Goal: Information Seeking & Learning: Learn about a topic

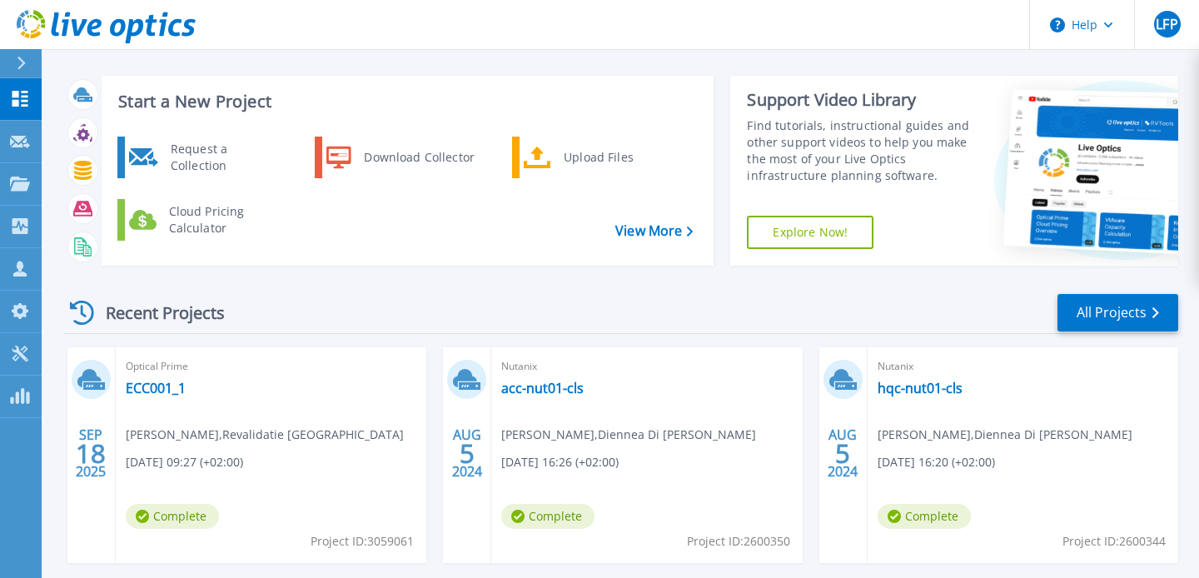
scroll to position [49, 0]
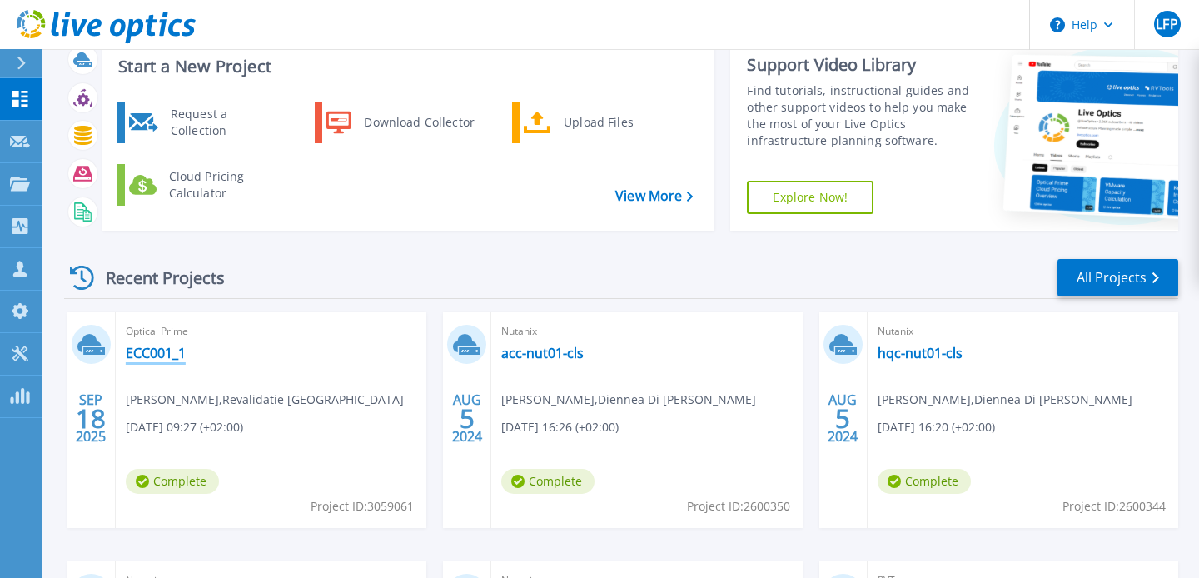
click at [165, 361] on link "ECC001_1" at bounding box center [156, 353] width 60 height 17
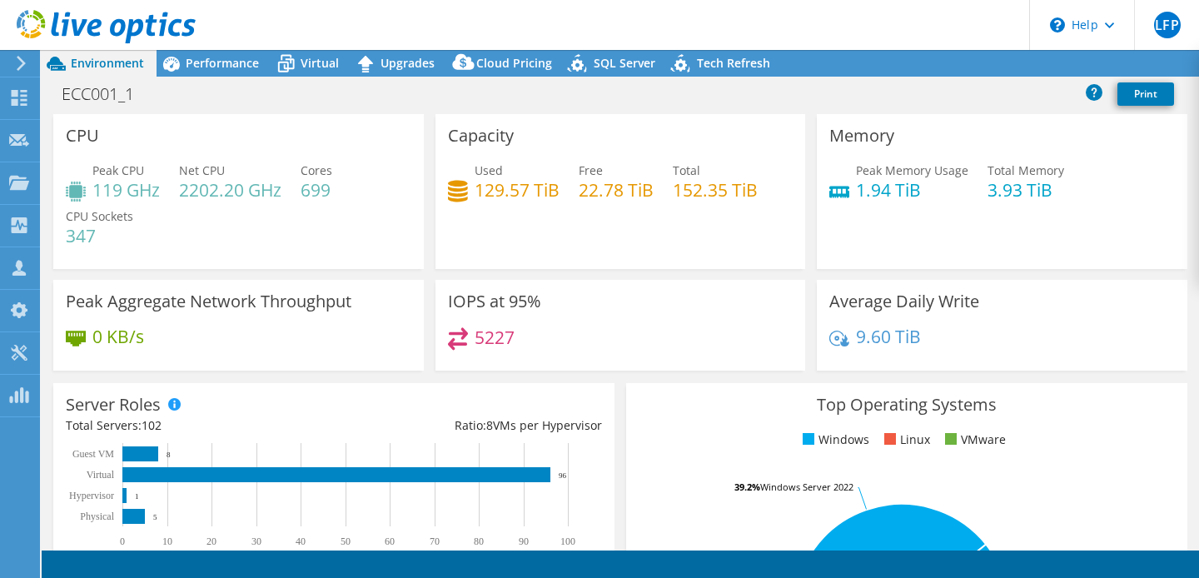
select select "USD"
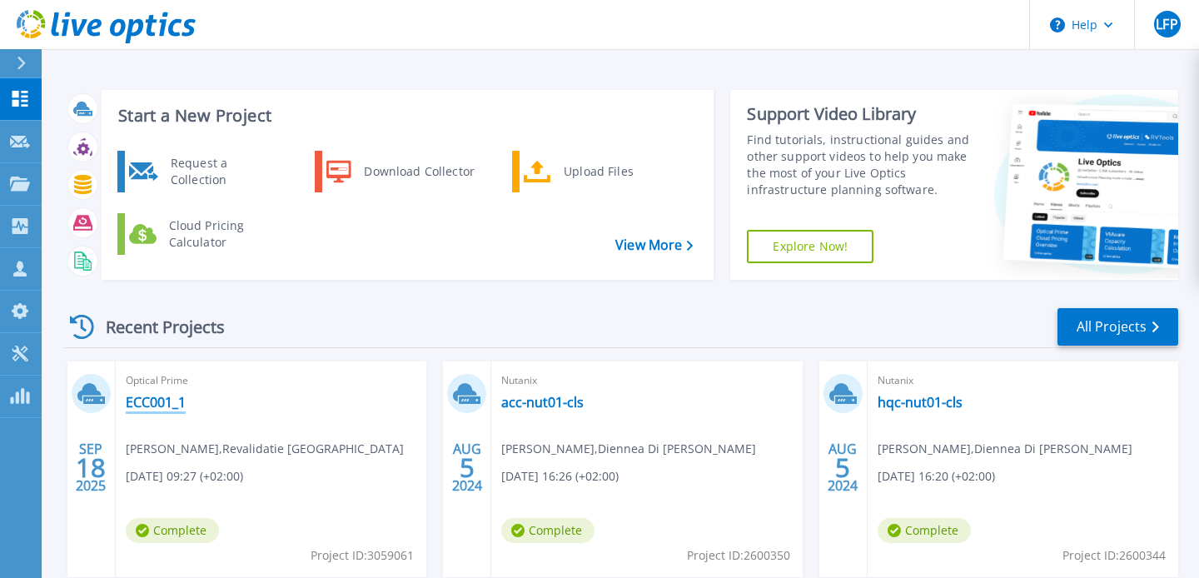
click at [171, 407] on link "ECC001_1" at bounding box center [156, 402] width 60 height 17
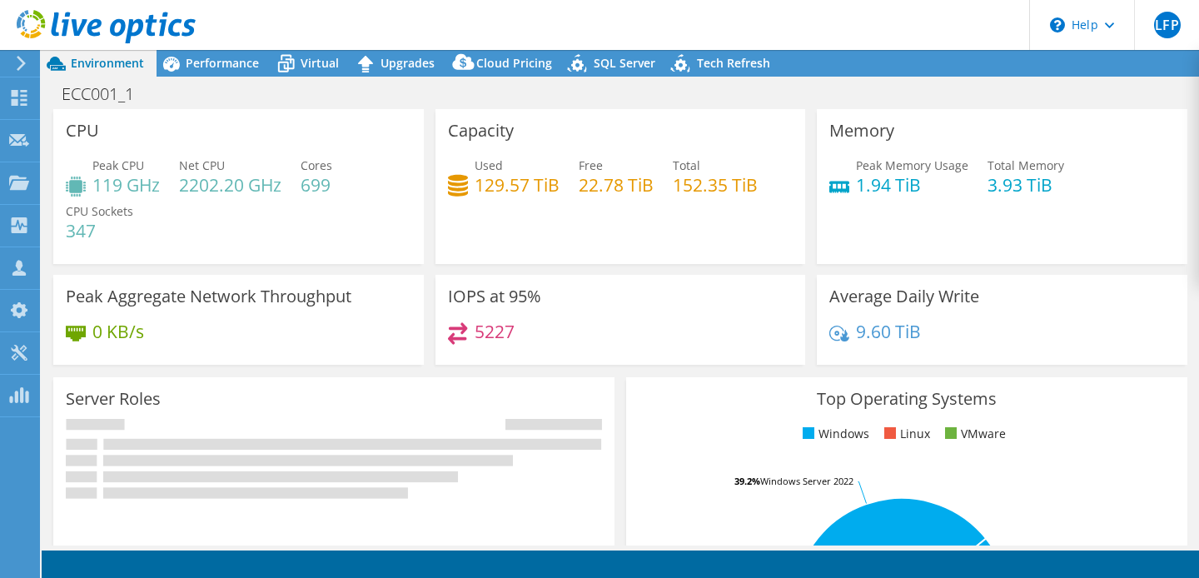
select select "USD"
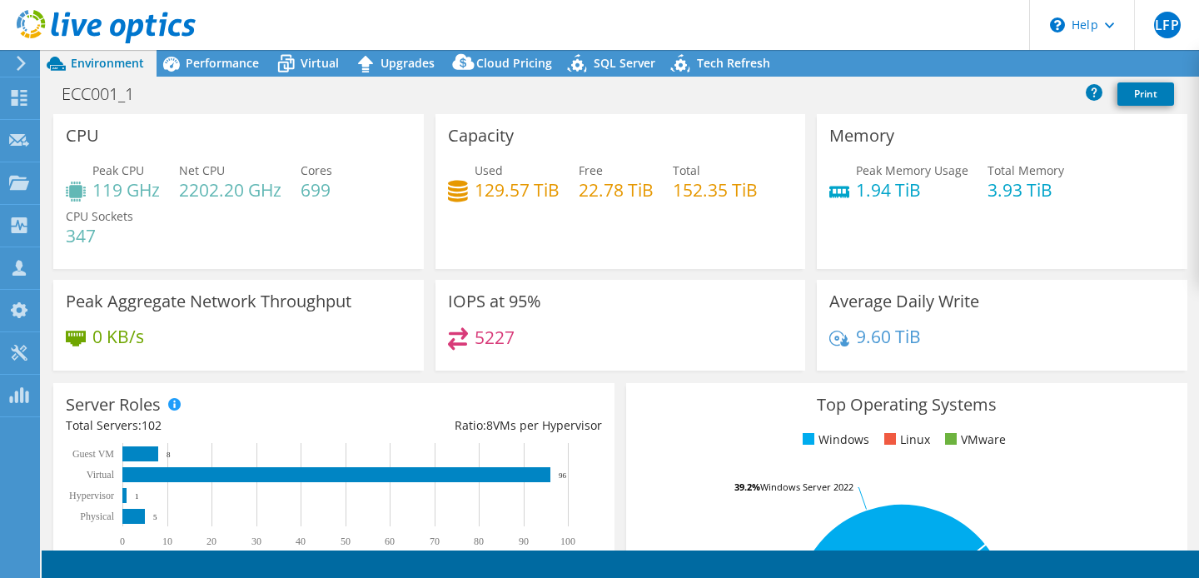
radio input "true"
radio input "false"
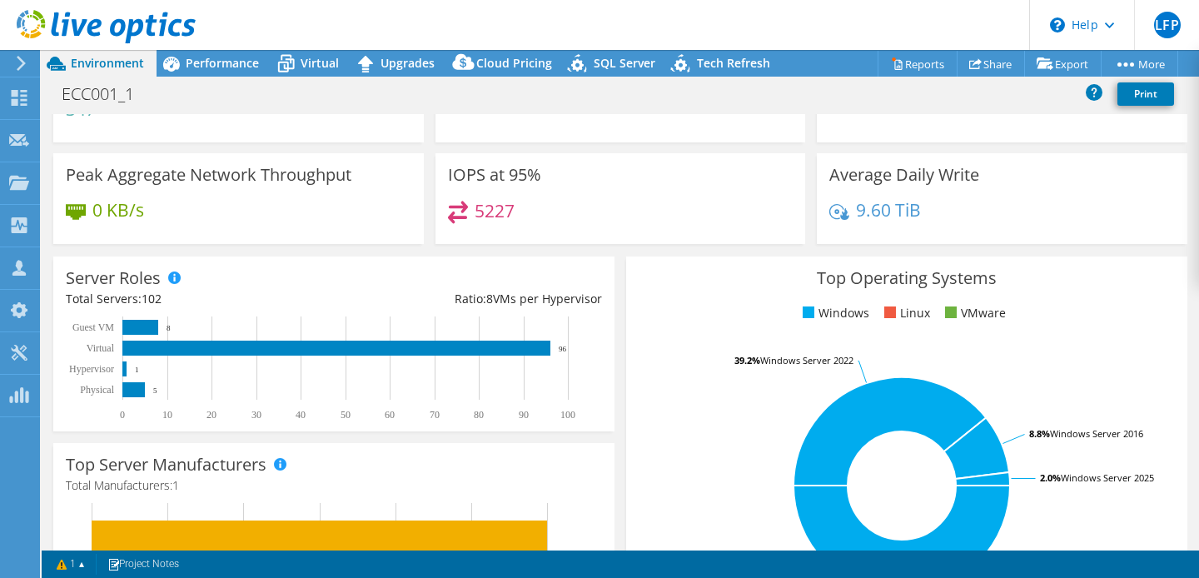
scroll to position [162, 0]
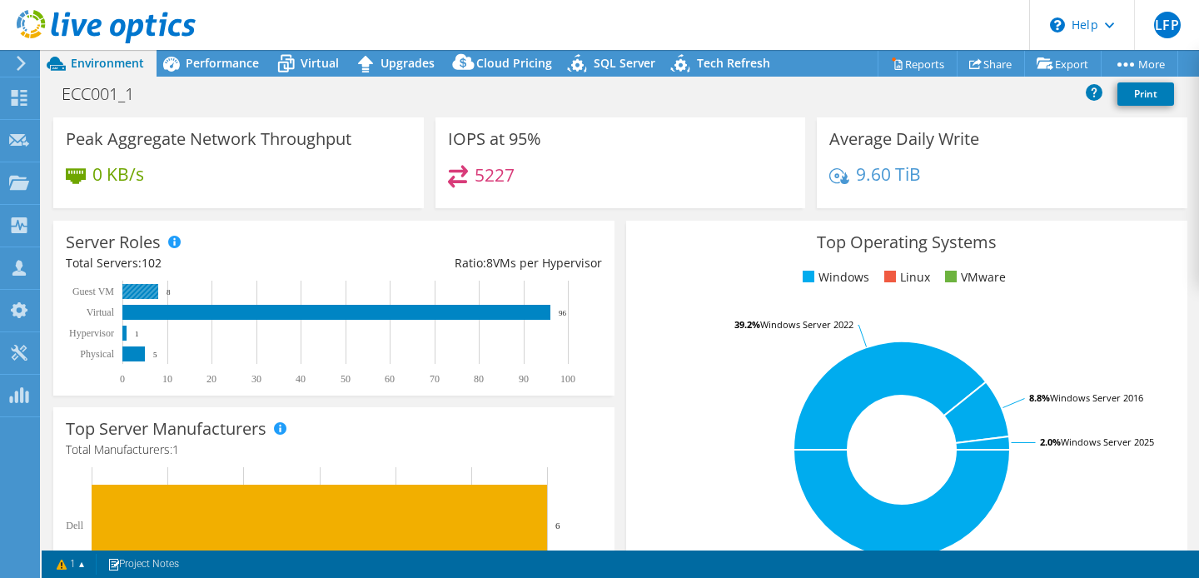
click at [147, 292] on rect at bounding box center [140, 291] width 36 height 15
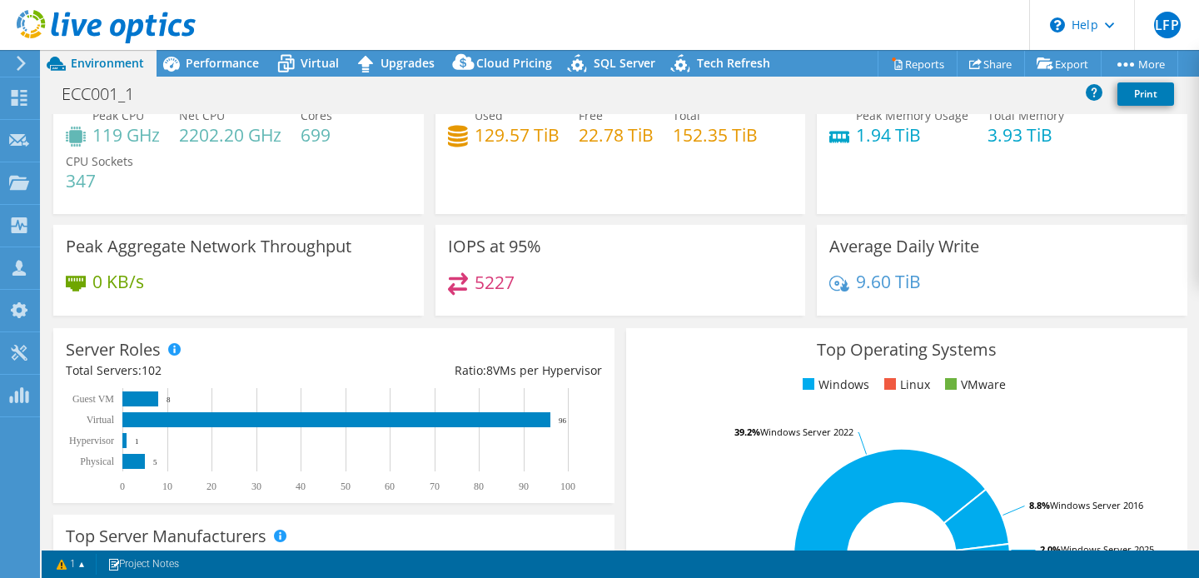
scroll to position [42, 0]
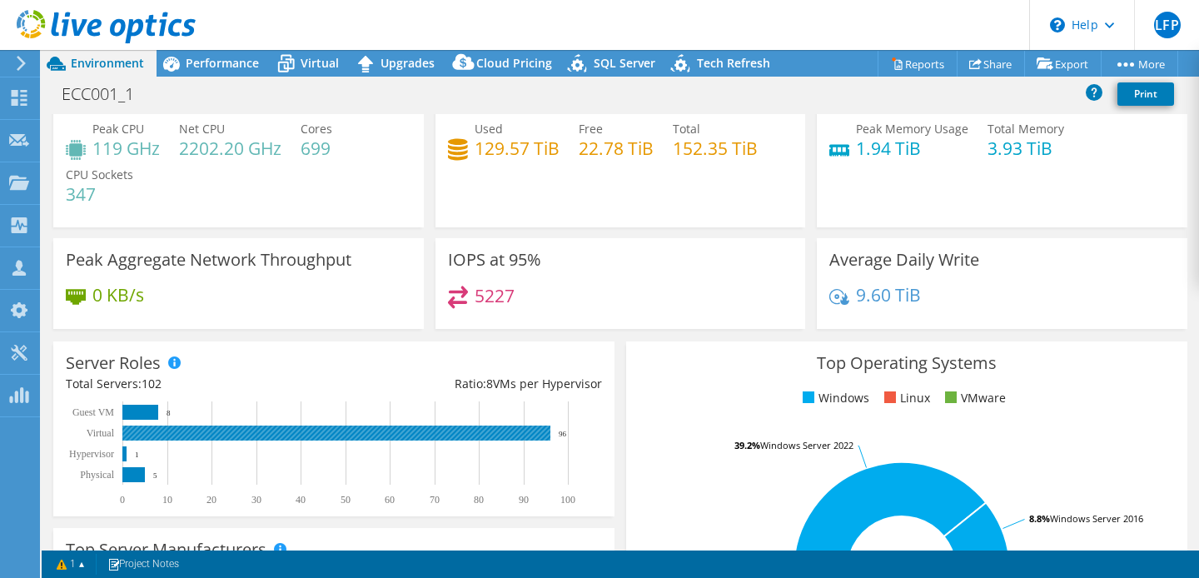
click at [258, 429] on rect at bounding box center [336, 433] width 428 height 15
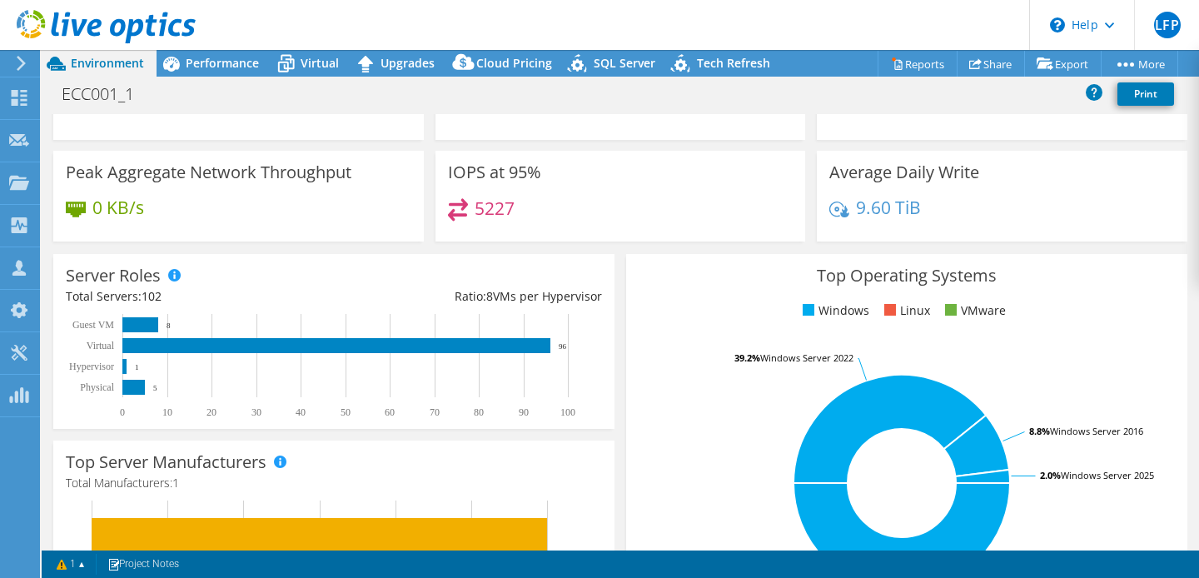
scroll to position [0, 0]
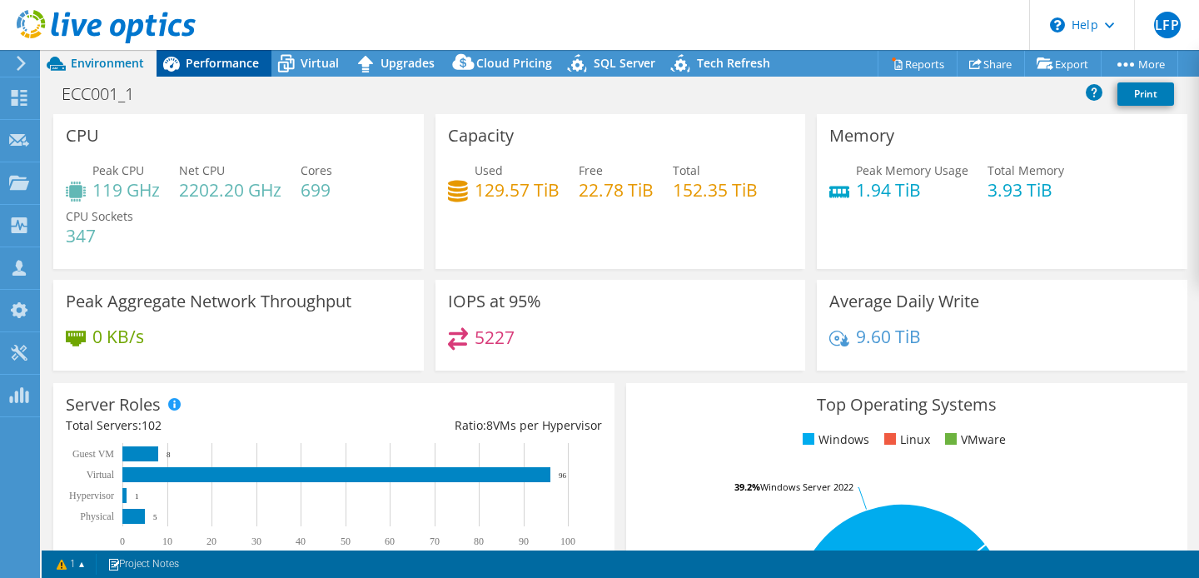
click at [229, 67] on span "Performance" at bounding box center [222, 63] width 73 height 16
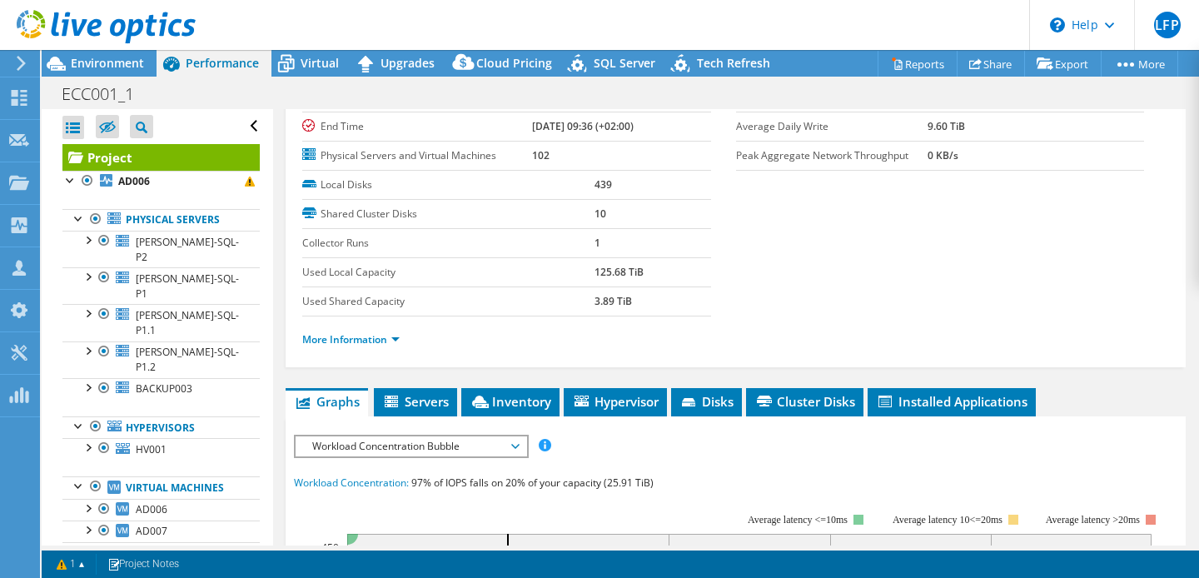
scroll to position [165, 0]
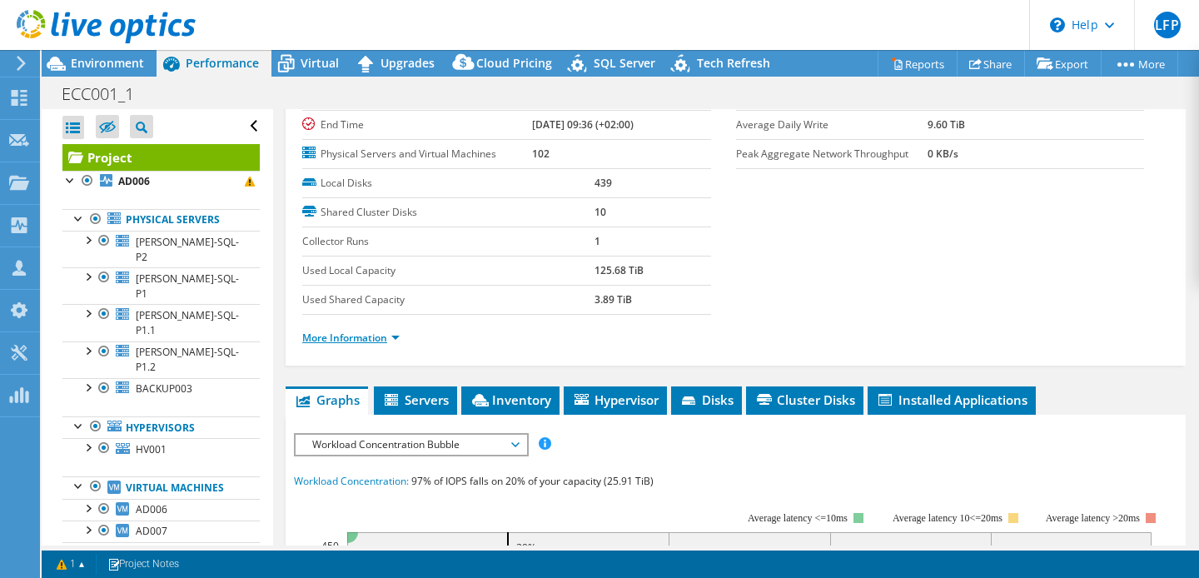
click at [394, 337] on link "More Information" at bounding box center [350, 338] width 97 height 14
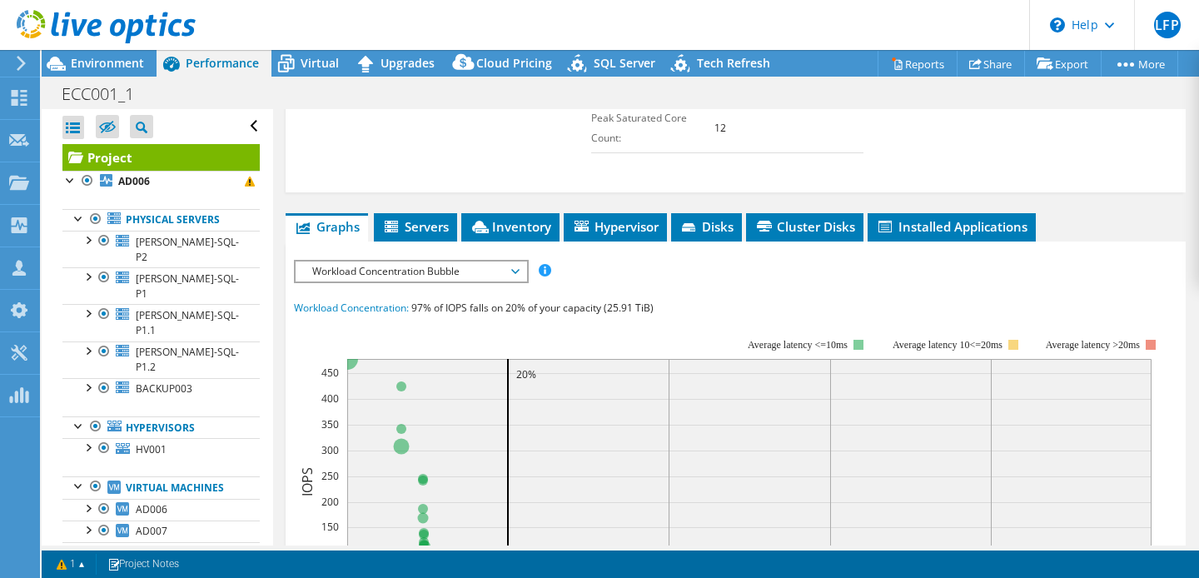
scroll to position [725, 0]
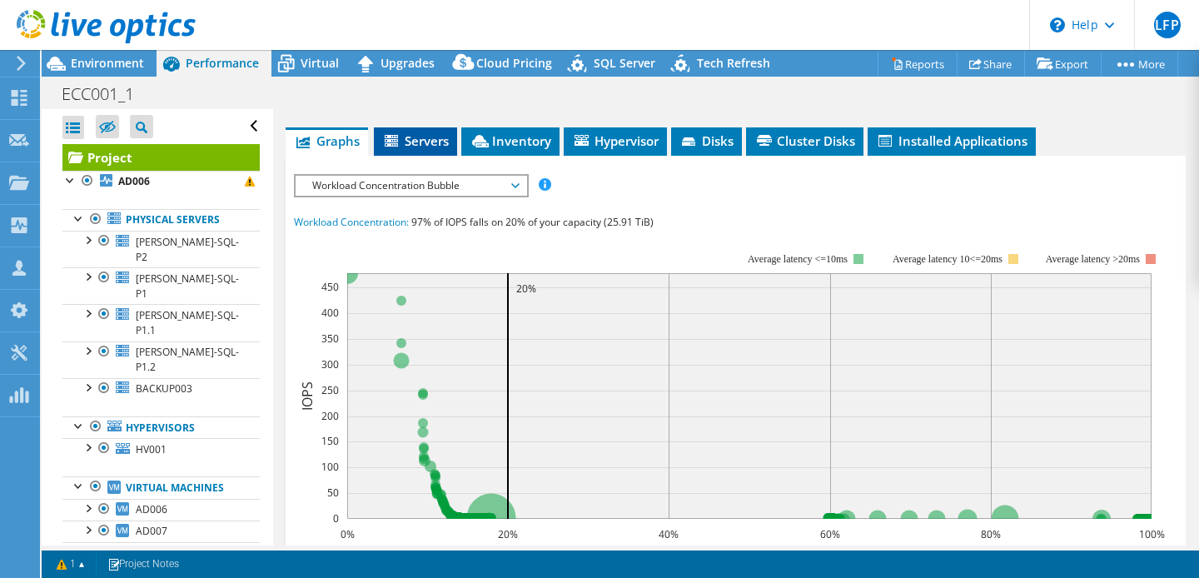
click at [414, 140] on span "Servers" at bounding box center [415, 140] width 67 height 17
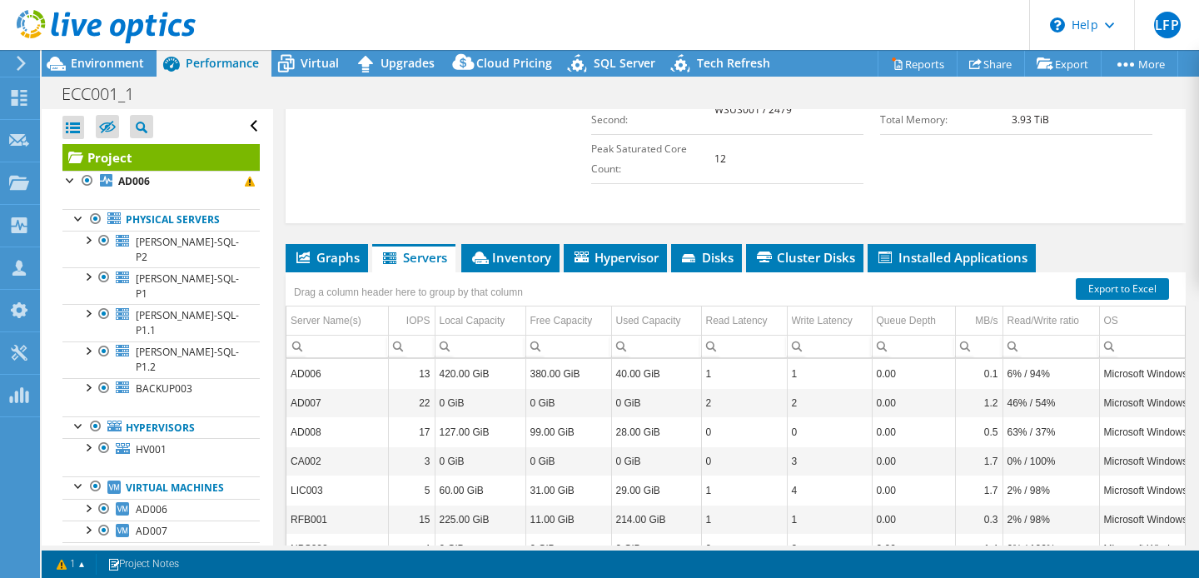
scroll to position [640, 0]
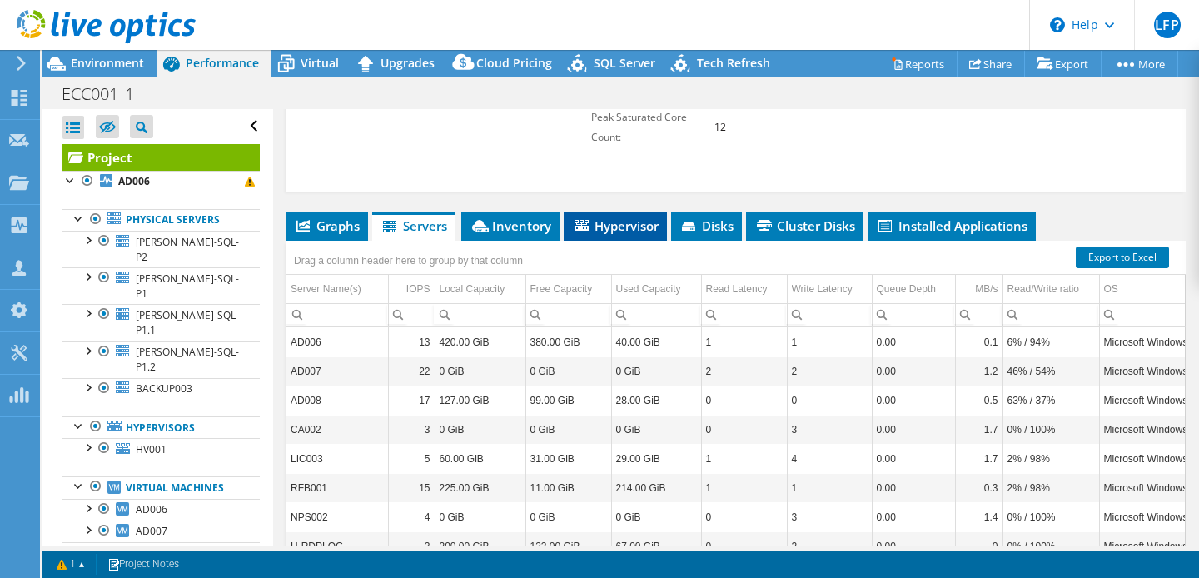
click at [628, 221] on span "Hypervisor" at bounding box center [615, 225] width 87 height 17
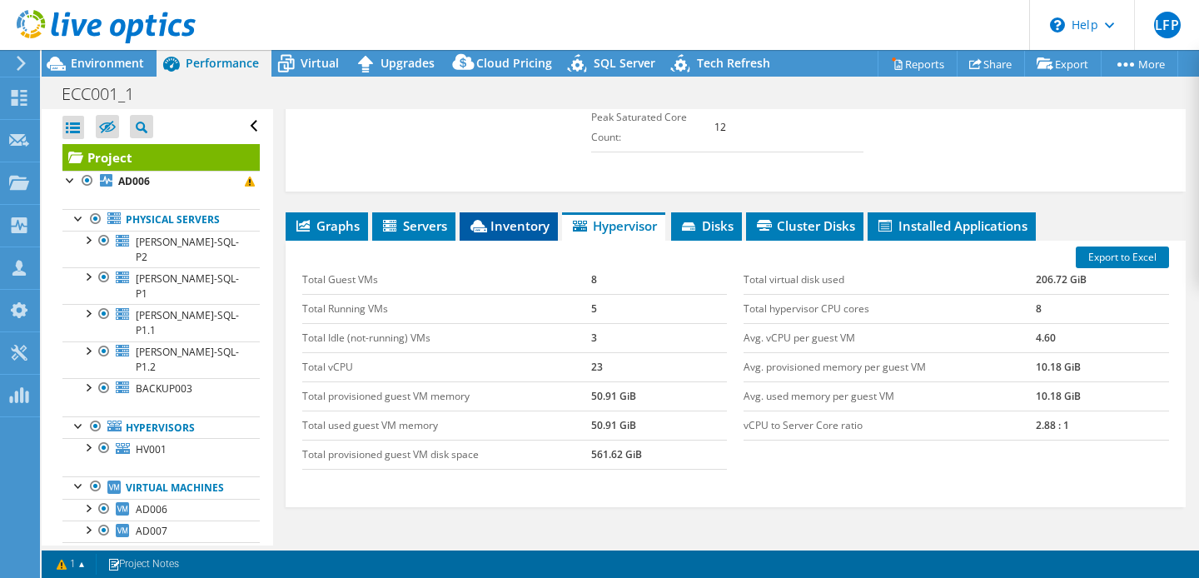
click at [501, 227] on span "Inventory" at bounding box center [509, 225] width 82 height 17
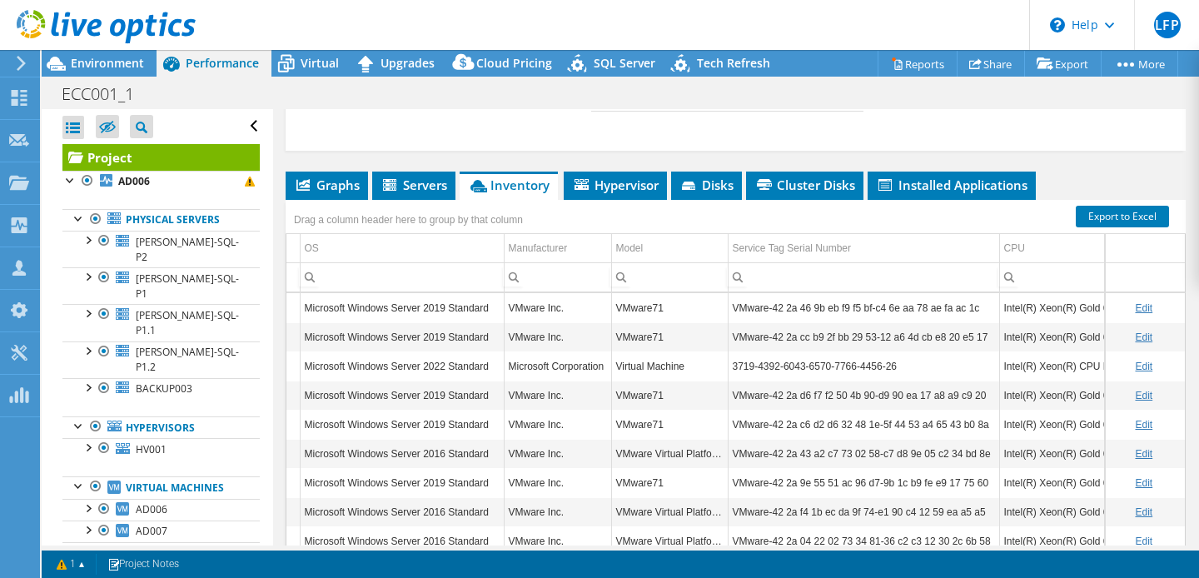
scroll to position [0, 0]
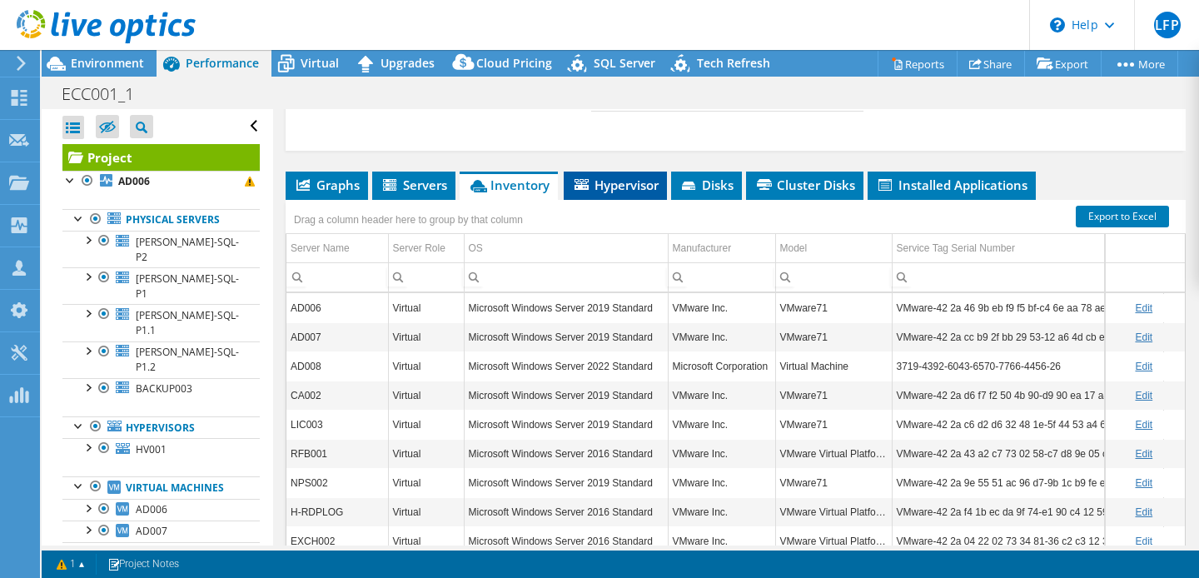
click at [627, 182] on span "Hypervisor" at bounding box center [615, 185] width 87 height 17
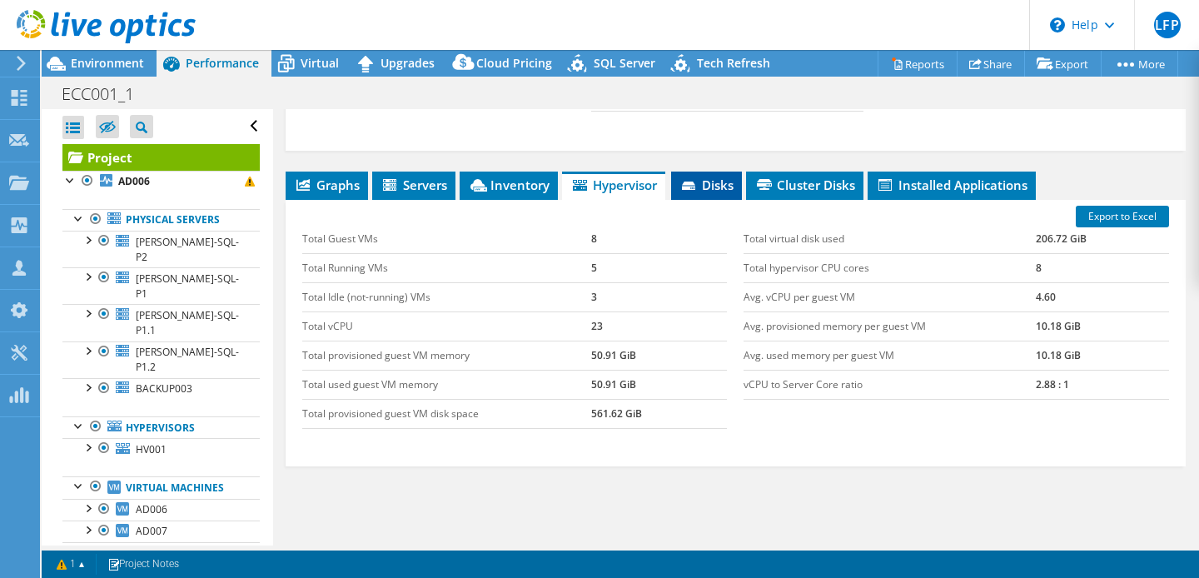
click at [693, 184] on icon at bounding box center [690, 187] width 17 height 11
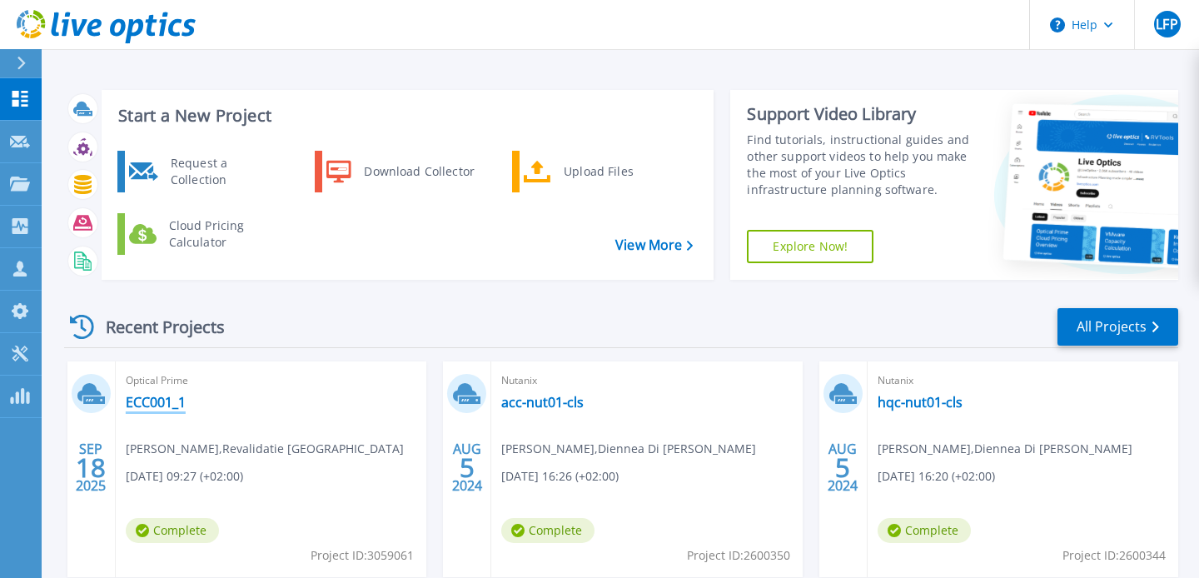
click at [174, 403] on link "ECC001_1" at bounding box center [156, 402] width 60 height 17
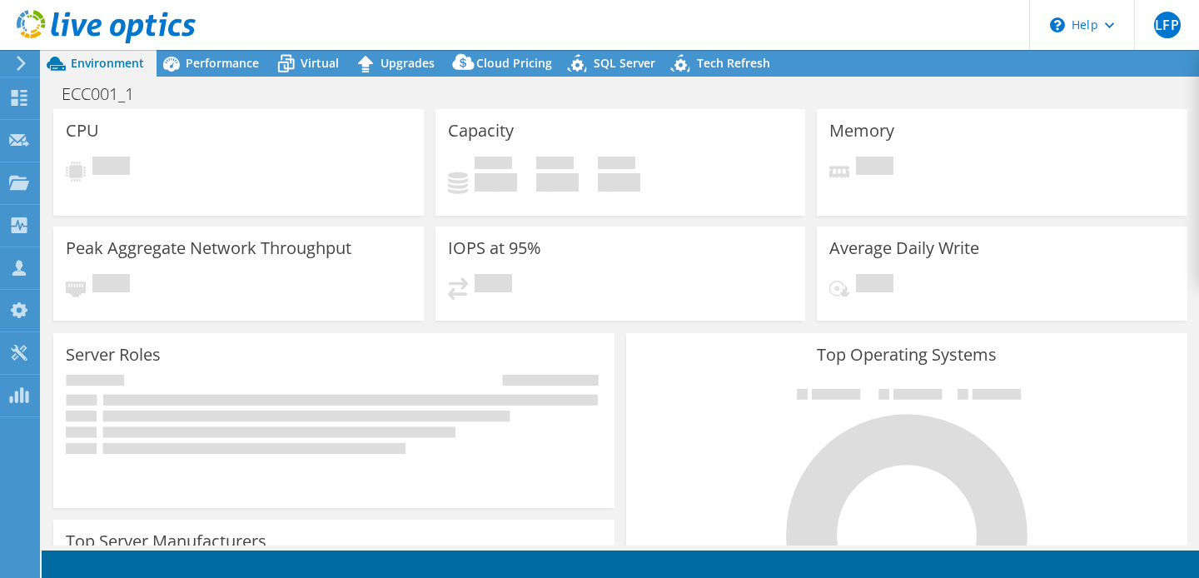
select select "USD"
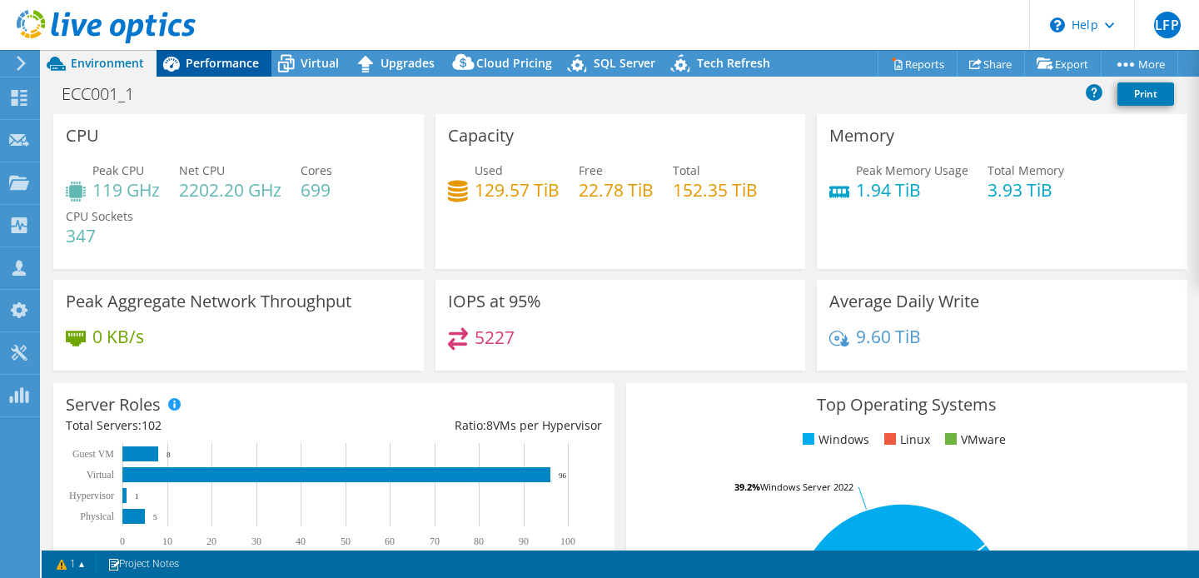
click at [200, 64] on span "Performance" at bounding box center [222, 63] width 73 height 16
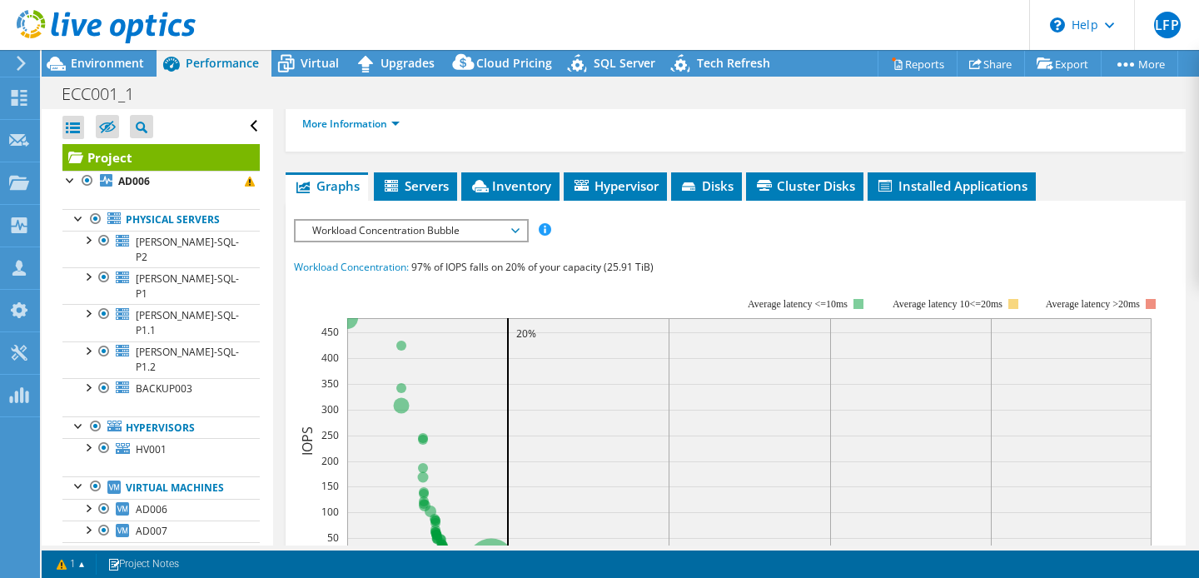
scroll to position [395, 0]
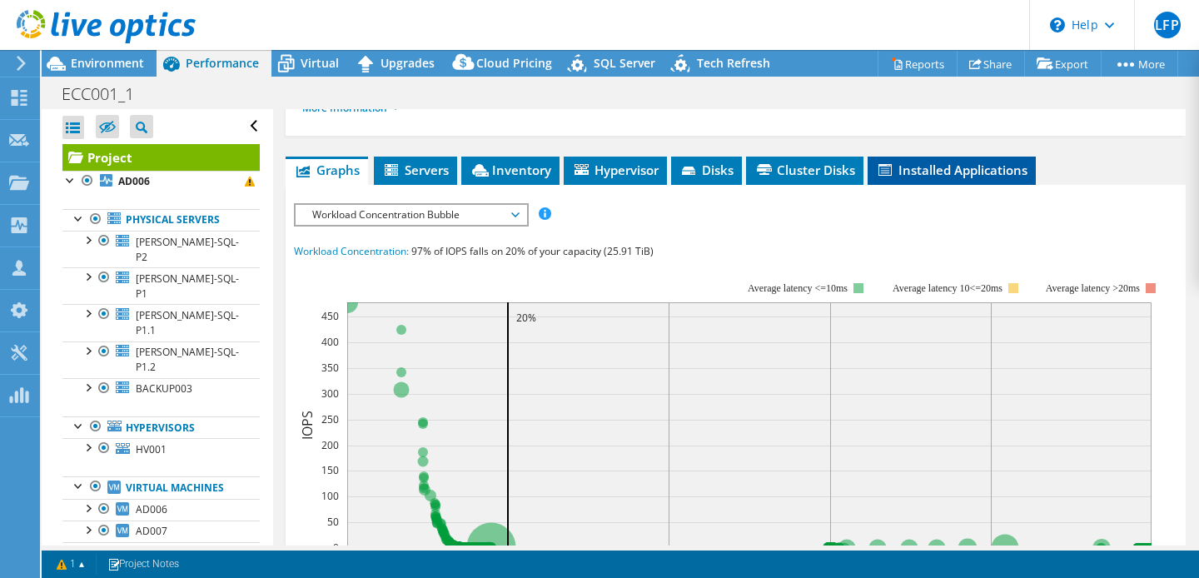
click at [979, 172] on span "Installed Applications" at bounding box center [952, 170] width 152 height 17
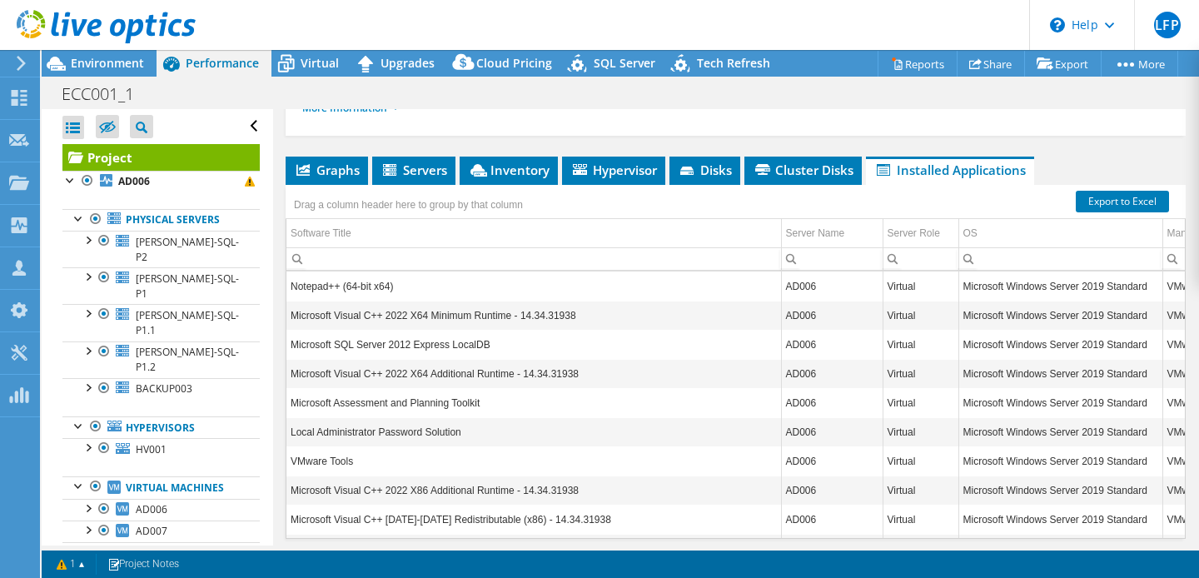
scroll to position [0, 27]
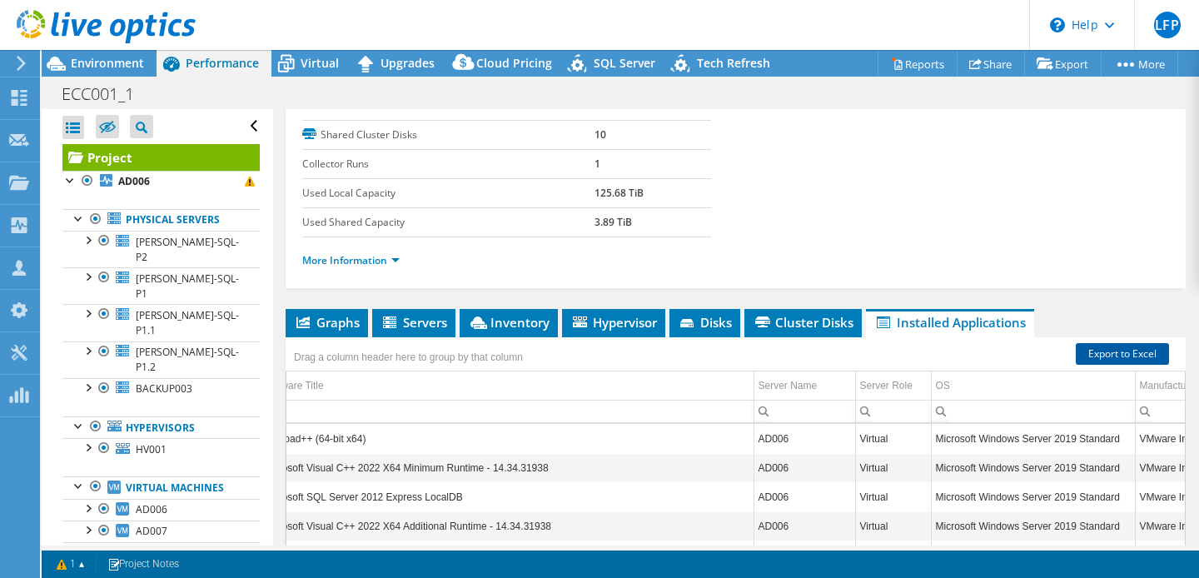
click at [1131, 343] on link "Export to Excel" at bounding box center [1122, 354] width 93 height 22
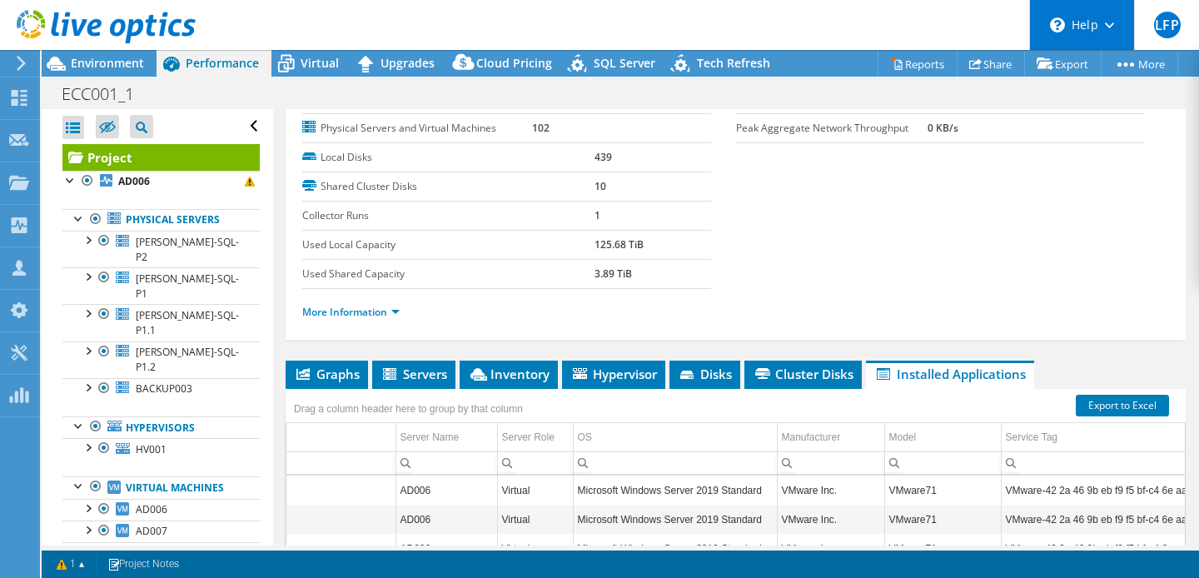
scroll to position [143, 0]
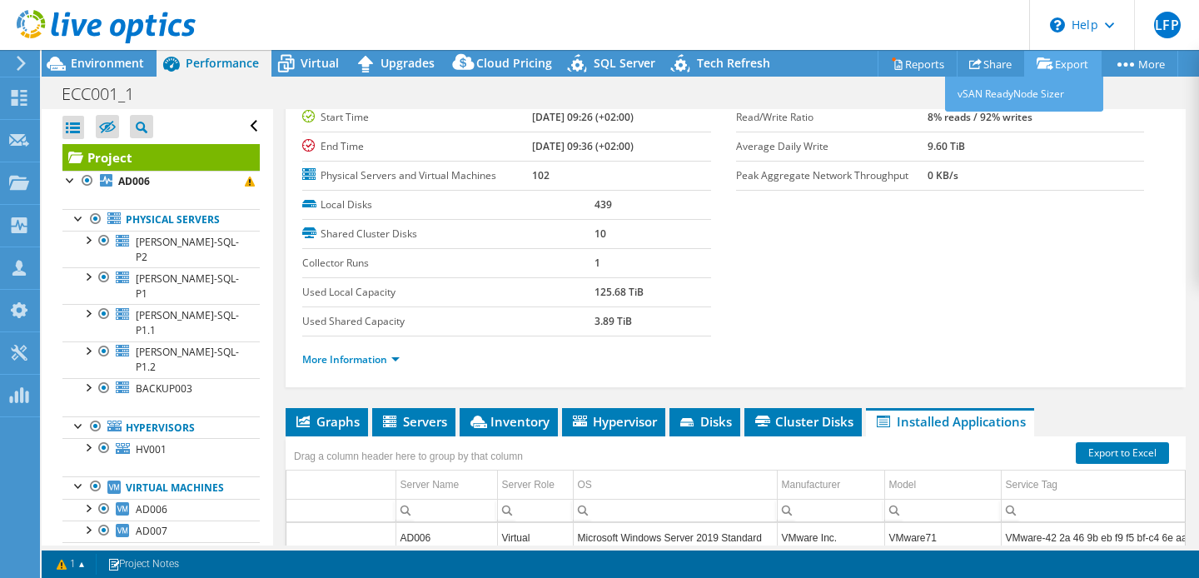
click at [1065, 65] on link "Export" at bounding box center [1062, 64] width 77 height 26
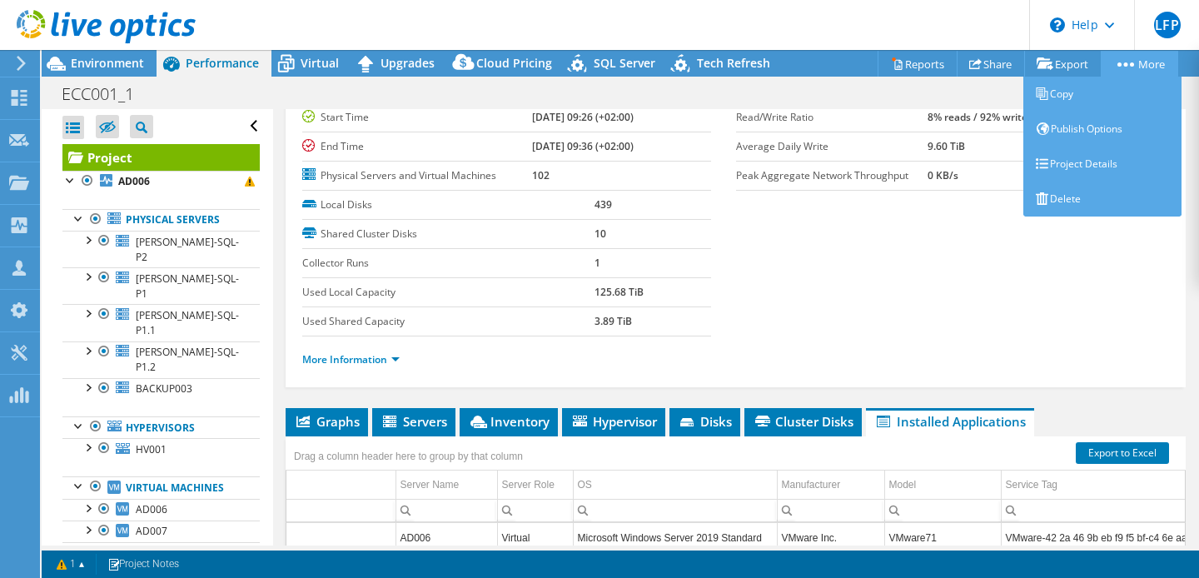
click at [1120, 62] on icon at bounding box center [1126, 64] width 17 height 4
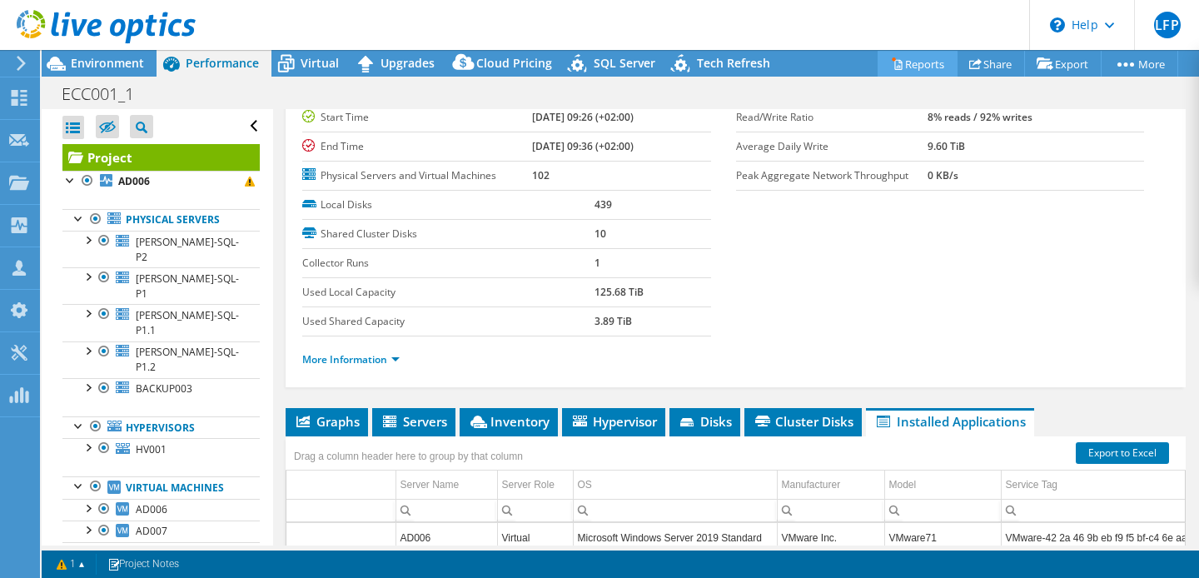
click at [893, 71] on link "Reports" at bounding box center [918, 64] width 80 height 26
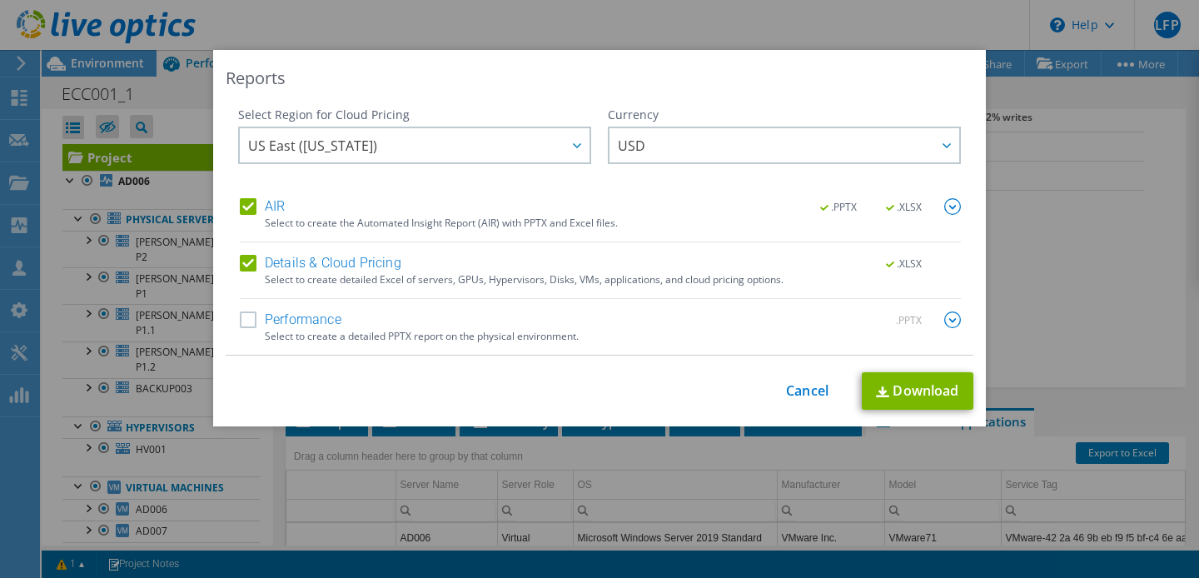
click at [255, 278] on div "Details & Cloud Pricing .XLSX Select to create detailed Excel of servers, GPUs,…" at bounding box center [600, 277] width 721 height 44
click at [252, 269] on label "Details & Cloud Pricing" at bounding box center [321, 263] width 162 height 17
click at [0, 0] on input "Details & Cloud Pricing" at bounding box center [0, 0] width 0 height 0
click at [421, 149] on span "US East ([US_STATE])" at bounding box center [418, 145] width 341 height 34
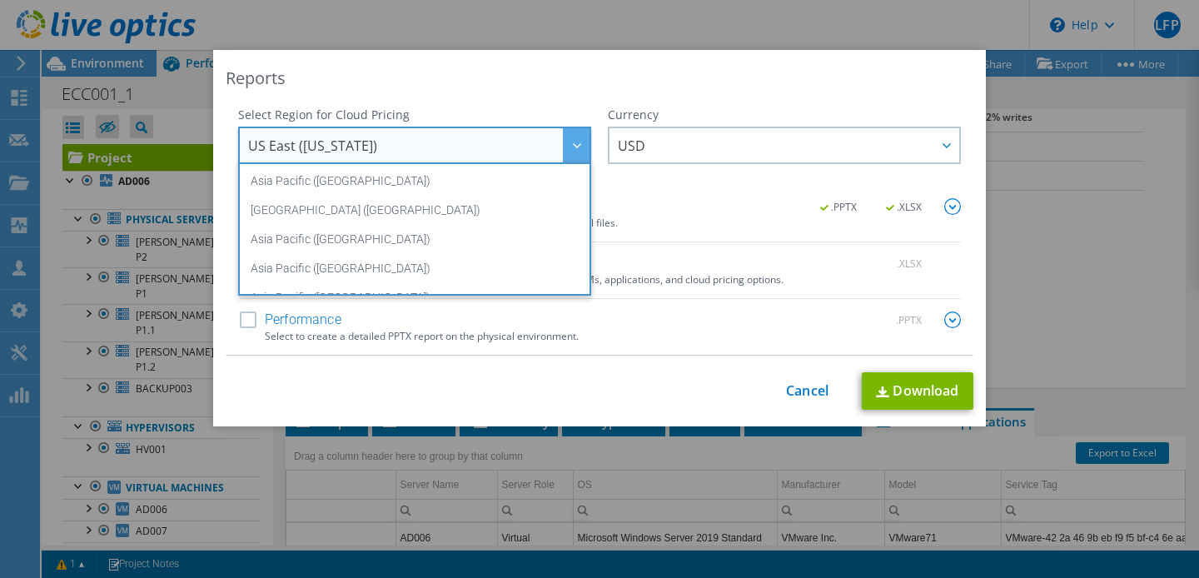
click at [480, 87] on div "Reports" at bounding box center [600, 78] width 748 height 23
click at [621, 371] on div "Reports Select Region for Cloud Pricing Asia Pacific (Hong Kong) Asia Pacific (…" at bounding box center [599, 238] width 773 height 376
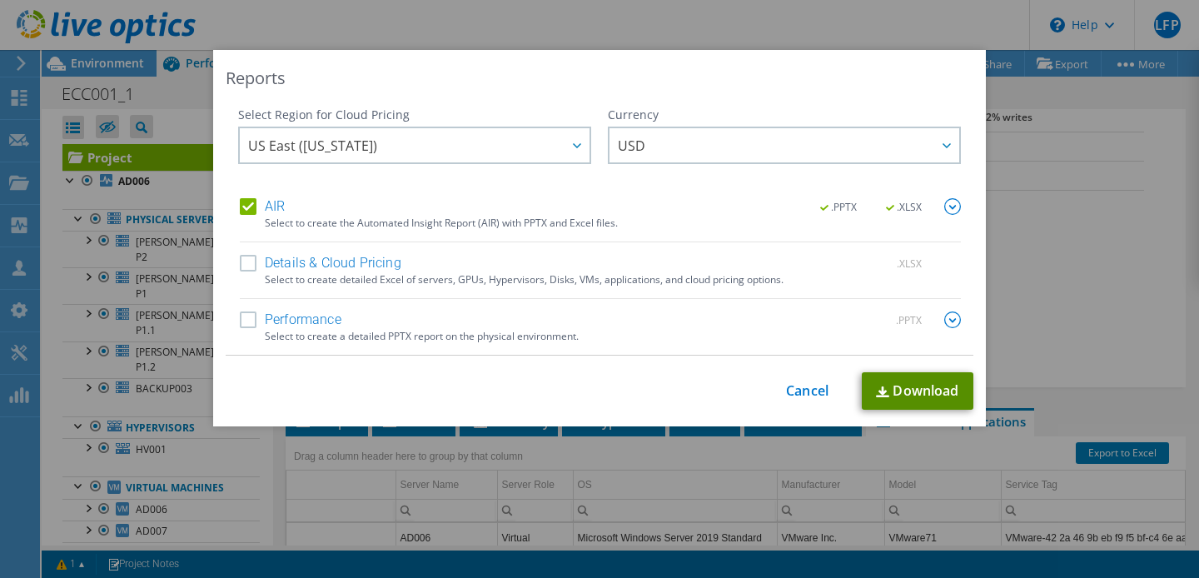
click at [897, 376] on link "Download" at bounding box center [918, 390] width 112 height 37
click at [801, 390] on link "Cancel" at bounding box center [807, 391] width 42 height 16
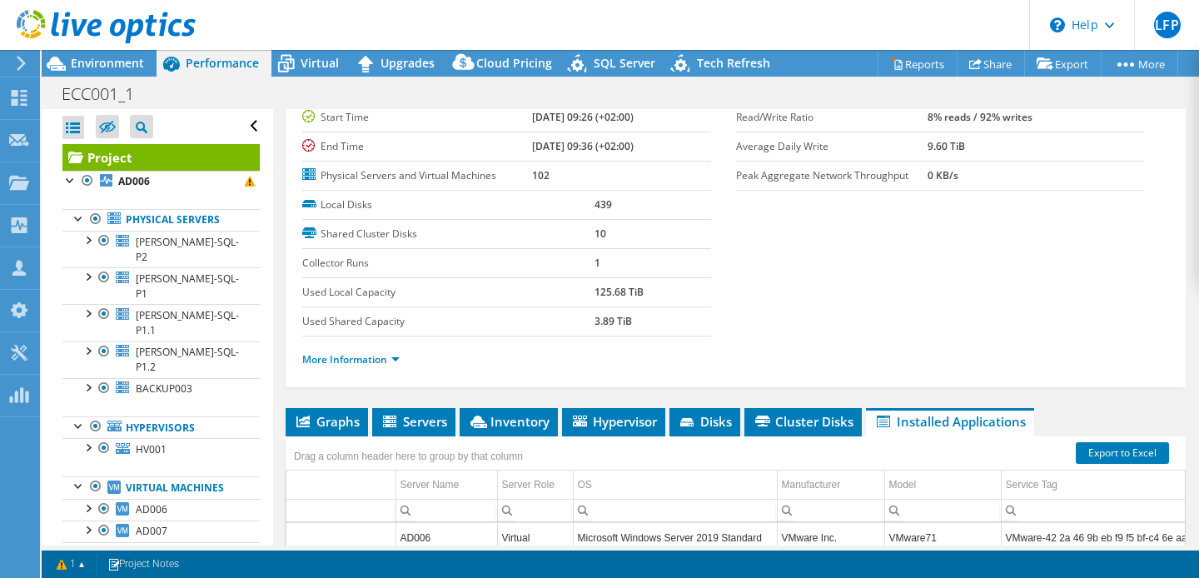
click at [153, 217] on link "Physical Servers" at bounding box center [160, 220] width 197 height 22
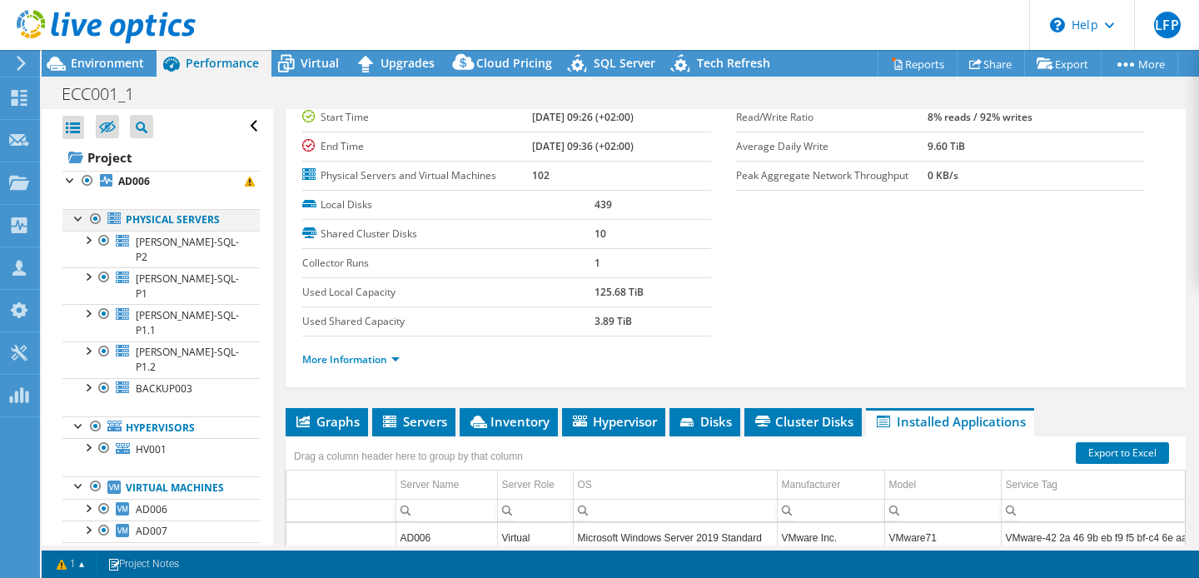
click at [96, 219] on div at bounding box center [95, 219] width 17 height 20
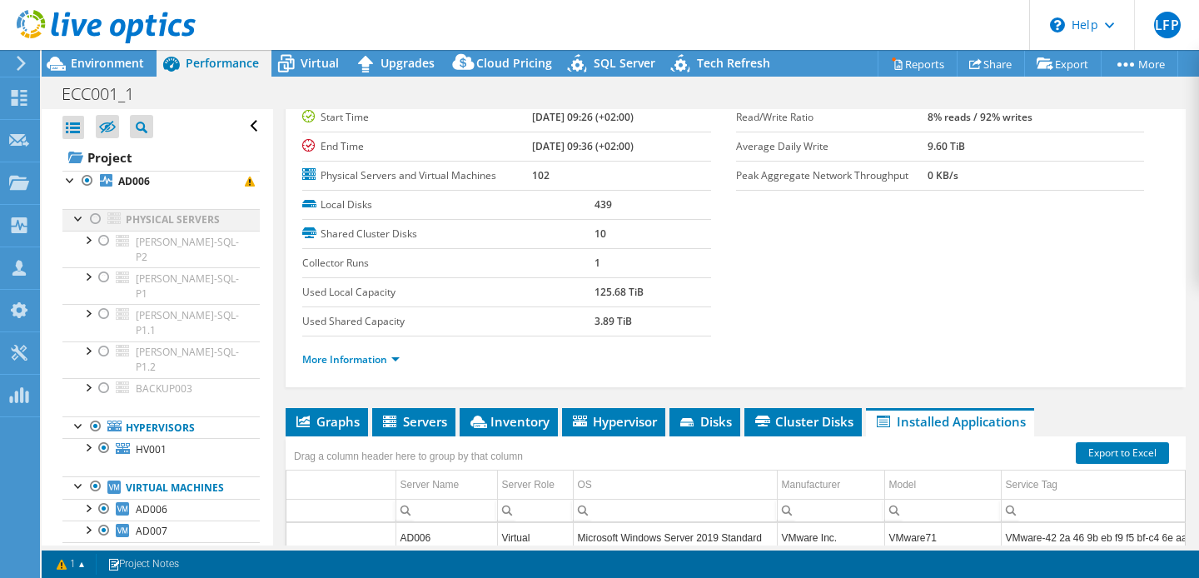
scroll to position [135, 0]
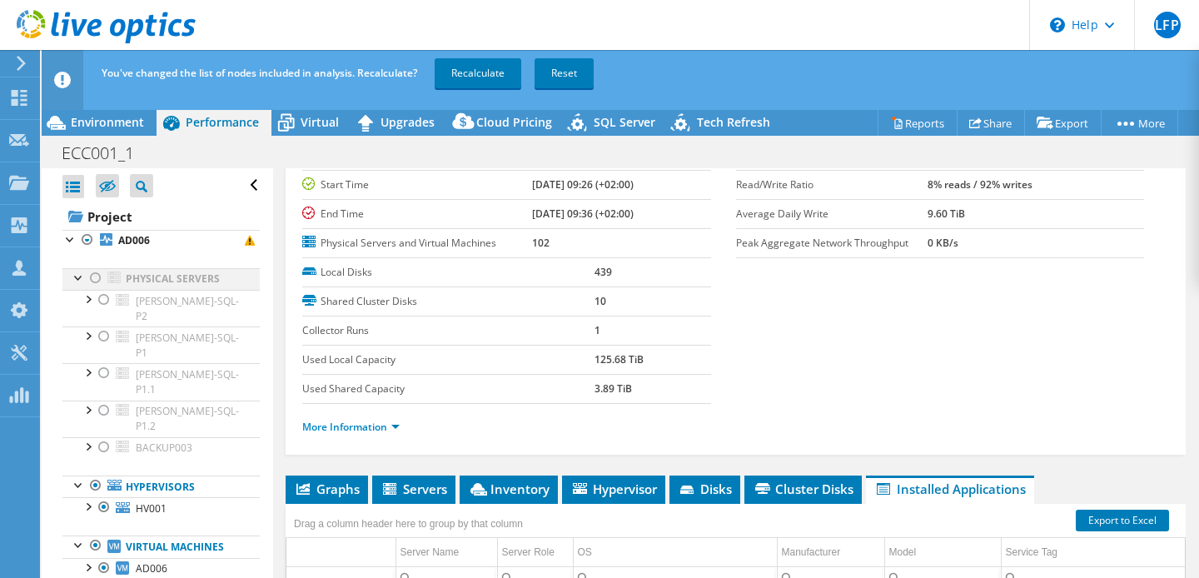
click at [95, 280] on div at bounding box center [95, 278] width 17 height 20
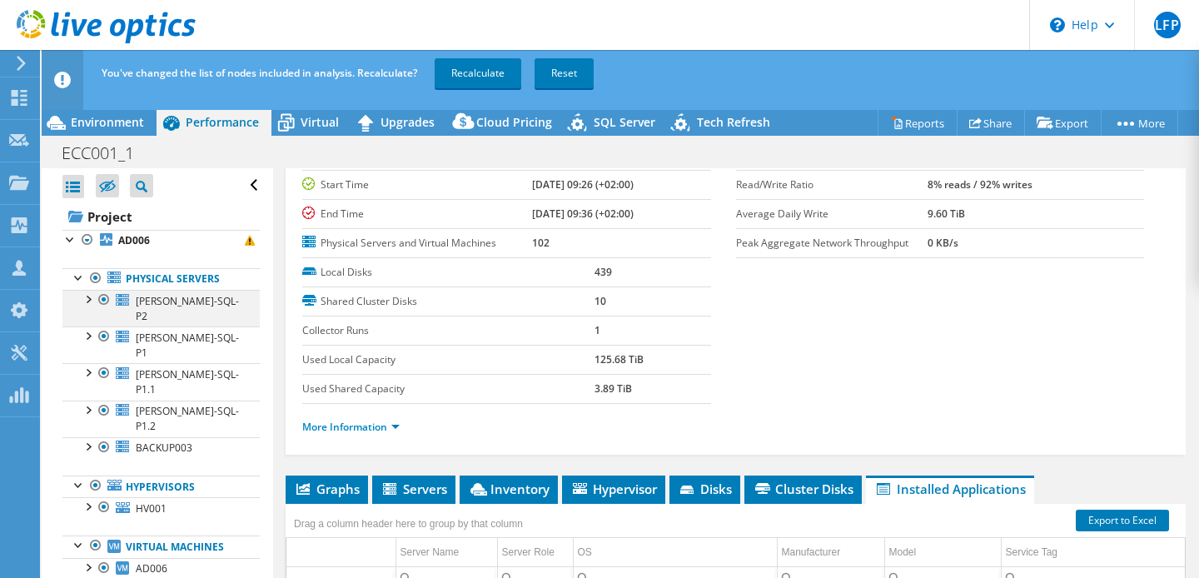
scroll to position [0, 0]
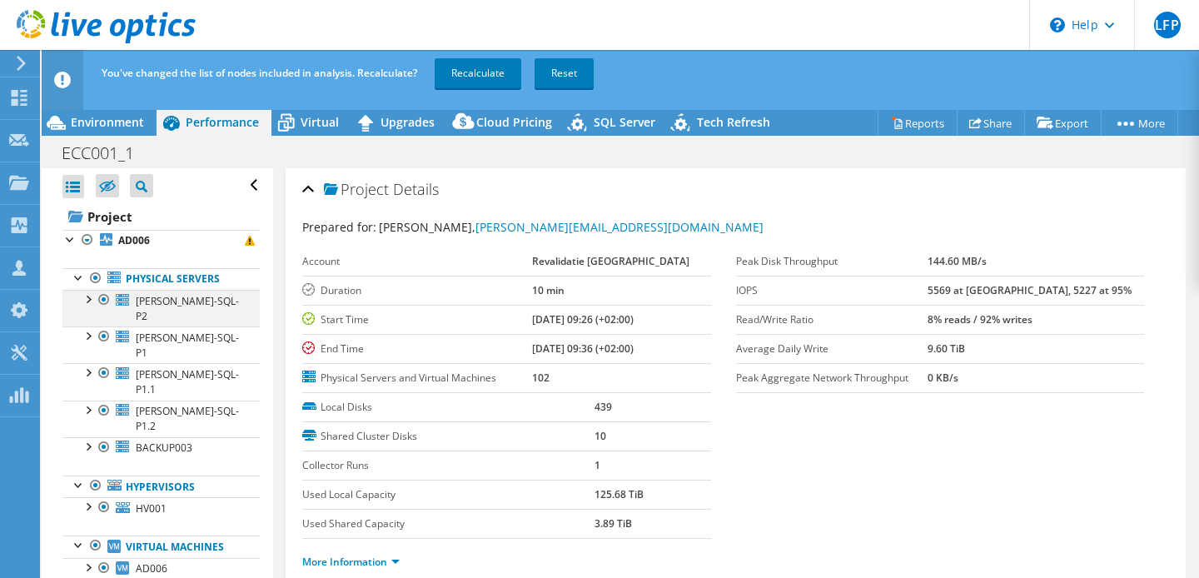
click at [91, 300] on div at bounding box center [87, 298] width 17 height 17
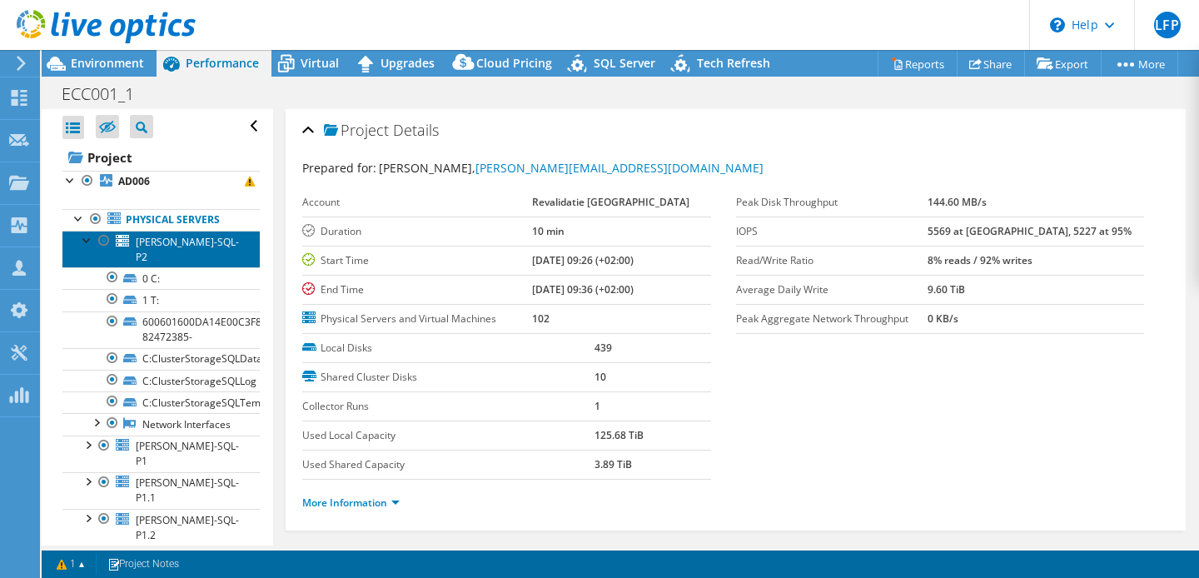
click at [215, 239] on link "[PERSON_NAME]-SQL-P2" at bounding box center [160, 249] width 197 height 37
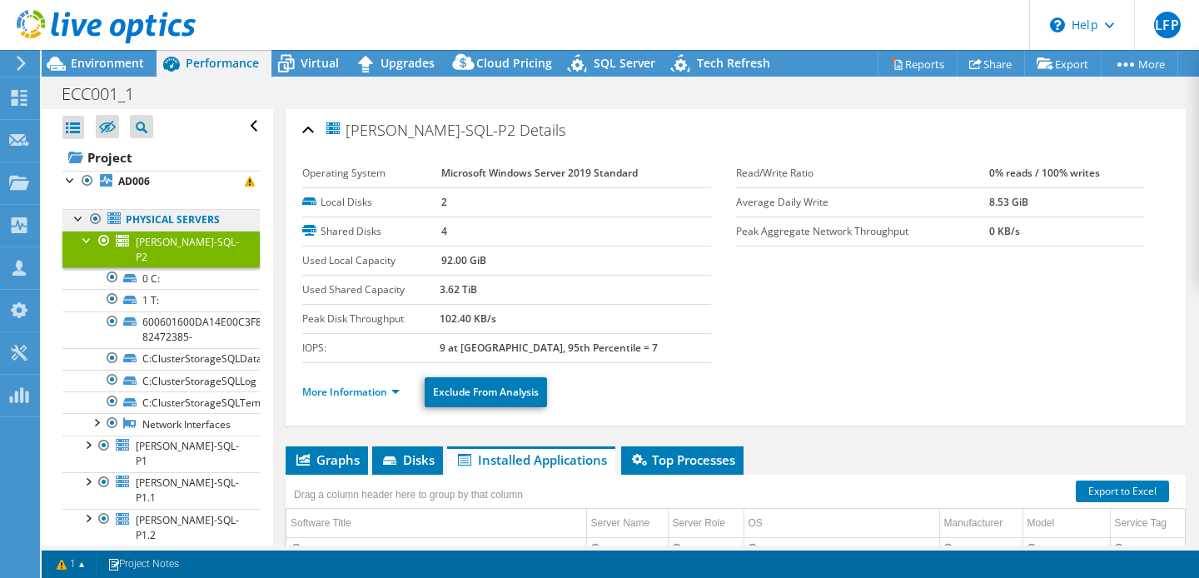
click at [139, 219] on link "Physical Servers" at bounding box center [160, 220] width 197 height 22
click at [85, 239] on div at bounding box center [87, 239] width 17 height 17
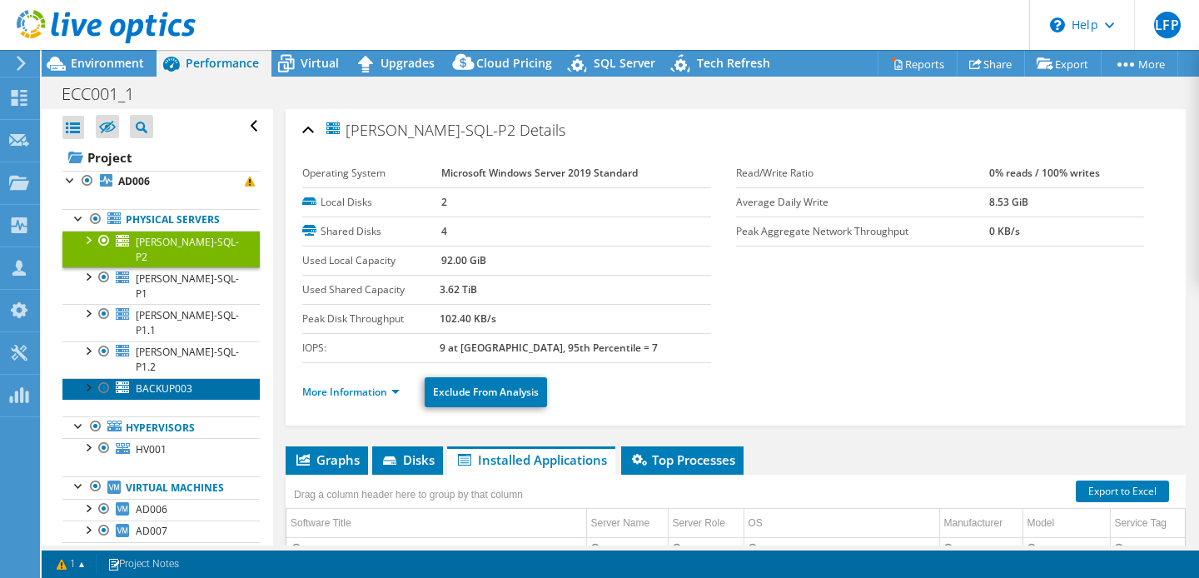
click at [132, 378] on link "BACKUP003" at bounding box center [160, 389] width 197 height 22
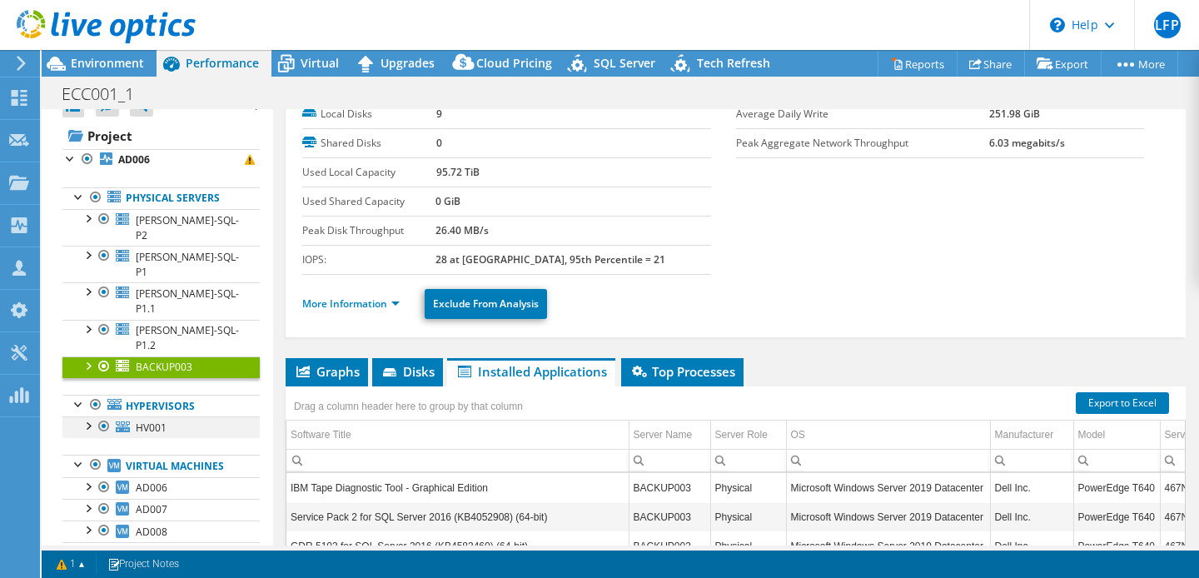
scroll to position [51, 0]
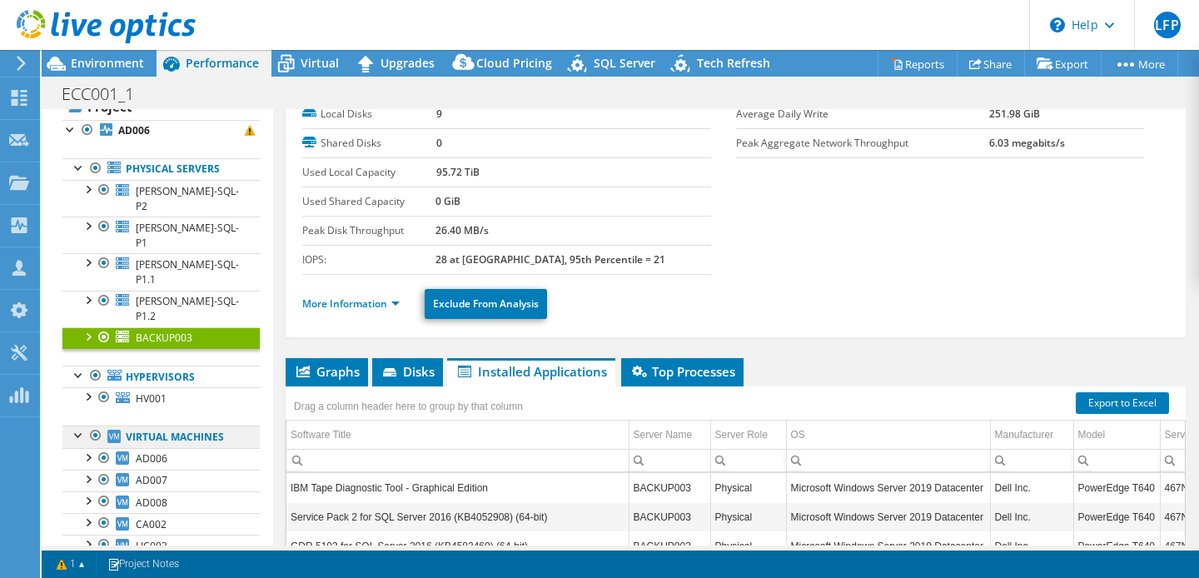
click at [192, 426] on link "Virtual Machines" at bounding box center [160, 437] width 197 height 22
click at [161, 426] on link "Virtual Machines" at bounding box center [160, 437] width 197 height 22
click at [97, 164] on div at bounding box center [95, 168] width 17 height 20
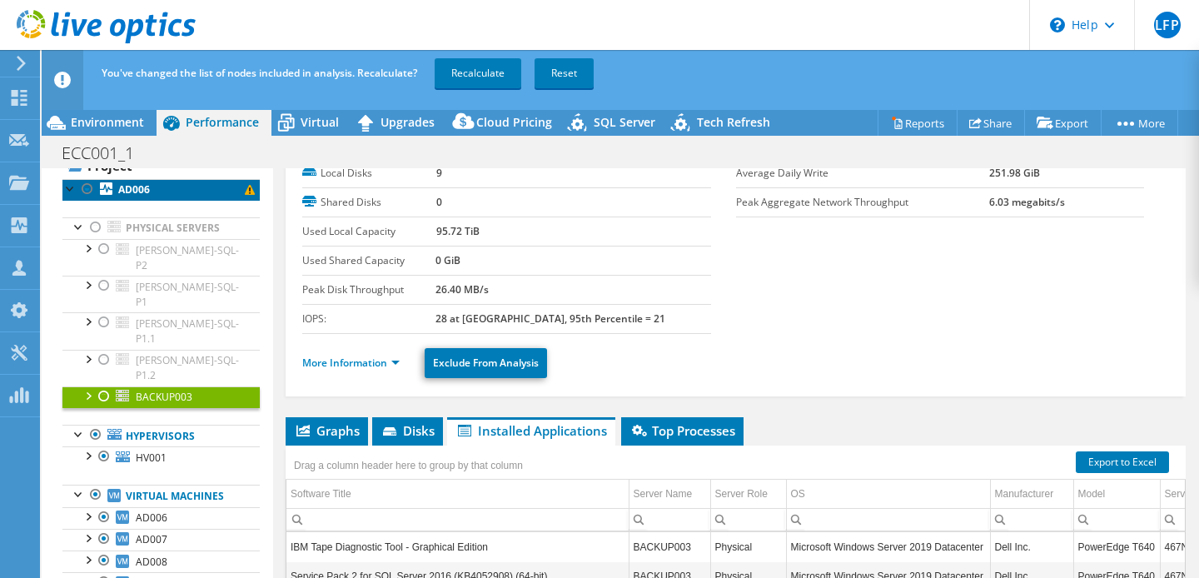
click at [131, 192] on b "AD006" at bounding box center [134, 189] width 32 height 14
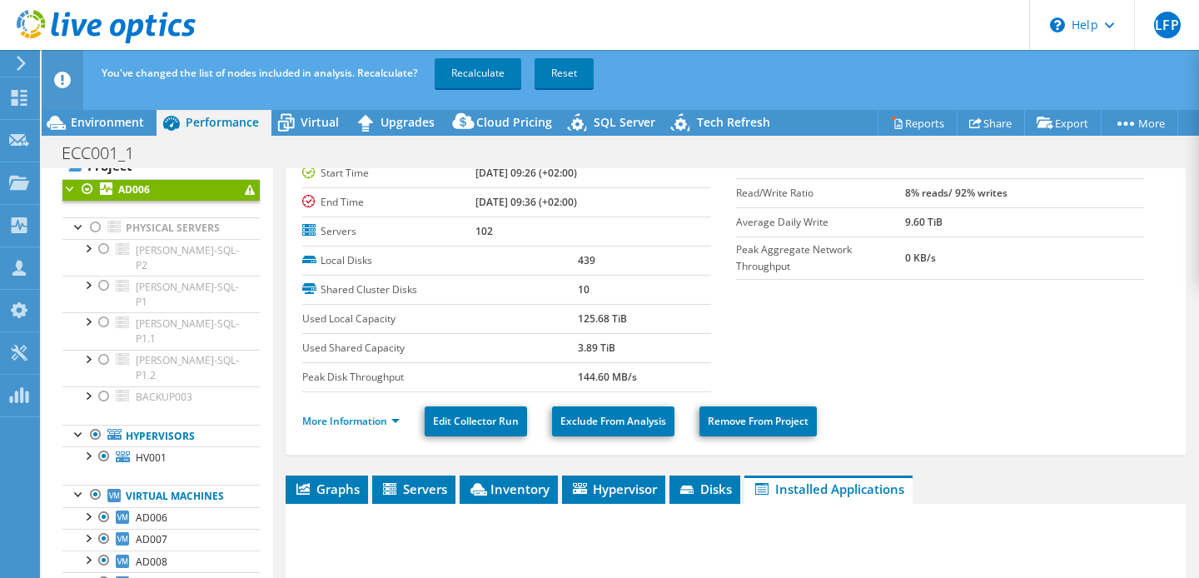
scroll to position [0, 0]
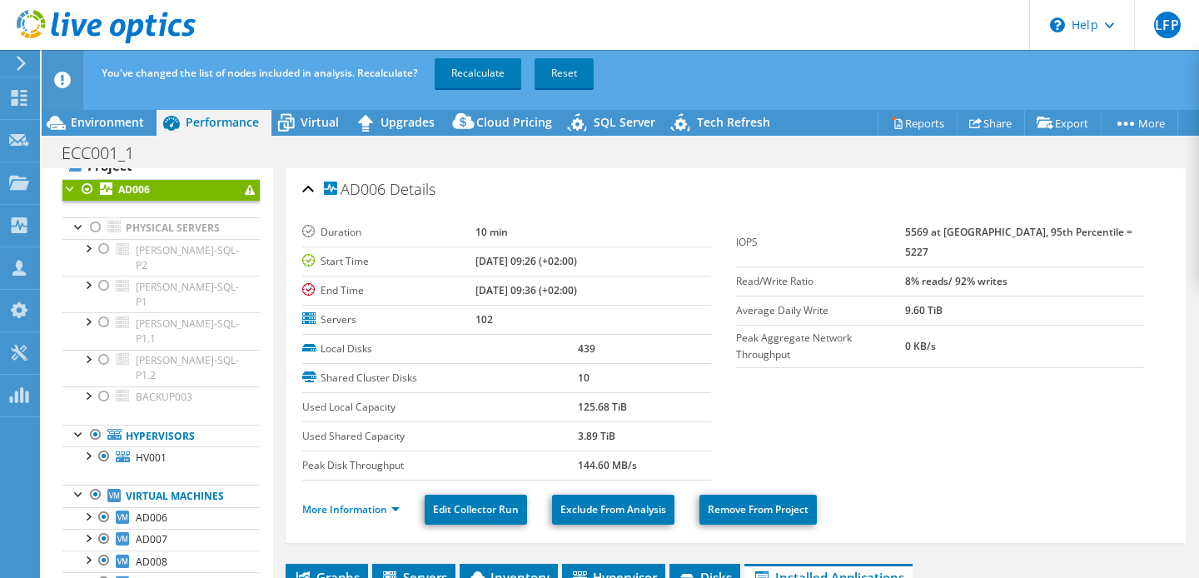
click at [96, 124] on span "Environment" at bounding box center [107, 122] width 73 height 16
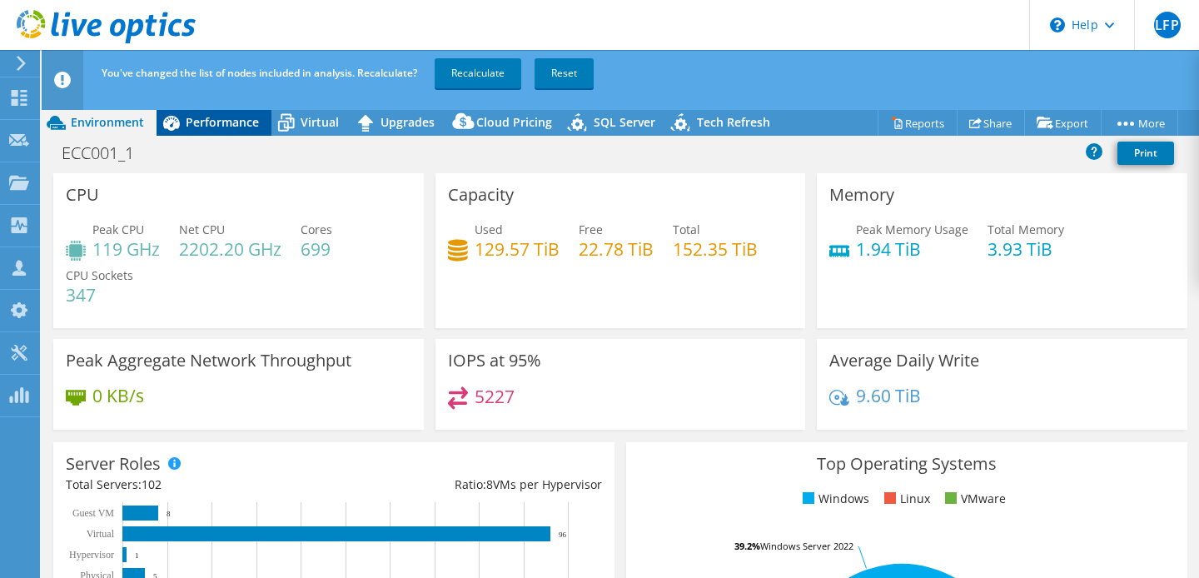
click at [225, 117] on span "Performance" at bounding box center [222, 122] width 73 height 16
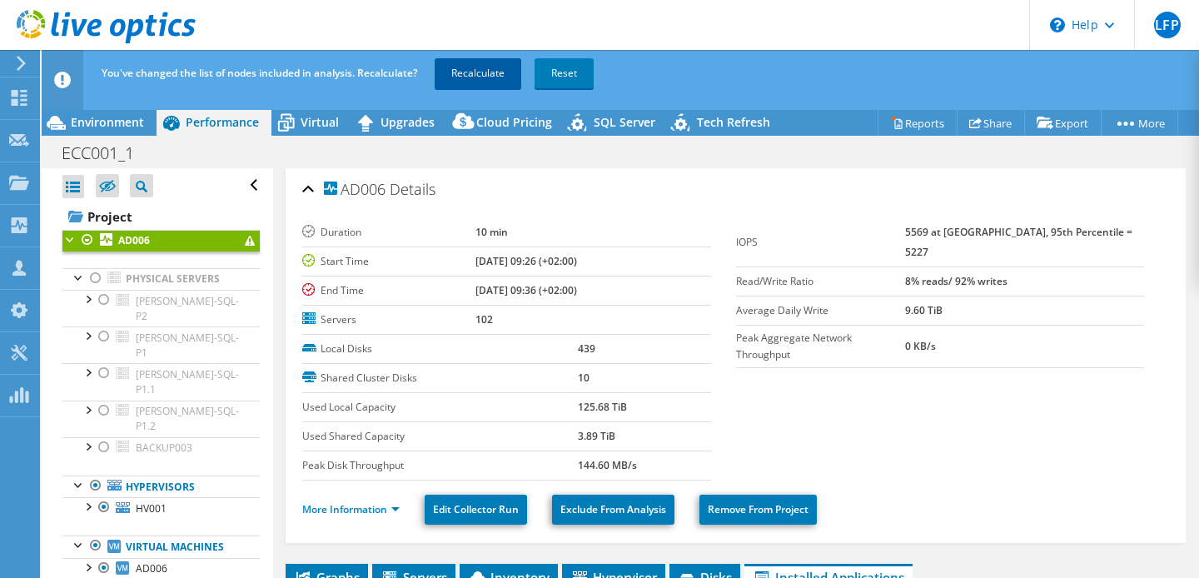
click at [477, 79] on link "Recalculate" at bounding box center [478, 73] width 87 height 30
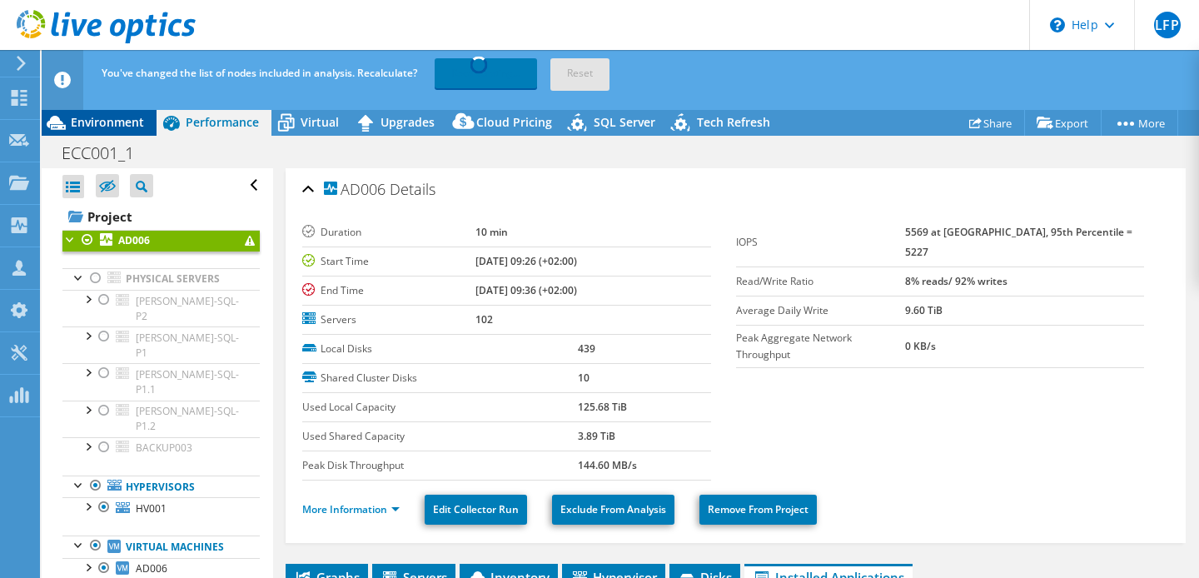
click at [113, 125] on span "Environment" at bounding box center [107, 122] width 73 height 16
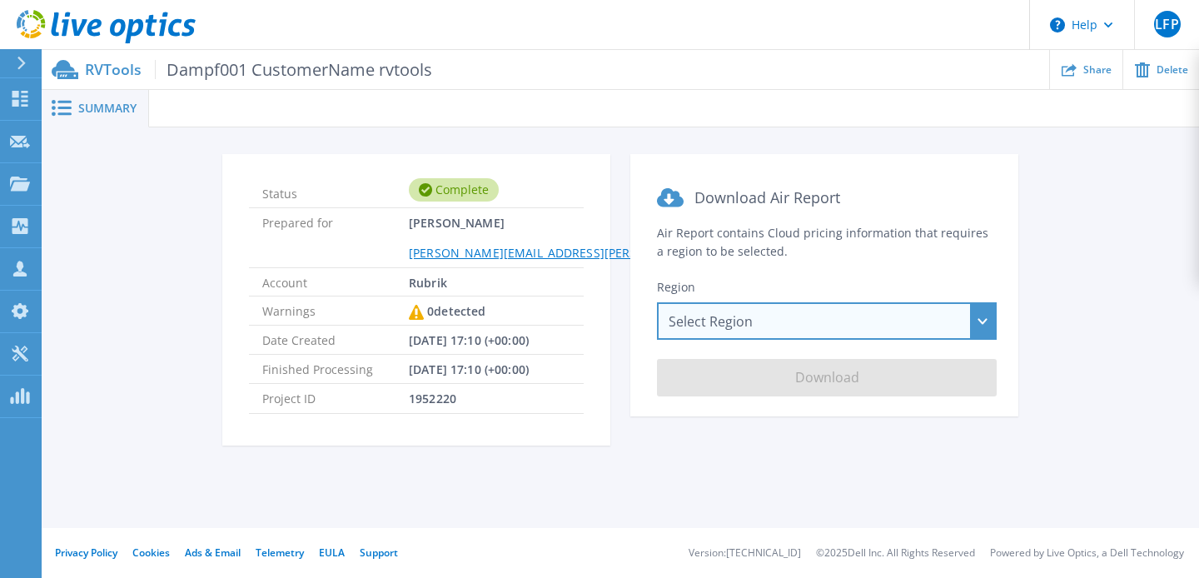
click at [764, 325] on div "Select Region [GEOGRAPHIC_DATA] ([GEOGRAPHIC_DATA]) [GEOGRAPHIC_DATA] ([GEOGRAP…" at bounding box center [827, 320] width 340 height 37
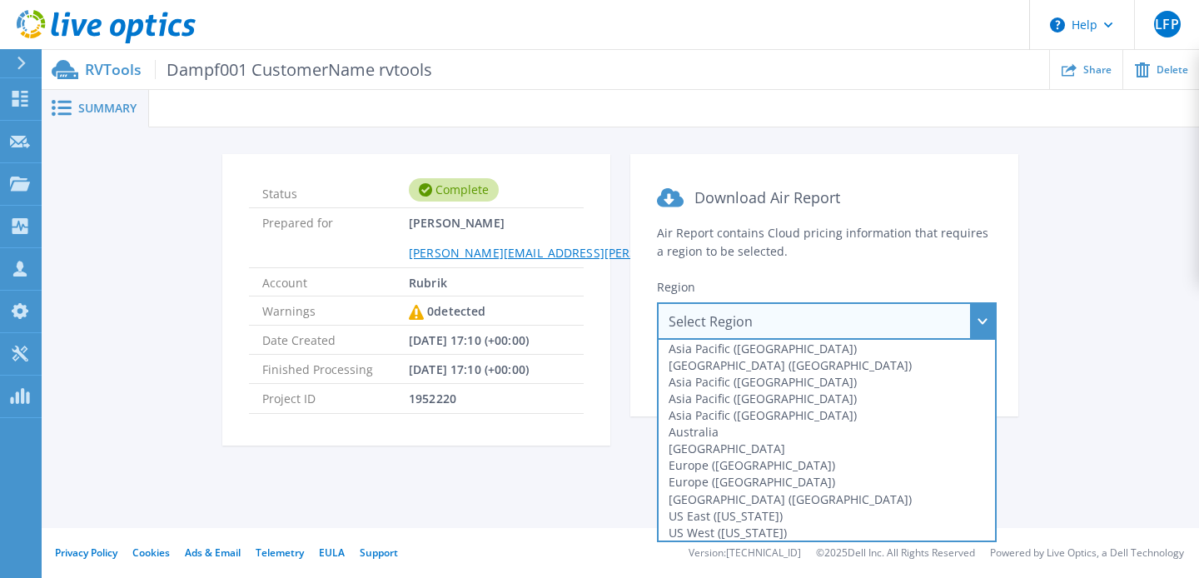
click at [764, 325] on div "Select Region [GEOGRAPHIC_DATA] ([GEOGRAPHIC_DATA]) [GEOGRAPHIC_DATA] ([GEOGRAP…" at bounding box center [827, 320] width 340 height 37
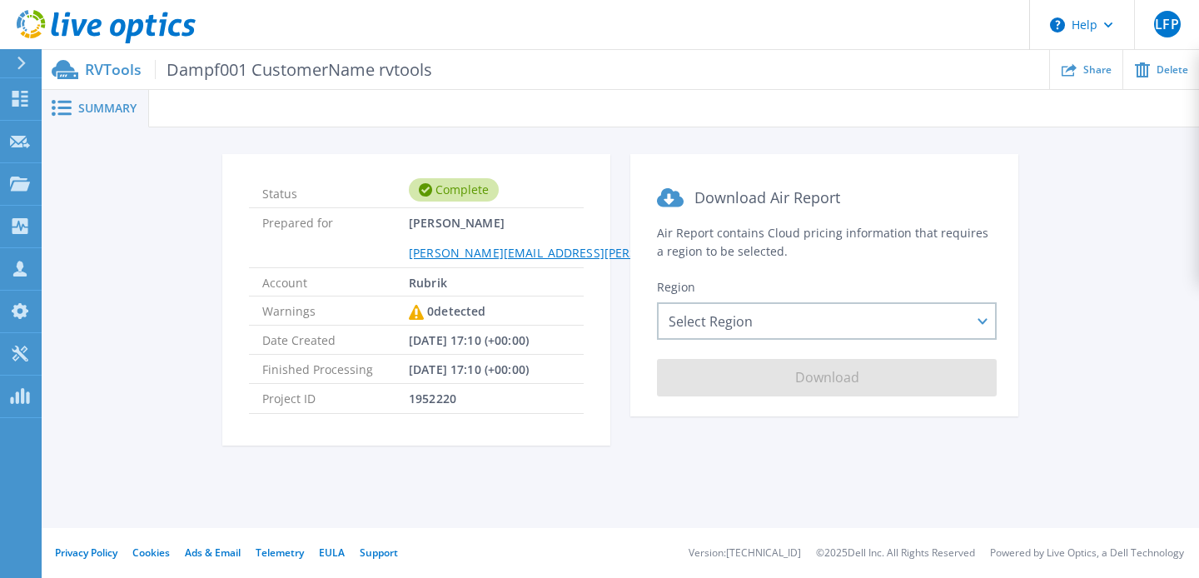
click at [94, 110] on span "Summary" at bounding box center [107, 108] width 58 height 12
click at [95, 105] on span "Summary" at bounding box center [107, 108] width 58 height 12
click at [106, 68] on p "RVTools Dampf001 CustomerName rvtools" at bounding box center [258, 69] width 347 height 19
click at [306, 62] on span "Dampf001 CustomerName rvtools" at bounding box center [293, 69] width 277 height 19
click at [416, 315] on icon at bounding box center [416, 312] width 15 height 15
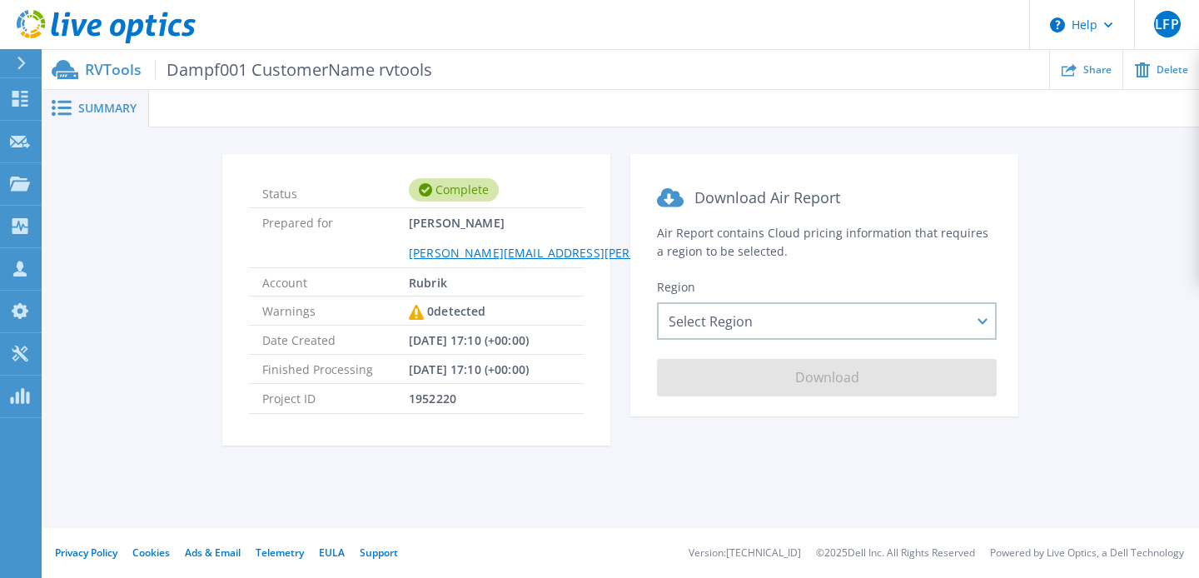
click at [88, 107] on span "Summary" at bounding box center [107, 108] width 58 height 12
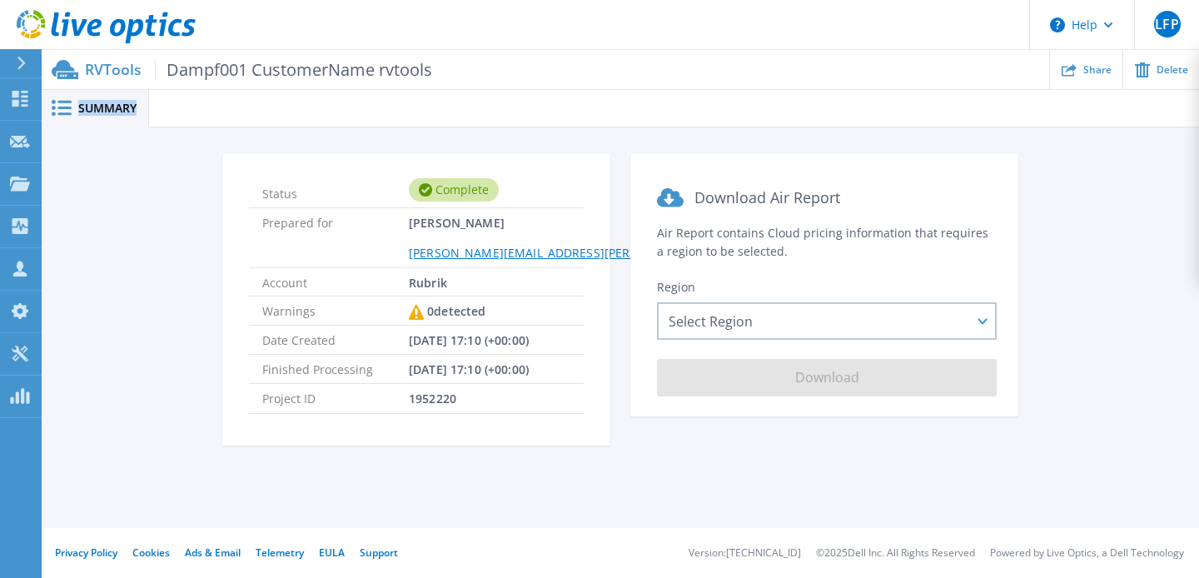
click at [88, 107] on span "Summary" at bounding box center [107, 108] width 58 height 12
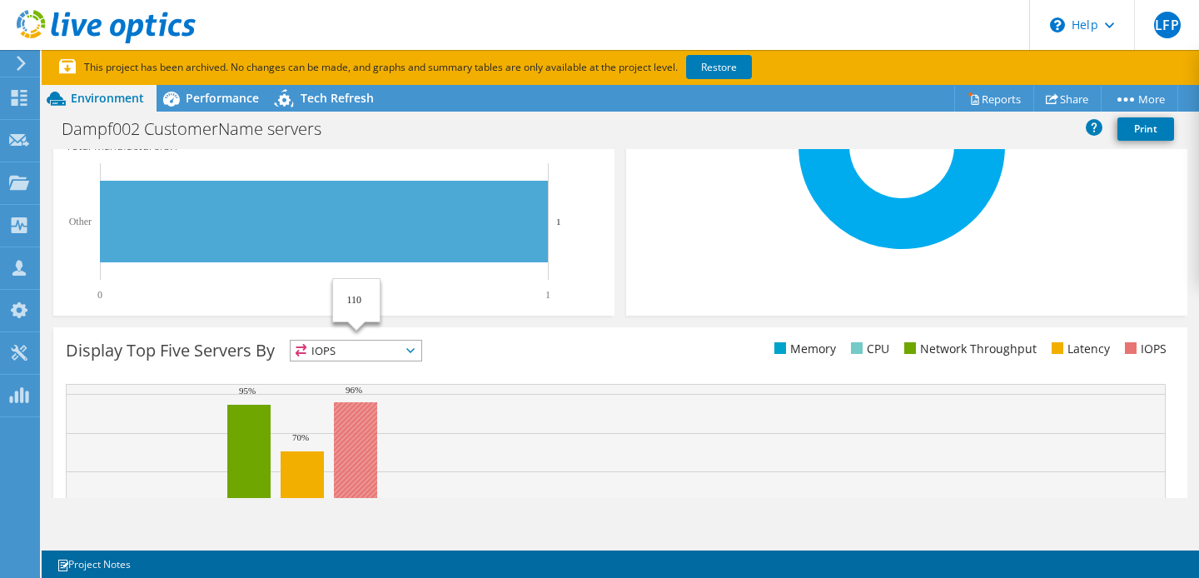
scroll to position [443, 0]
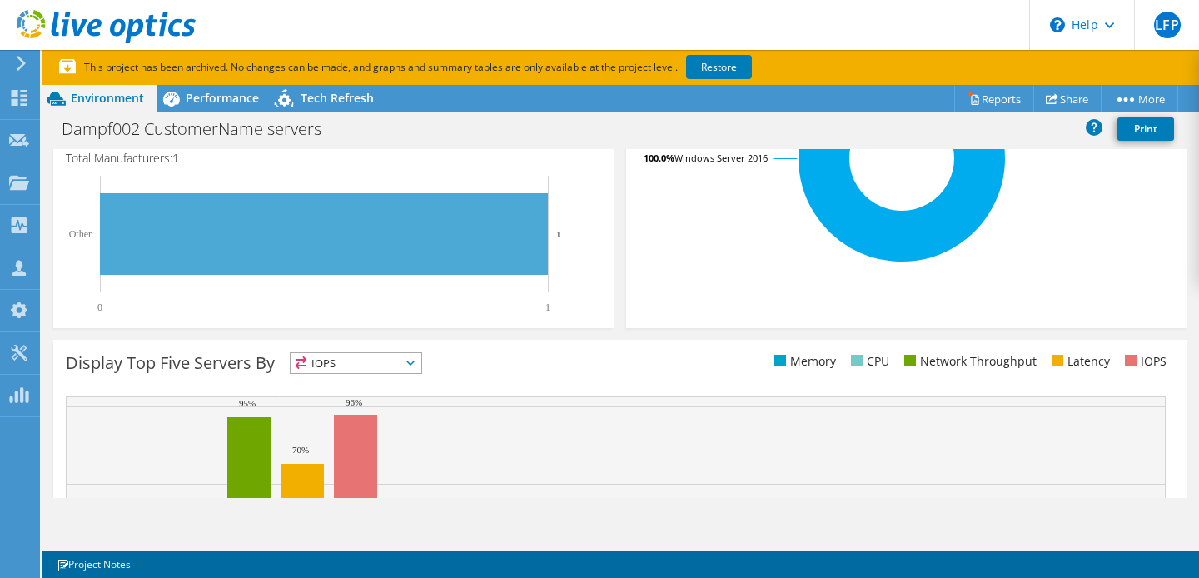
click at [356, 372] on span "IOPS" at bounding box center [356, 363] width 131 height 20
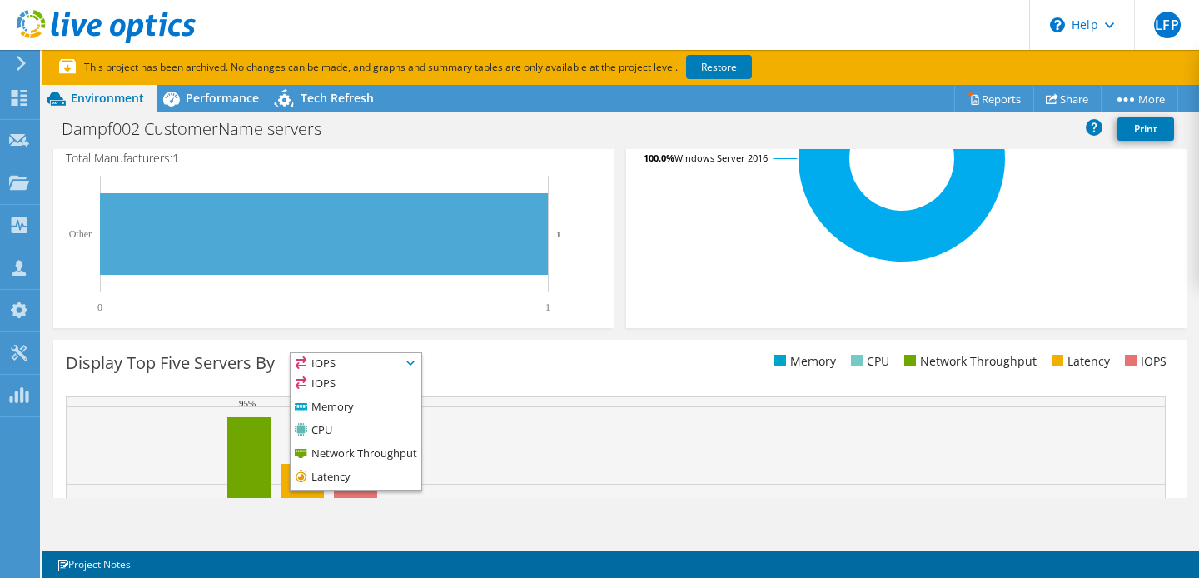
click at [482, 360] on div "Display Top Five Servers By IOPS IOPS" at bounding box center [343, 365] width 555 height 27
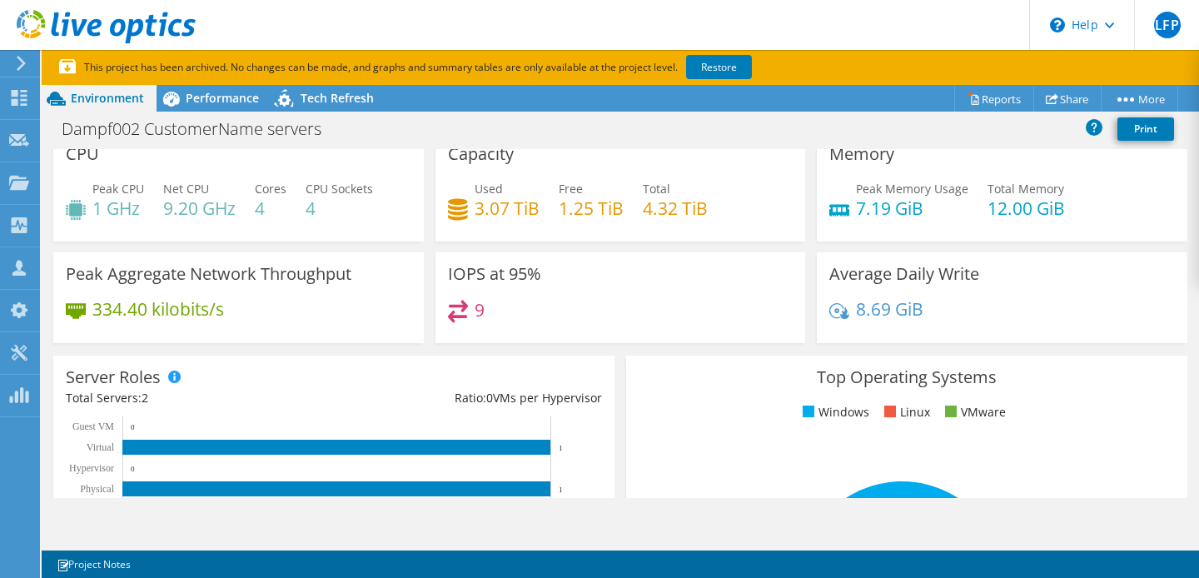
scroll to position [0, 0]
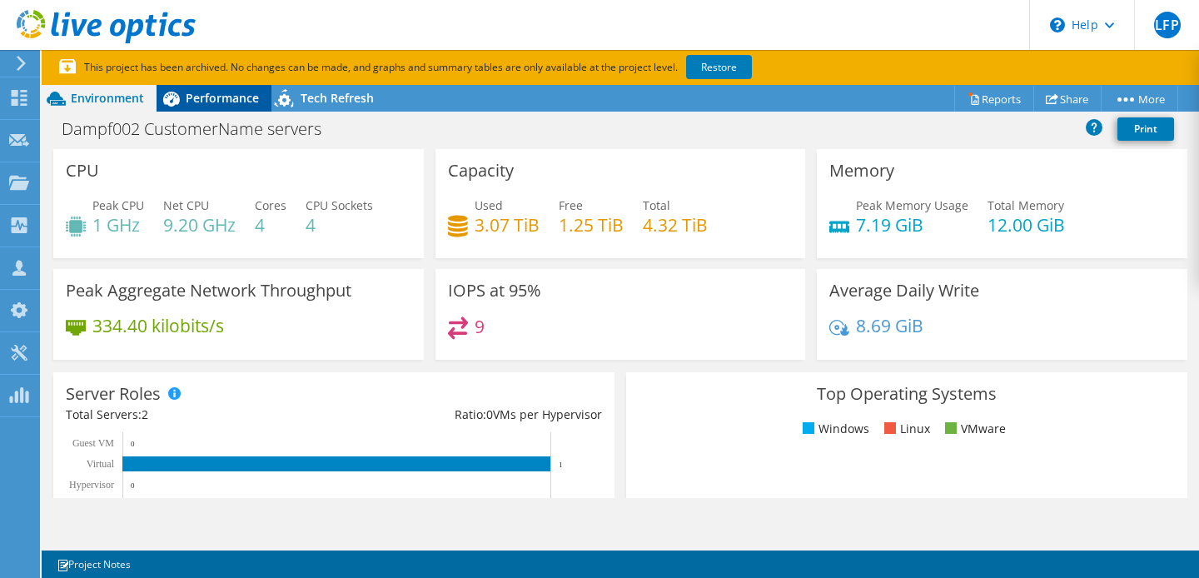
click at [232, 98] on span "Performance" at bounding box center [222, 98] width 73 height 16
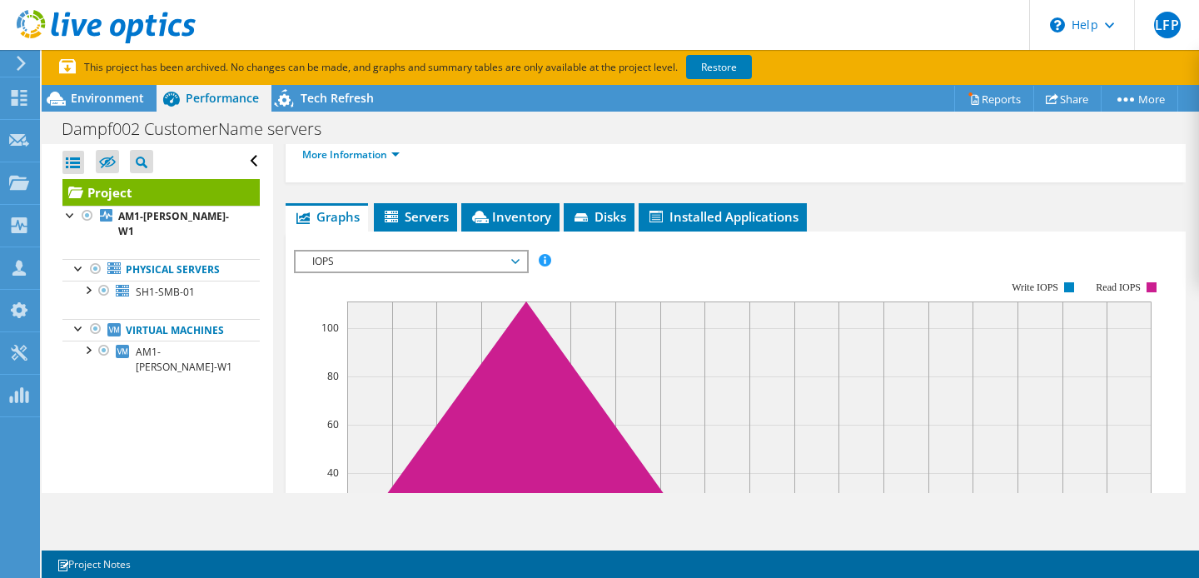
scroll to position [361, 0]
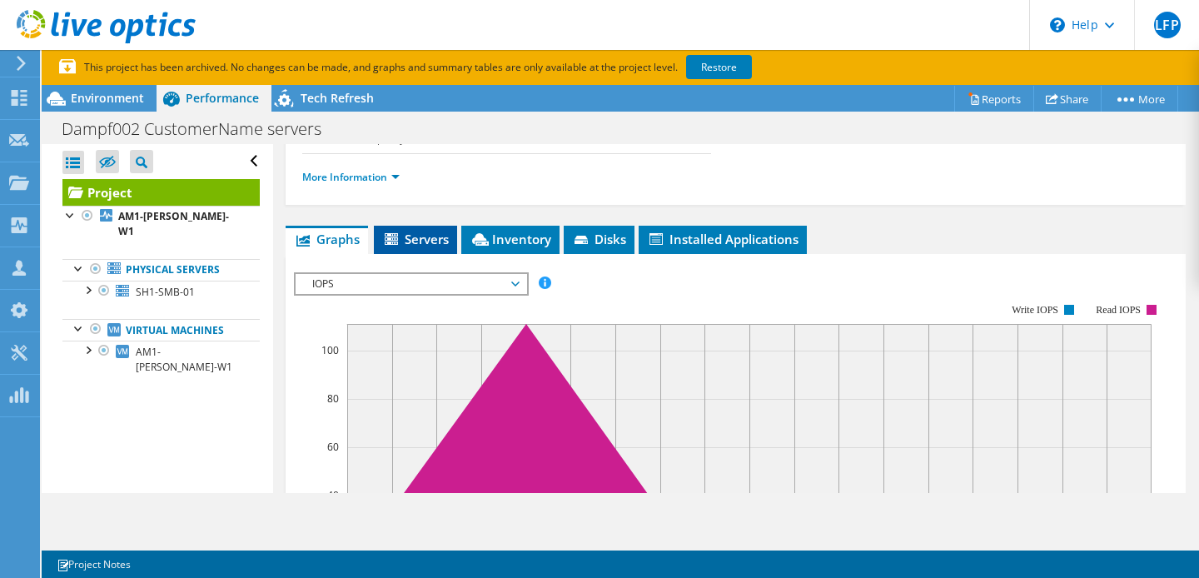
click at [395, 244] on icon at bounding box center [393, 240] width 17 height 14
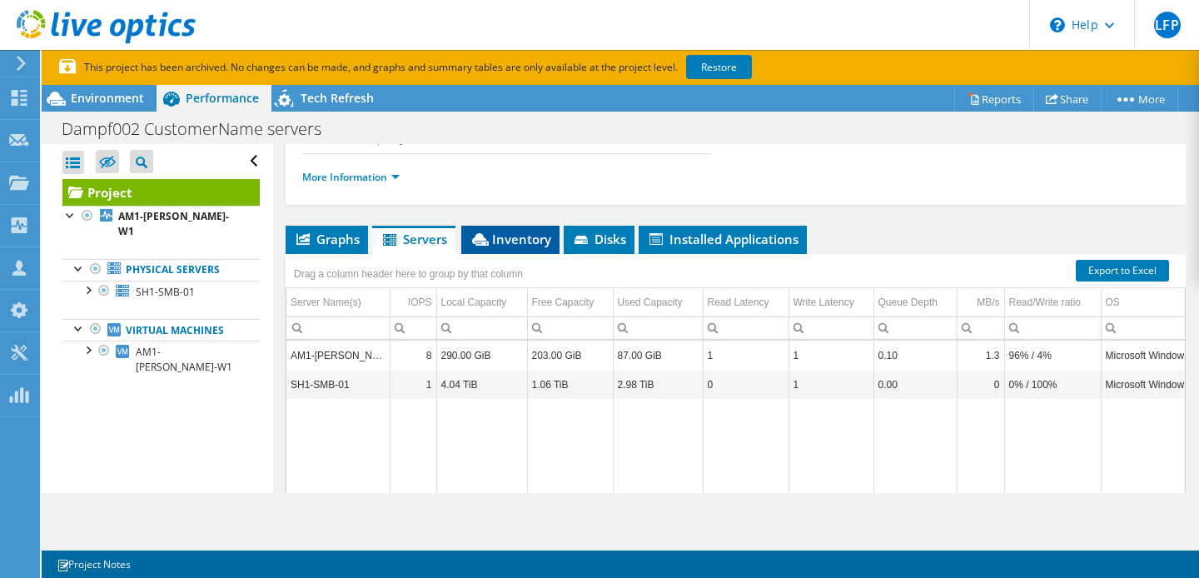
click at [517, 237] on span "Inventory" at bounding box center [511, 239] width 82 height 17
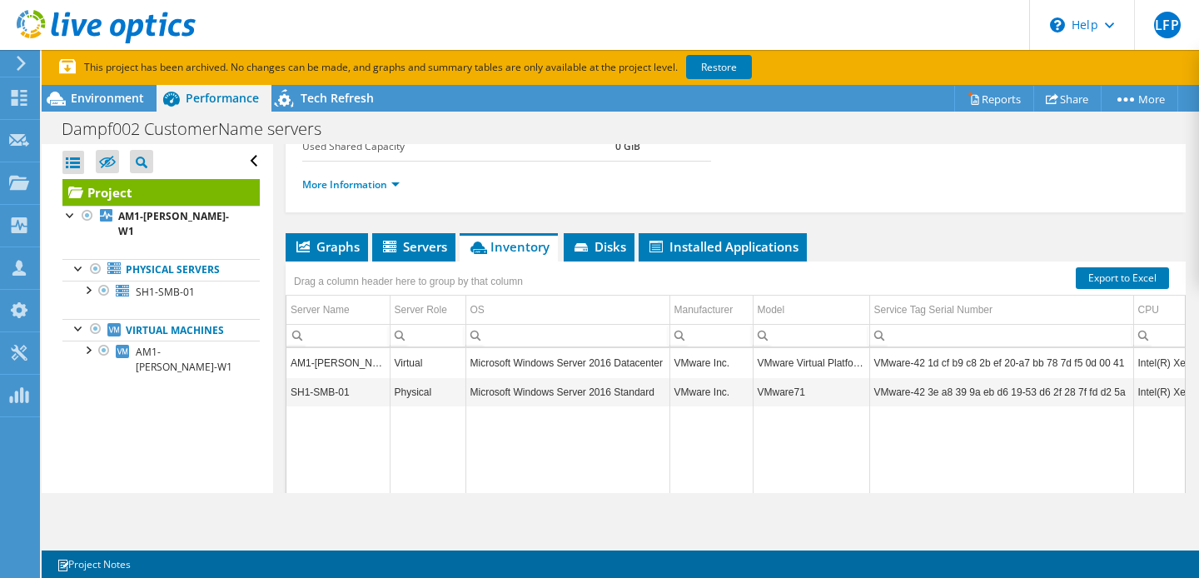
scroll to position [352, 0]
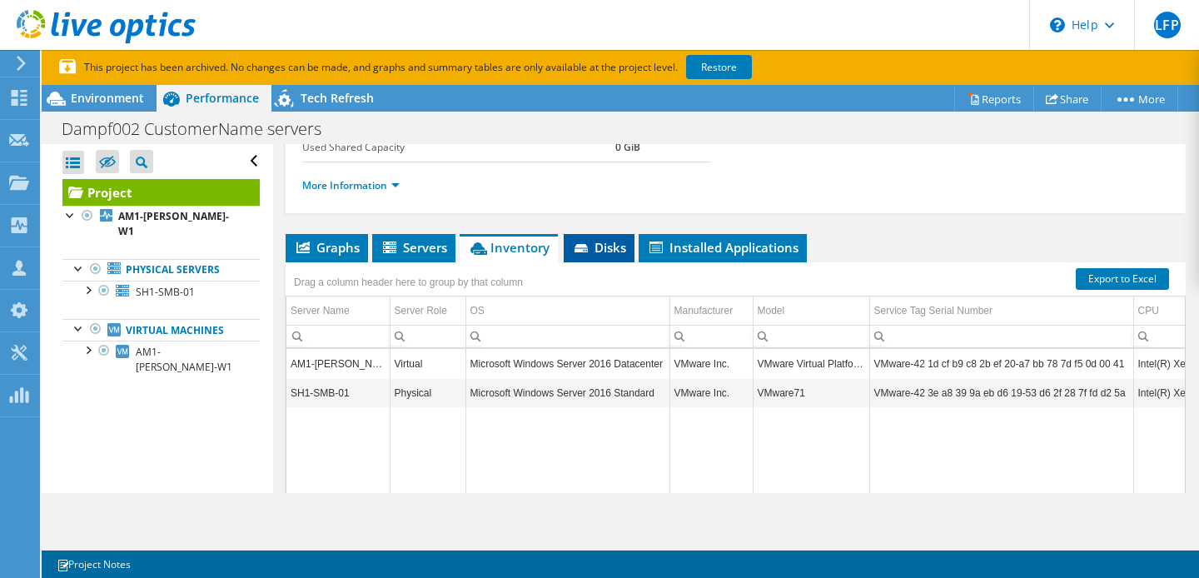
click at [601, 249] on span "Disks" at bounding box center [599, 247] width 54 height 17
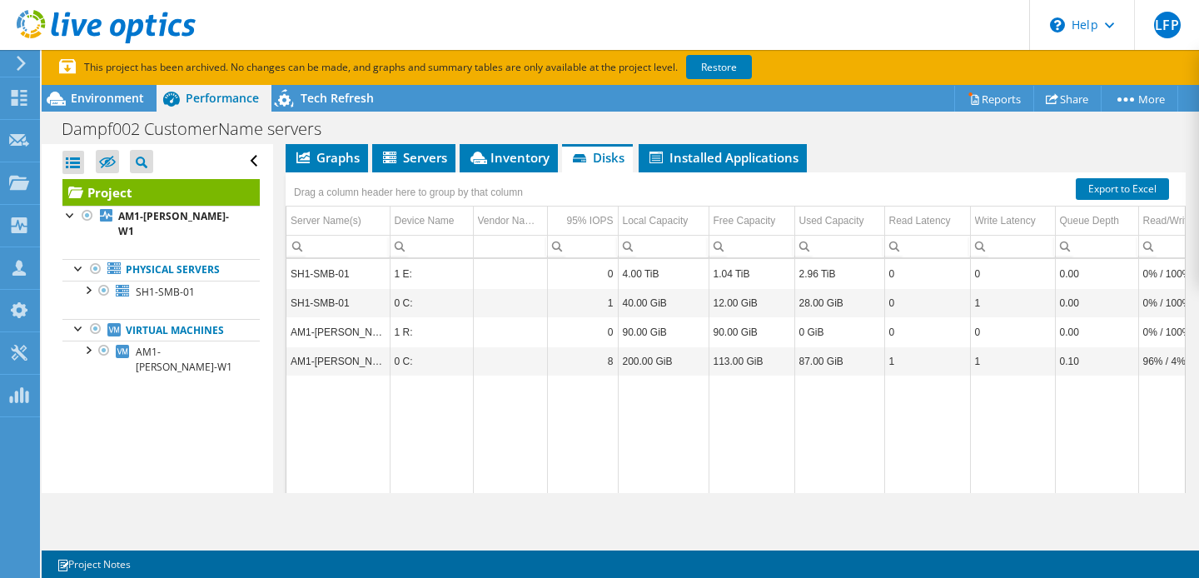
scroll to position [448, 0]
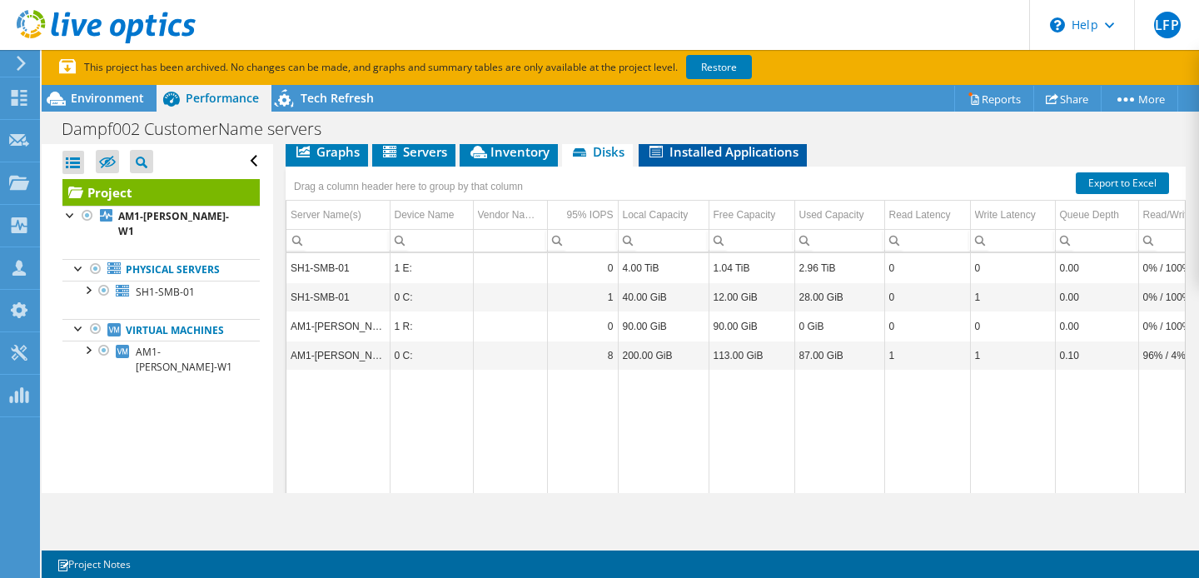
click at [749, 148] on span "Installed Applications" at bounding box center [723, 151] width 152 height 17
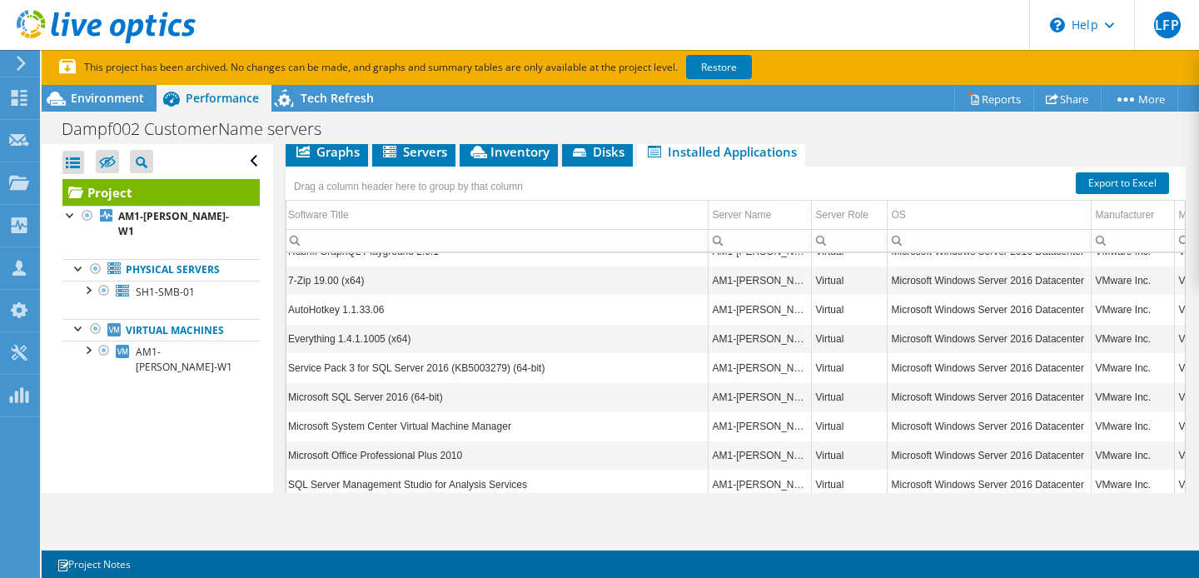
scroll to position [0, 2]
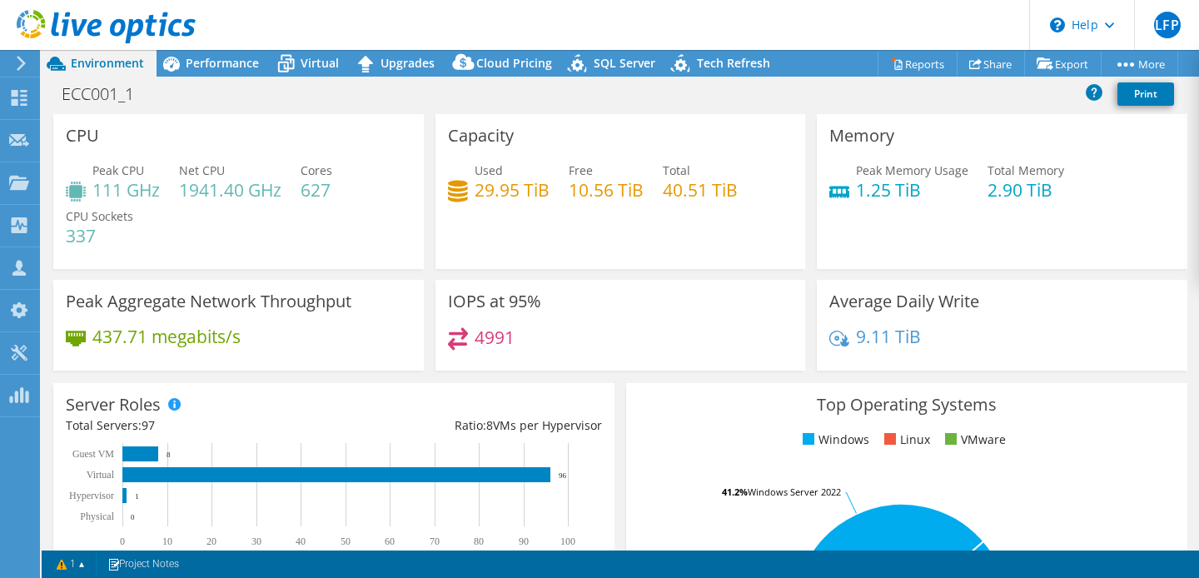
select select "USD"
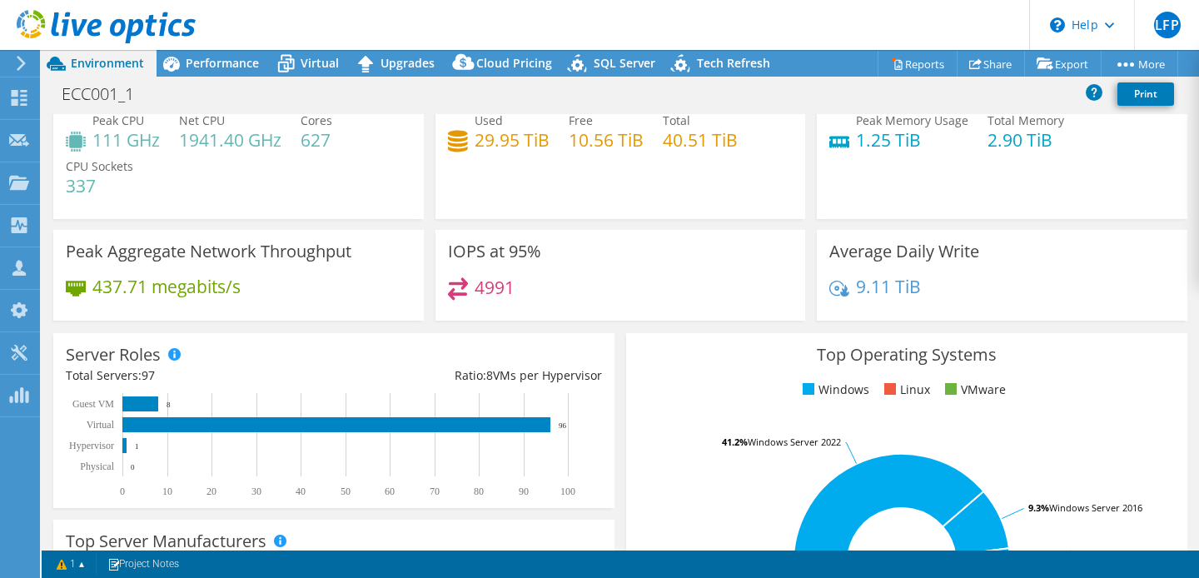
scroll to position [579, 0]
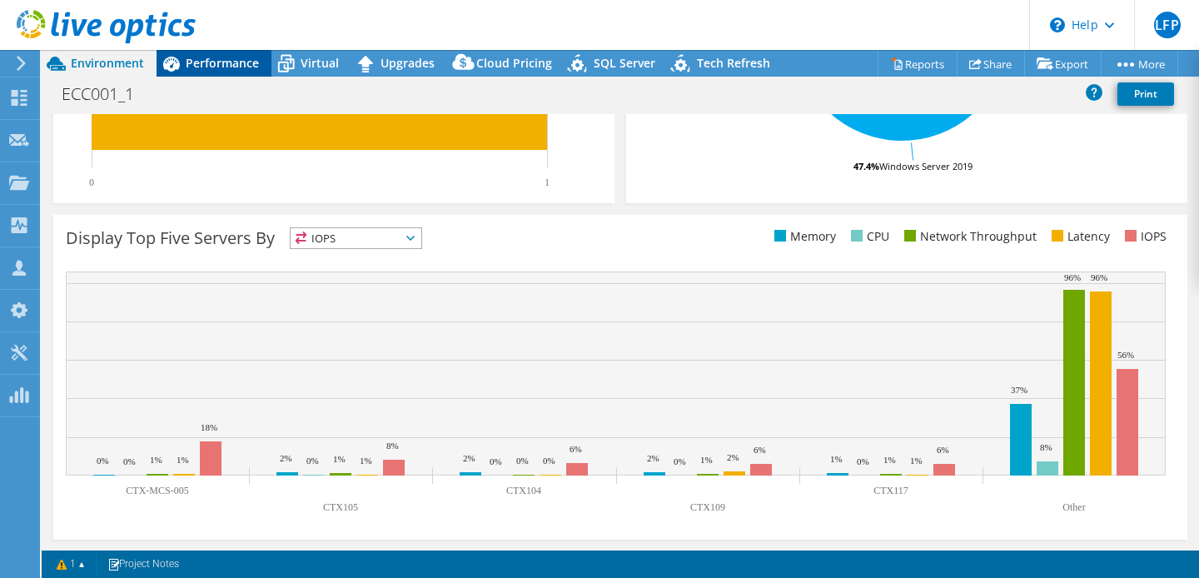
click at [224, 62] on span "Performance" at bounding box center [222, 63] width 73 height 16
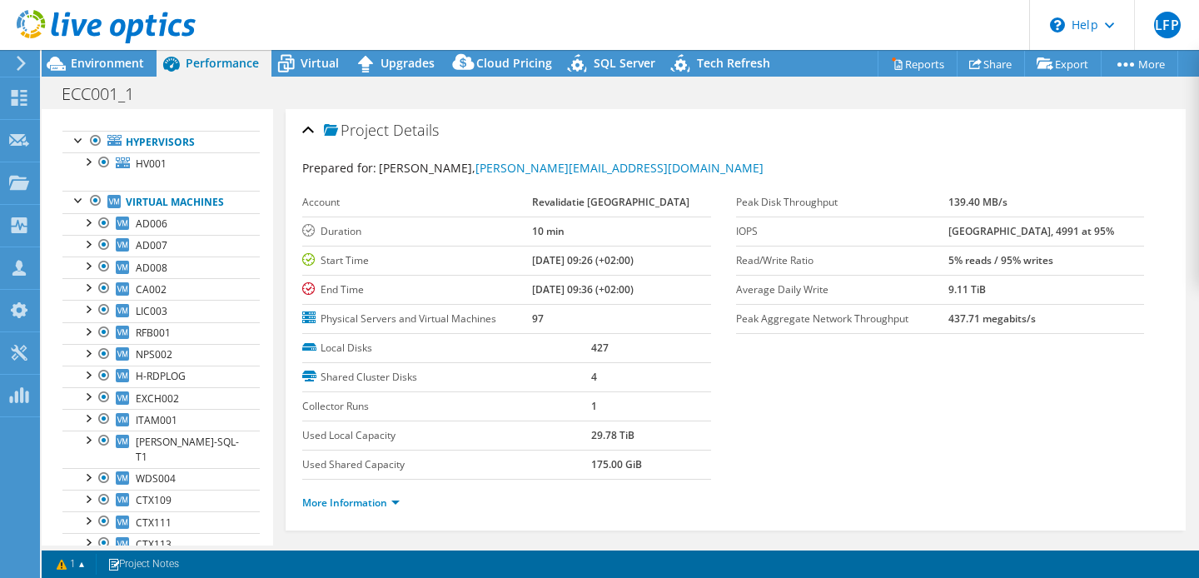
scroll to position [953, 0]
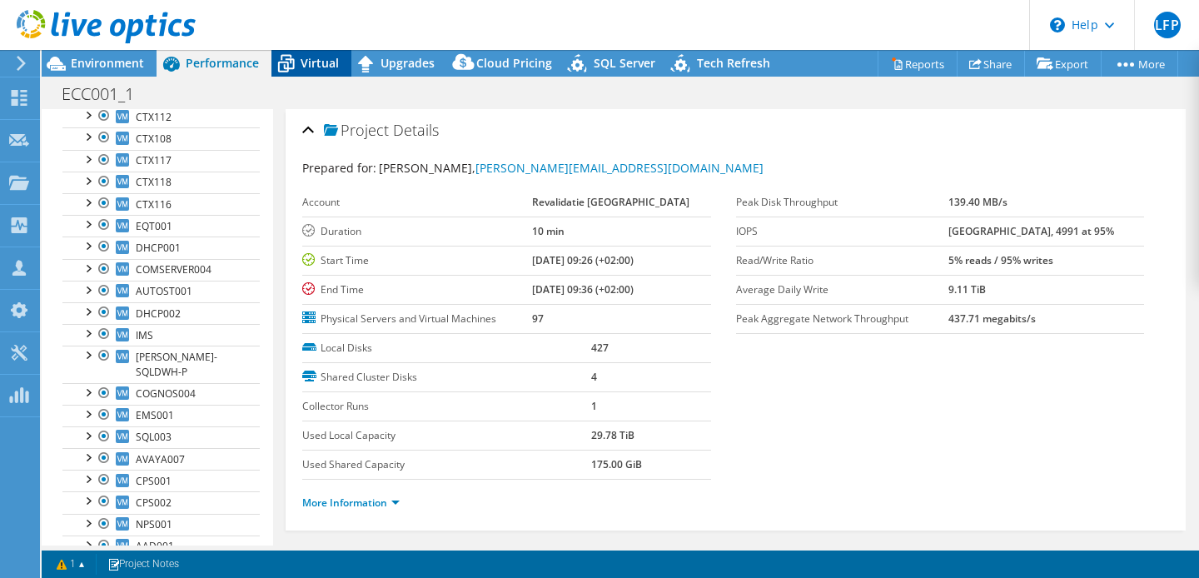
click at [305, 70] on span "Virtual" at bounding box center [320, 63] width 38 height 16
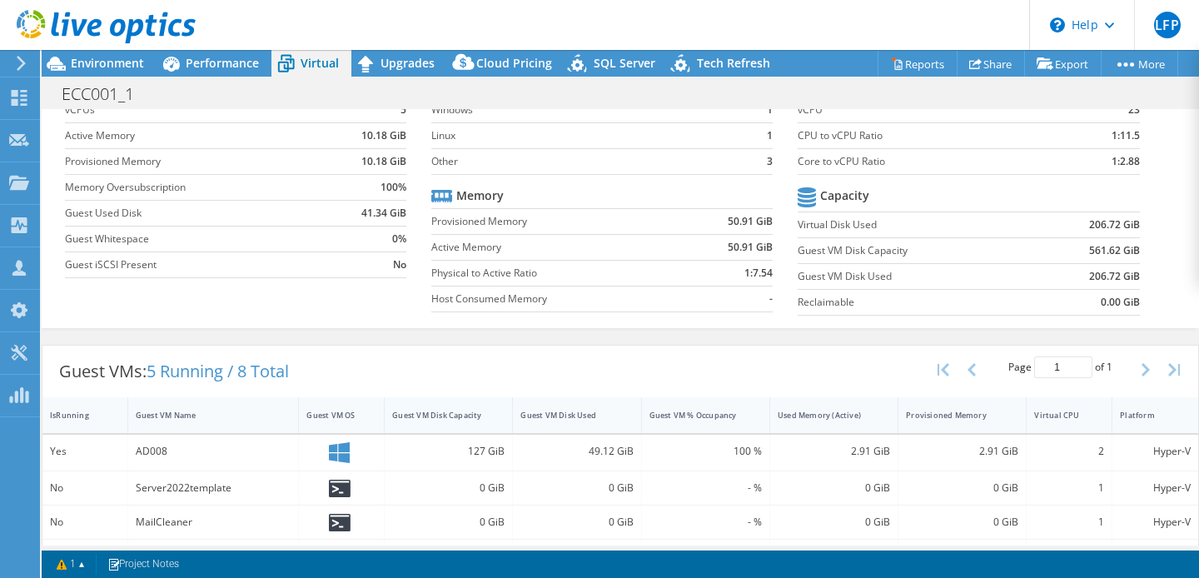
scroll to position [21, 0]
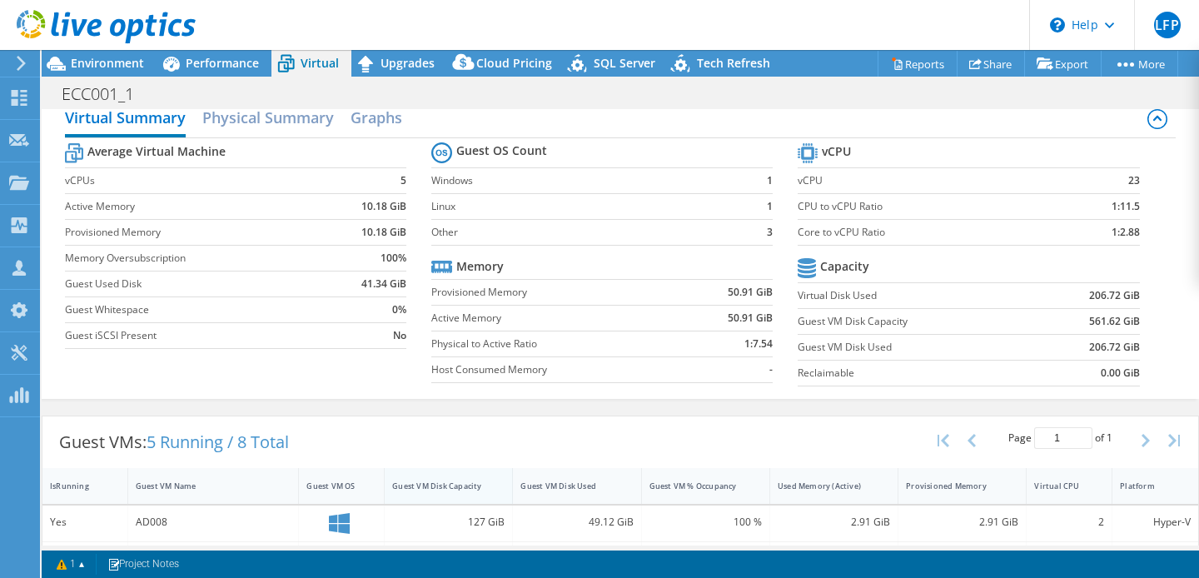
scroll to position [272, 0]
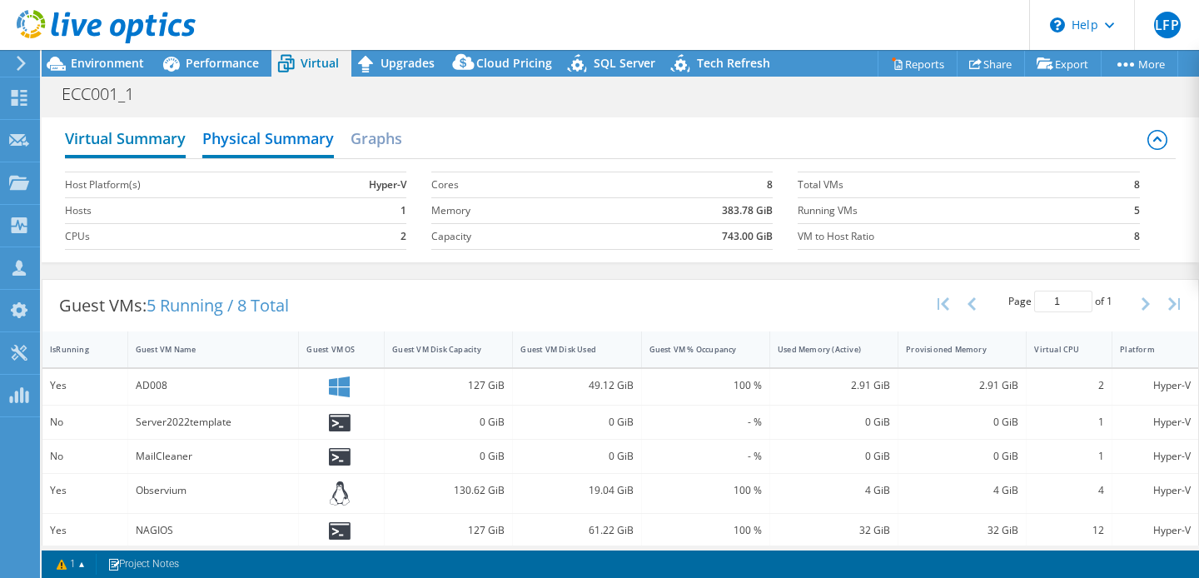
click at [118, 141] on h2 "Virtual Summary" at bounding box center [125, 140] width 121 height 37
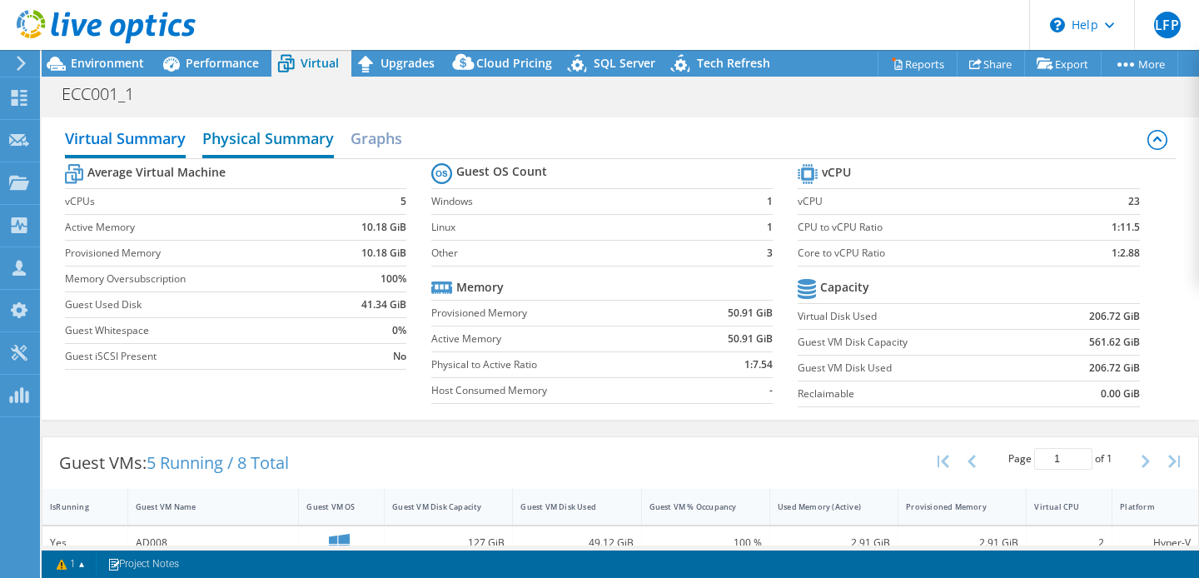
click at [315, 142] on h2 "Physical Summary" at bounding box center [268, 140] width 132 height 37
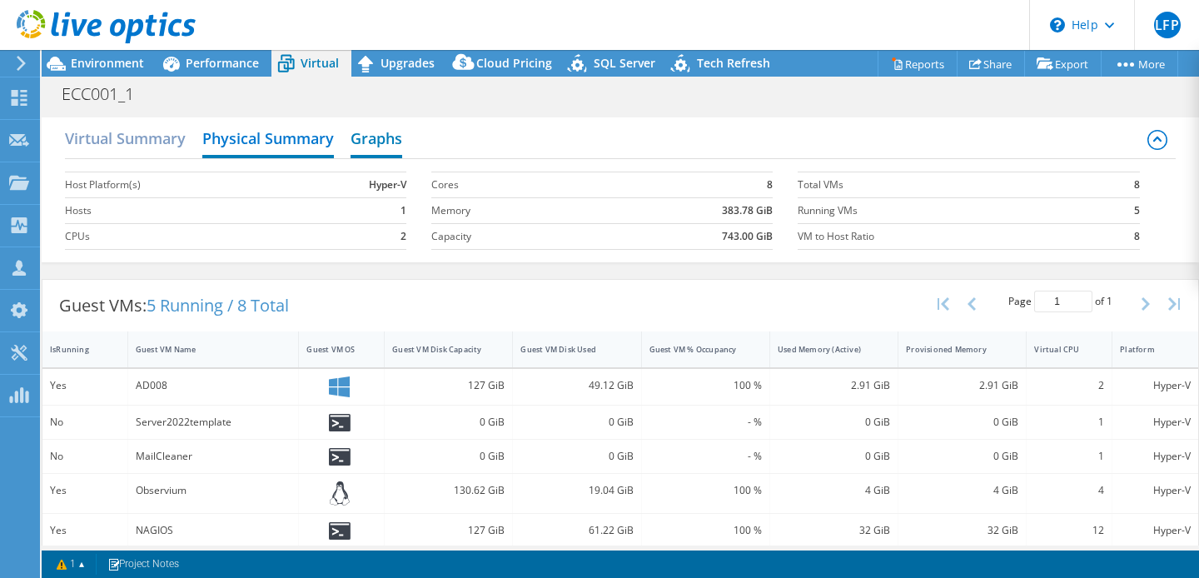
click at [378, 140] on h2 "Graphs" at bounding box center [377, 140] width 52 height 37
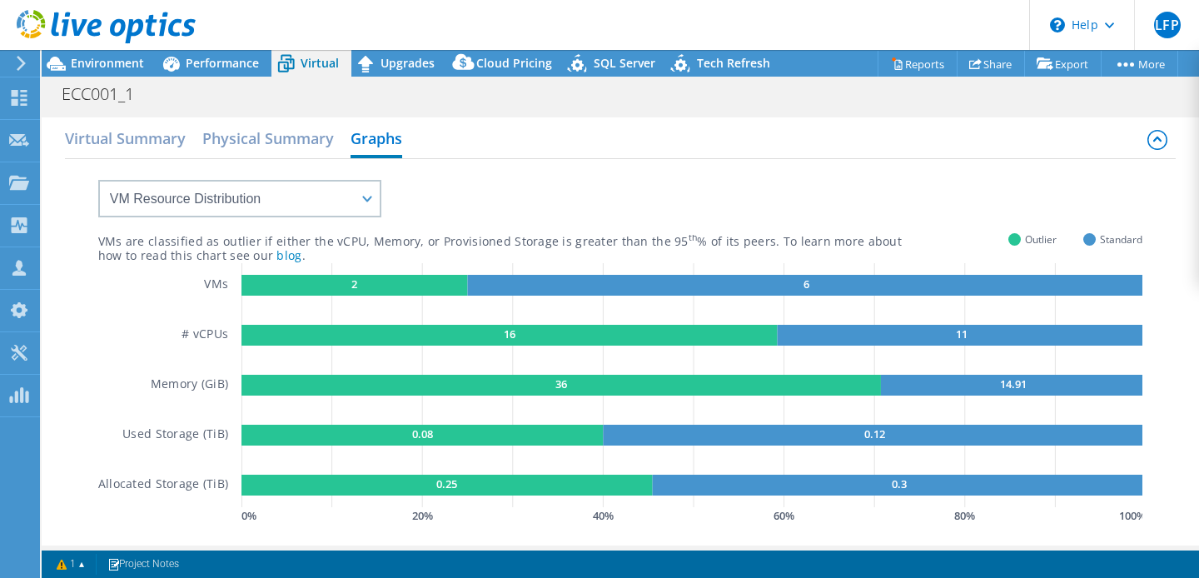
scroll to position [401, 0]
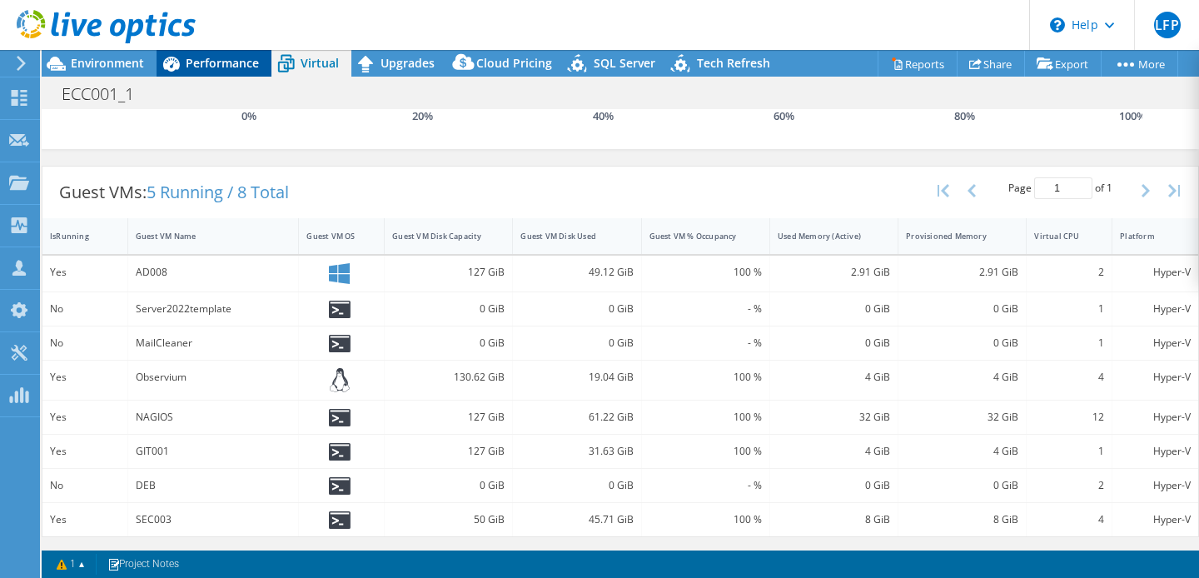
click at [206, 65] on span "Performance" at bounding box center [222, 63] width 73 height 16
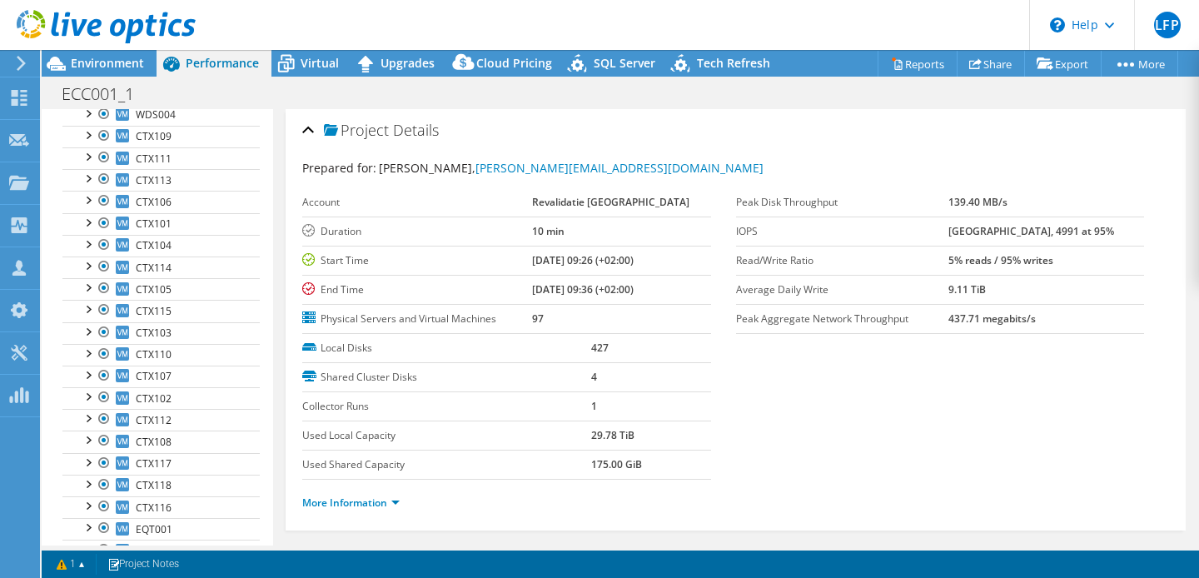
scroll to position [0, 0]
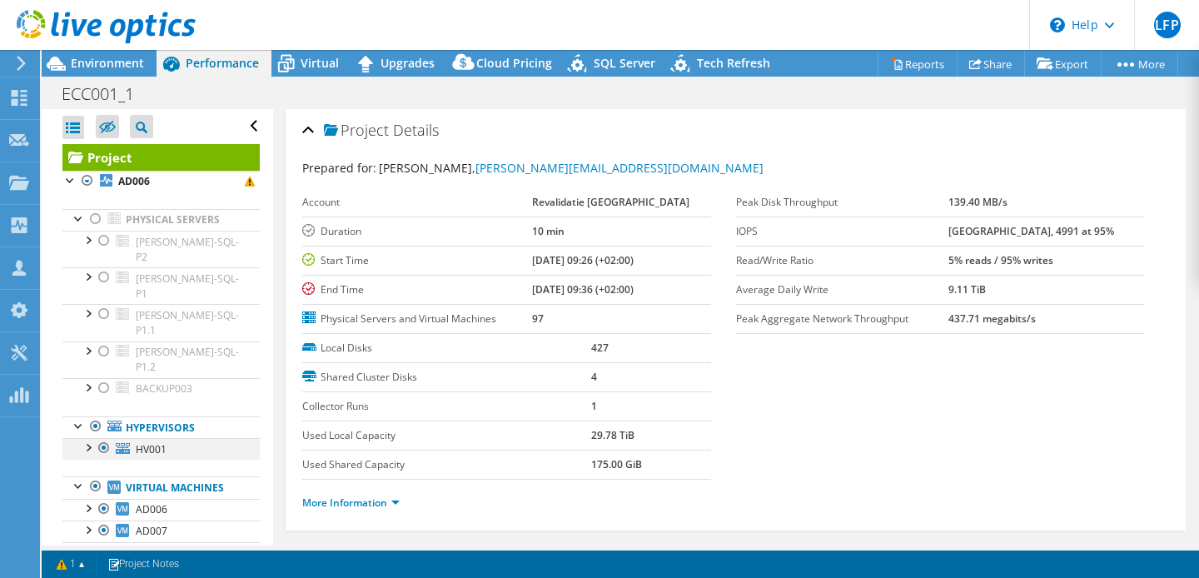
click at [96, 438] on div at bounding box center [104, 448] width 17 height 20
click at [91, 438] on div at bounding box center [87, 446] width 17 height 17
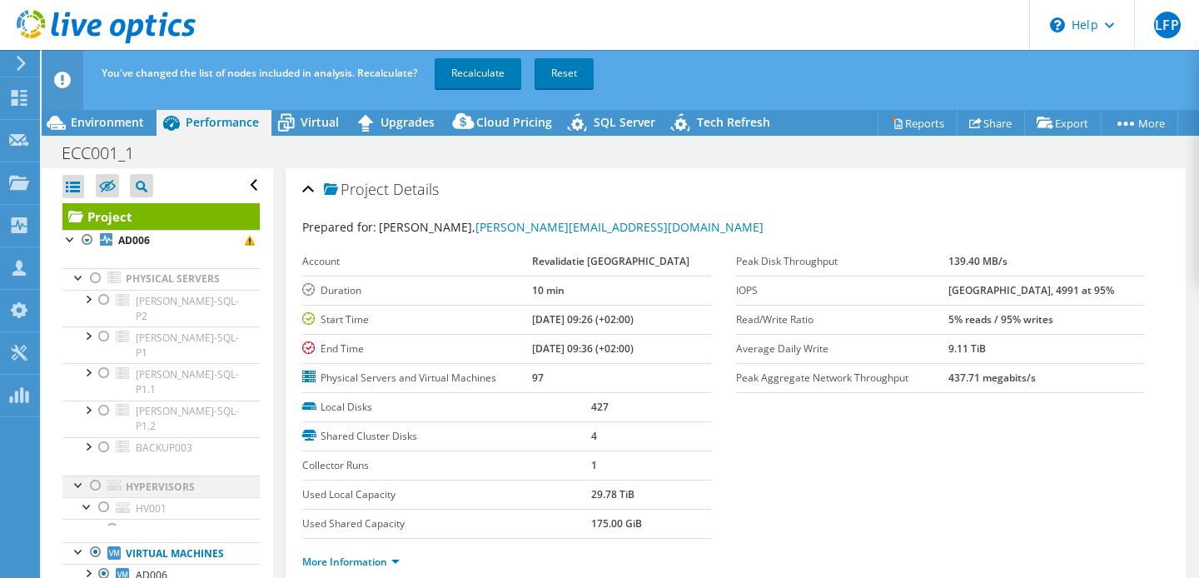
click at [102, 476] on div at bounding box center [95, 486] width 17 height 20
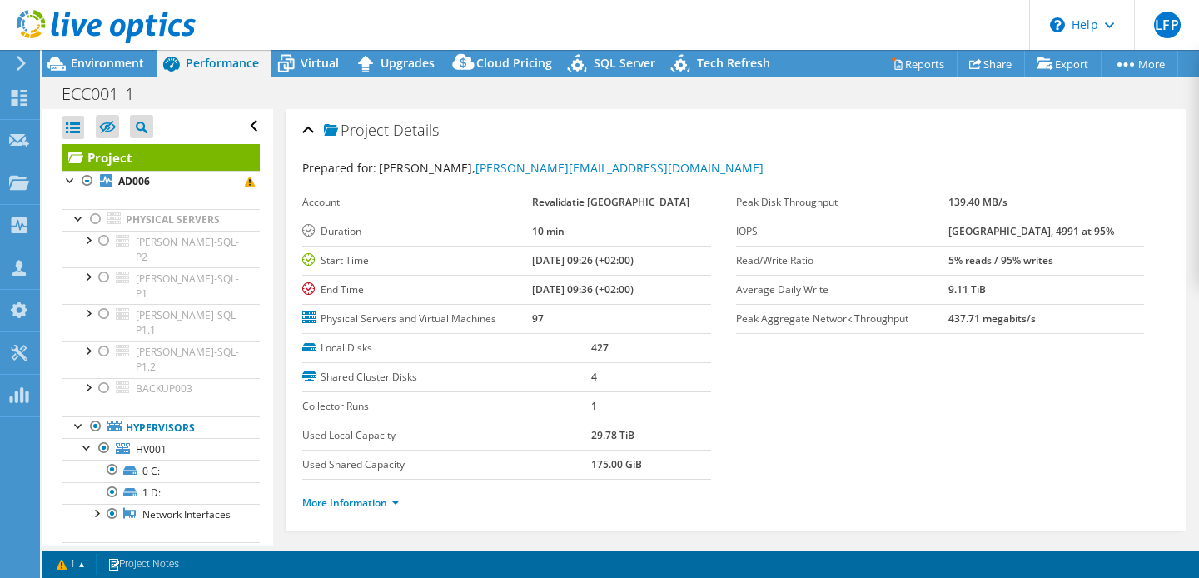
scroll to position [126, 0]
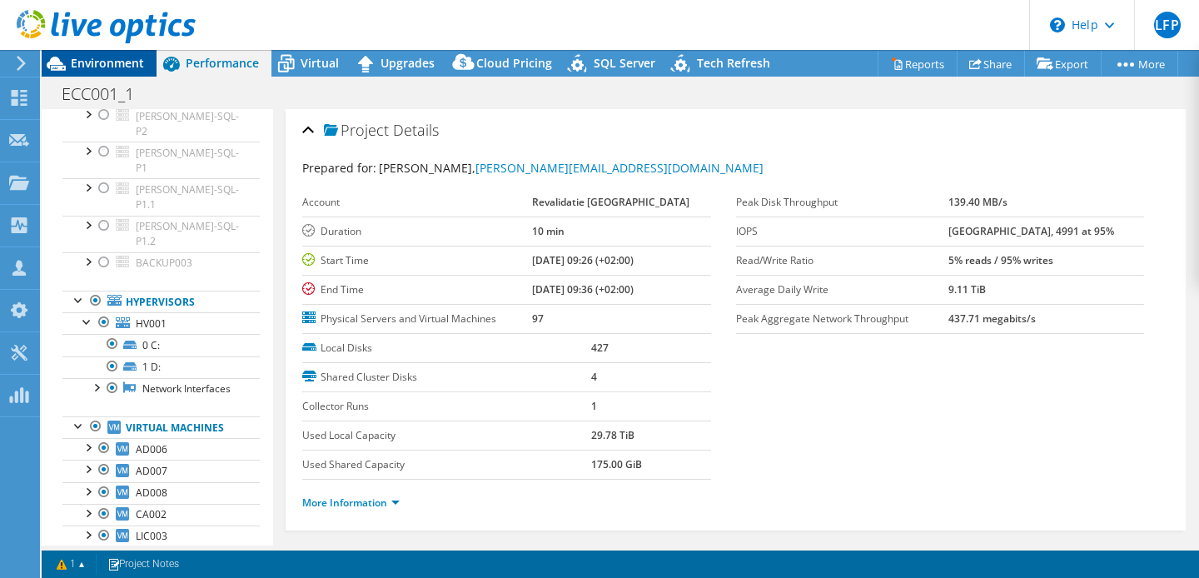
click at [101, 67] on span "Environment" at bounding box center [107, 63] width 73 height 16
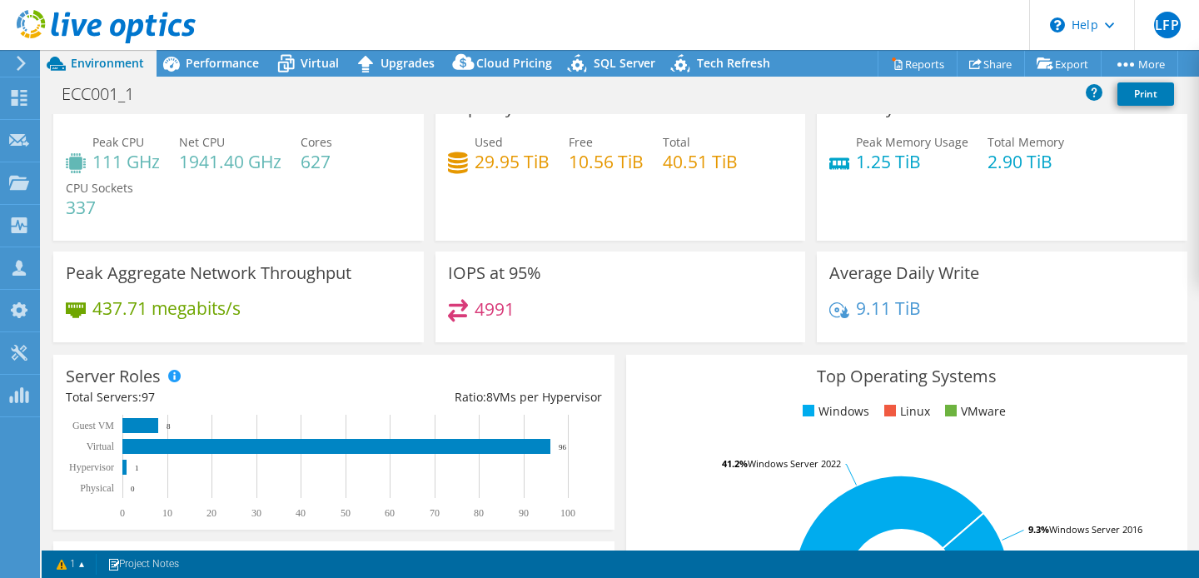
scroll to position [317, 0]
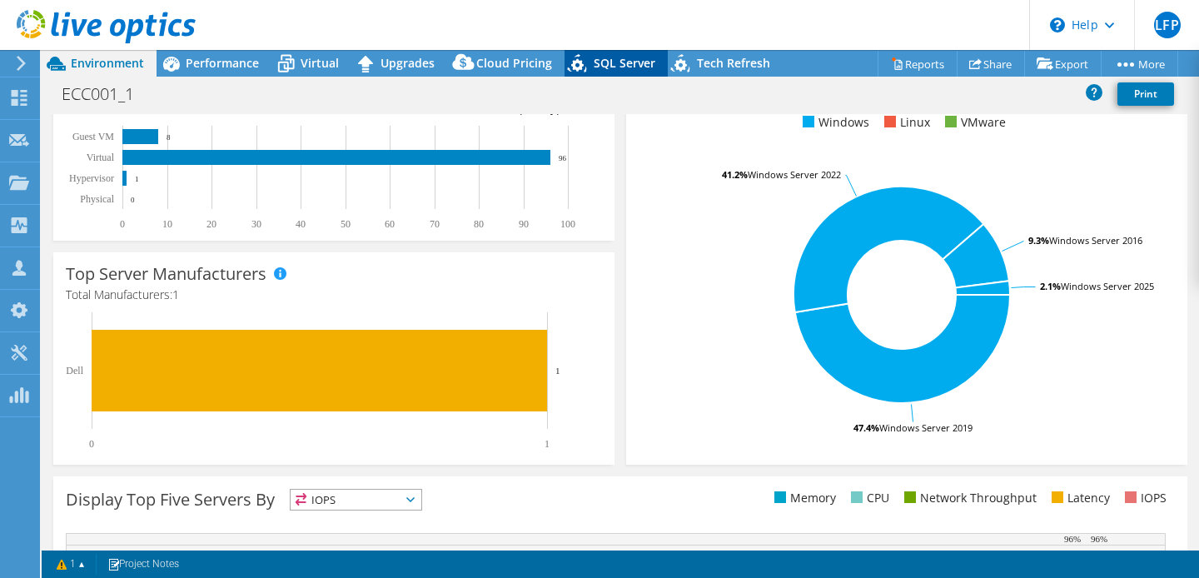
click at [612, 66] on span "SQL Server" at bounding box center [625, 63] width 62 height 16
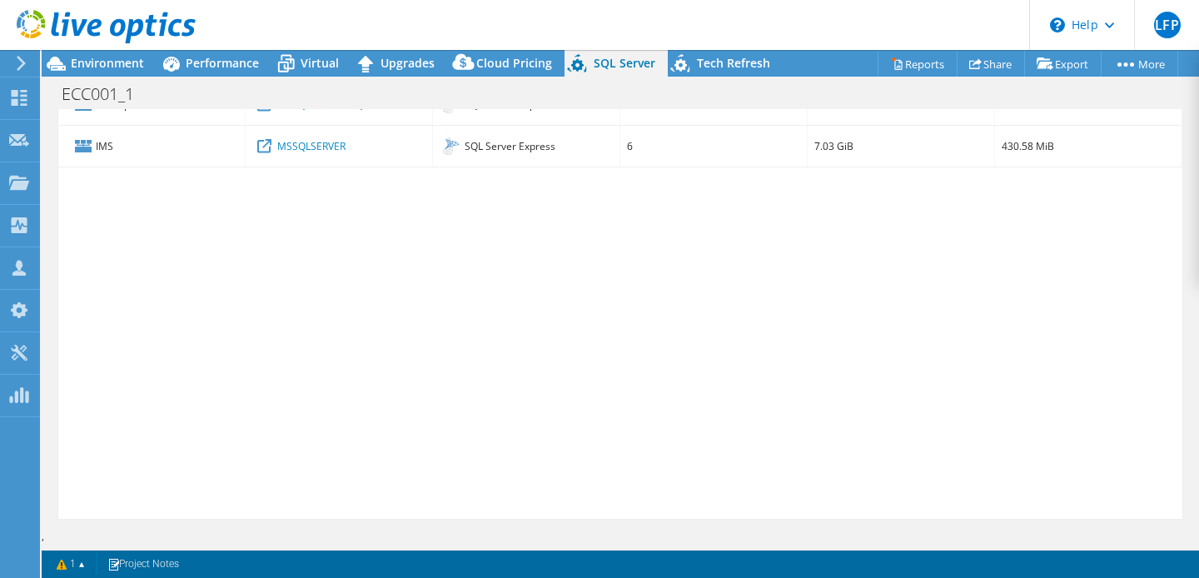
scroll to position [0, 0]
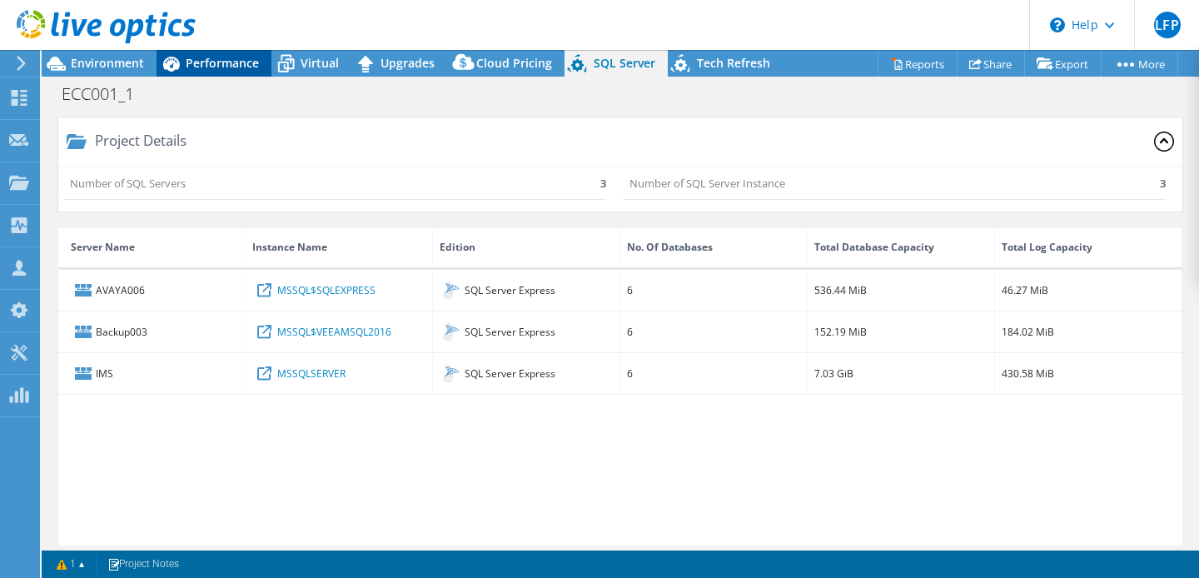
click at [207, 67] on span "Performance" at bounding box center [222, 63] width 73 height 16
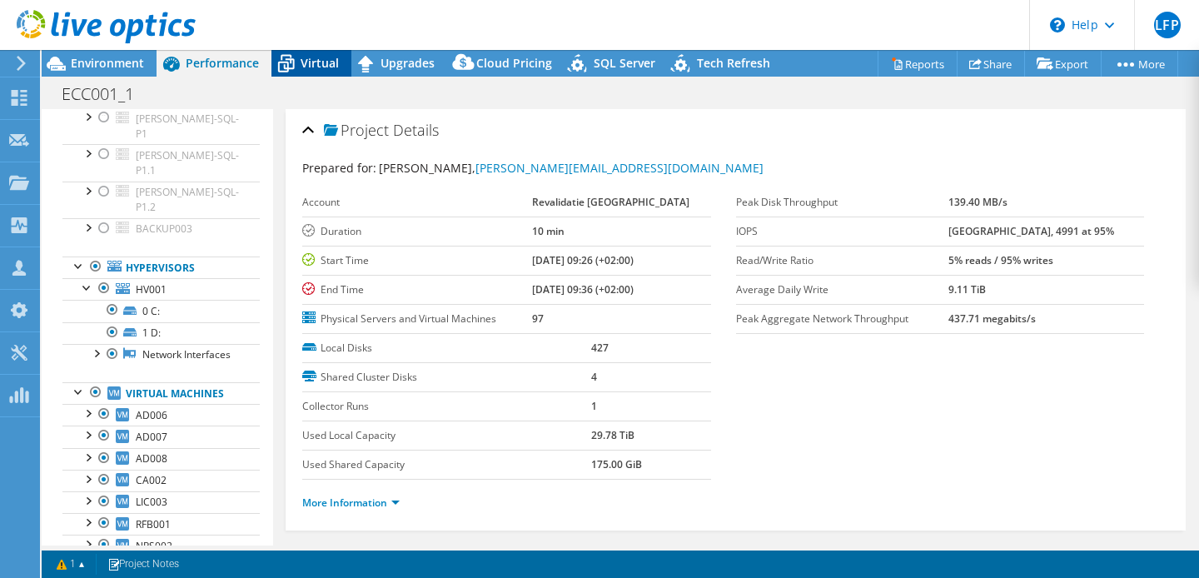
click at [115, 55] on span "Environment" at bounding box center [107, 63] width 73 height 16
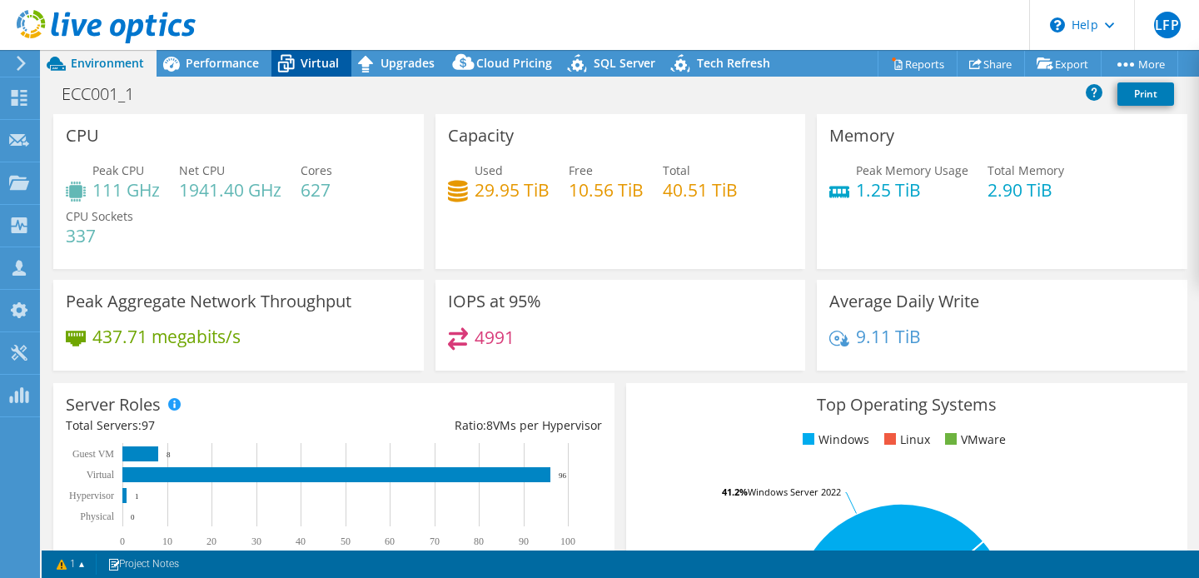
click at [311, 67] on span "Virtual" at bounding box center [320, 63] width 38 height 16
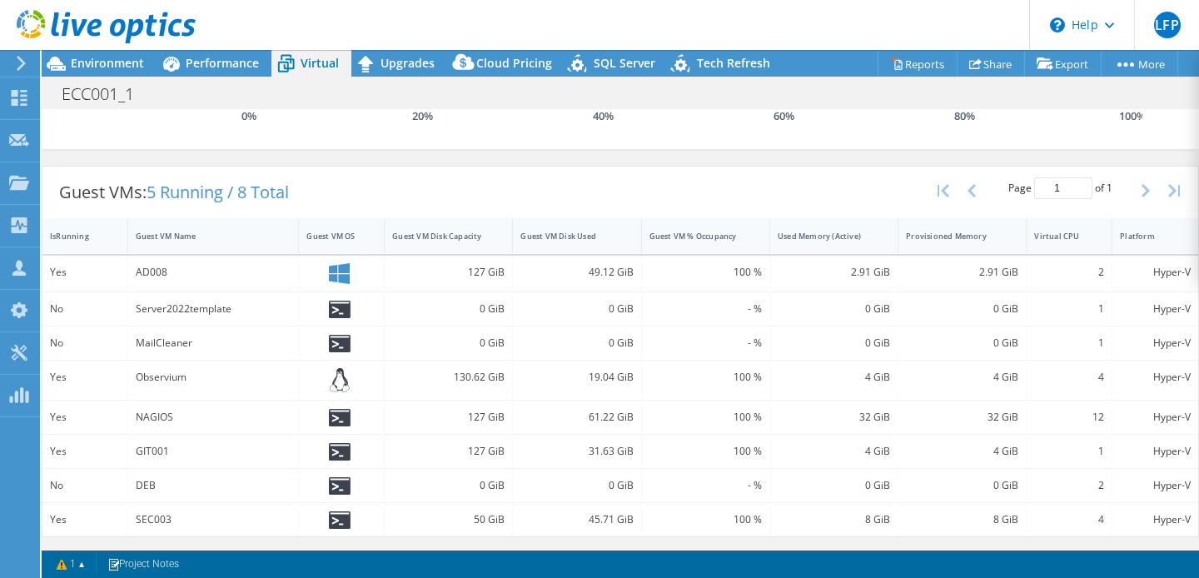
scroll to position [328, 0]
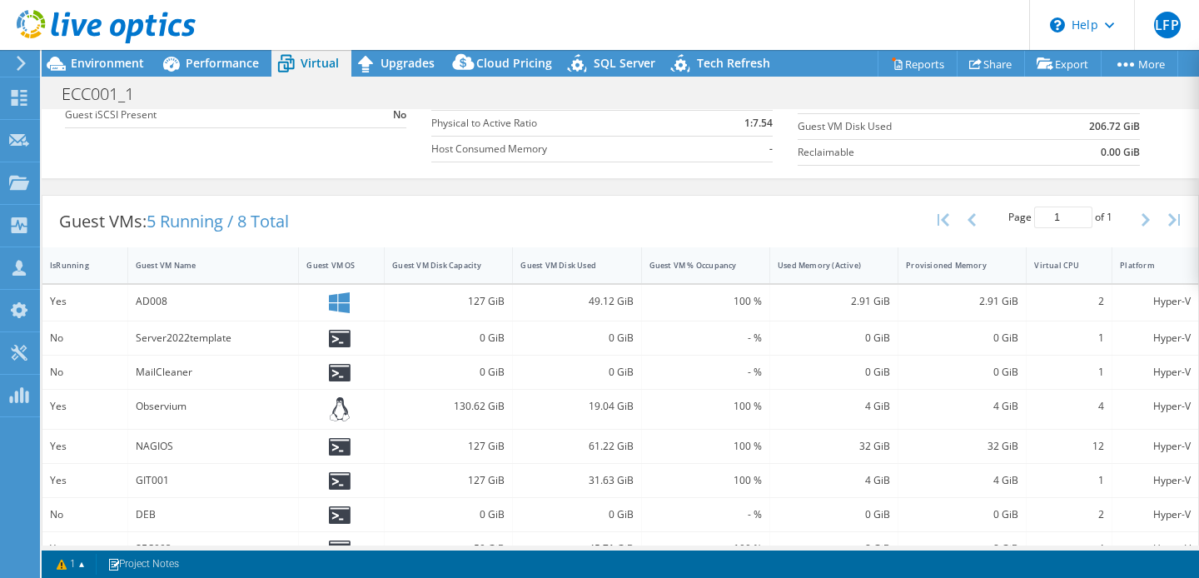
scroll to position [109, 0]
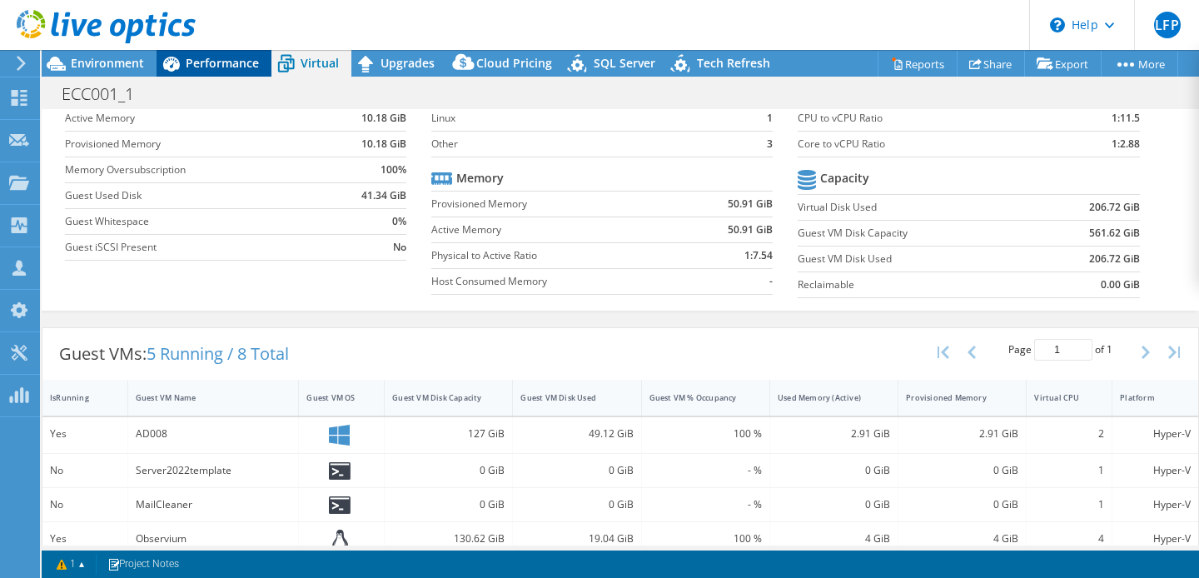
click at [222, 60] on span "Performance" at bounding box center [222, 63] width 73 height 16
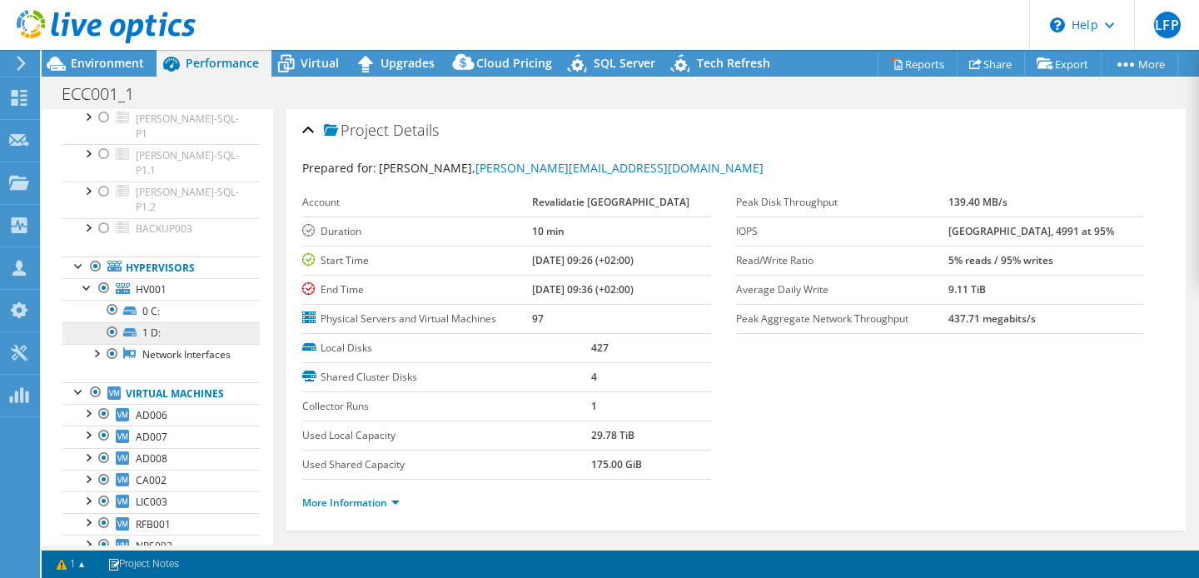
scroll to position [0, 0]
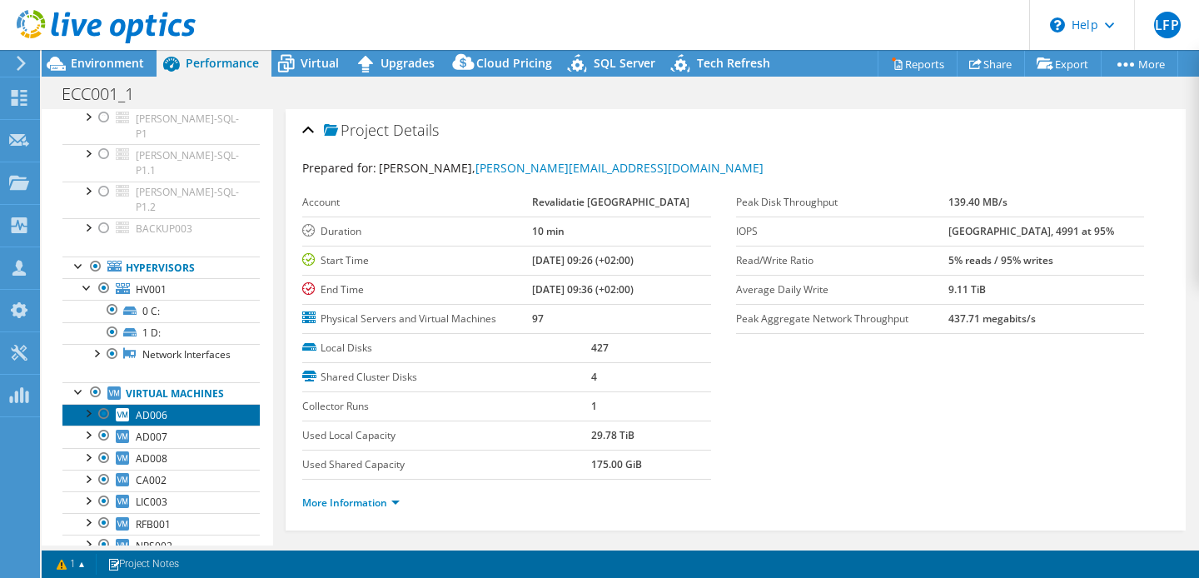
click at [158, 408] on span "AD006" at bounding box center [152, 415] width 32 height 14
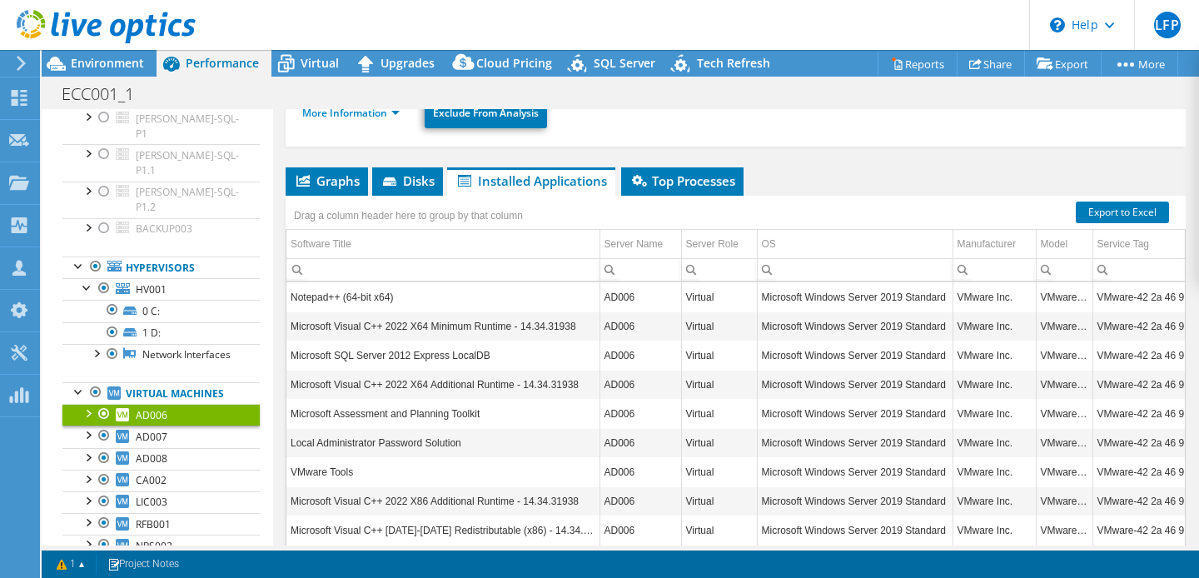
scroll to position [286, 0]
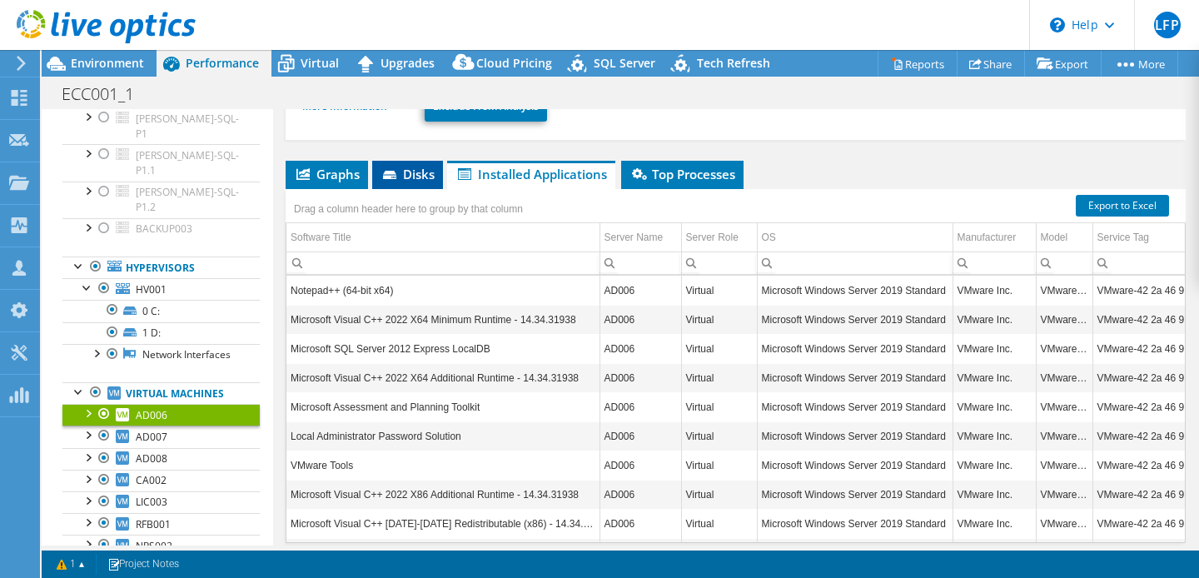
click at [402, 182] on li "Disks" at bounding box center [407, 175] width 71 height 28
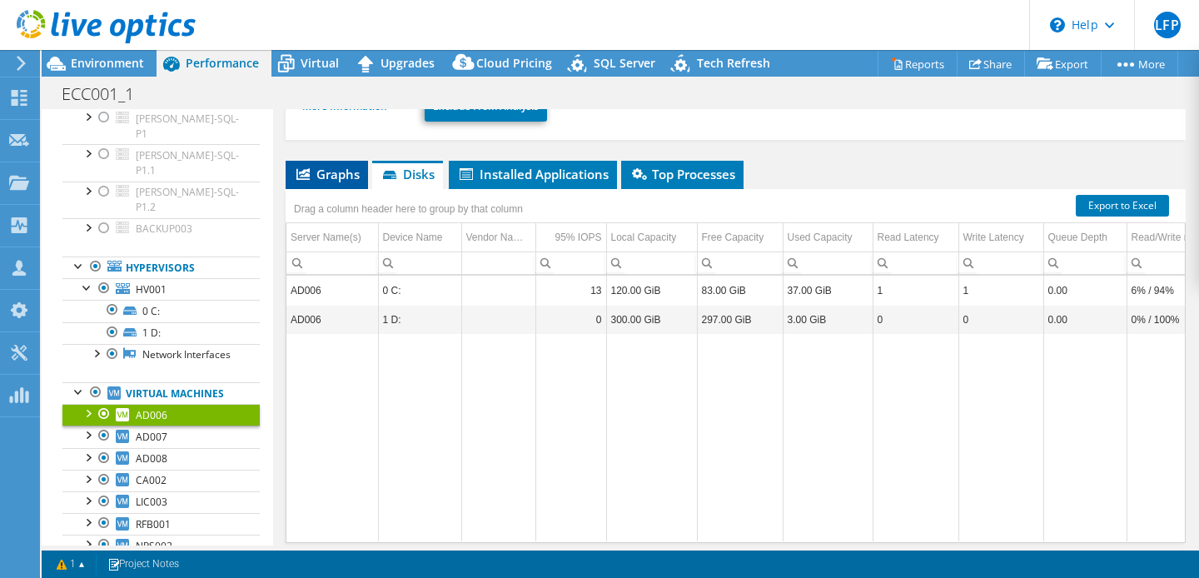
click at [339, 177] on span "Graphs" at bounding box center [327, 174] width 66 height 17
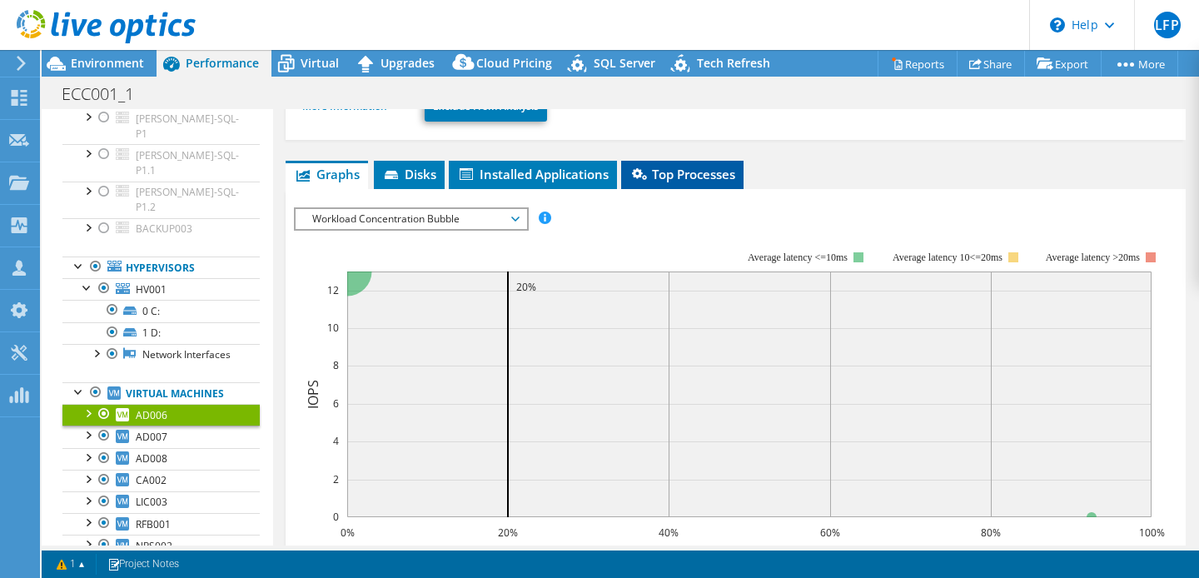
click at [670, 174] on span "Top Processes" at bounding box center [683, 174] width 106 height 17
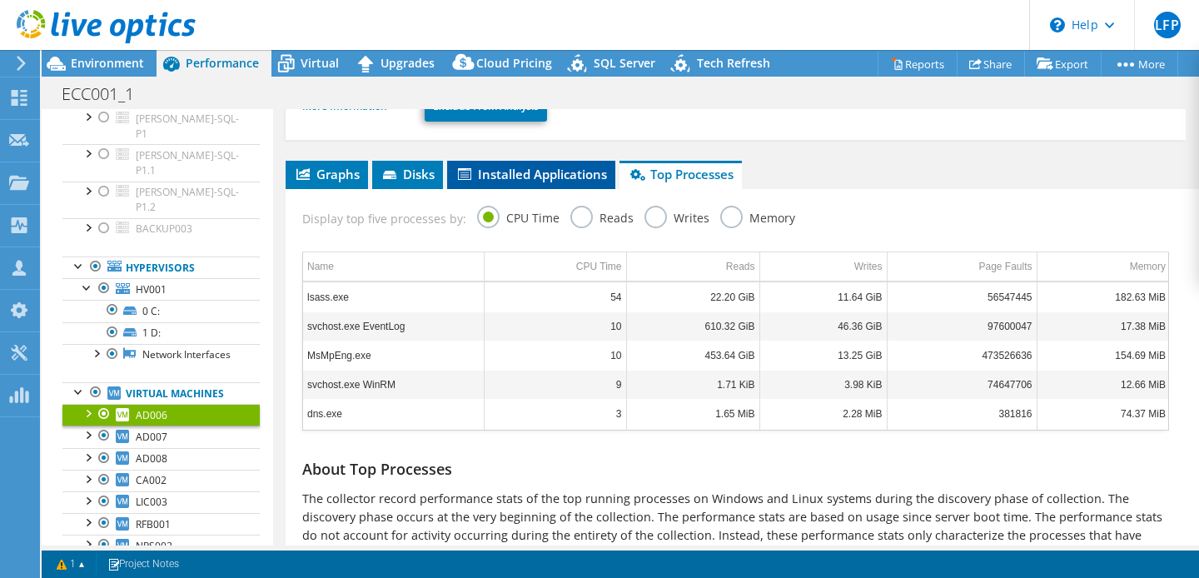
click at [553, 177] on span "Installed Applications" at bounding box center [532, 174] width 152 height 17
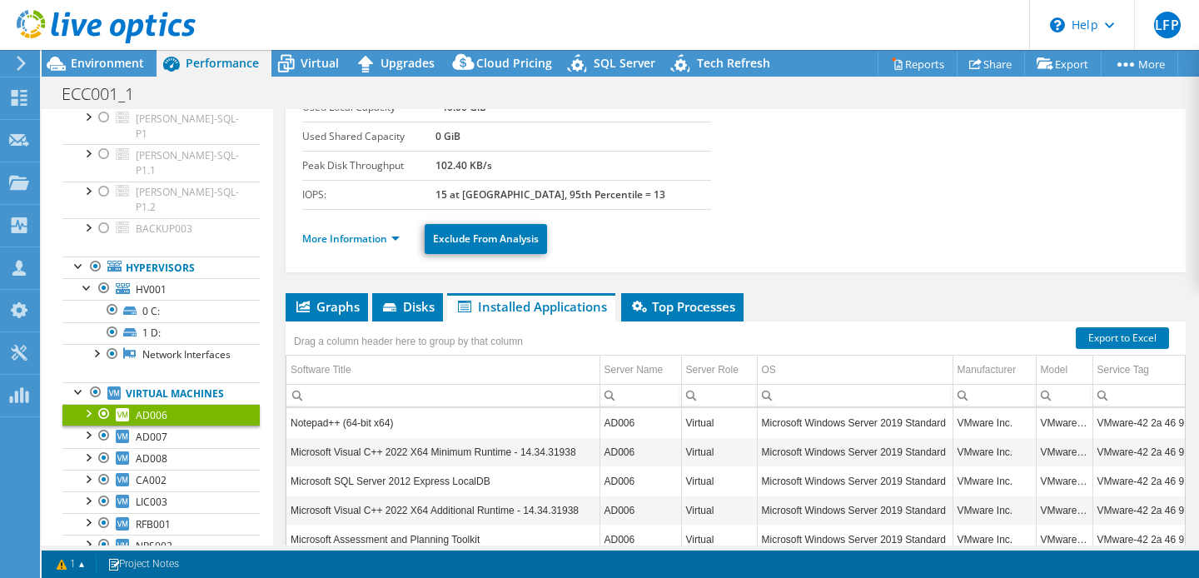
scroll to position [0, 0]
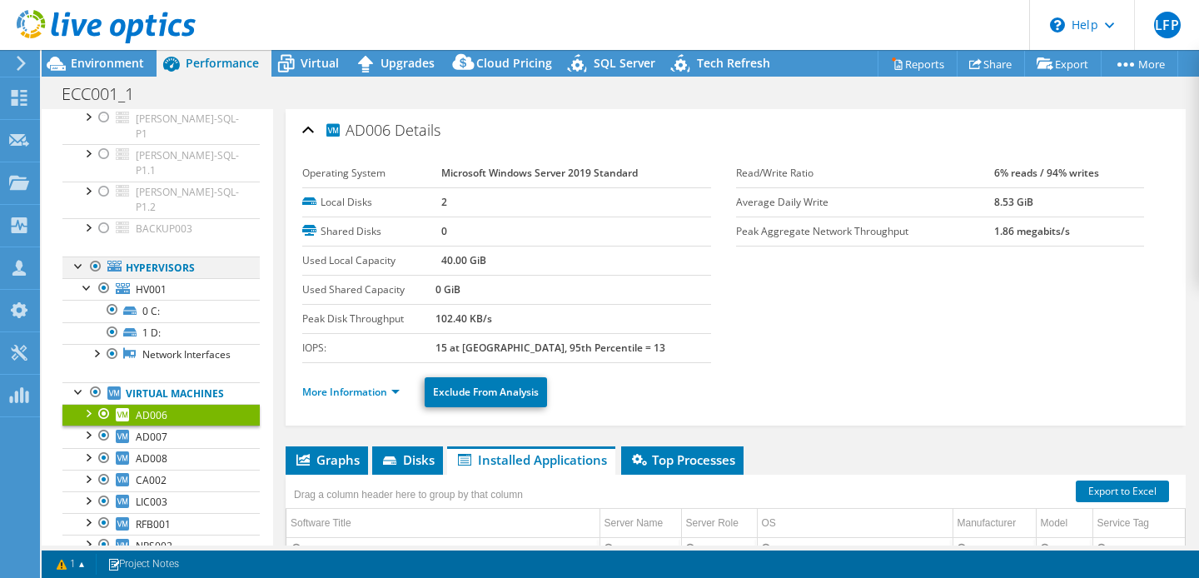
click at [95, 256] on div at bounding box center [95, 266] width 17 height 20
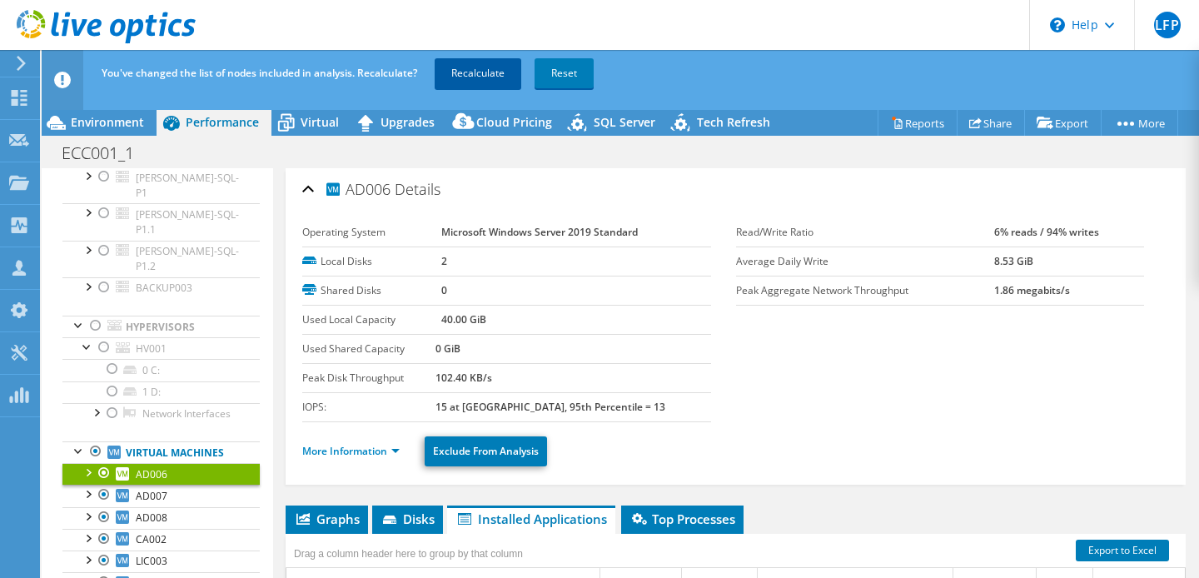
click at [490, 69] on link "Recalculate" at bounding box center [478, 73] width 87 height 30
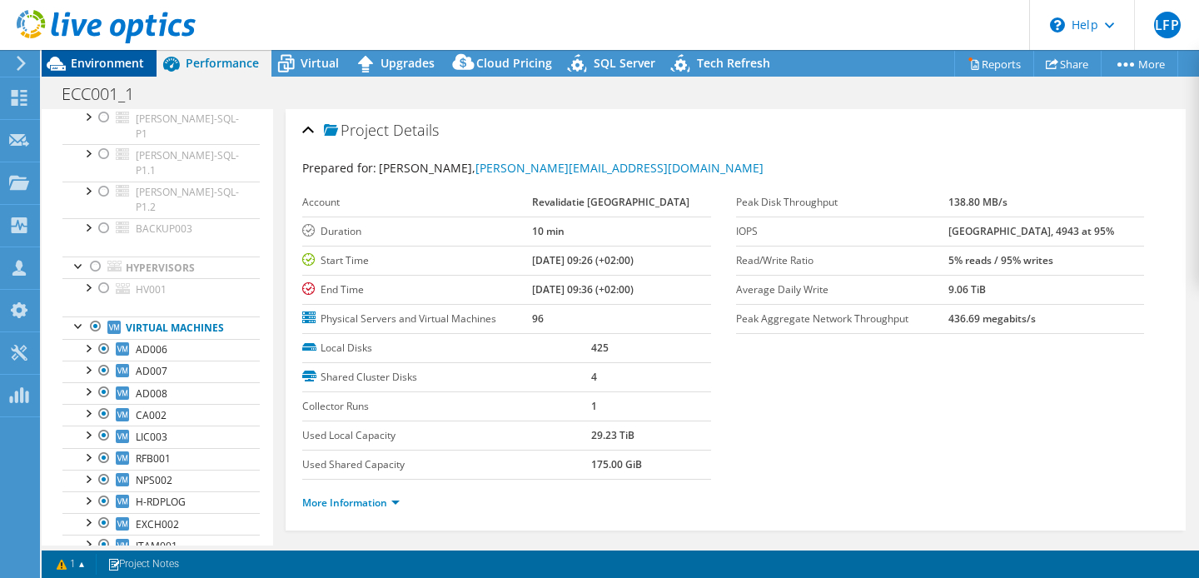
click at [109, 63] on span "Environment" at bounding box center [107, 63] width 73 height 16
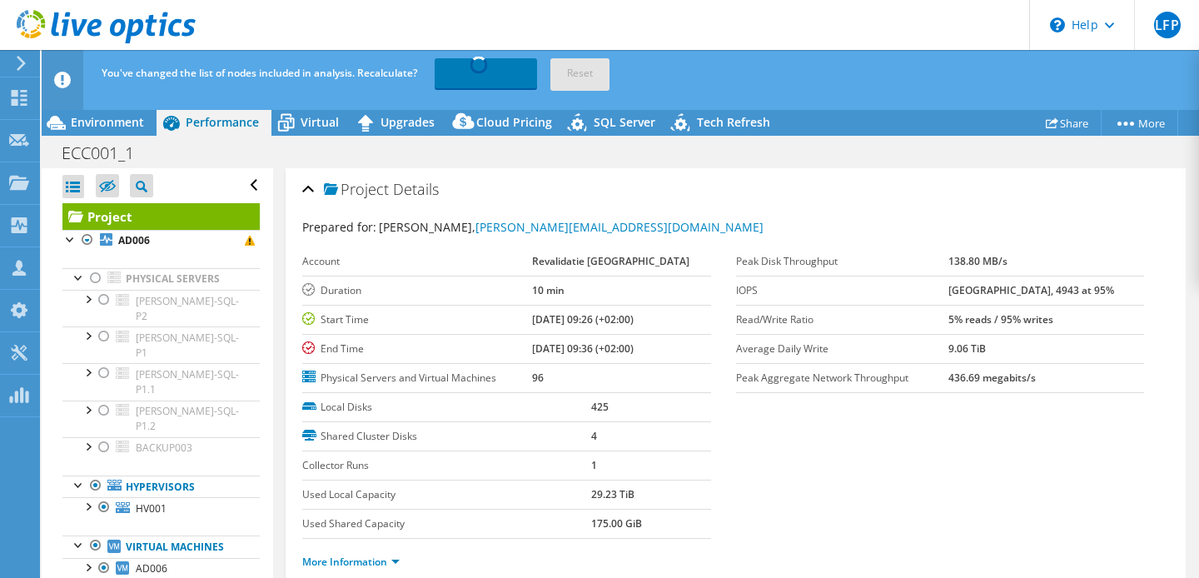
select select "USD"
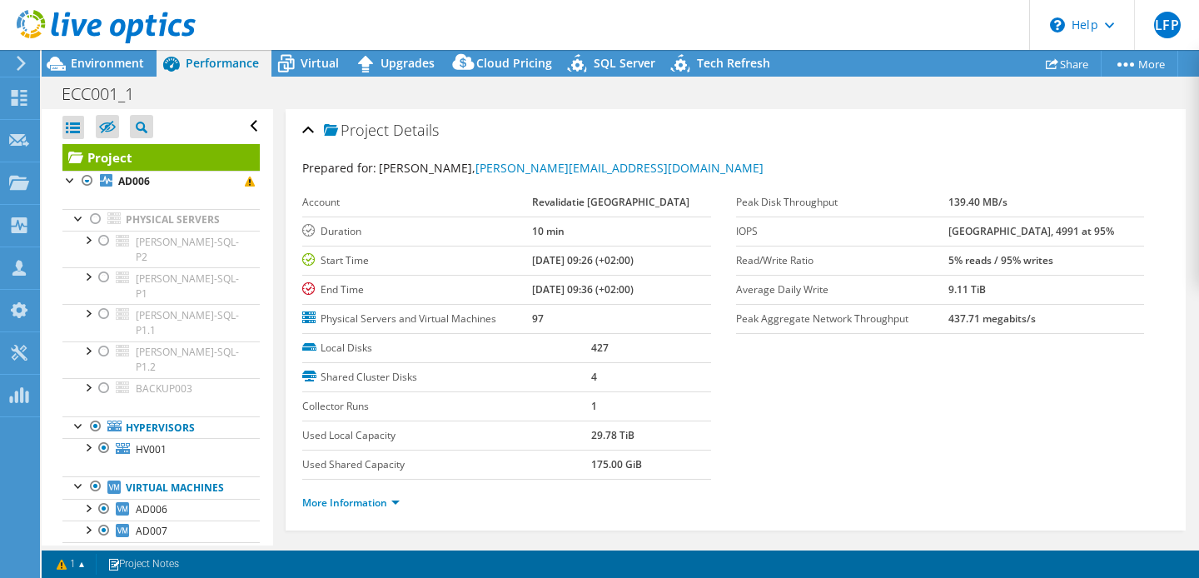
scroll to position [124, 0]
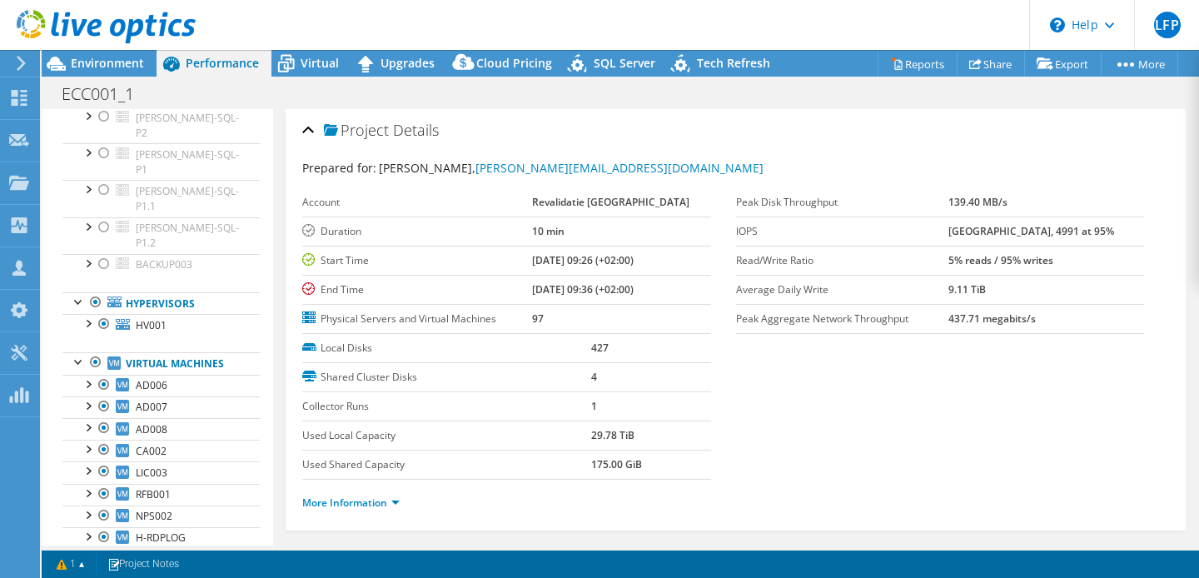
click at [124, 67] on span "Environment" at bounding box center [107, 63] width 73 height 16
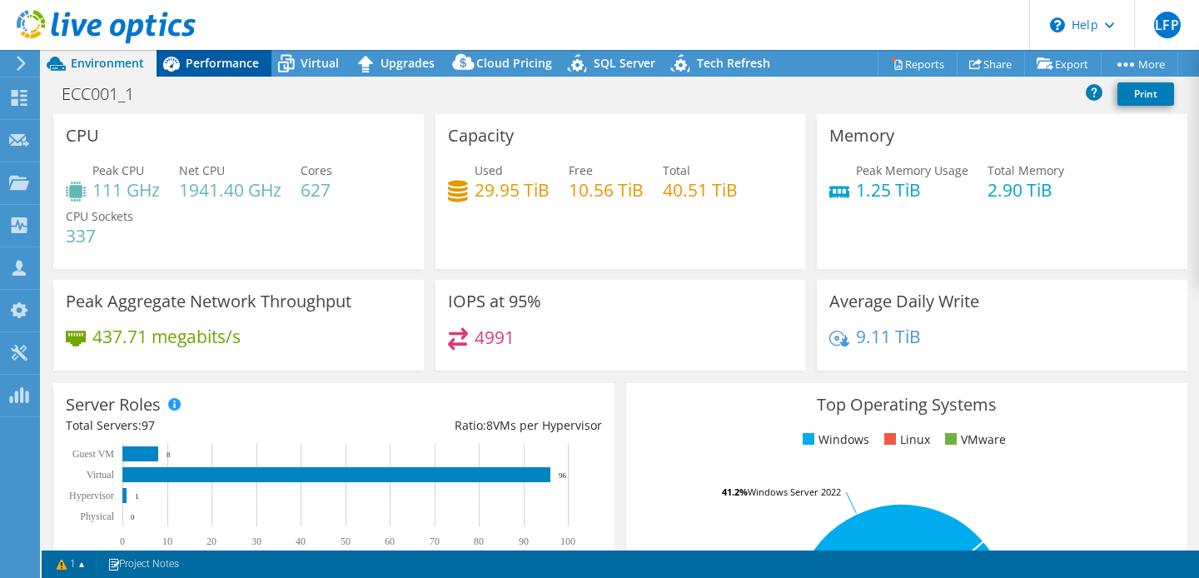
click at [223, 72] on div "Performance" at bounding box center [214, 63] width 115 height 27
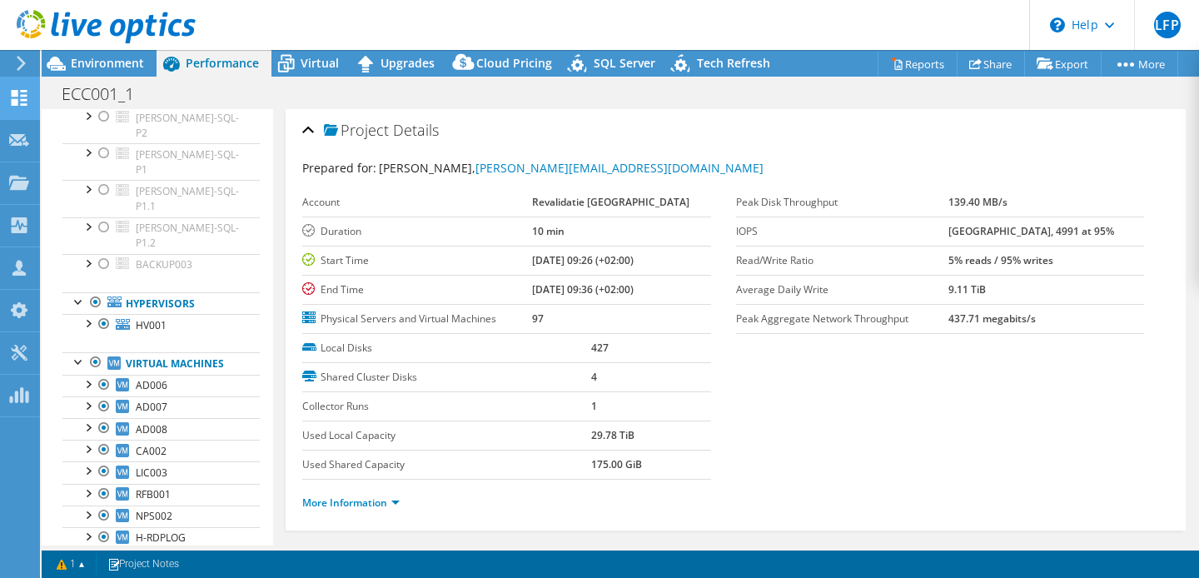
click at [22, 69] on icon at bounding box center [21, 63] width 12 height 15
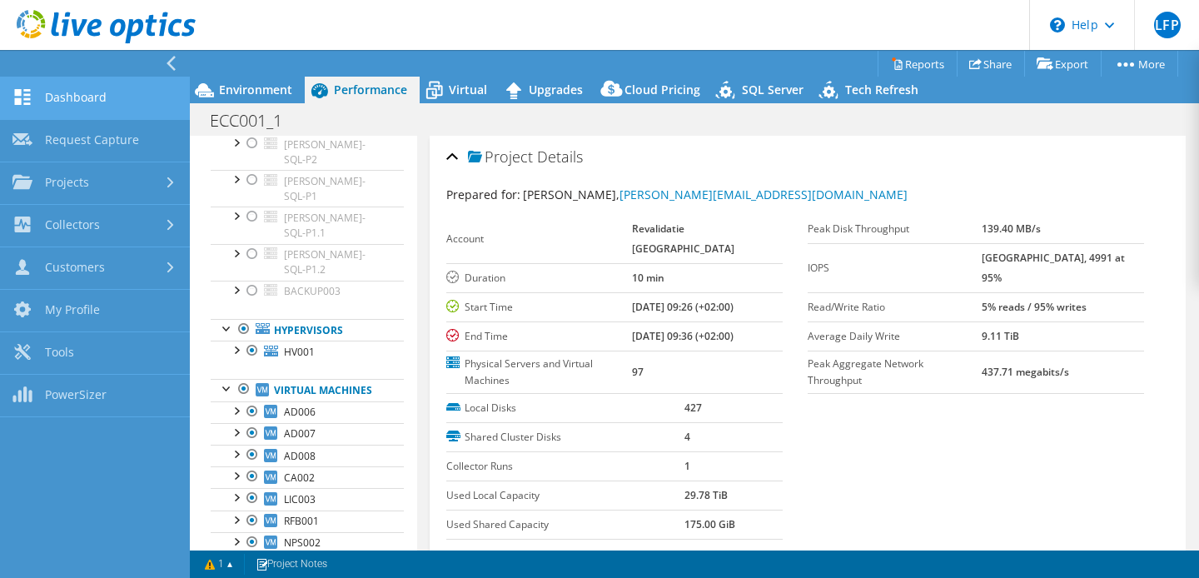
click at [23, 93] on link "Dashboard" at bounding box center [95, 98] width 190 height 42
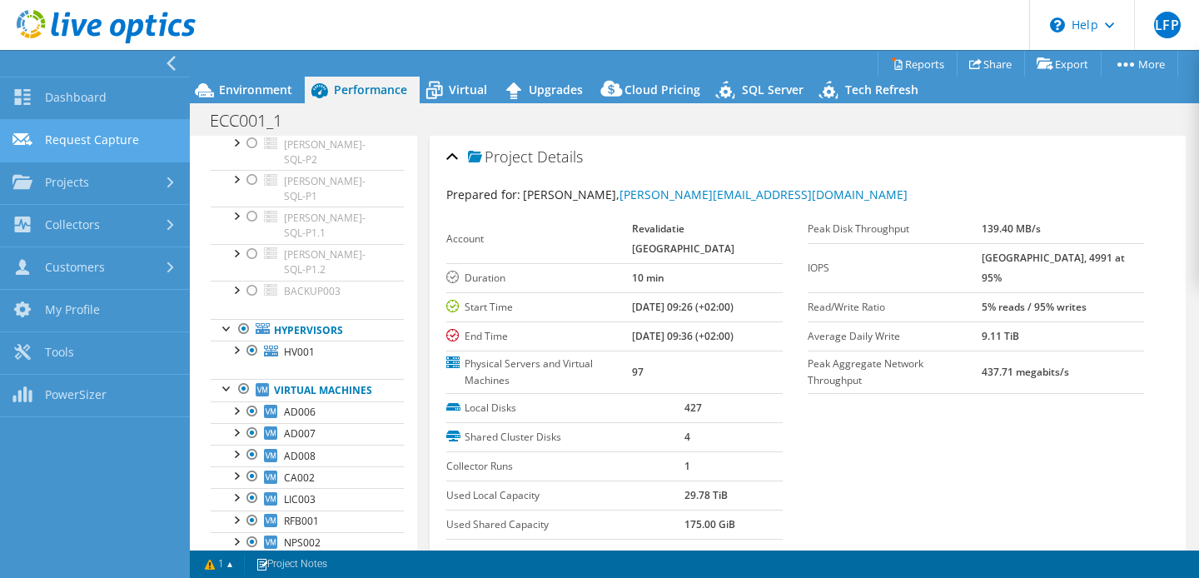
click at [102, 134] on link "Request Capture" at bounding box center [95, 141] width 190 height 42
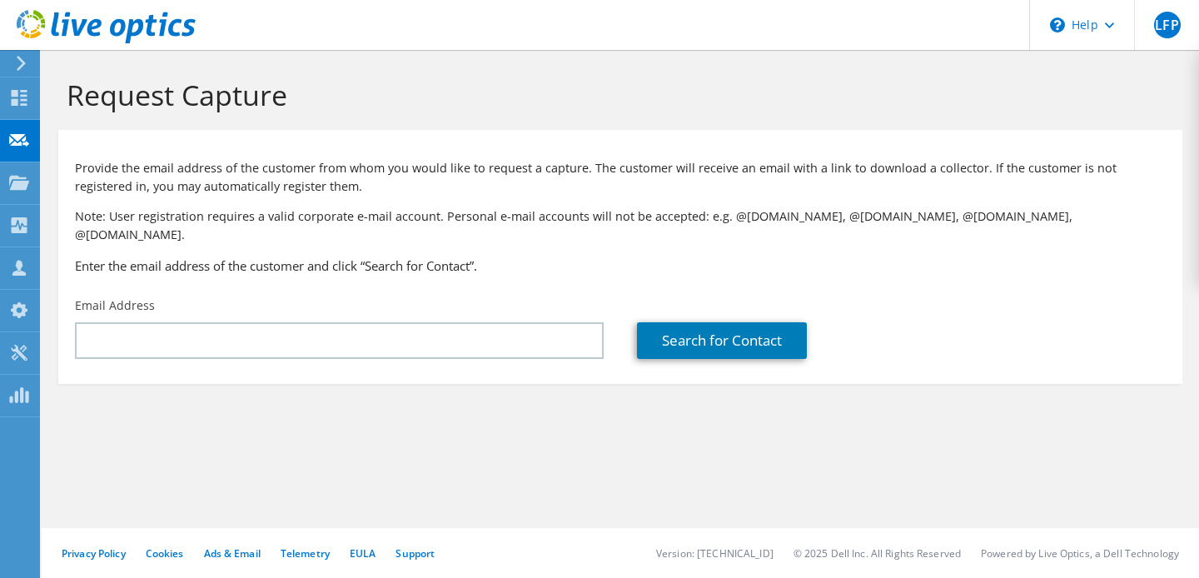
click at [227, 347] on div "Email Address" at bounding box center [339, 328] width 562 height 78
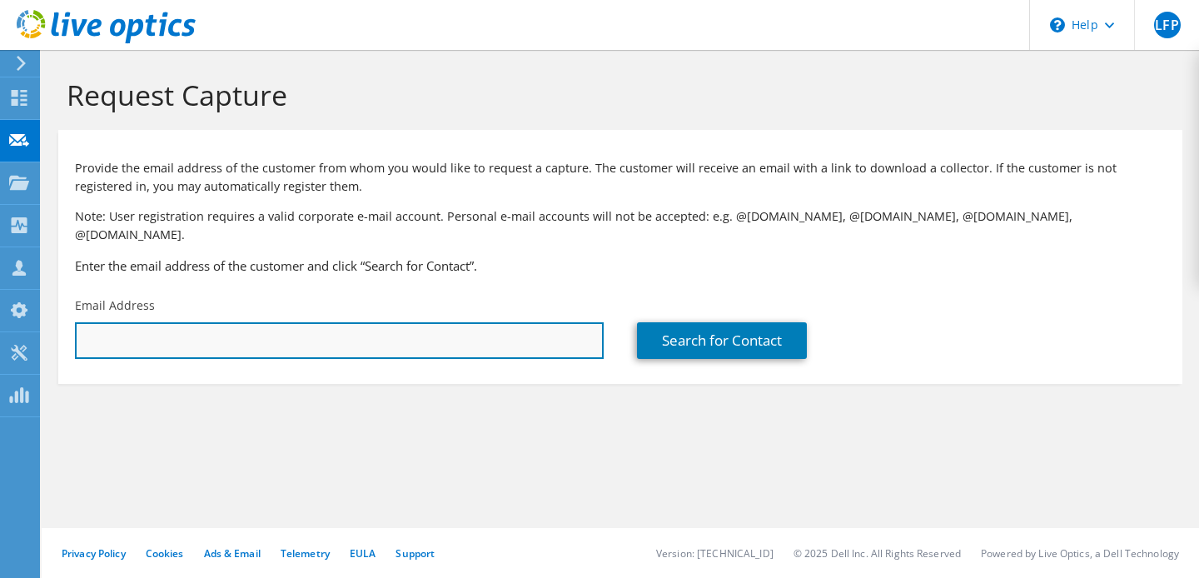
click at [227, 333] on input "text" at bounding box center [339, 340] width 529 height 37
paste input "[EMAIL_ADDRESS][DOMAIN_NAME]"
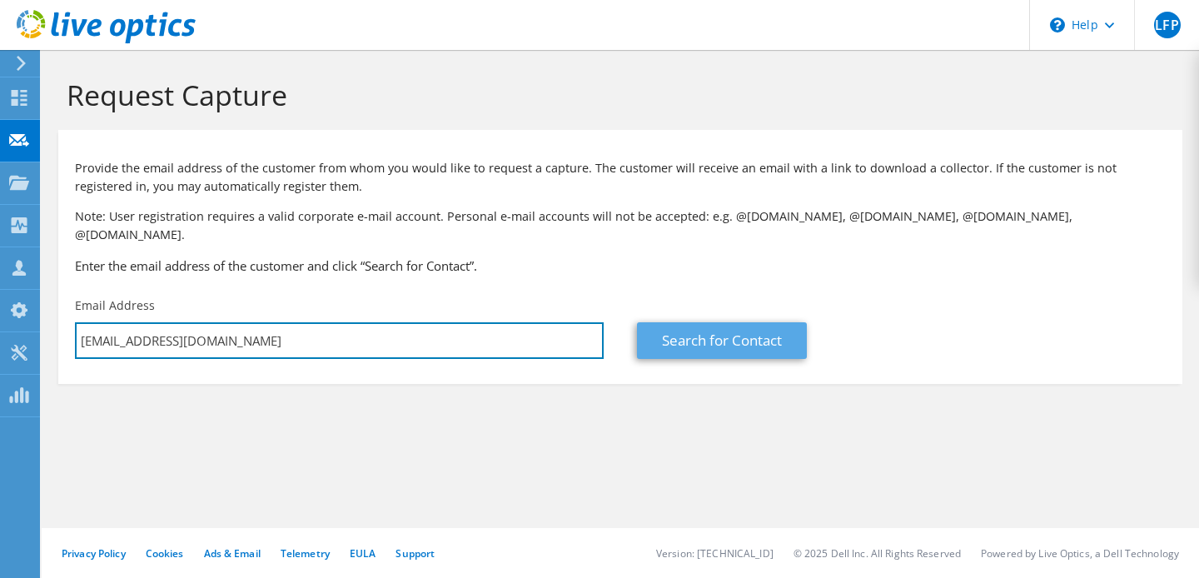
type input "[EMAIL_ADDRESS][DOMAIN_NAME]"
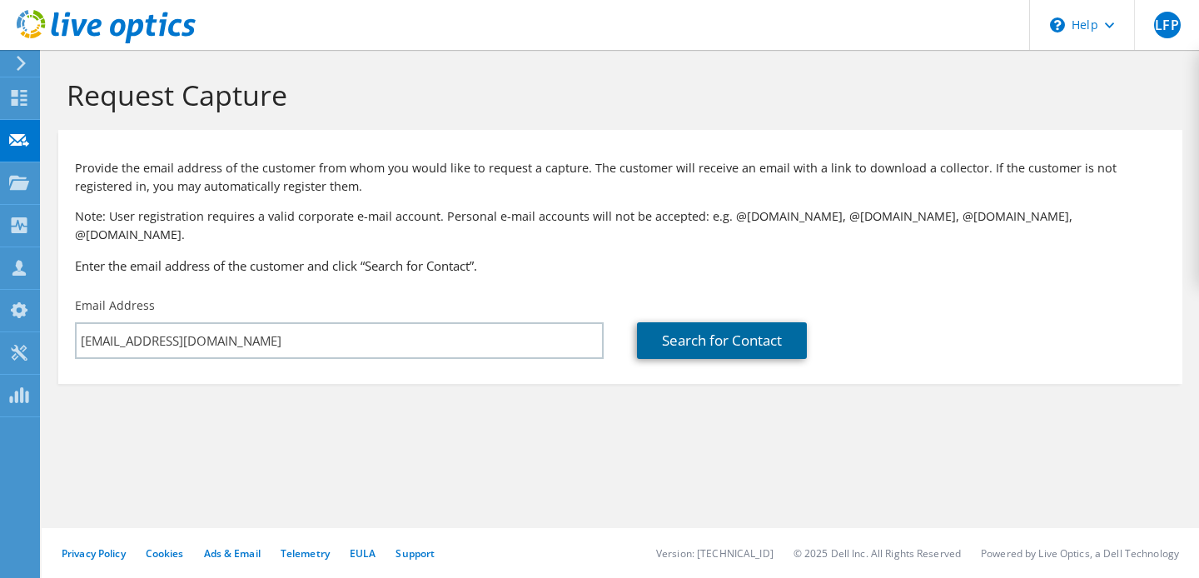
click at [692, 322] on link "Search for Contact" at bounding box center [722, 340] width 170 height 37
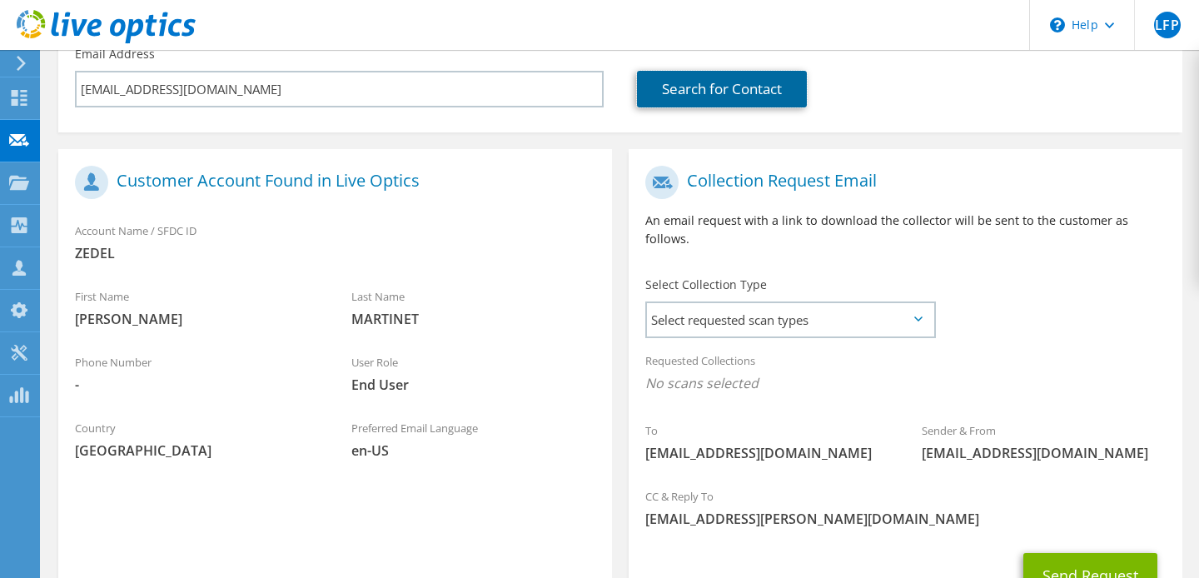
scroll to position [255, 0]
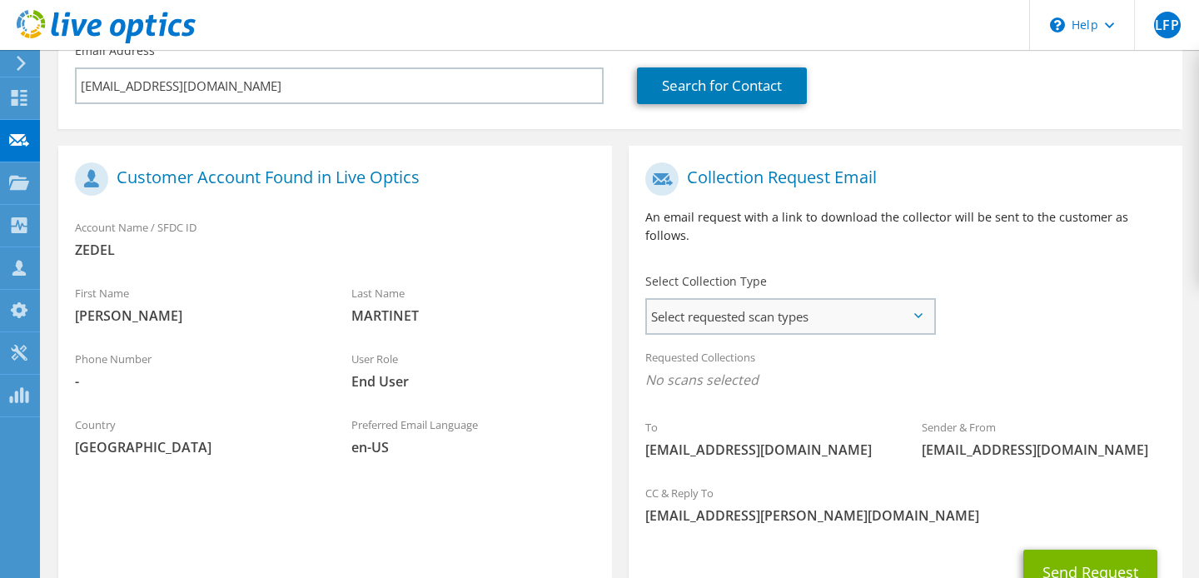
click at [786, 300] on span "Select requested scan types" at bounding box center [790, 316] width 286 height 33
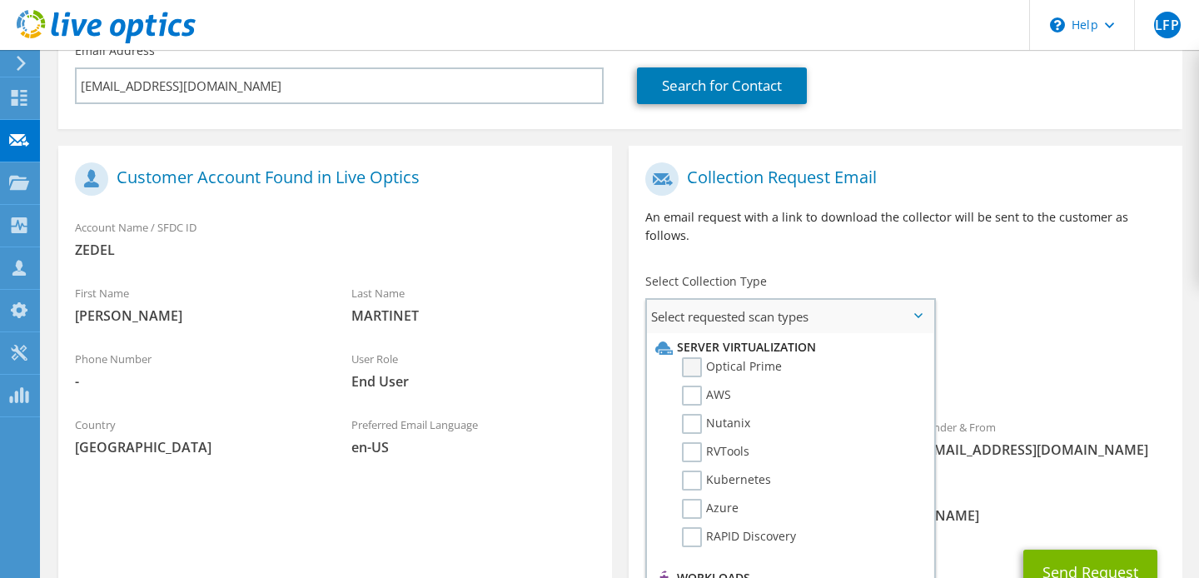
click at [702, 357] on label "Optical Prime" at bounding box center [732, 367] width 100 height 20
click at [0, 0] on input "Optical Prime" at bounding box center [0, 0] width 0 height 0
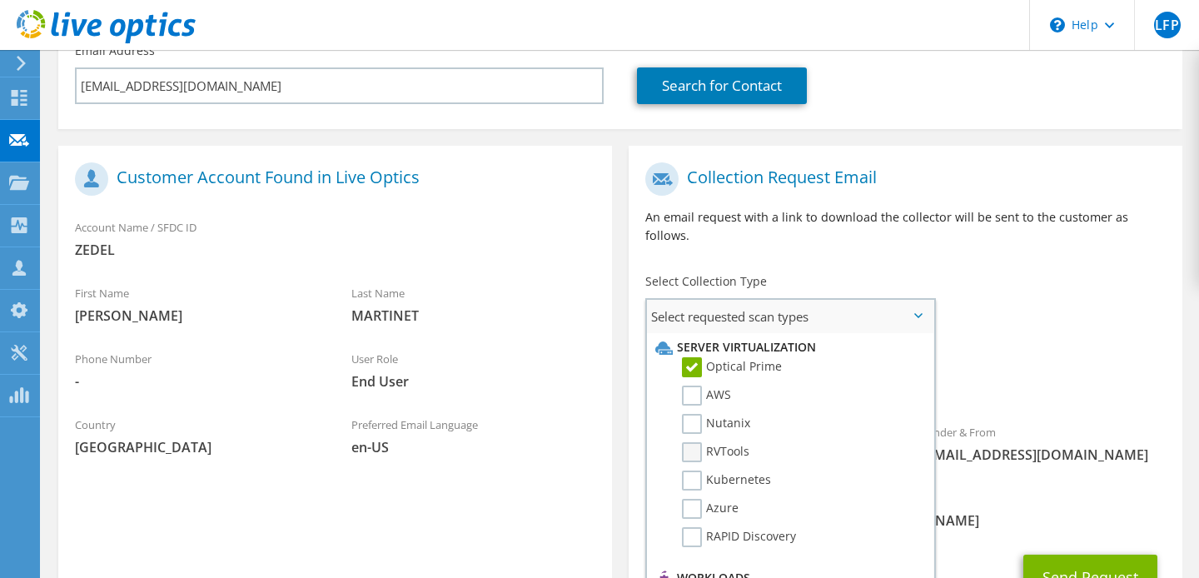
click at [695, 442] on label "RVTools" at bounding box center [715, 452] width 67 height 20
click at [0, 0] on input "RVTools" at bounding box center [0, 0] width 0 height 0
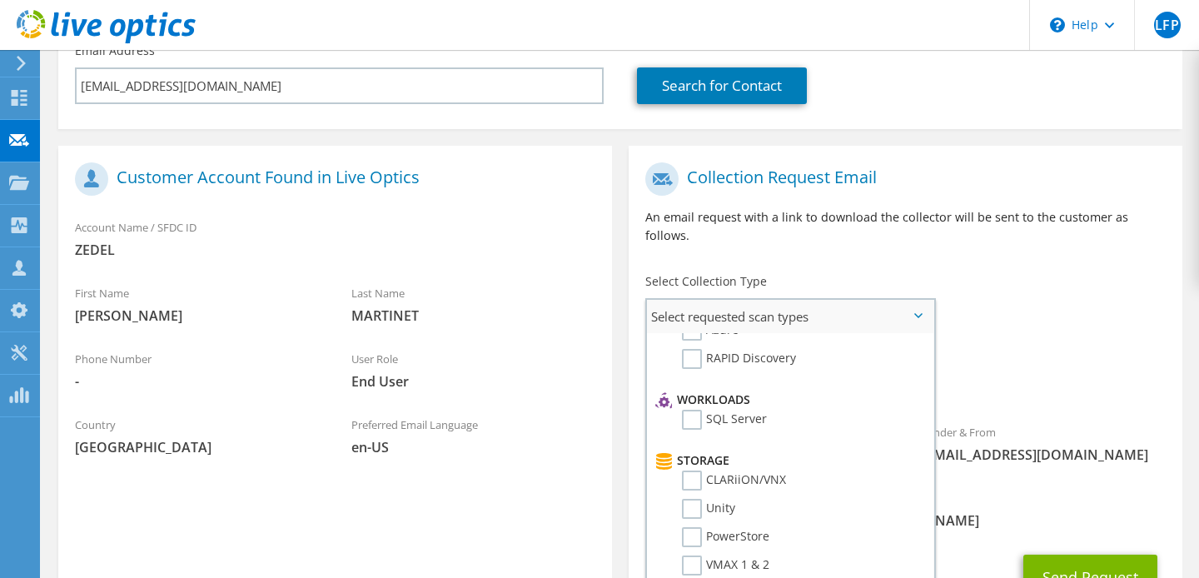
scroll to position [211, 0]
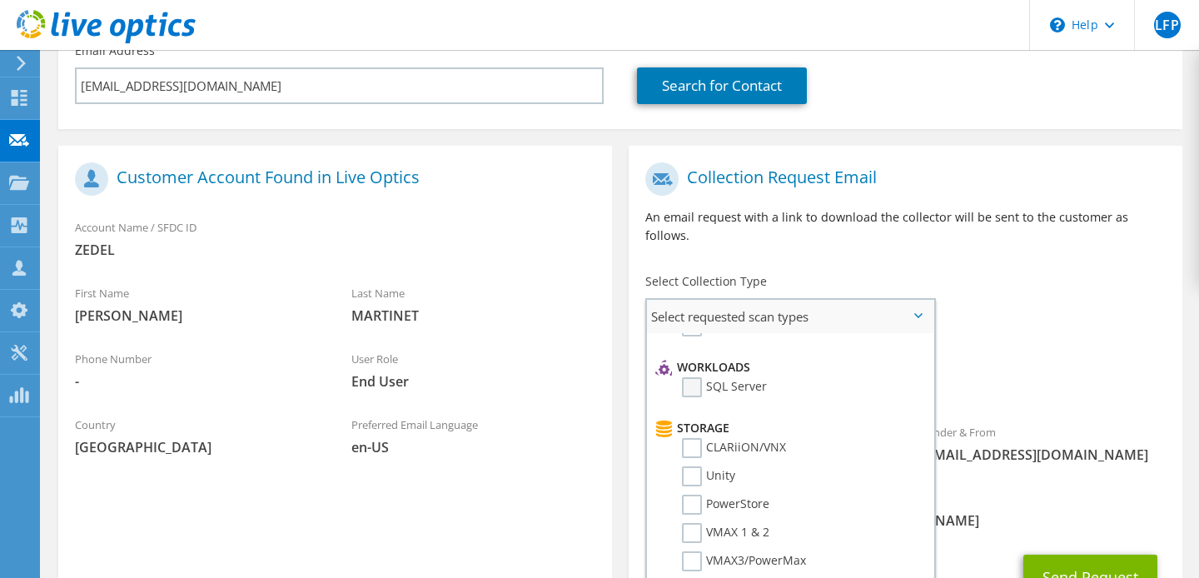
click at [691, 377] on label "SQL Server" at bounding box center [724, 387] width 85 height 20
click at [0, 0] on input "SQL Server" at bounding box center [0, 0] width 0 height 0
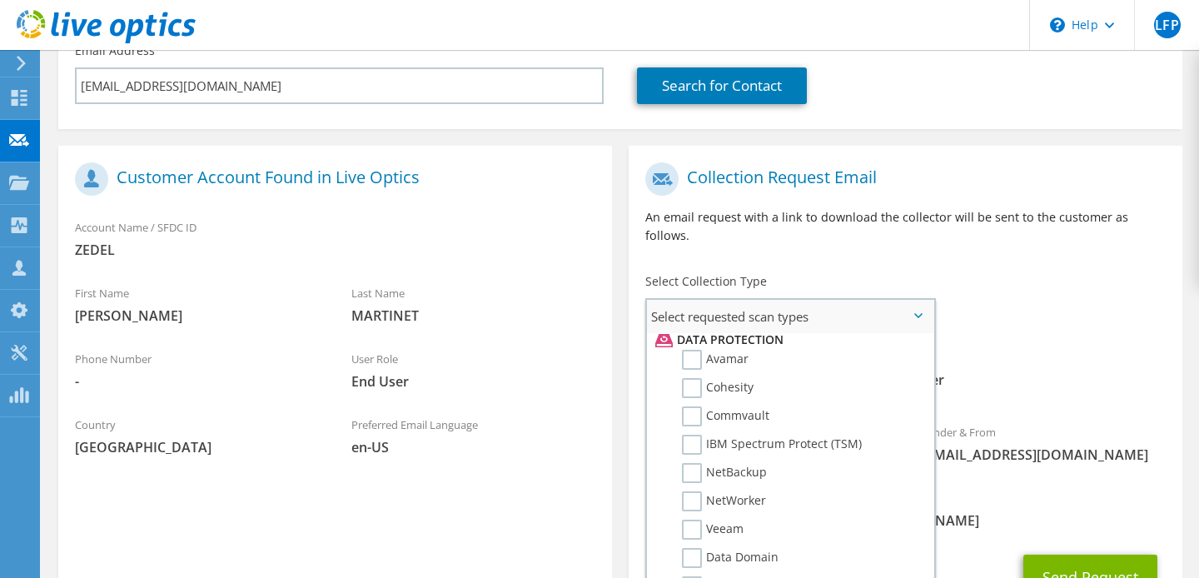
scroll to position [792, 0]
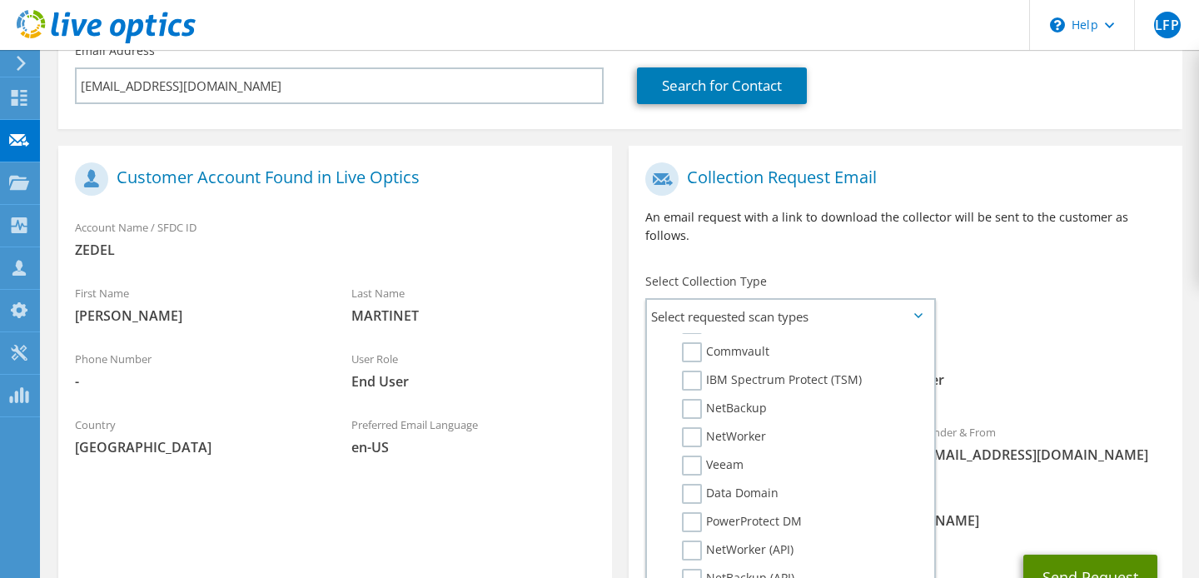
click at [1106, 555] on button "Send Request" at bounding box center [1090, 577] width 134 height 45
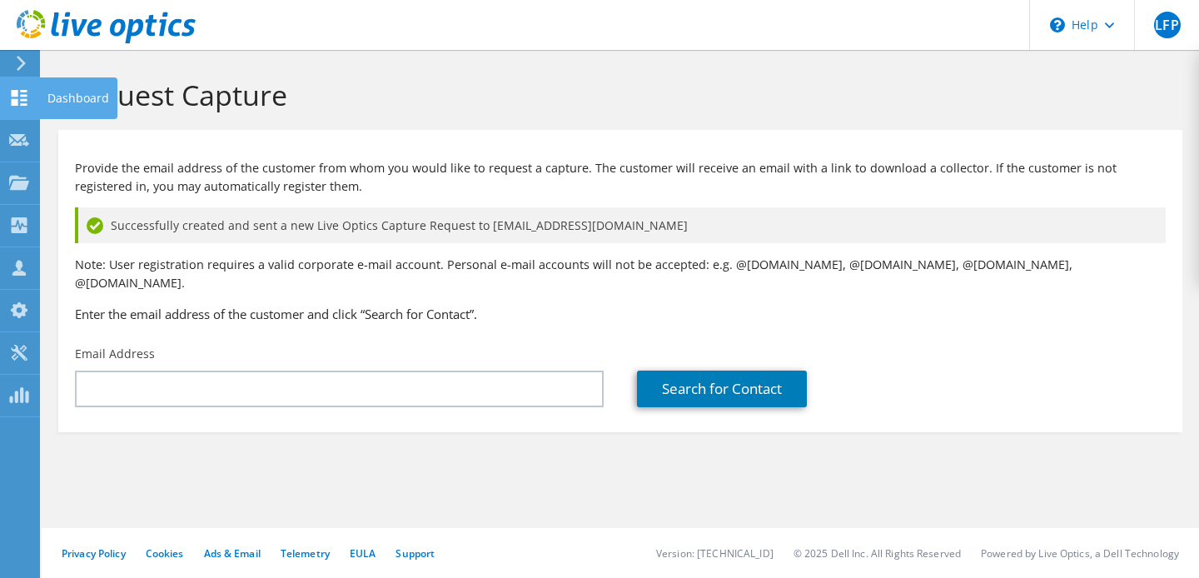
click at [59, 110] on div "Dashboard" at bounding box center [78, 98] width 78 height 42
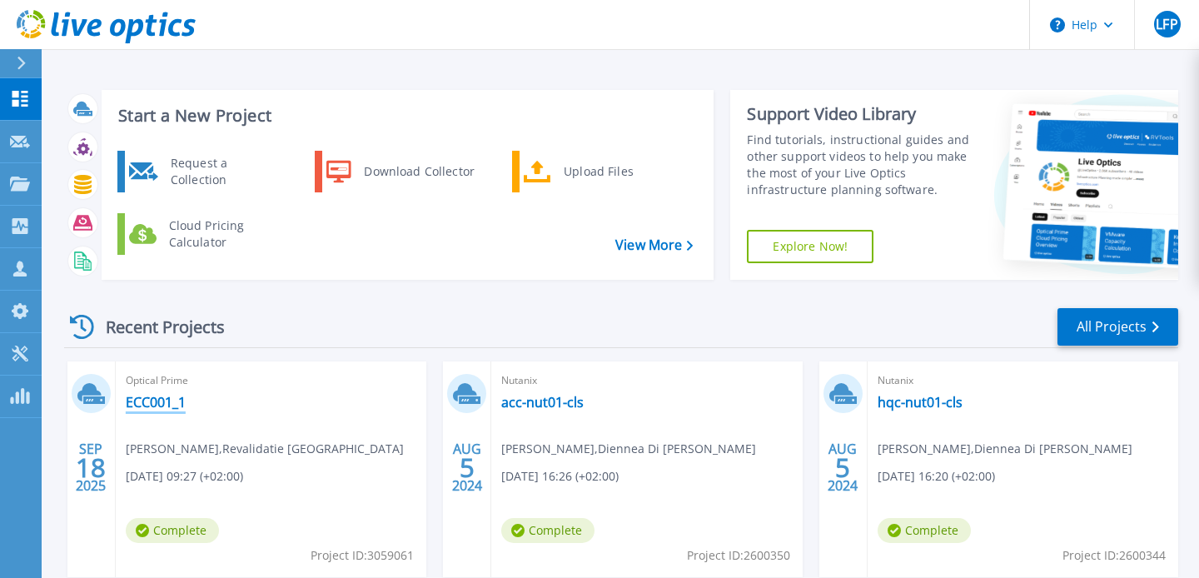
click at [157, 404] on link "ECC001_1" at bounding box center [156, 402] width 60 height 17
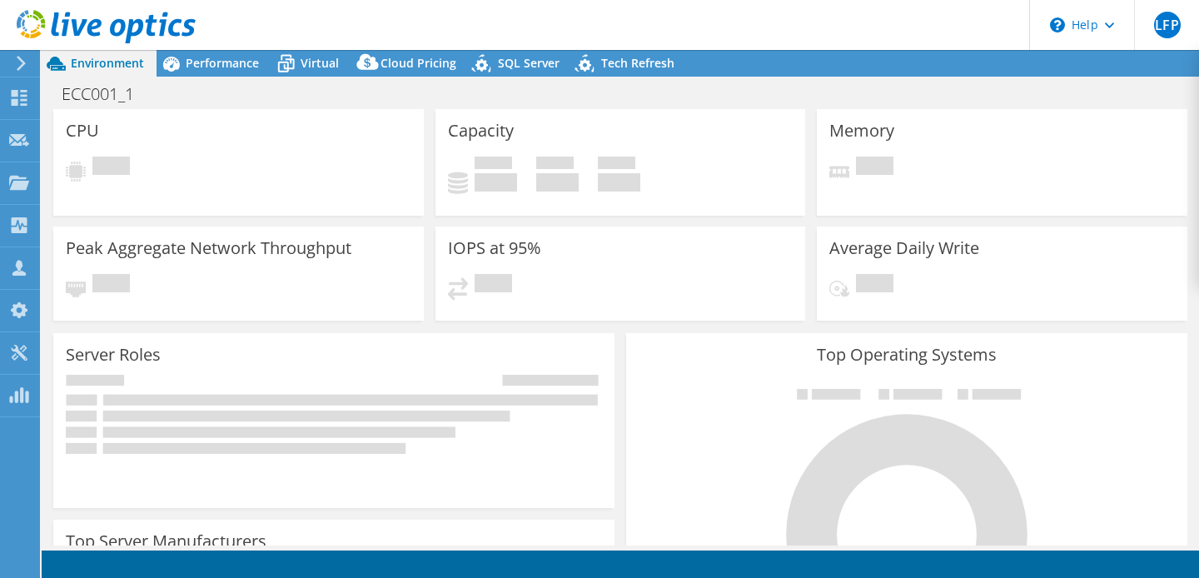
select select "USD"
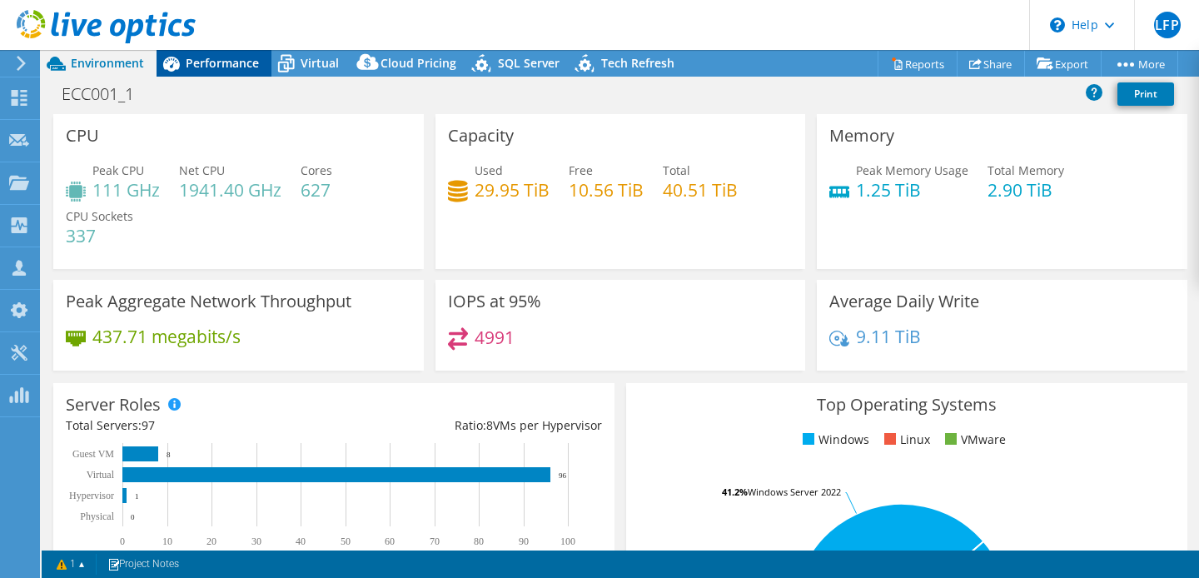
click at [226, 58] on span "Performance" at bounding box center [222, 63] width 73 height 16
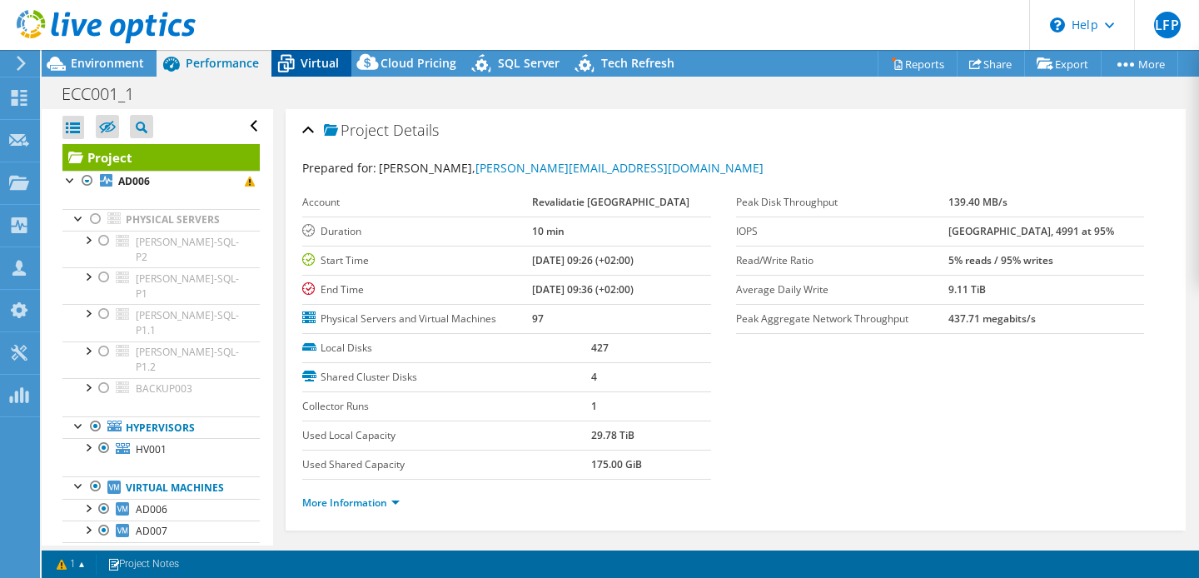
click at [316, 70] on span "Virtual" at bounding box center [320, 63] width 38 height 16
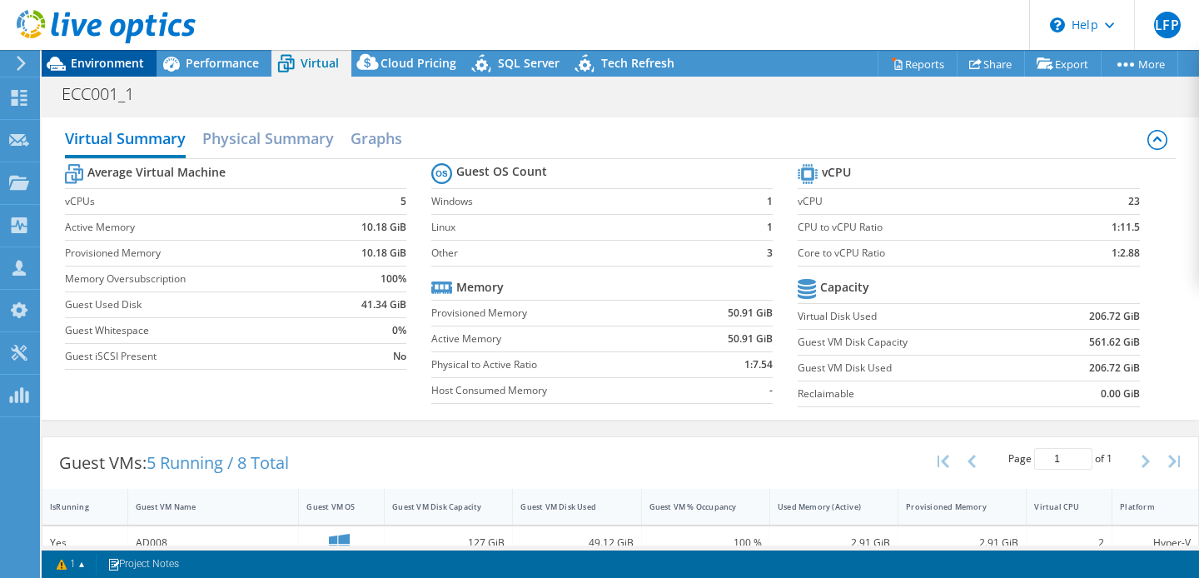
click at [114, 68] on span "Environment" at bounding box center [107, 63] width 73 height 16
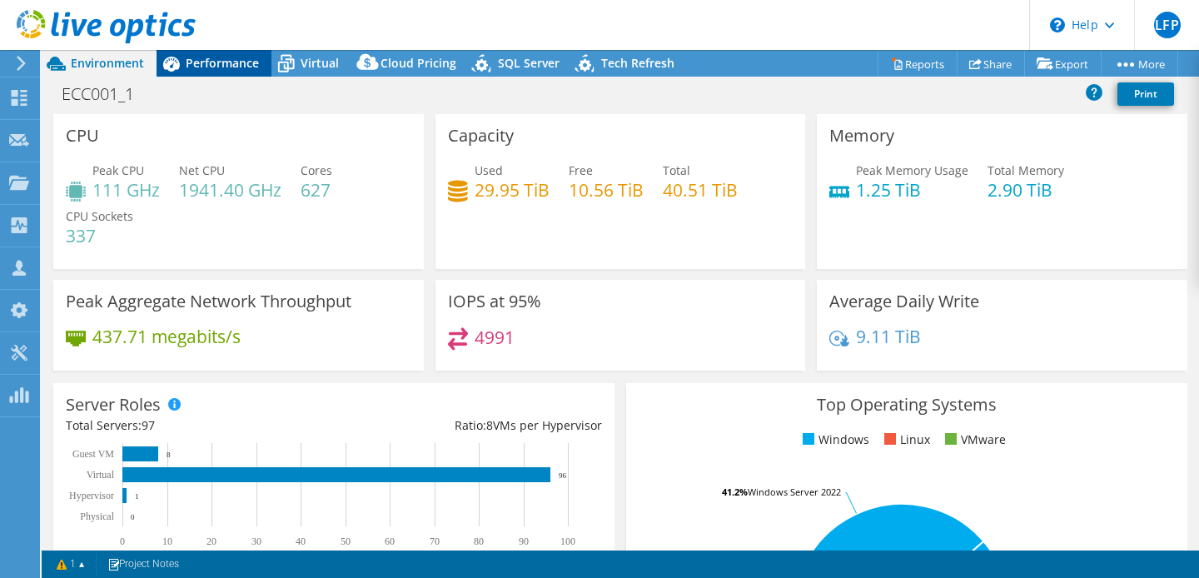
click at [232, 66] on span "Performance" at bounding box center [222, 63] width 73 height 16
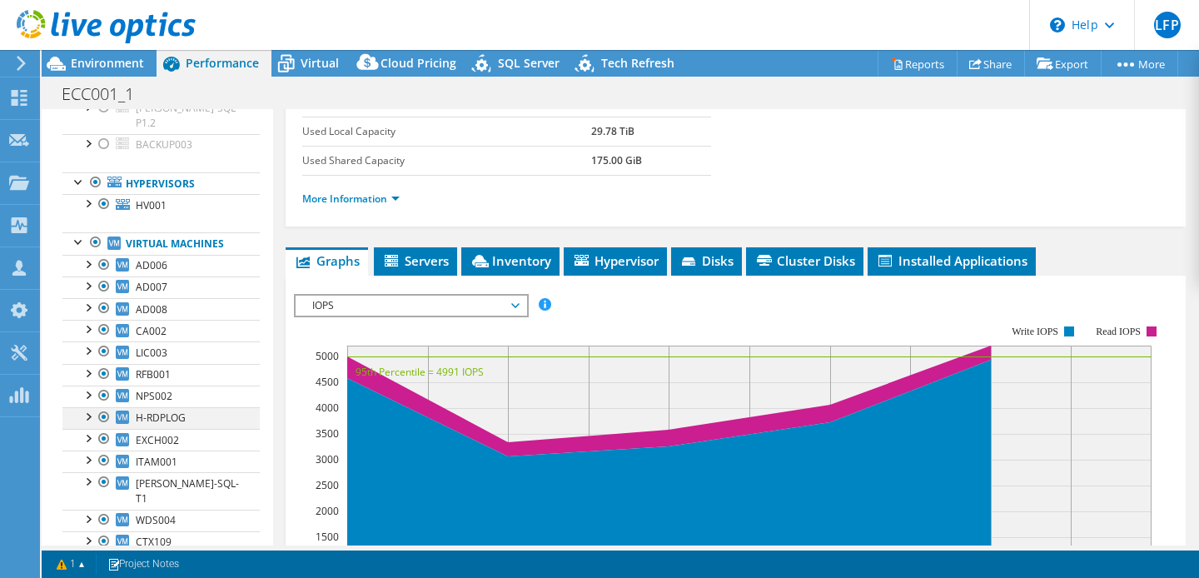
scroll to position [185, 0]
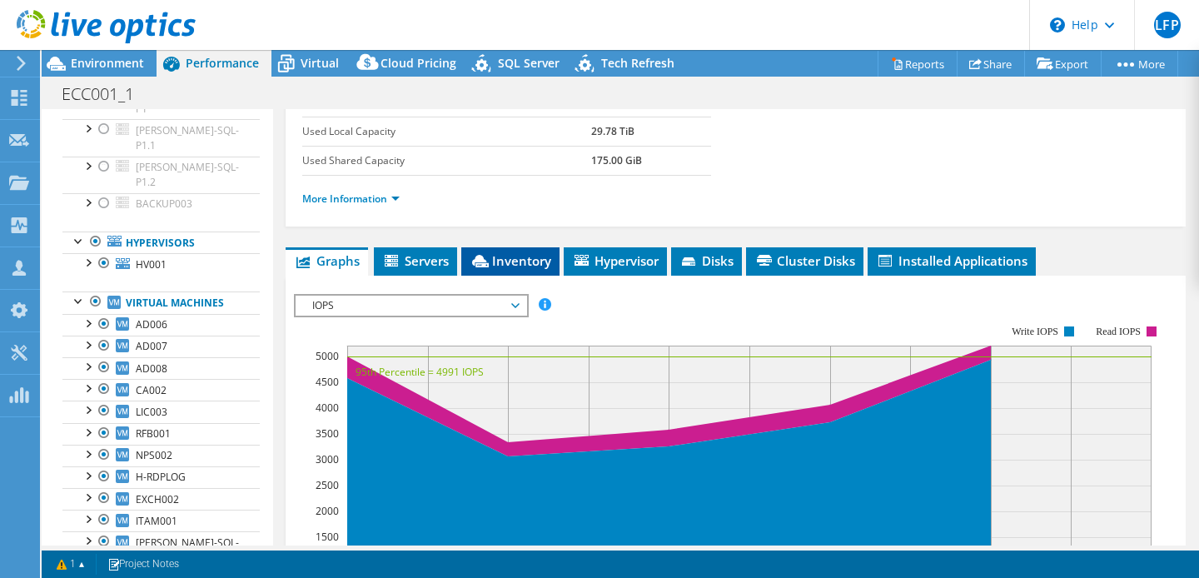
click at [507, 258] on span "Inventory" at bounding box center [511, 260] width 82 height 17
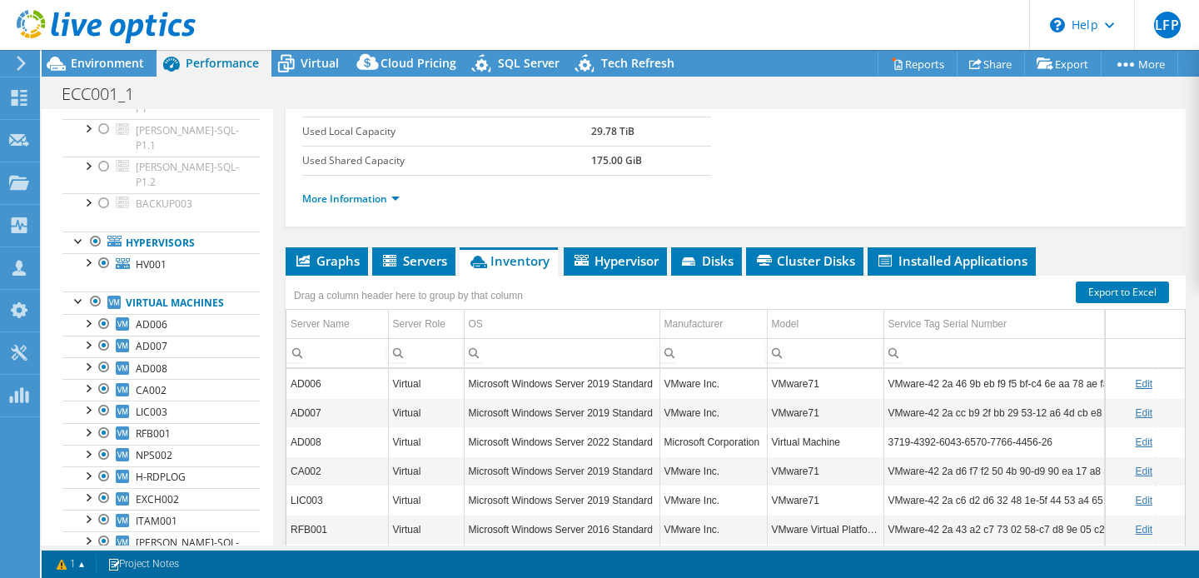
click at [293, 351] on span "Column Server Name, Filter cell" at bounding box center [298, 351] width 20 height 21
click at [319, 371] on span "Contains" at bounding box center [327, 371] width 72 height 14
type input "[PERSON_NAME]"
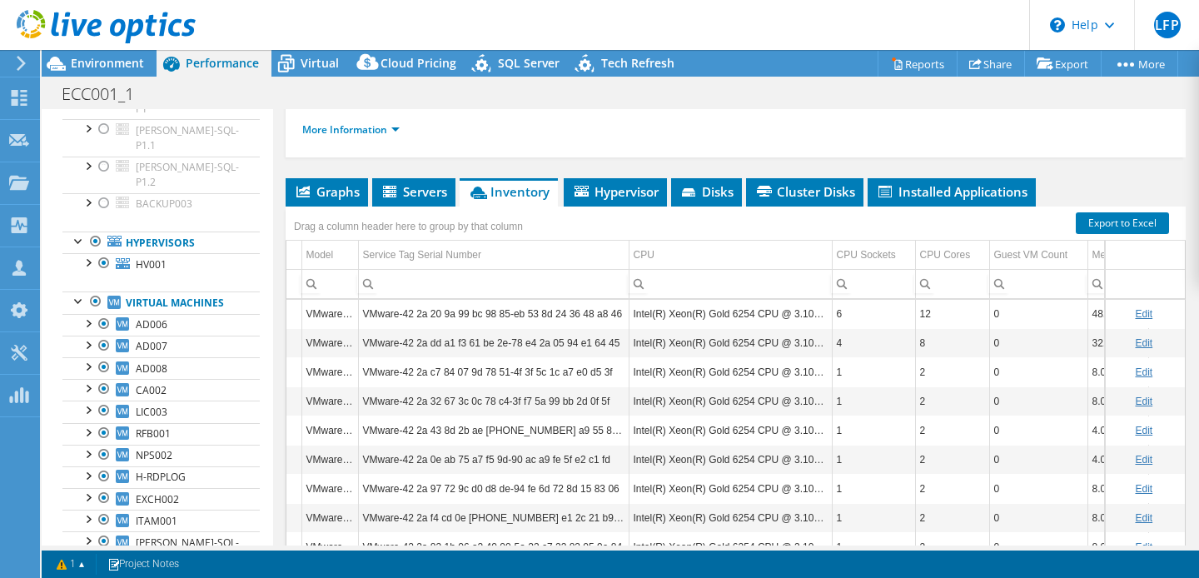
scroll to position [0, 475]
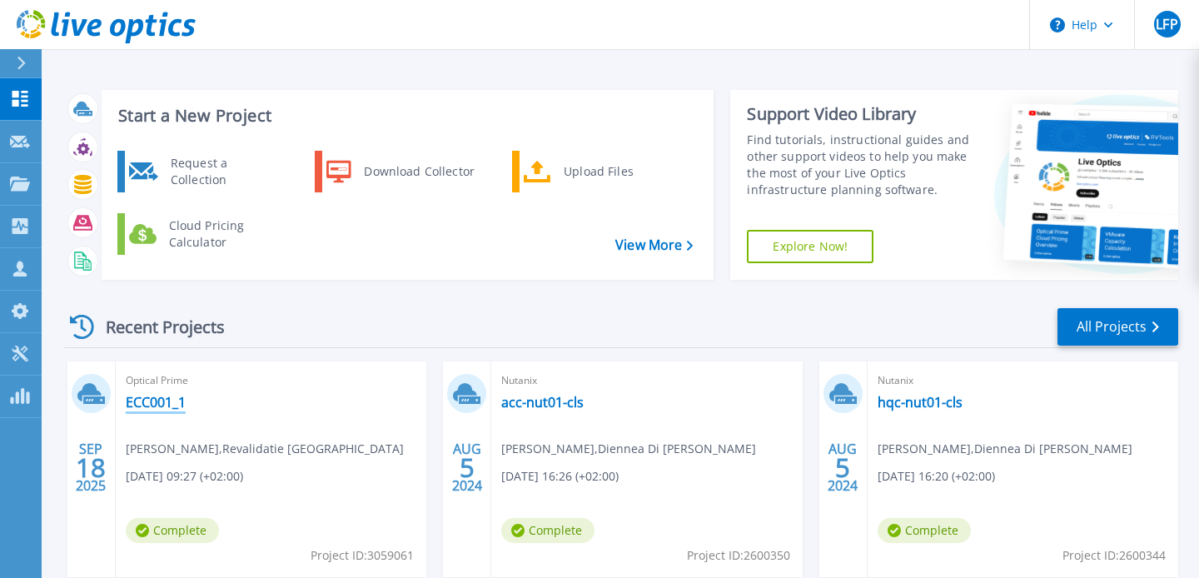
click at [160, 401] on link "ECC001_1" at bounding box center [156, 402] width 60 height 17
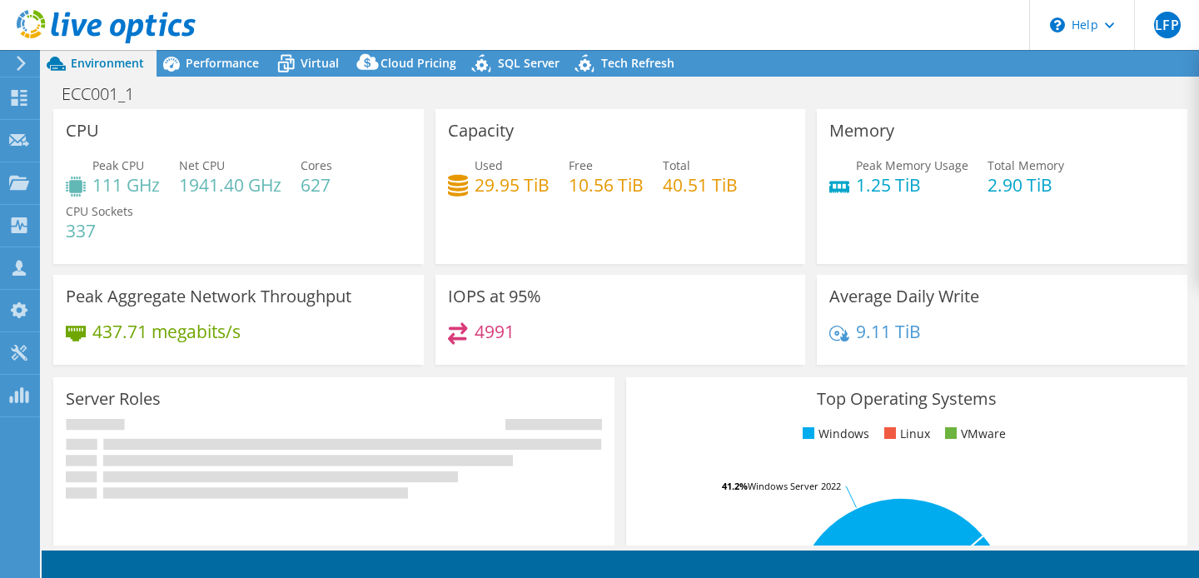
select select "USD"
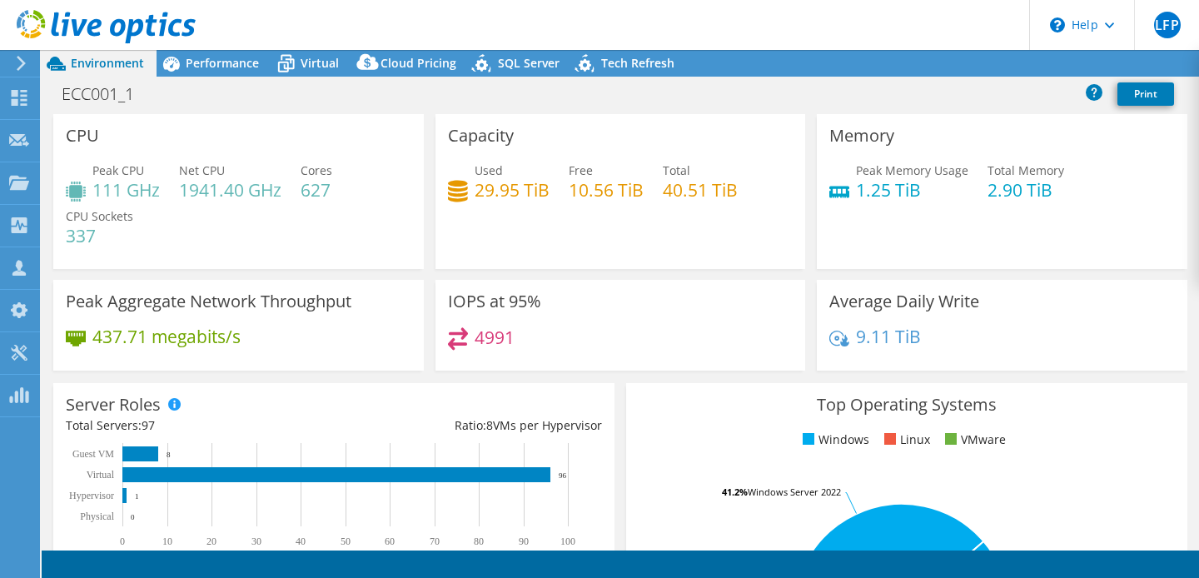
radio input "true"
radio input "false"
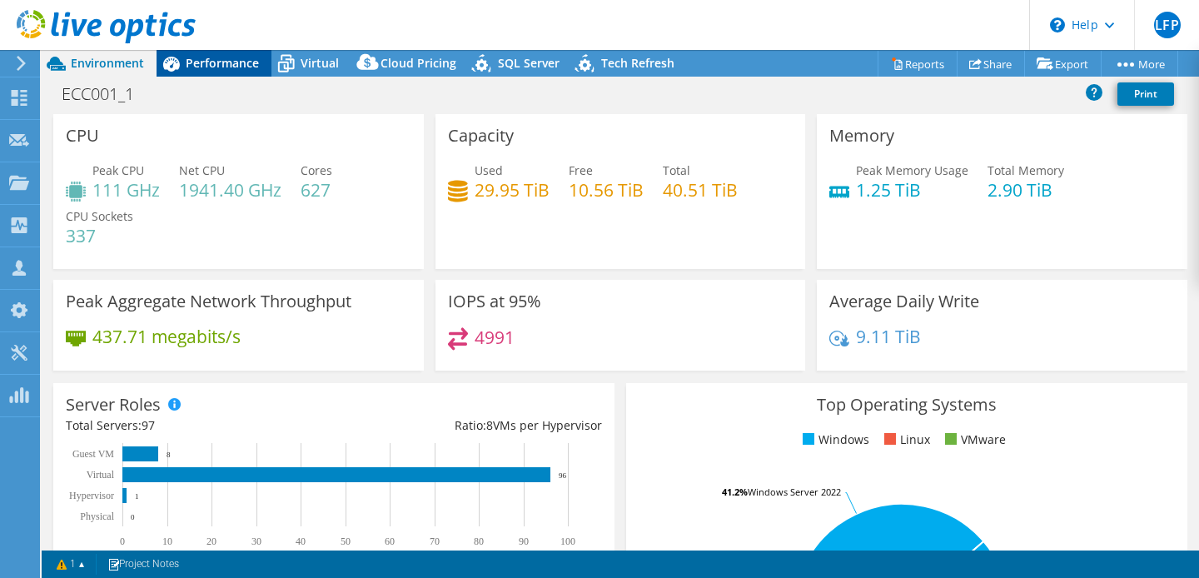
click at [222, 62] on span "Performance" at bounding box center [222, 63] width 73 height 16
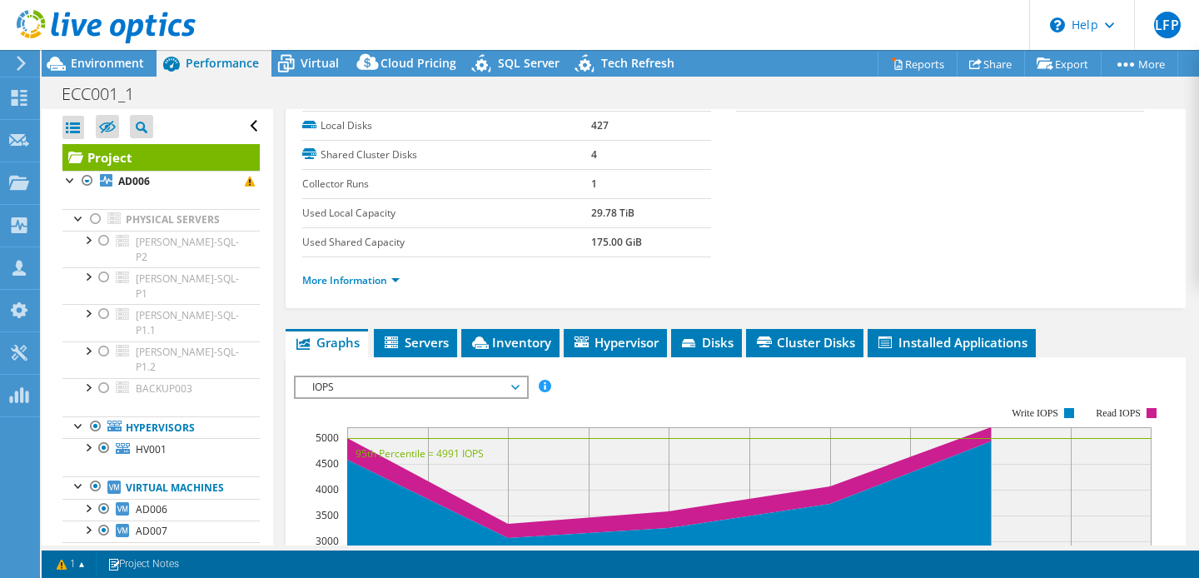
scroll to position [237, 0]
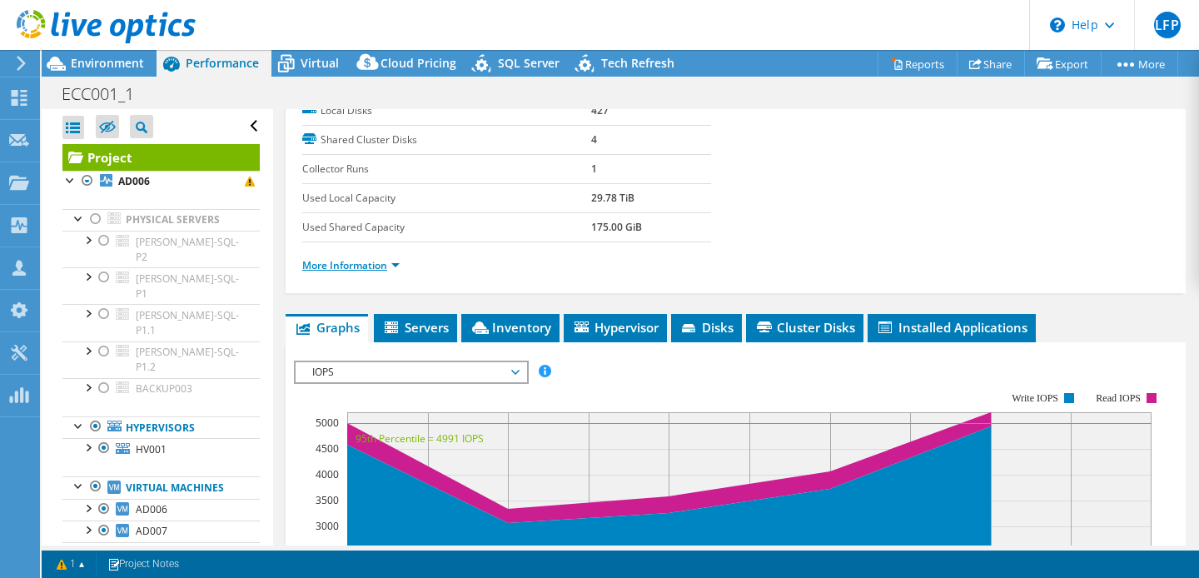
click at [385, 271] on link "More Information" at bounding box center [350, 265] width 97 height 14
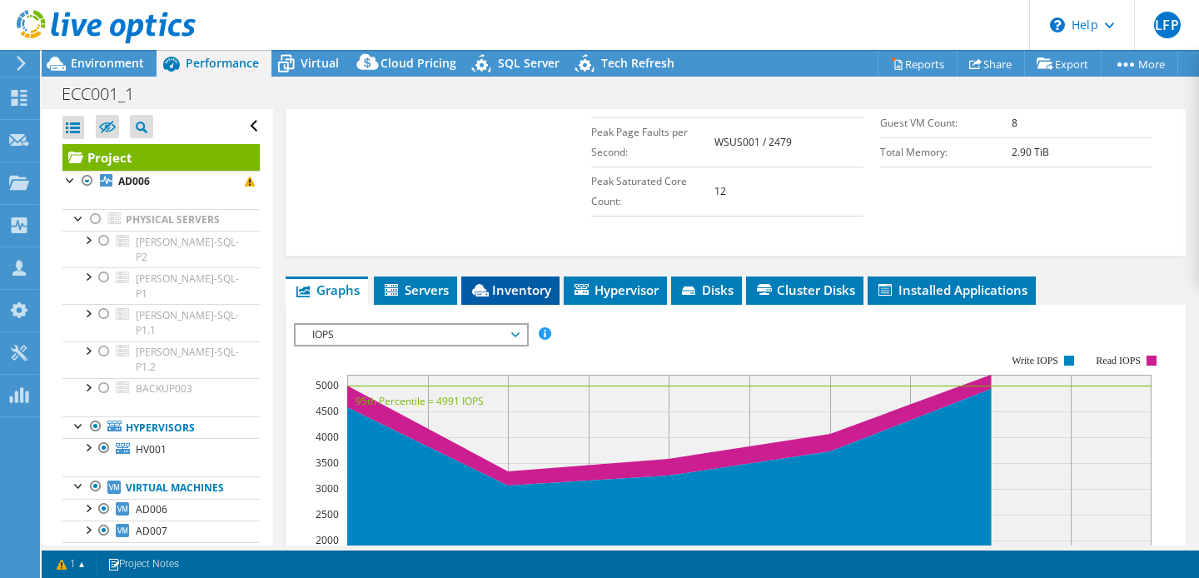
scroll to position [580, 0]
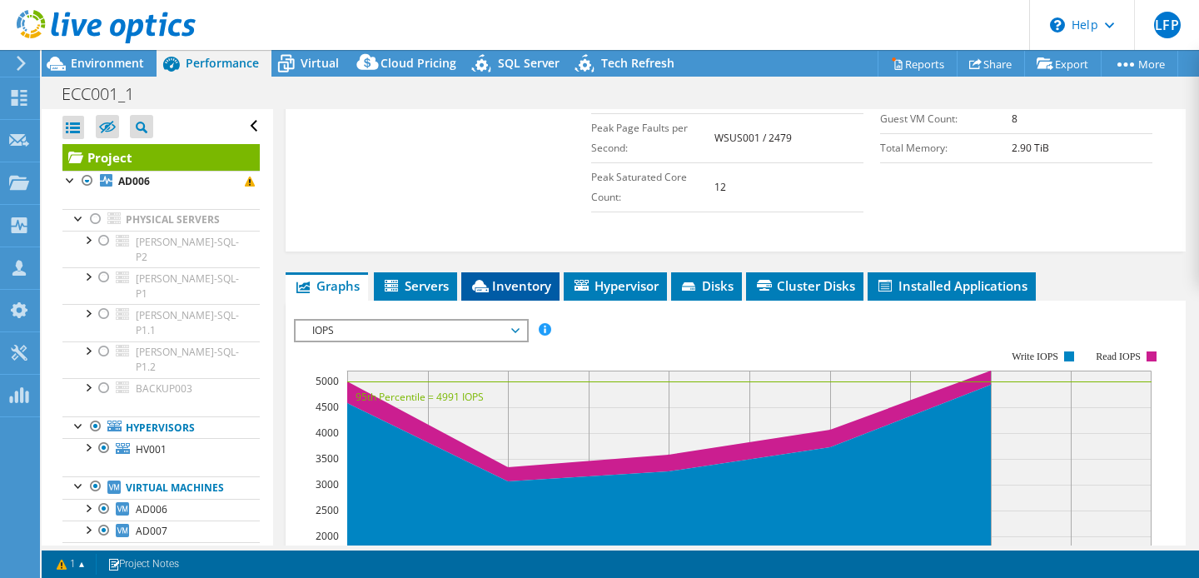
click at [535, 282] on span "Inventory" at bounding box center [511, 285] width 82 height 17
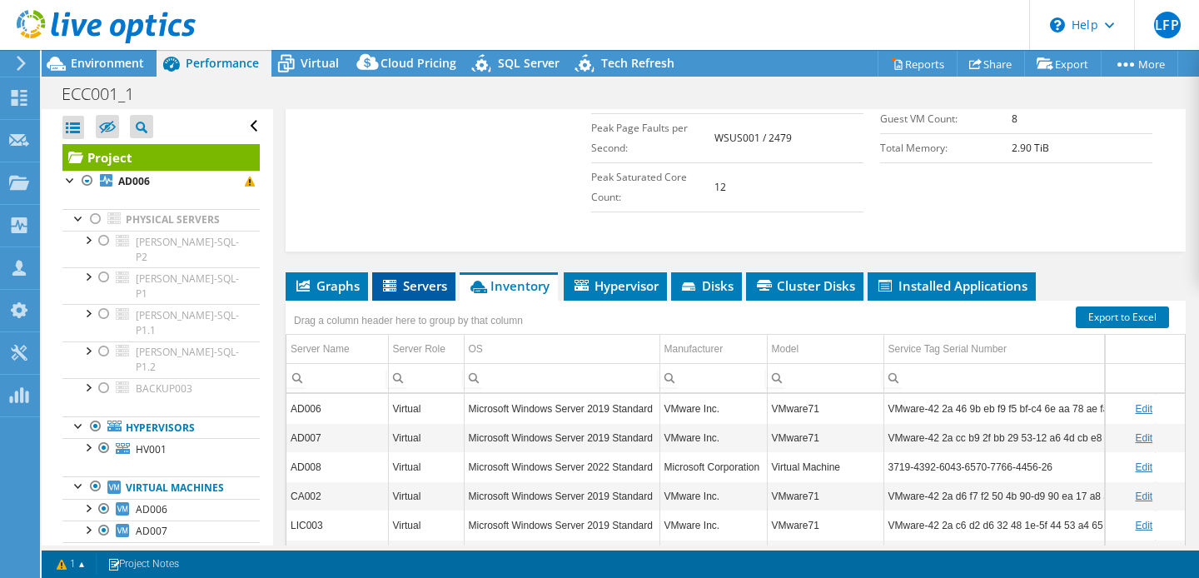
click at [429, 280] on span "Servers" at bounding box center [414, 285] width 67 height 17
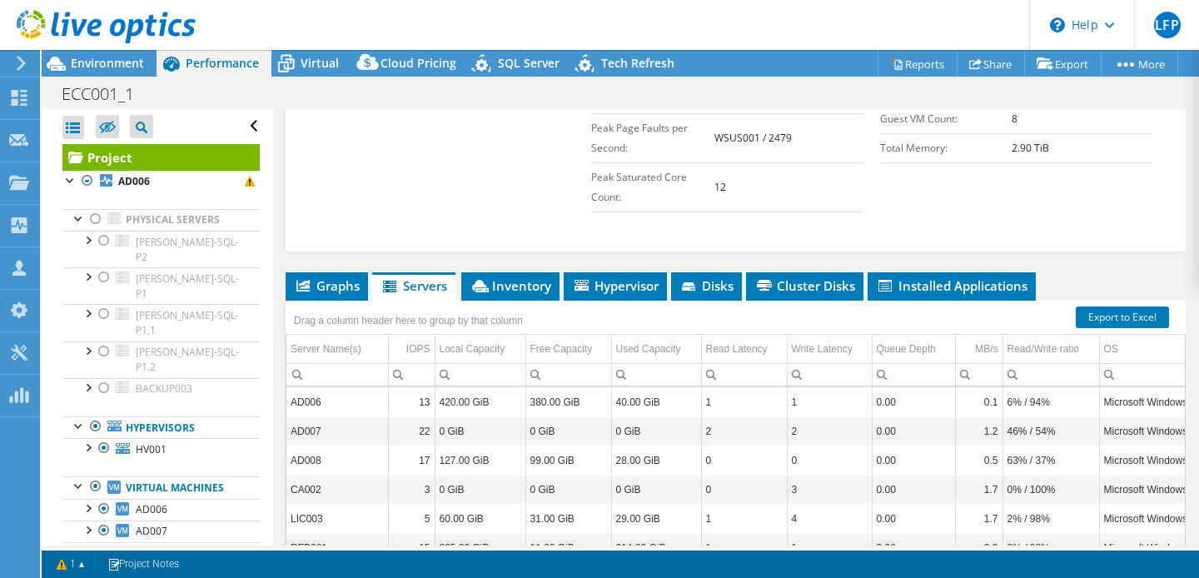
click at [0, 0] on div "Column Server Name(s), Filter cell" at bounding box center [0, 0] width 0 height 0
click at [321, 388] on span "Contains" at bounding box center [327, 393] width 72 height 14
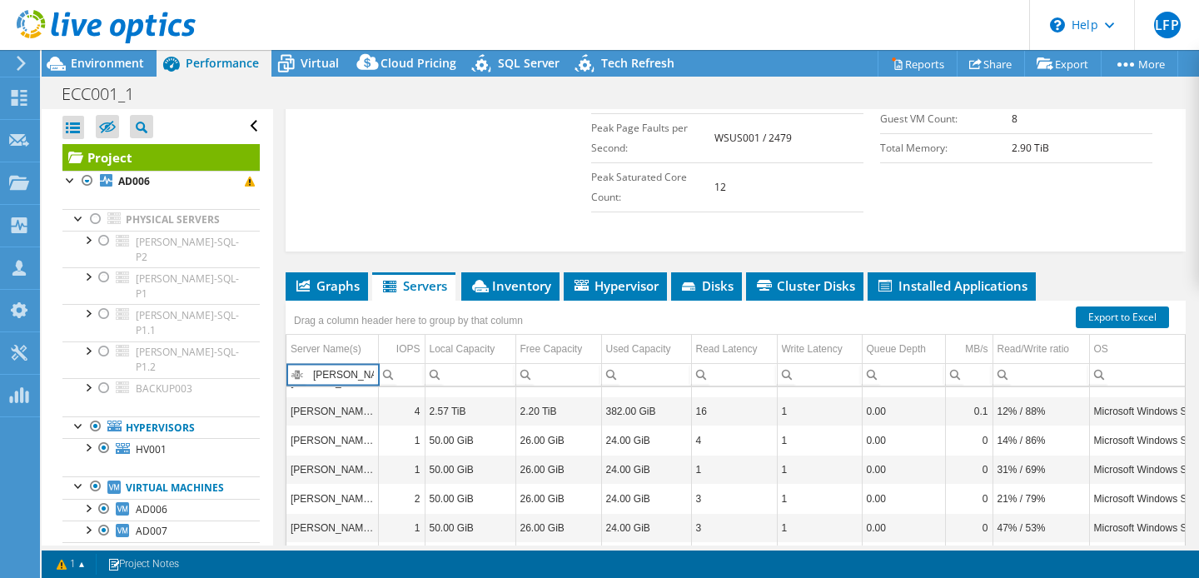
scroll to position [0, 0]
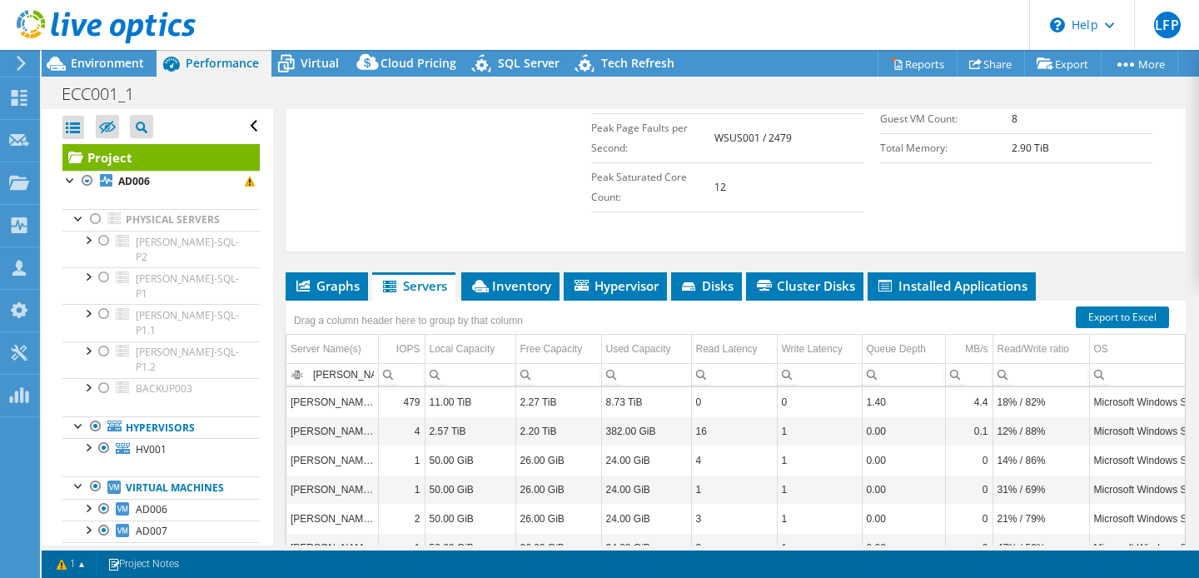
click at [654, 406] on td "8.73 TiB" at bounding box center [646, 401] width 90 height 29
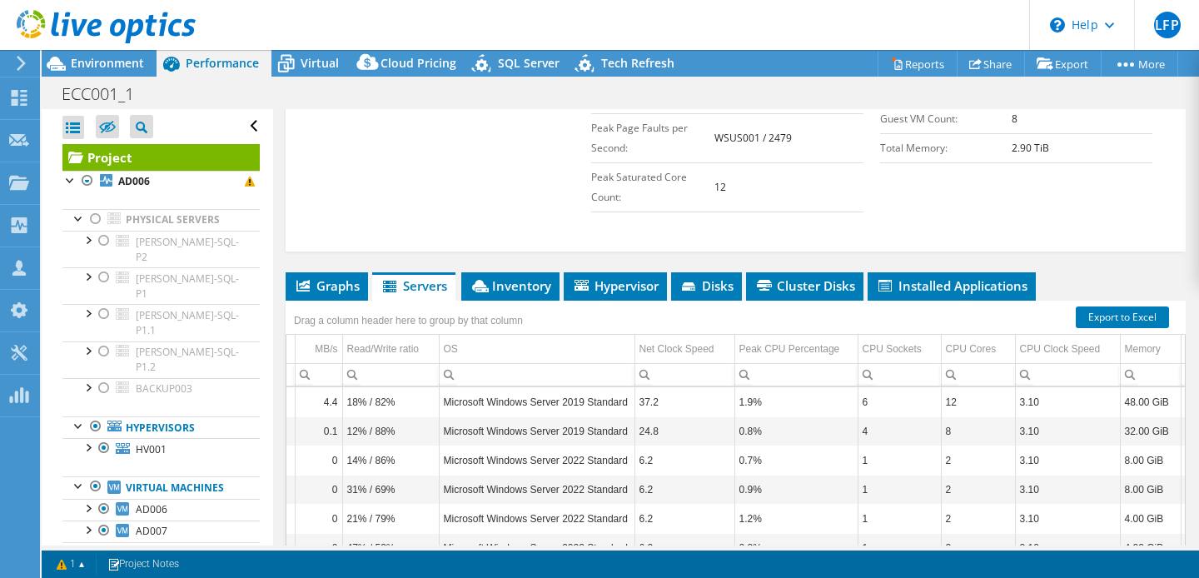
scroll to position [0, 660]
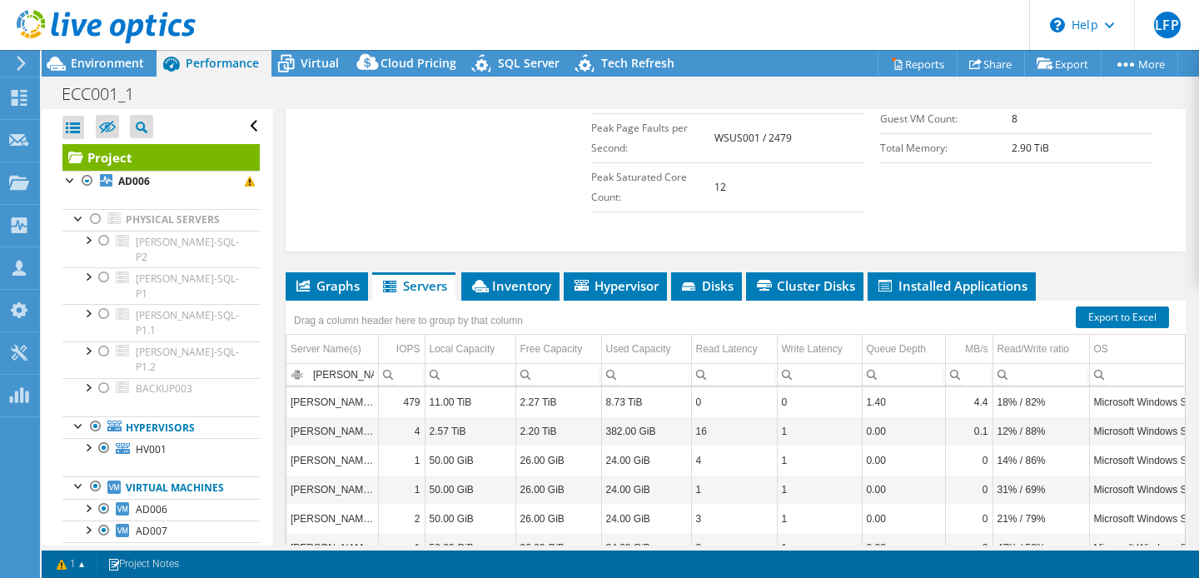
click at [340, 399] on td "[PERSON_NAME]-SQL-T1" at bounding box center [332, 401] width 92 height 29
click at [334, 373] on input "HiX" at bounding box center [332, 375] width 92 height 22
paste input "DIV098L8"
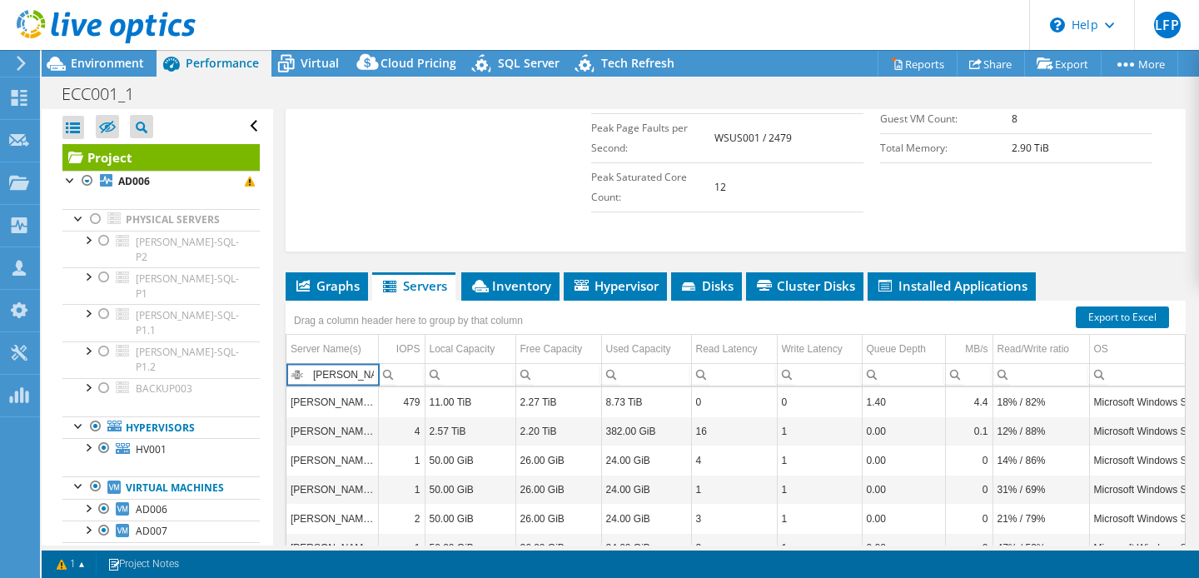
type input "DIV098L8"
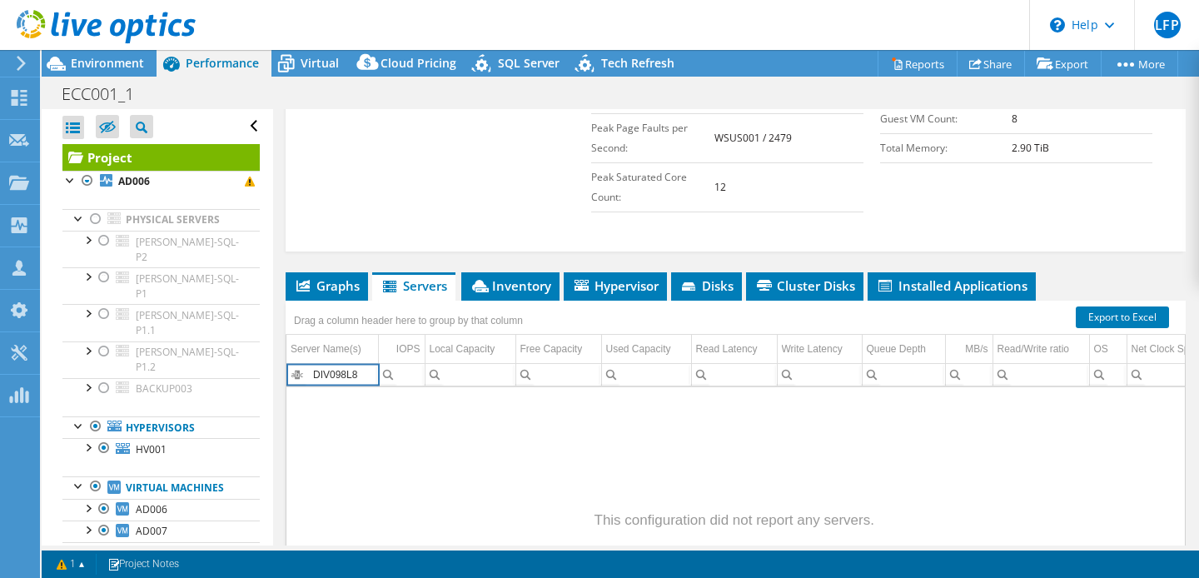
click at [365, 371] on input "DIV098L8" at bounding box center [332, 375] width 92 height 22
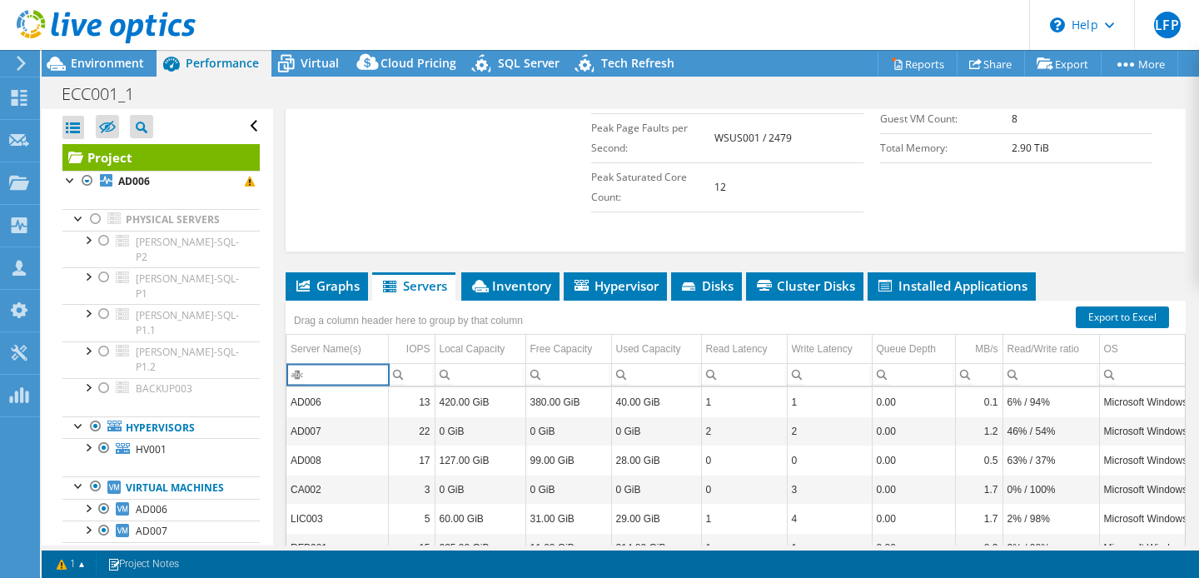
click at [301, 370] on span "Column Server Name(s), Filter cell" at bounding box center [298, 372] width 20 height 20
click at [292, 373] on div "Contains Does not contain Starts with Ends with Equals Does not equal Reset" at bounding box center [297, 372] width 22 height 20
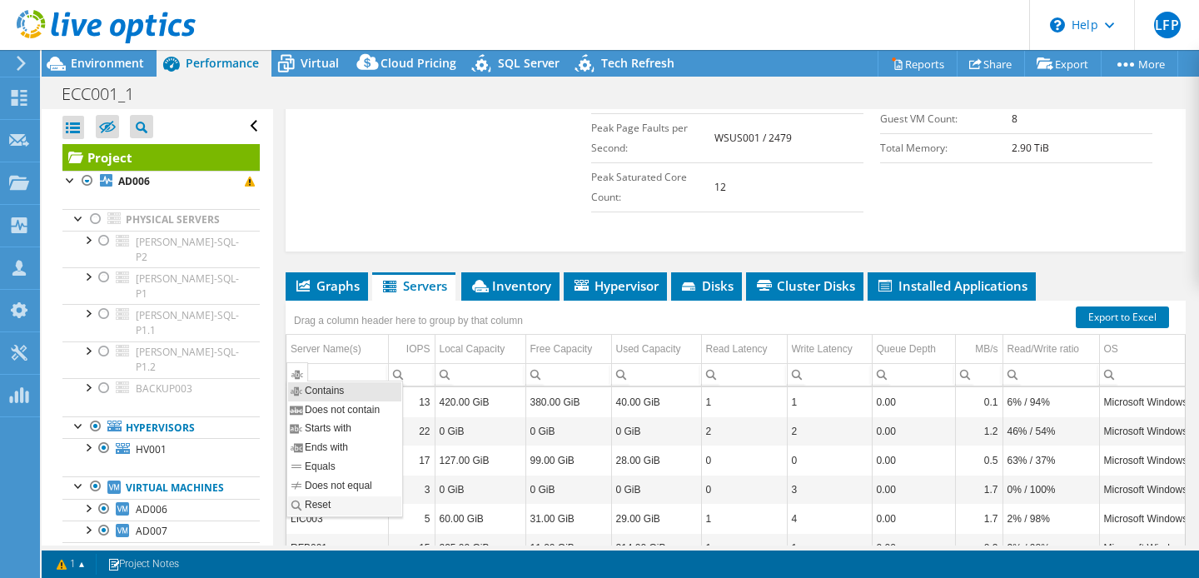
click at [314, 513] on span "Reset" at bounding box center [320, 506] width 59 height 14
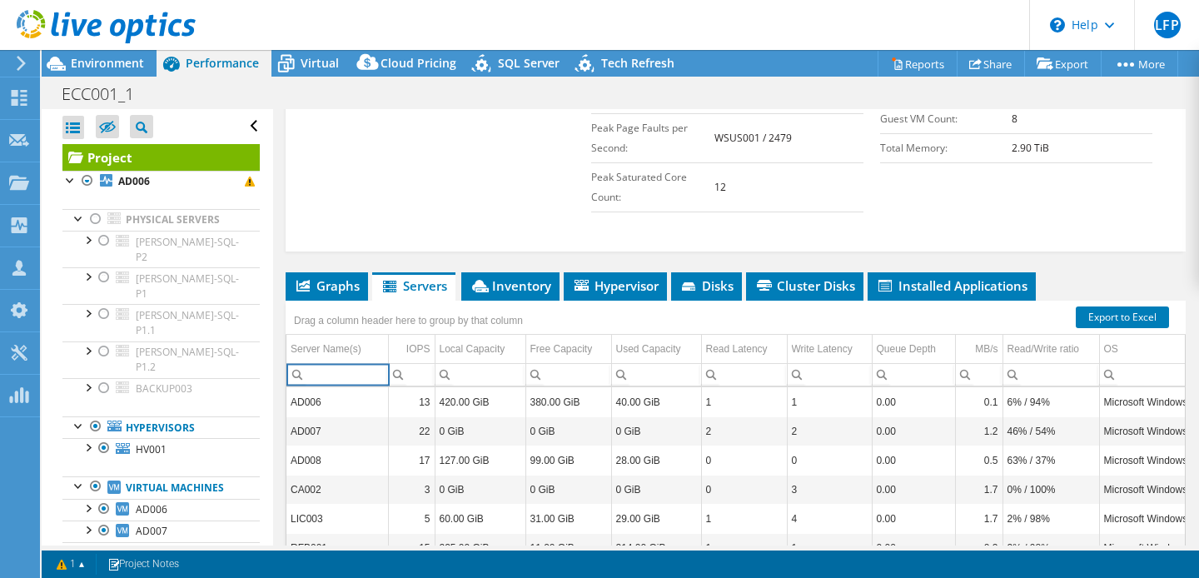
click at [391, 192] on div "Capacity Information Total Local Capacity: 40.19 TiB Free Local Capacity: 10.41…" at bounding box center [735, 83] width 867 height 275
click at [332, 371] on input "Column Server Name(s), Filter cell" at bounding box center [337, 375] width 102 height 22
click at [301, 376] on span "Column Server Name(s), Filter cell" at bounding box center [298, 372] width 20 height 21
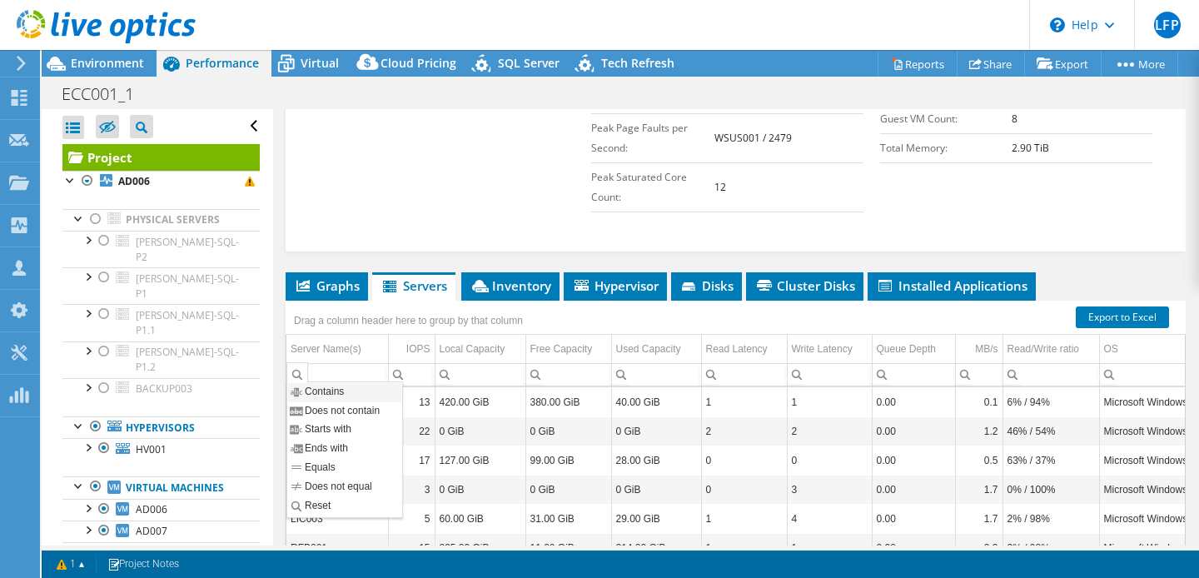
click at [326, 391] on span "Contains" at bounding box center [327, 393] width 72 height 14
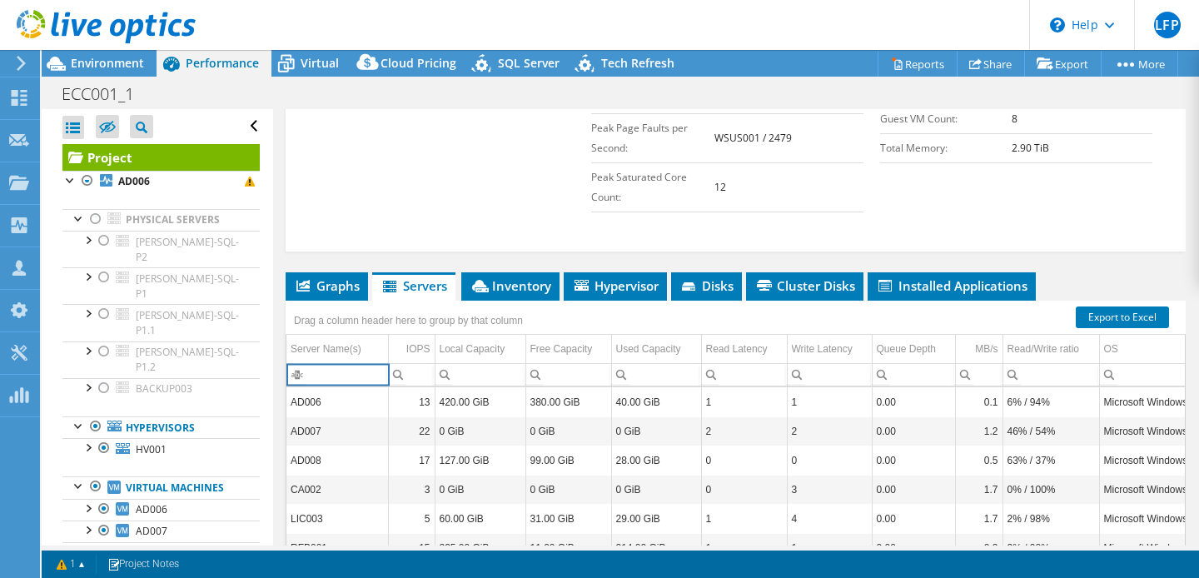
paste input "[PERSON_NAME]-SQL-T1"
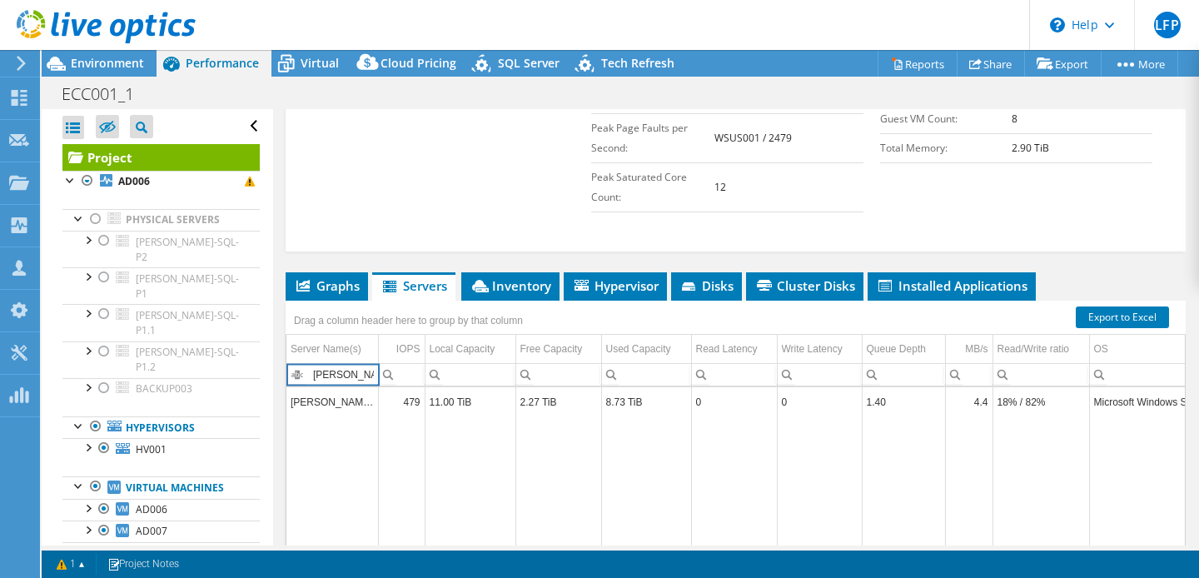
click at [366, 372] on input "[PERSON_NAME]-SQL-T1" at bounding box center [332, 375] width 92 height 22
paste input "V00"
type input "HV001"
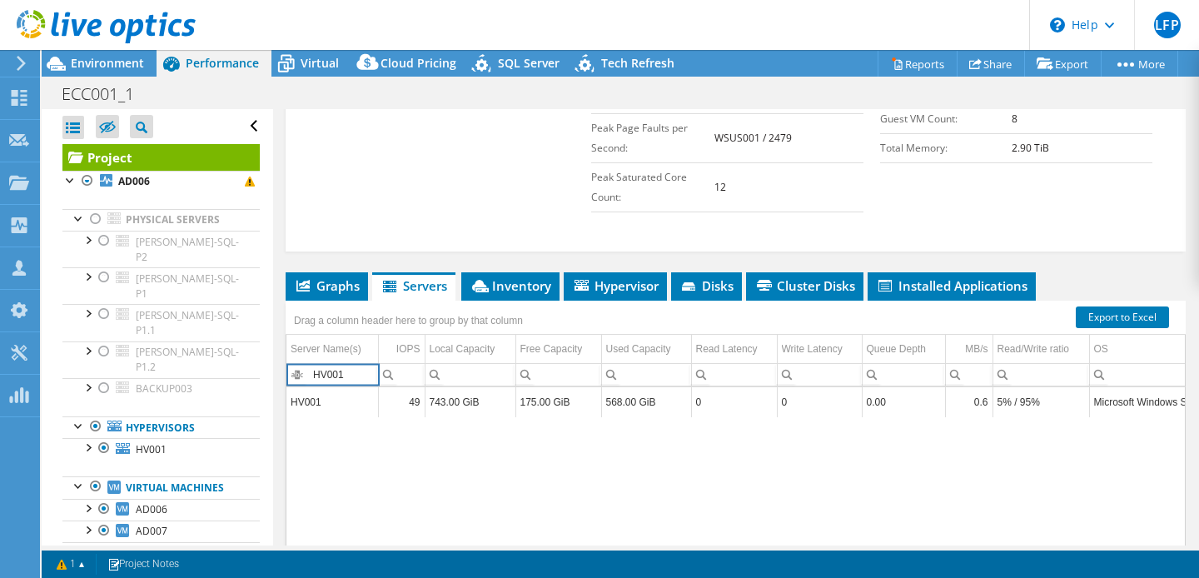
click at [312, 397] on td "HV001" at bounding box center [332, 401] width 92 height 29
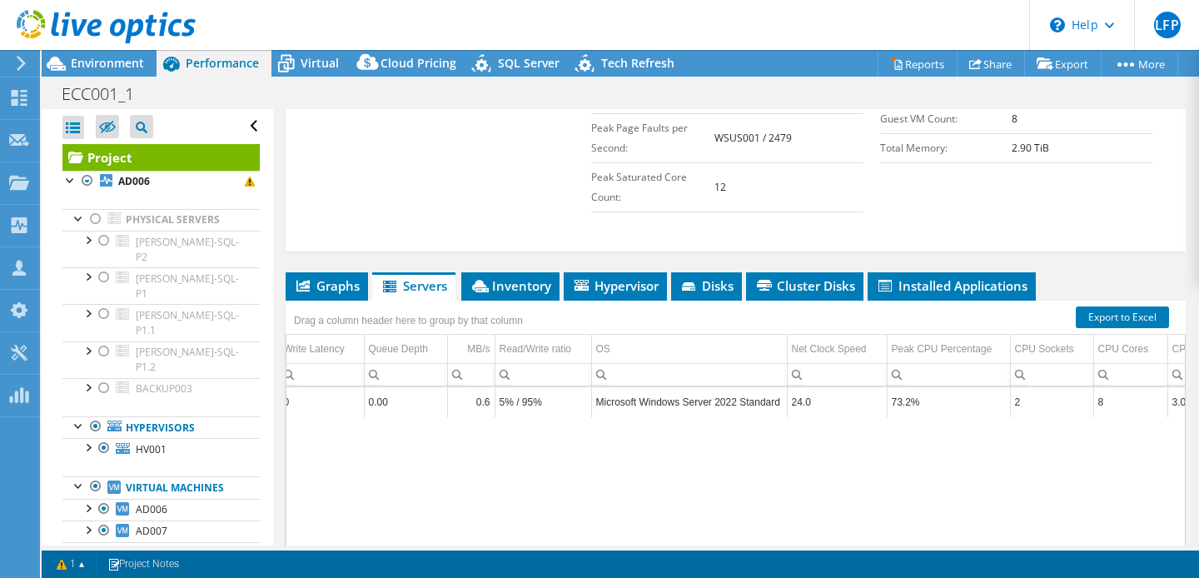
scroll to position [0, 515]
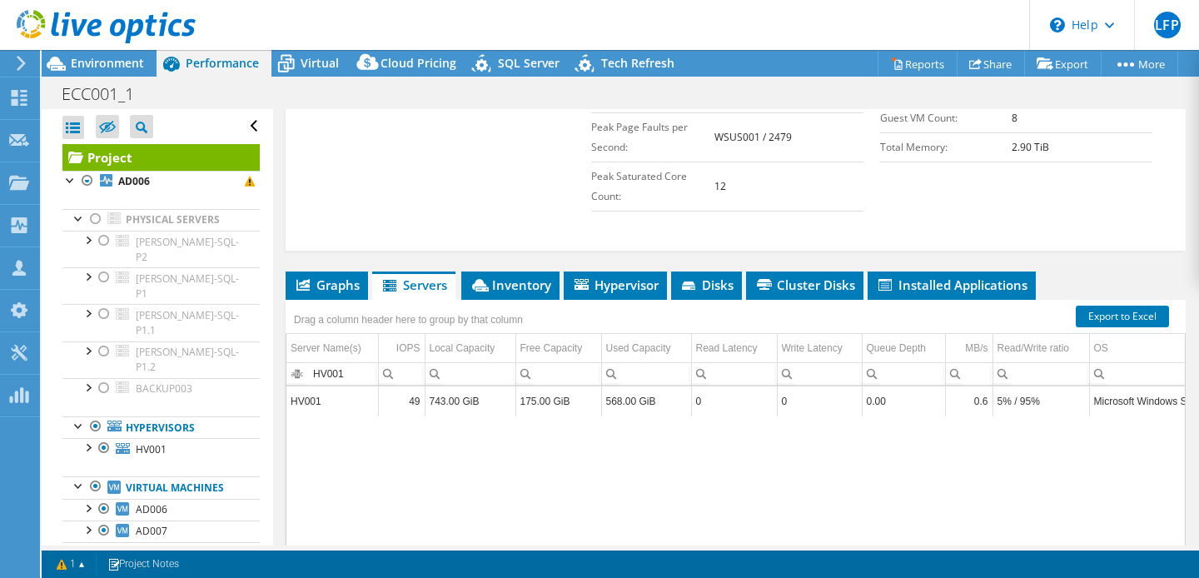
click at [451, 446] on div "HV001 49 743.00 GiB 175.00 GiB 568.00 GiB 0 0 0.00 0.6 5% / 95% Microsoft Windo…" at bounding box center [1116, 519] width 1661 height 266
click at [313, 399] on td "HV001" at bounding box center [332, 400] width 92 height 29
click at [550, 396] on td "175.00 GiB" at bounding box center [558, 400] width 86 height 29
click at [296, 374] on div "Contains Does not contain Starts with Ends with Equals Does not equal Reset" at bounding box center [297, 371] width 22 height 20
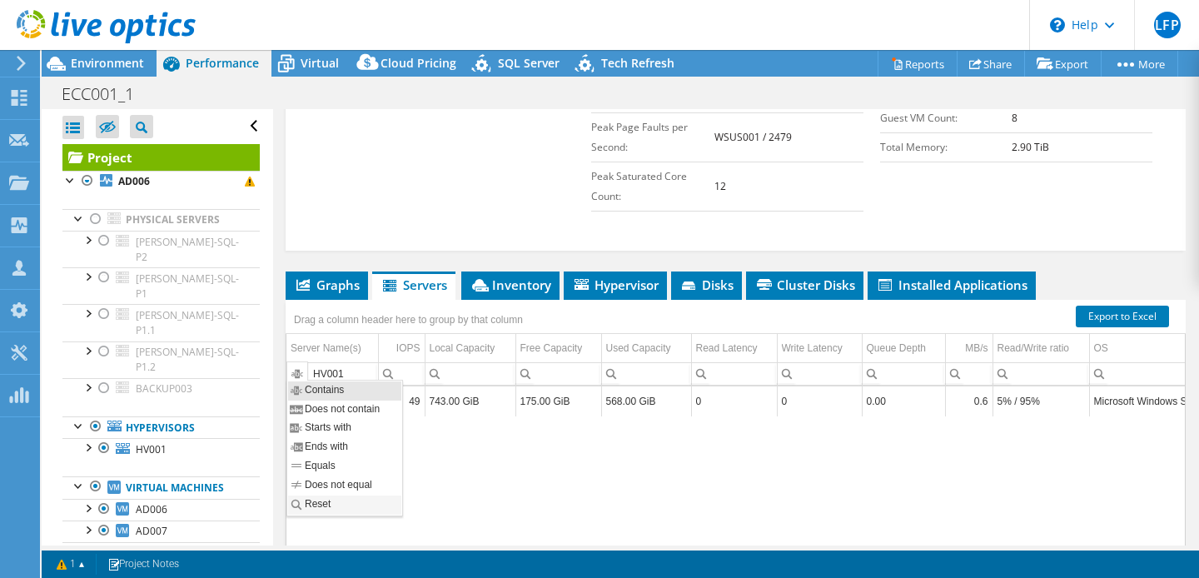
click at [321, 500] on div "Reset" at bounding box center [344, 505] width 113 height 19
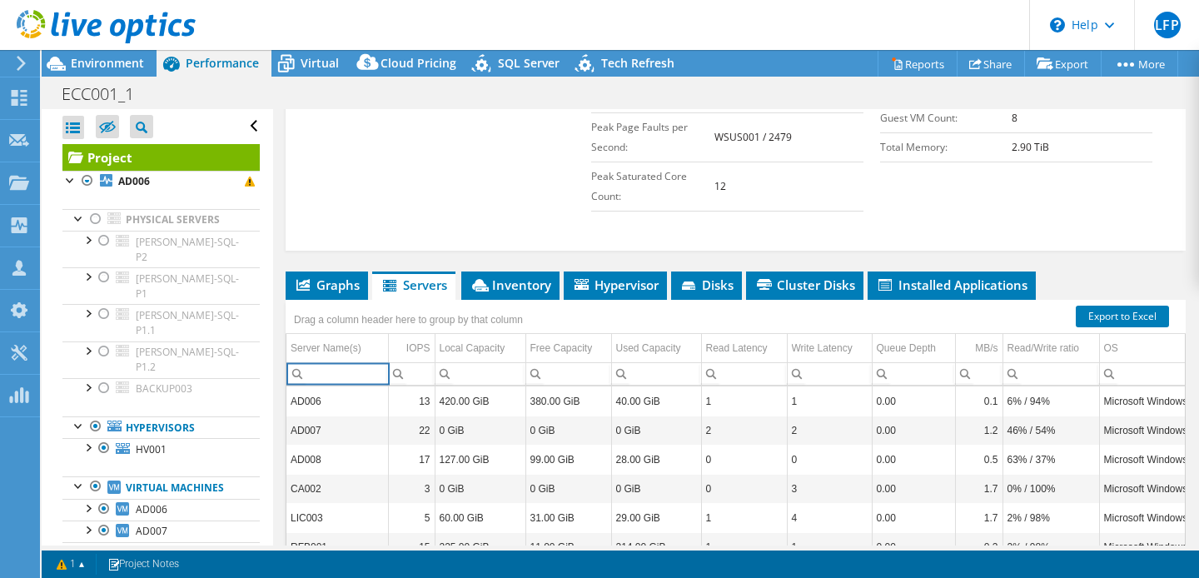
click at [302, 372] on span "Column Server Name(s), Filter cell" at bounding box center [298, 371] width 20 height 21
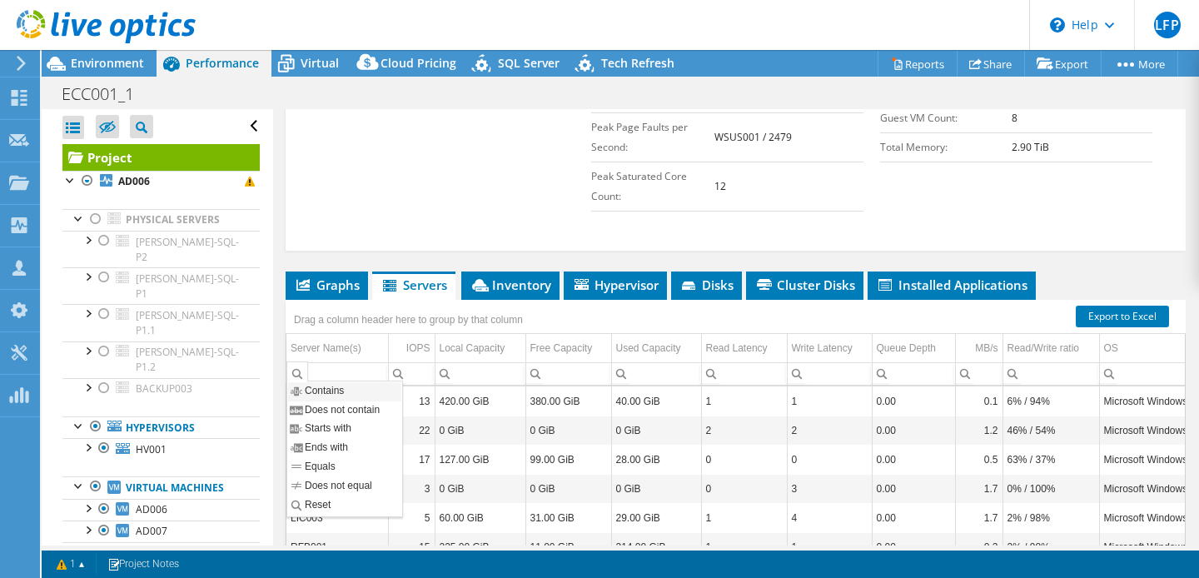
click at [309, 391] on span "Contains" at bounding box center [327, 392] width 72 height 14
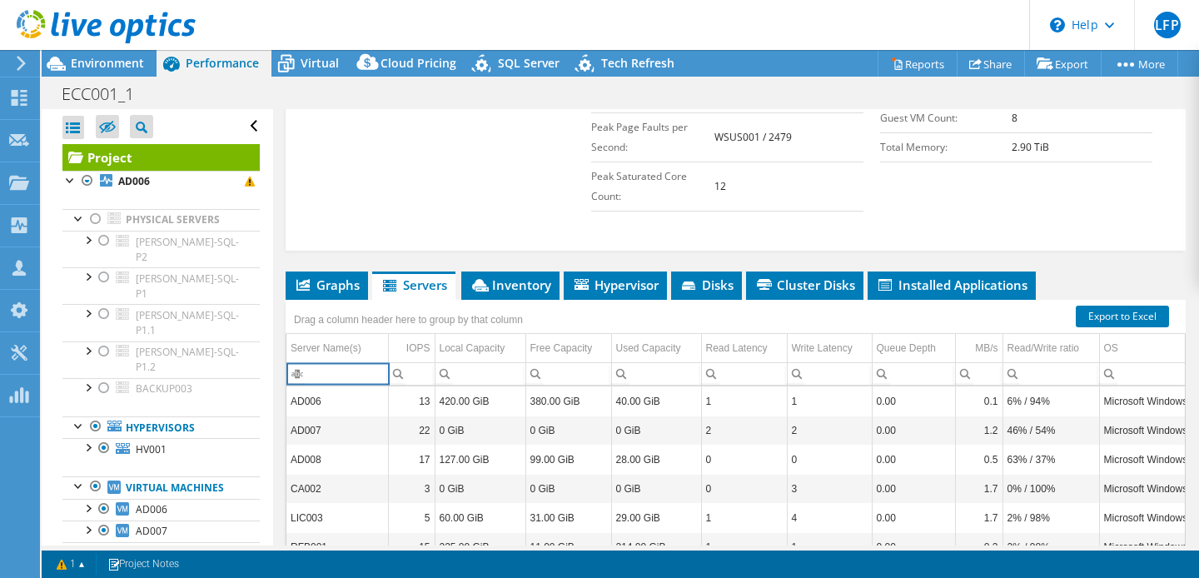
paste input "ROOT005"
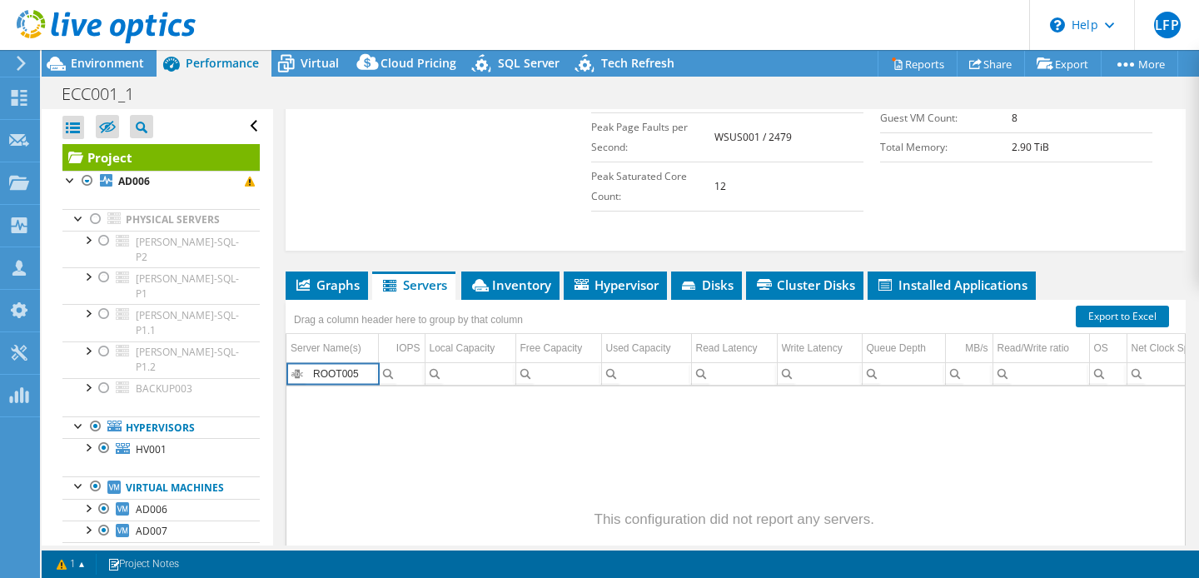
type input "ROOT005"
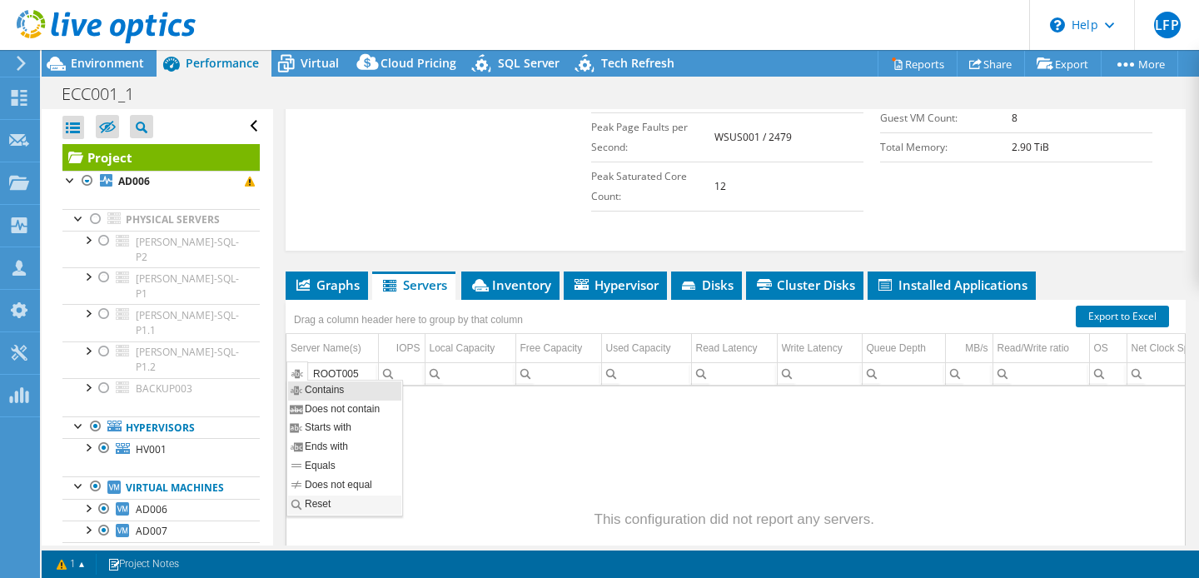
click at [321, 505] on span "Reset" at bounding box center [320, 505] width 59 height 14
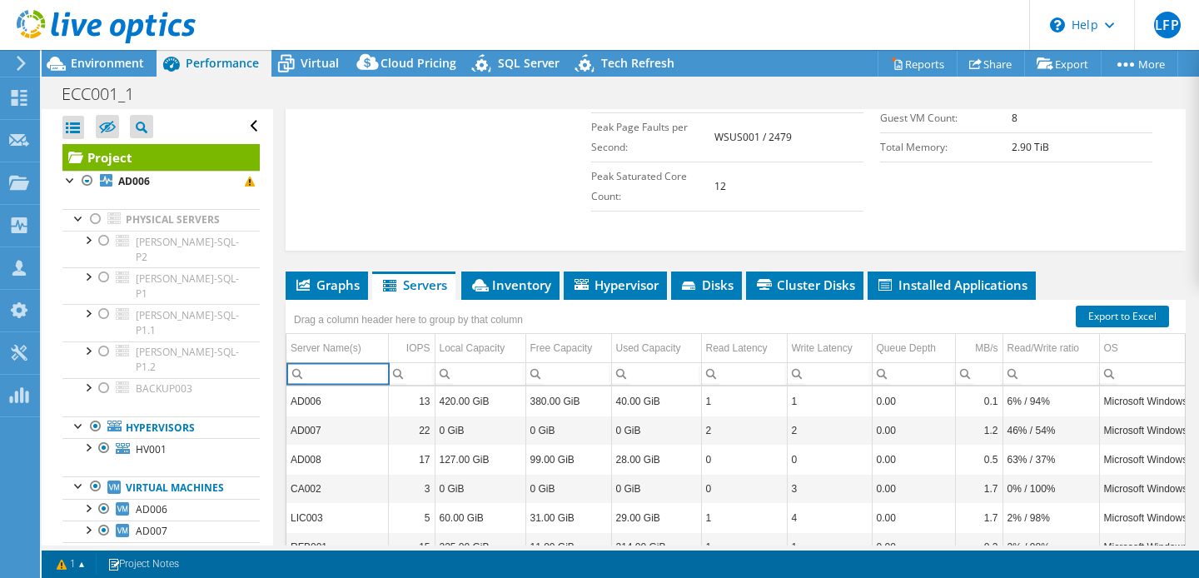
paste input "TEL001"
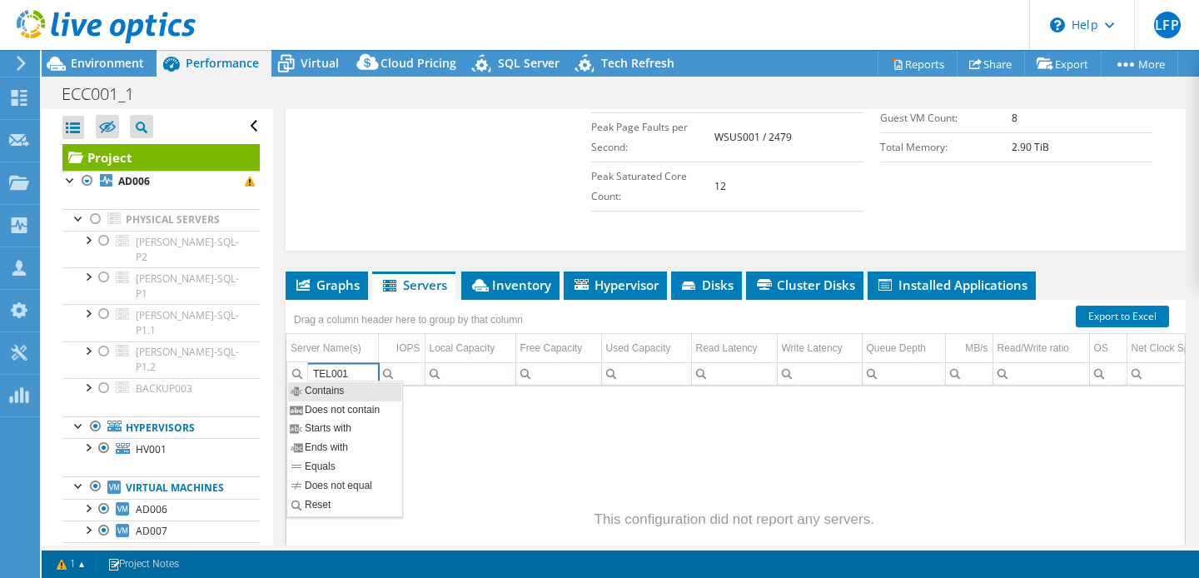
type input "TEL001"
click at [352, 376] on input "TEL001" at bounding box center [332, 374] width 92 height 22
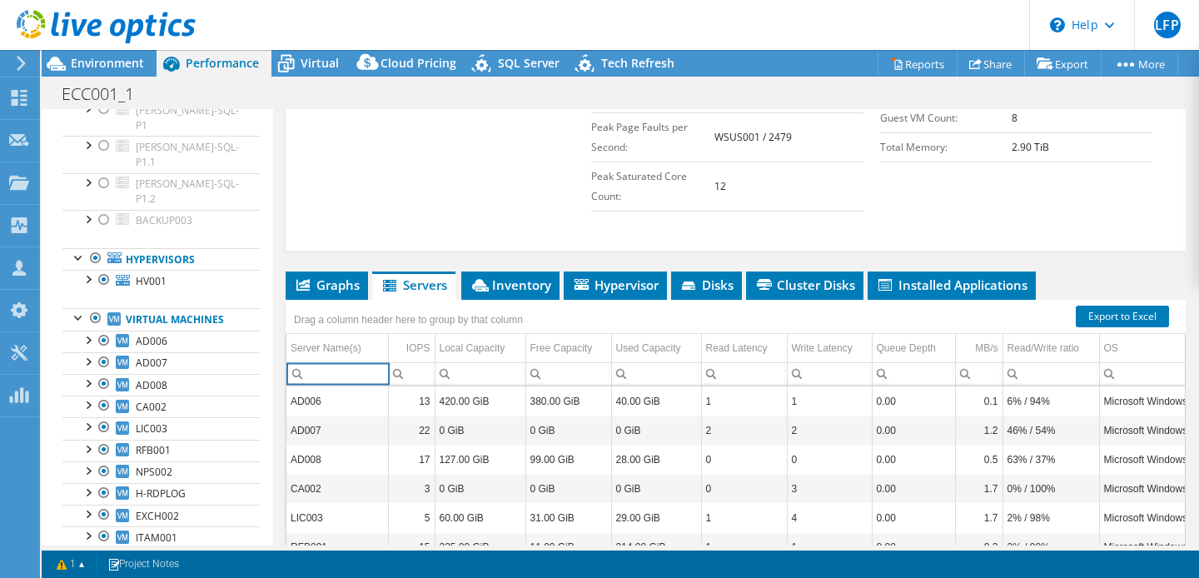
scroll to position [0, 0]
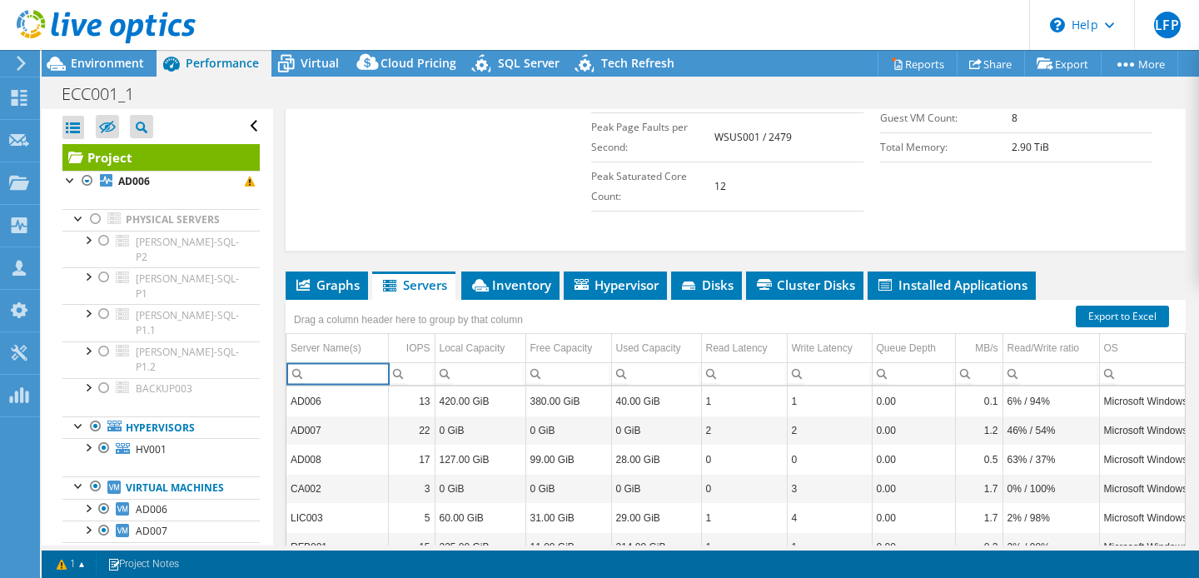
paste input "PGSM003"
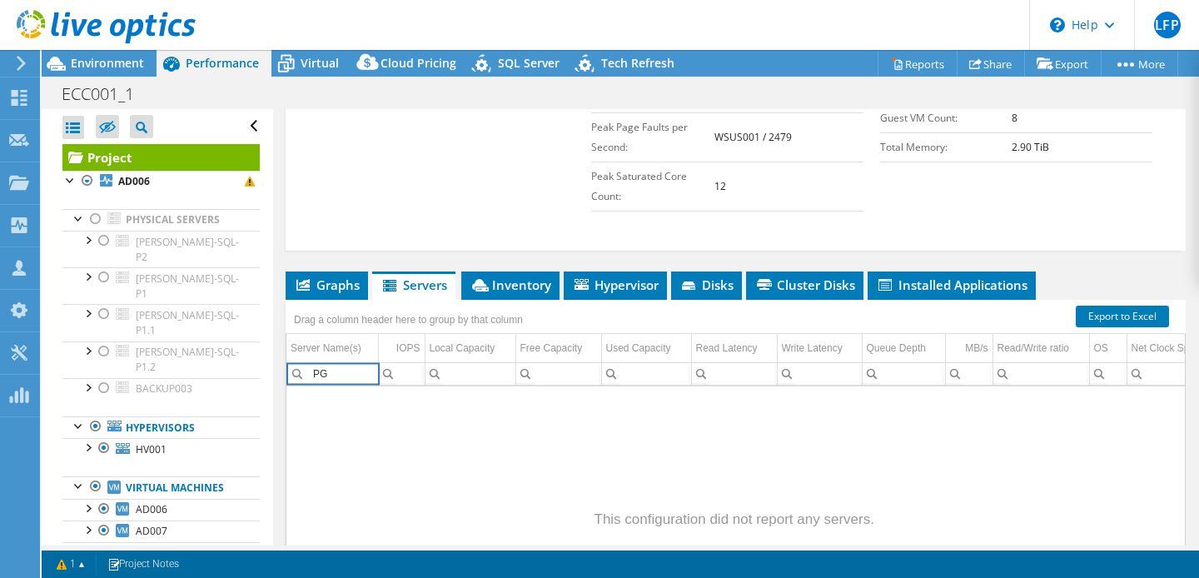
type input "P"
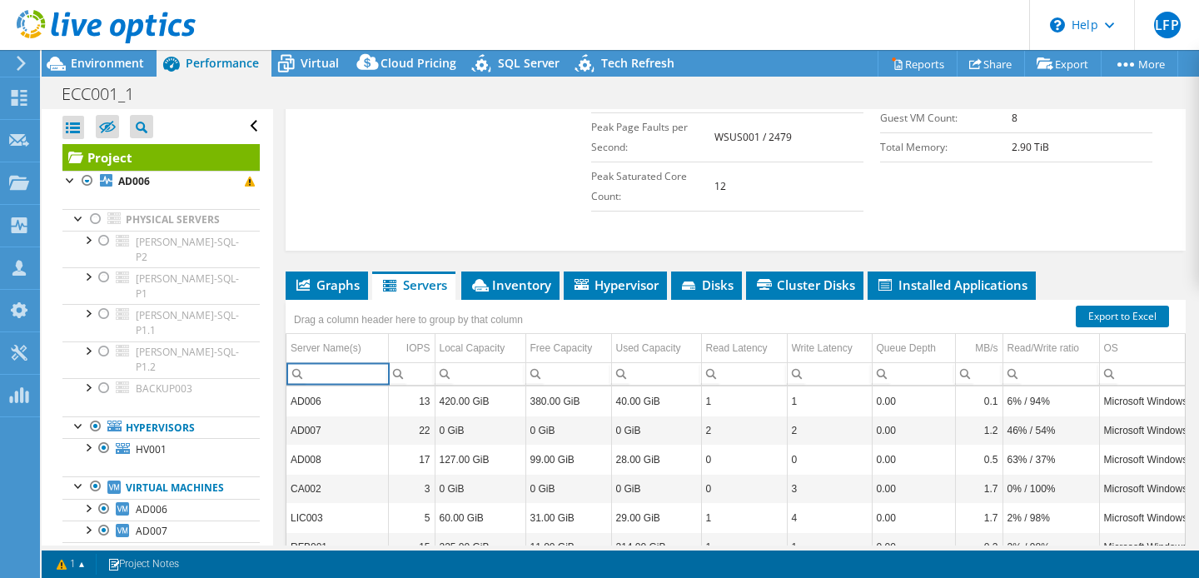
click at [382, 195] on div "Capacity Information Total Local Capacity: 40.19 TiB Free Local Capacity: 10.41…" at bounding box center [735, 82] width 867 height 275
click at [296, 374] on span "Column Server Name(s), Filter cell" at bounding box center [298, 371] width 20 height 21
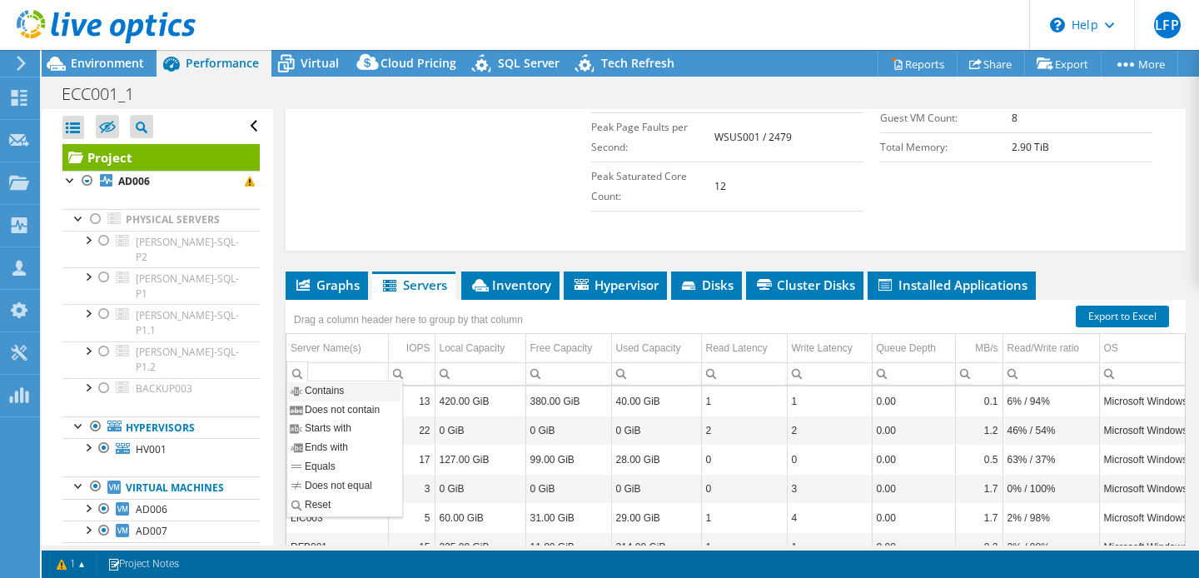
click at [304, 387] on span "Contains" at bounding box center [327, 392] width 72 height 14
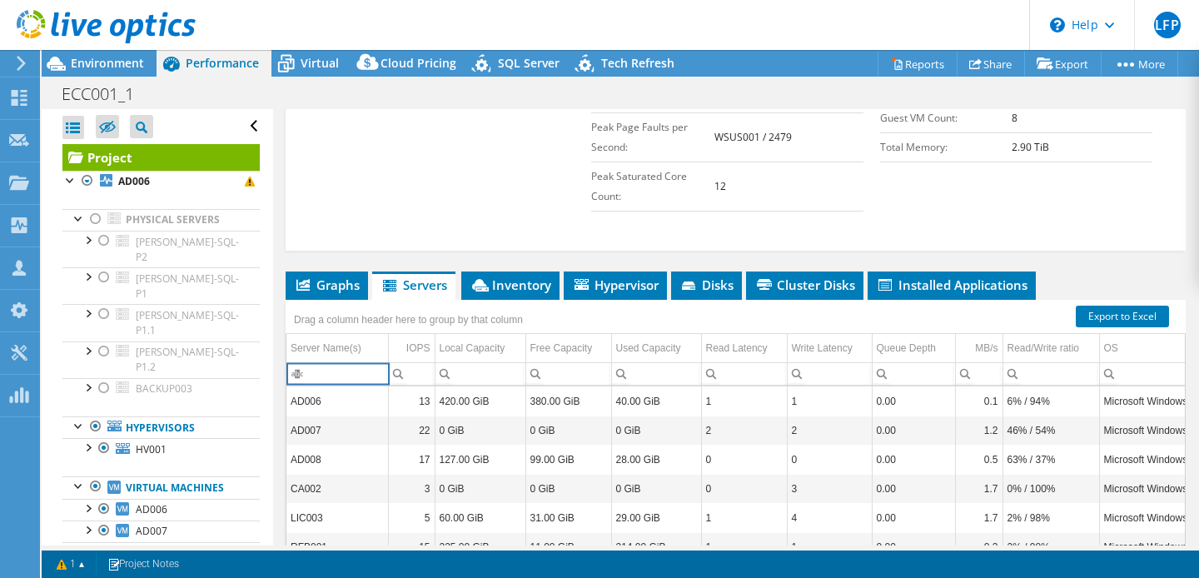
paste input "[PERSON_NAME]-AS-T1"
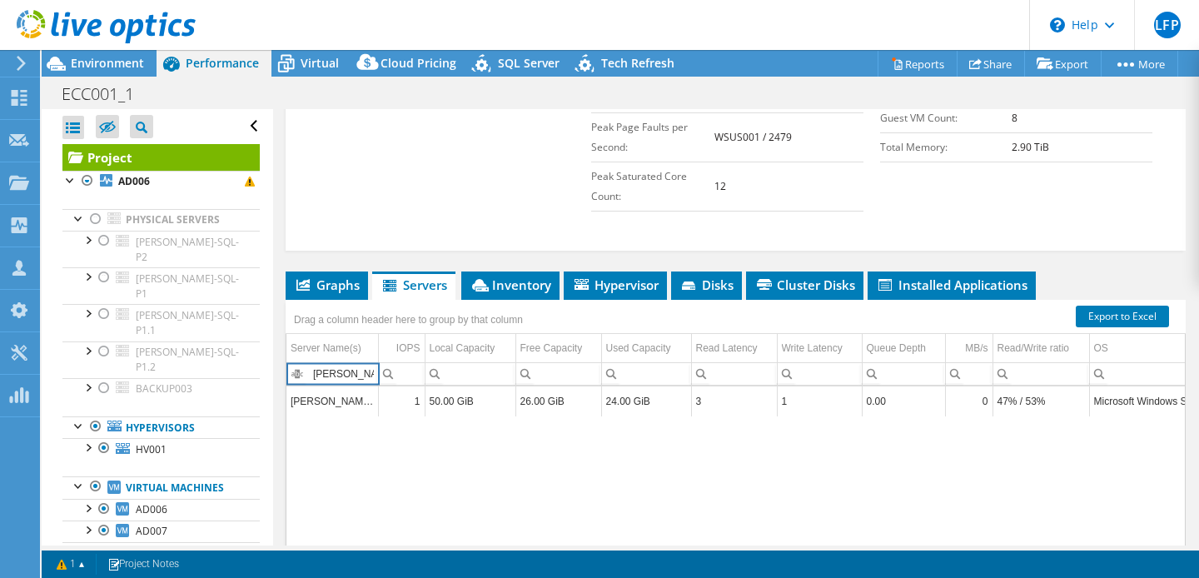
click at [326, 396] on td "[PERSON_NAME]-AS-T1" at bounding box center [332, 400] width 92 height 29
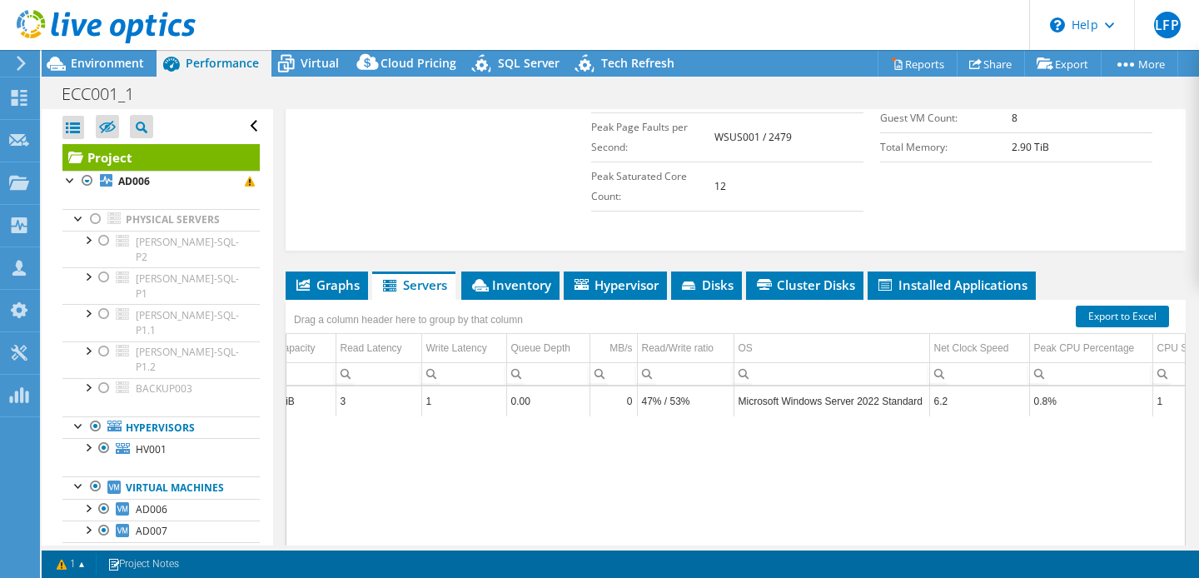
scroll to position [0, 376]
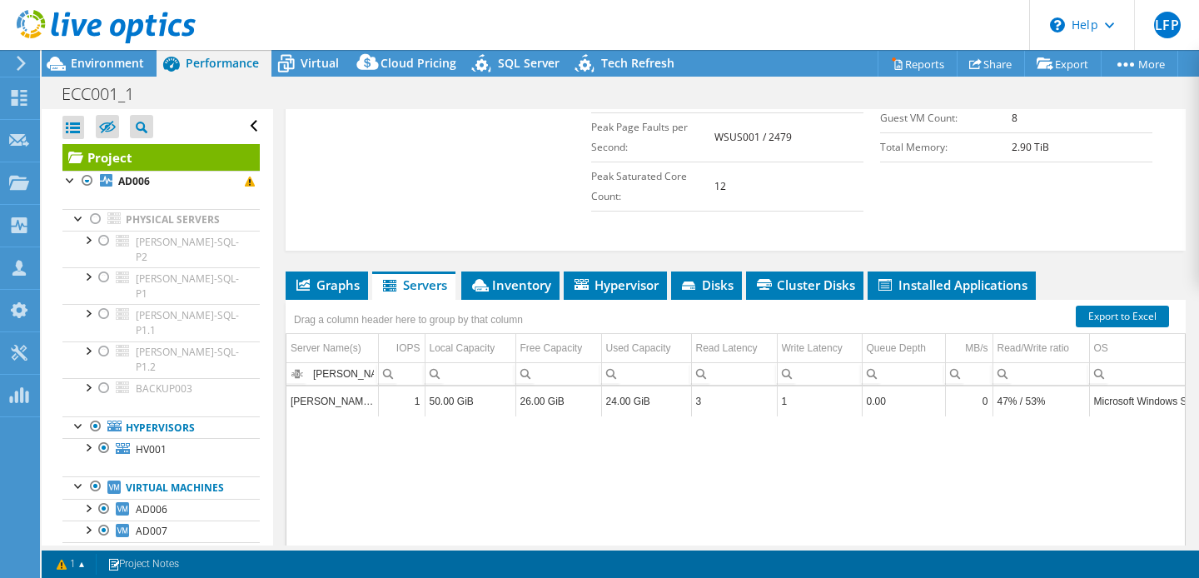
click at [346, 373] on input "[PERSON_NAME]-AS-T1" at bounding box center [332, 374] width 92 height 22
click at [361, 371] on input "[PERSON_NAME]-AS-T1" at bounding box center [332, 374] width 92 height 22
drag, startPoint x: 362, startPoint y: 371, endPoint x: 306, endPoint y: 371, distance: 56.6
click at [306, 371] on div "[PERSON_NAME]-AS-T1" at bounding box center [332, 374] width 92 height 22
paste input "2"
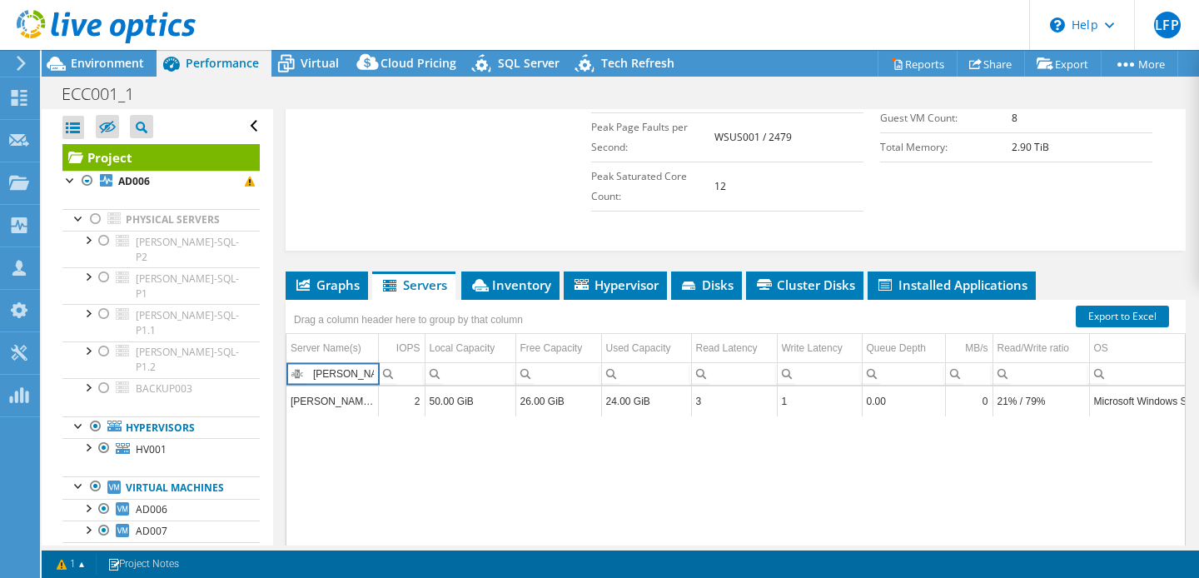
type input "[PERSON_NAME]-AS-T2"
click at [342, 401] on td "[PERSON_NAME]-AS-T2" at bounding box center [332, 400] width 92 height 29
click at [324, 397] on td "[PERSON_NAME]-AS-T2" at bounding box center [332, 400] width 92 height 29
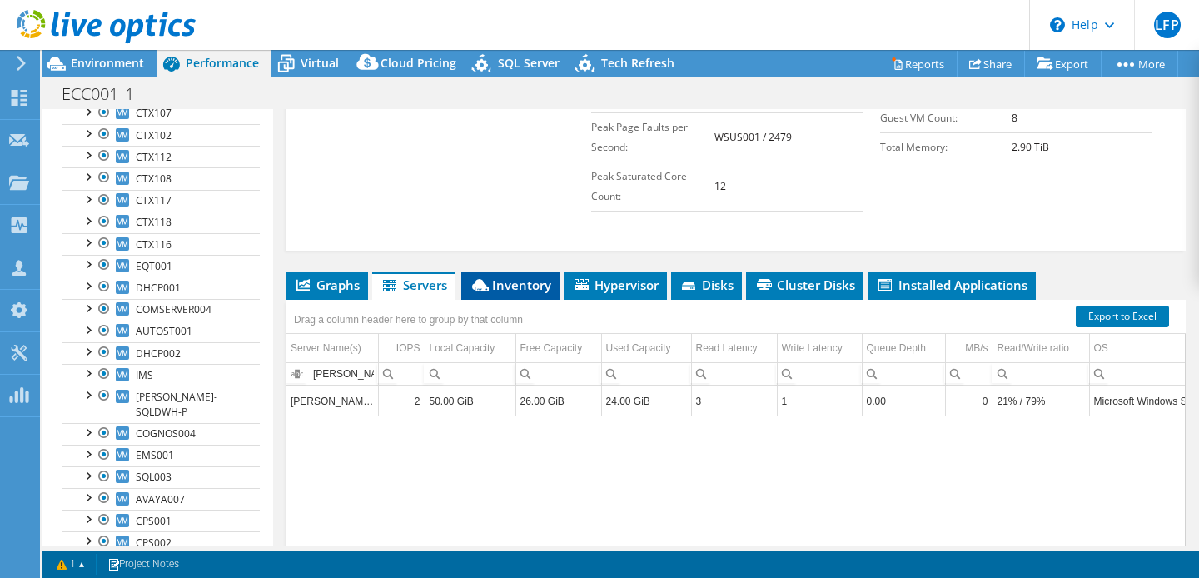
click at [522, 287] on span "Inventory" at bounding box center [511, 284] width 82 height 17
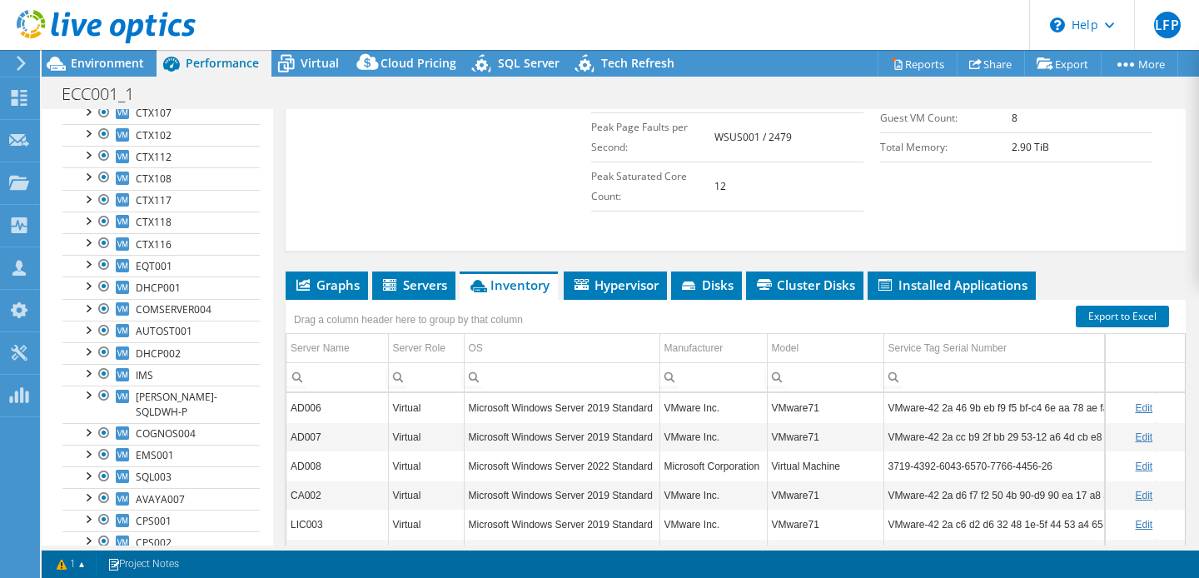
click at [338, 377] on input "Column Server Name, Filter cell" at bounding box center [337, 377] width 102 height 22
click at [0, 0] on div "Column Server Name, Filter cell" at bounding box center [0, 0] width 0 height 0
click at [318, 396] on span "Contains" at bounding box center [327, 395] width 72 height 14
paste input "[PERSON_NAME]-AS-T2"
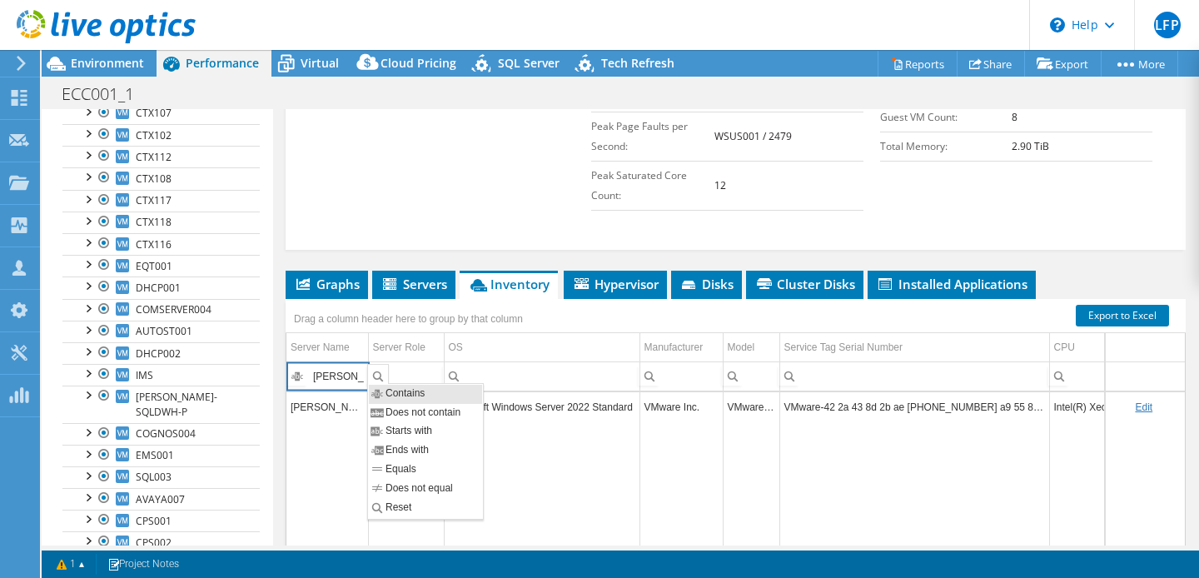
type input "[PERSON_NAME]-AS-T2"
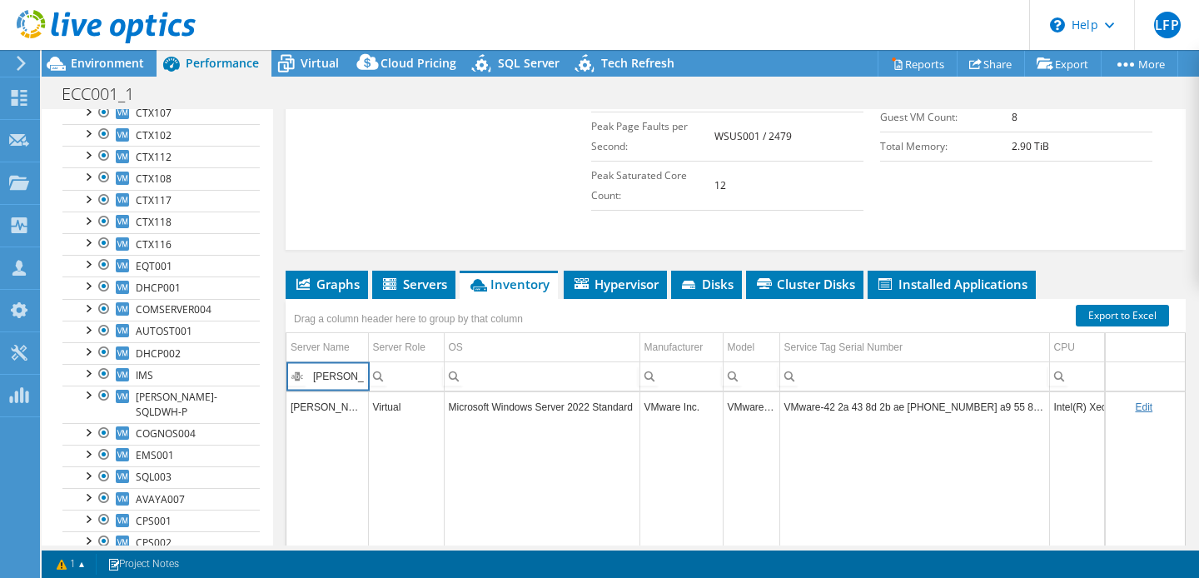
click at [327, 376] on input "[PERSON_NAME]-AS-T2" at bounding box center [327, 377] width 82 height 22
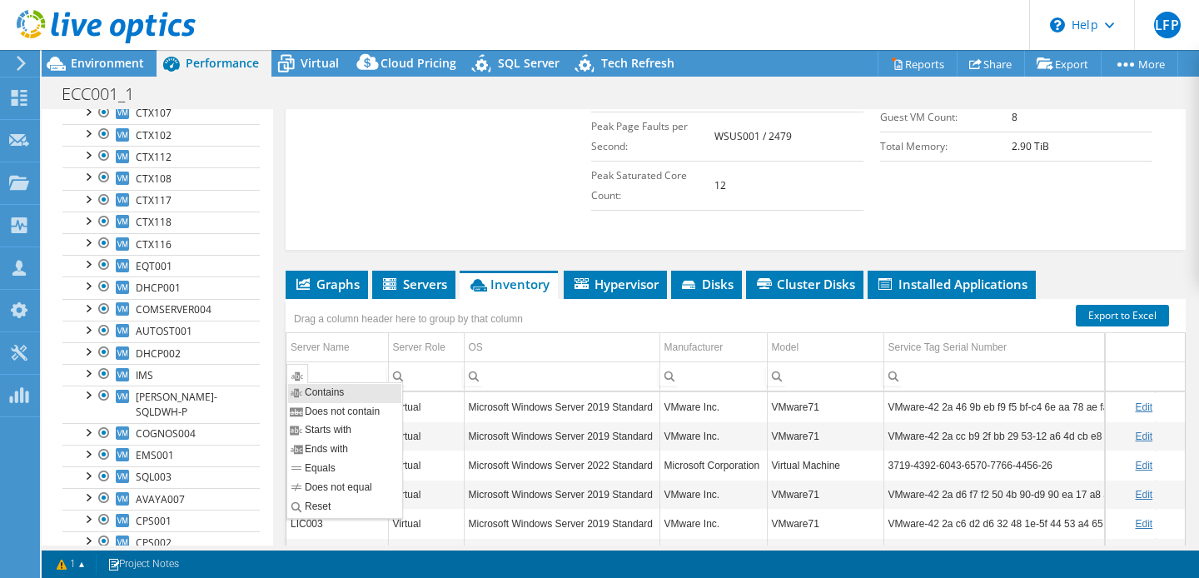
click at [300, 371] on div "Column Server Name, Filter cell" at bounding box center [297, 374] width 22 height 20
click at [320, 505] on span "Reset" at bounding box center [320, 507] width 59 height 14
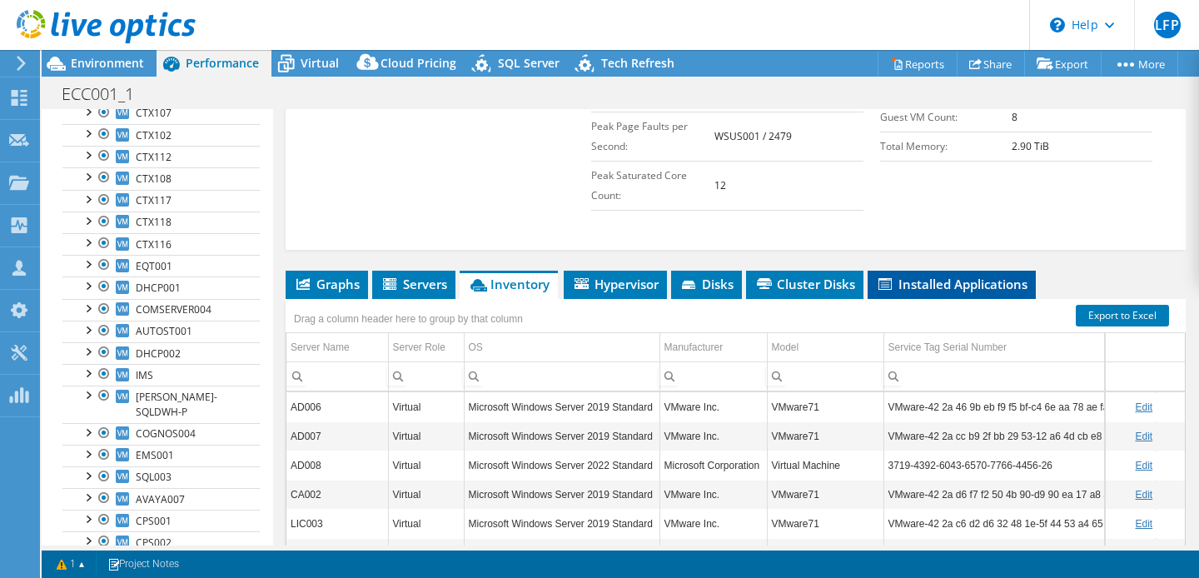
click at [974, 282] on span "Installed Applications" at bounding box center [952, 284] width 152 height 17
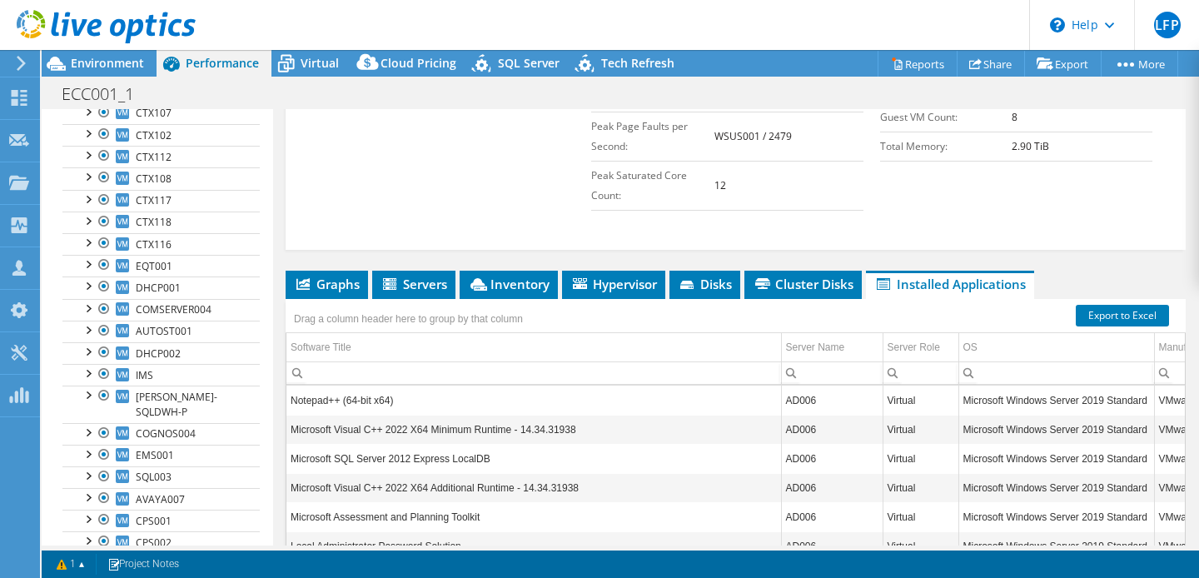
click at [353, 374] on input "Column Software Title, Filter cell" at bounding box center [533, 373] width 495 height 22
click at [839, 371] on input "Column Server Name, Filter cell" at bounding box center [832, 373] width 101 height 22
click at [792, 372] on span "Column Server Name, Filter cell" at bounding box center [792, 371] width 20 height 21
click at [817, 370] on input "Column Server Name, Filter cell" at bounding box center [832, 373] width 101 height 22
click at [816, 391] on span "Contains" at bounding box center [820, 391] width 72 height 14
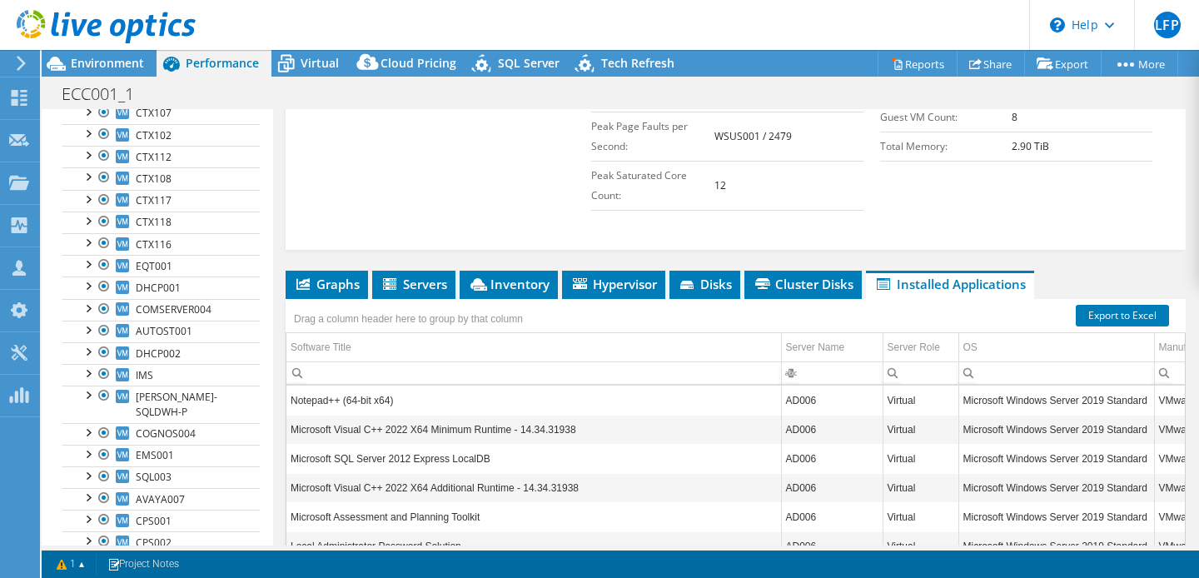
paste input "[PERSON_NAME]-AS-T2"
click at [859, 376] on input "[PERSON_NAME]-AS-T2" at bounding box center [832, 373] width 101 height 22
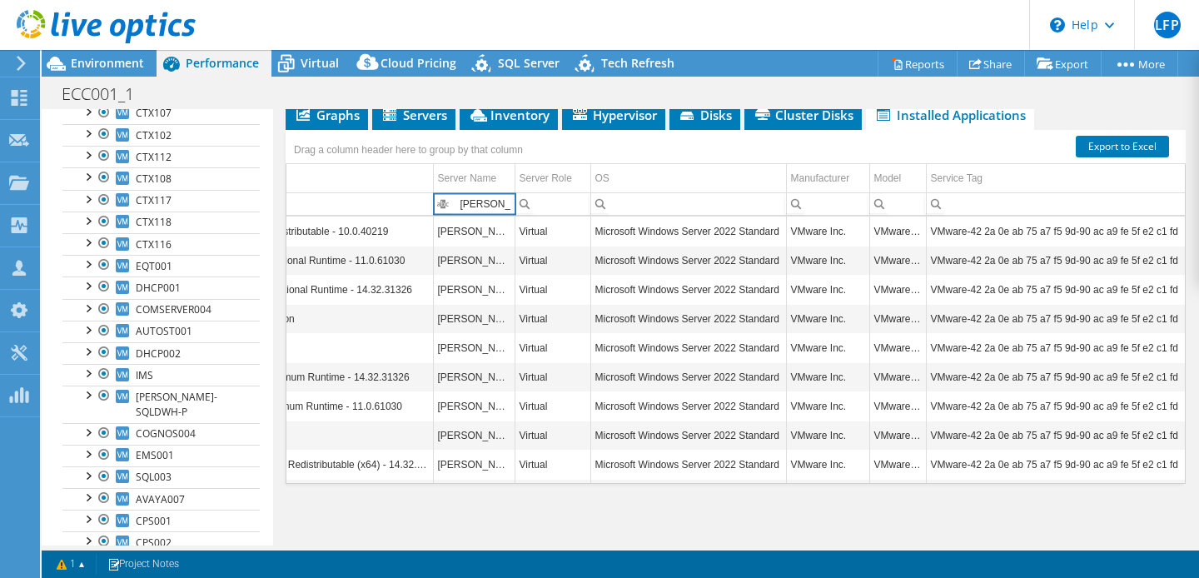
scroll to position [0, 0]
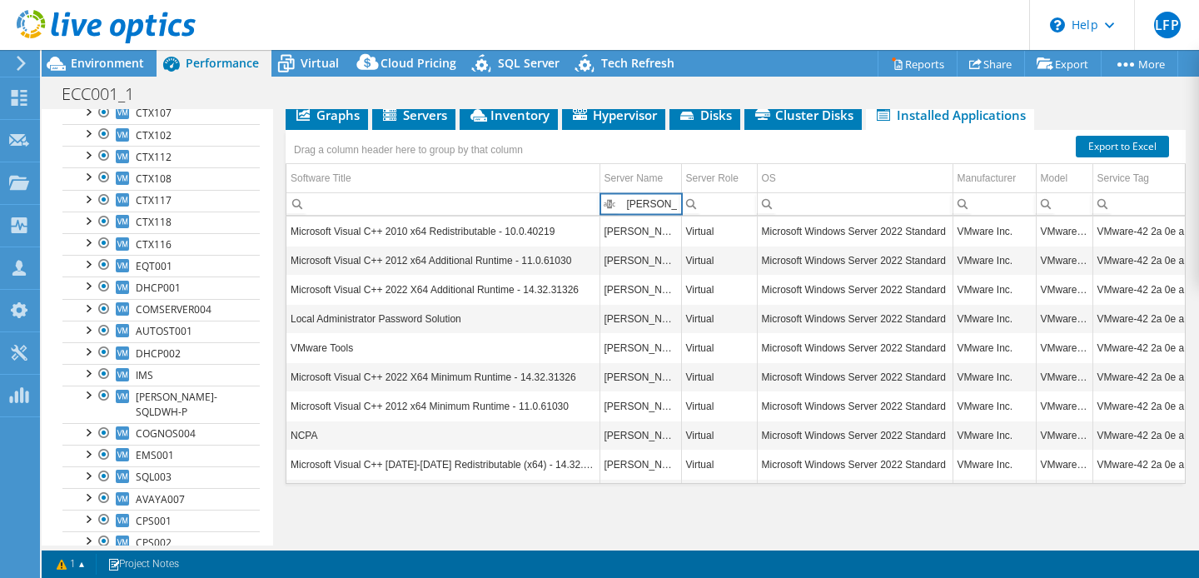
click at [646, 197] on input "[PERSON_NAME]-AS-T1" at bounding box center [640, 204] width 81 height 22
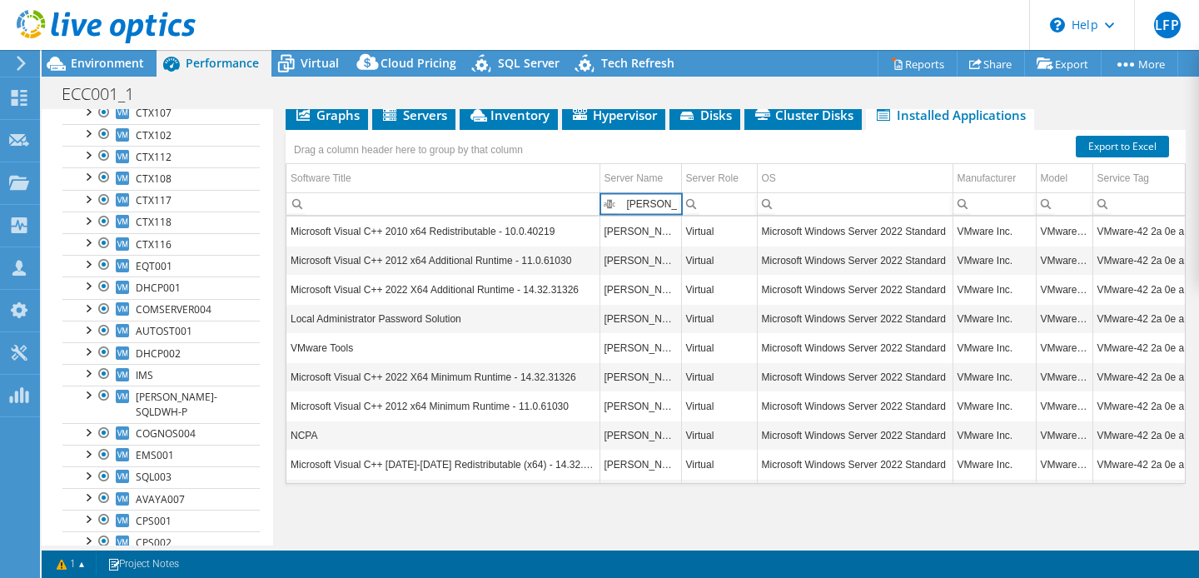
paste input "TEL00"
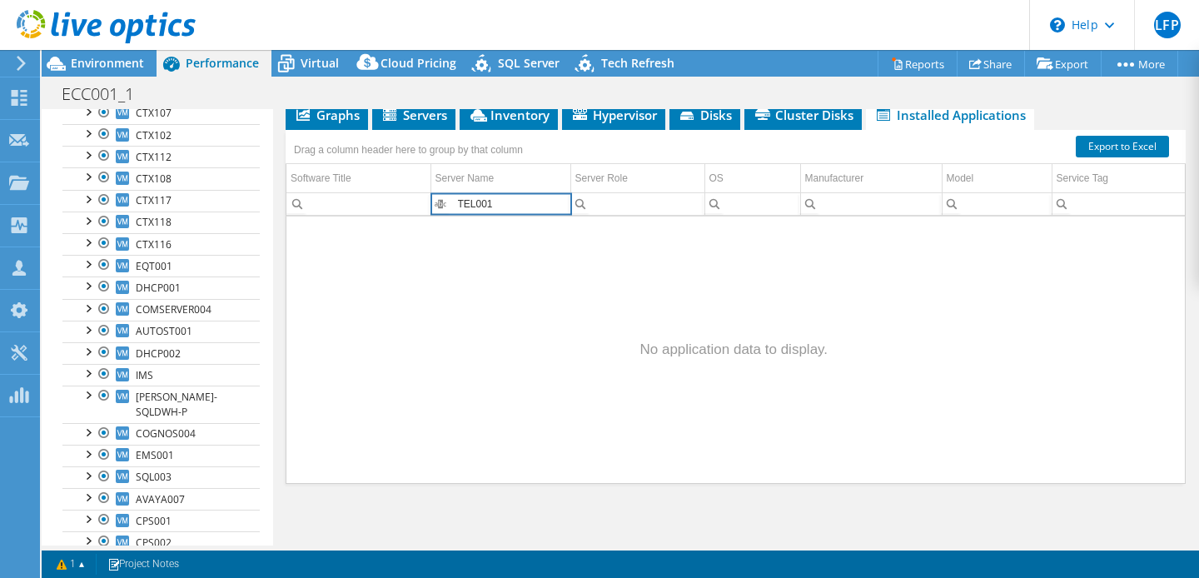
type input "TEL001"
click at [441, 202] on span "Column Server Name, Filter cell" at bounding box center [441, 202] width 20 height 20
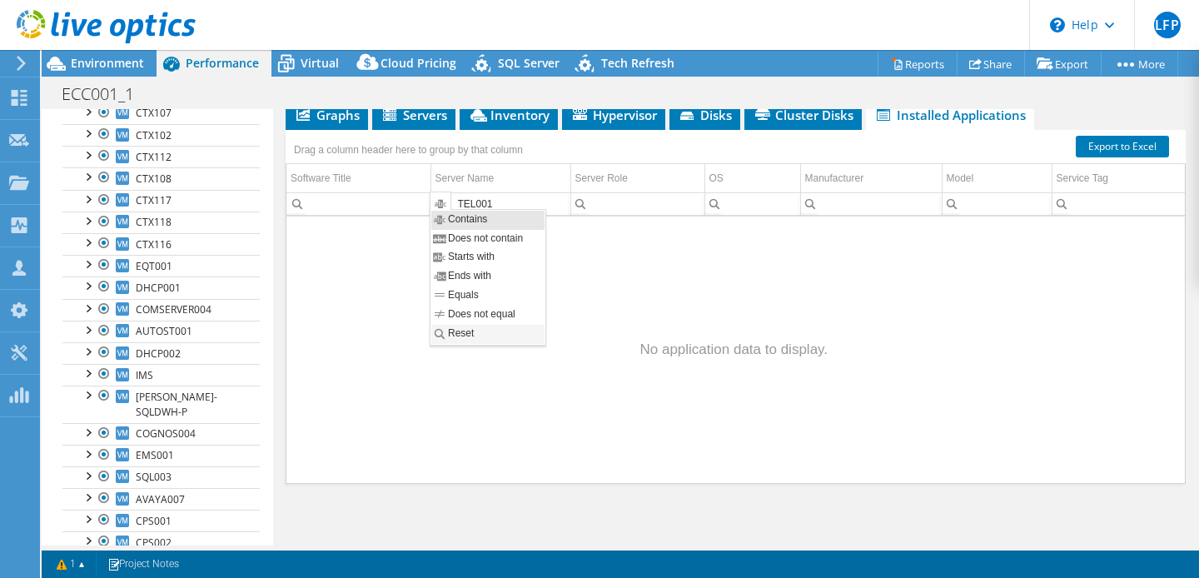
click at [463, 341] on span "Reset" at bounding box center [463, 334] width 59 height 14
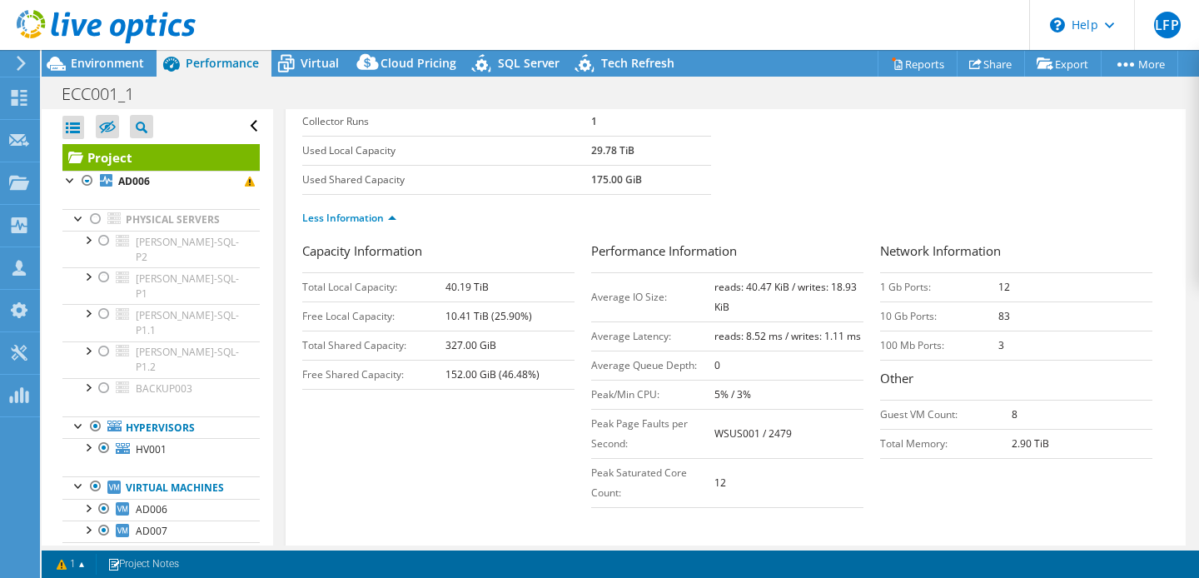
scroll to position [351, 0]
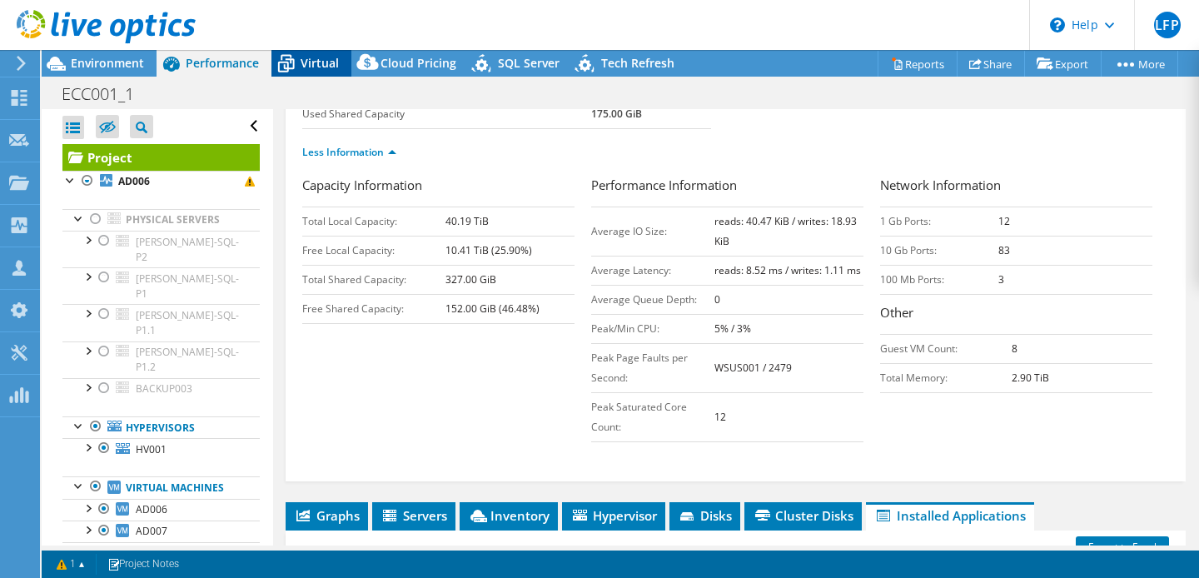
click at [315, 58] on span "Virtual" at bounding box center [320, 63] width 38 height 16
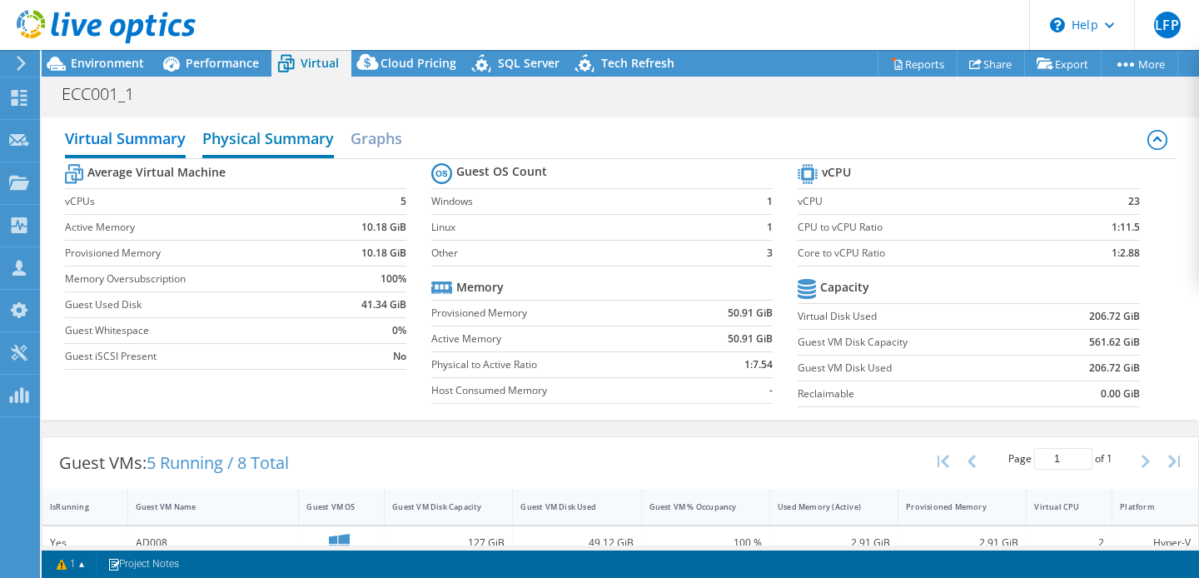
click at [270, 152] on h2 "Physical Summary" at bounding box center [268, 140] width 132 height 37
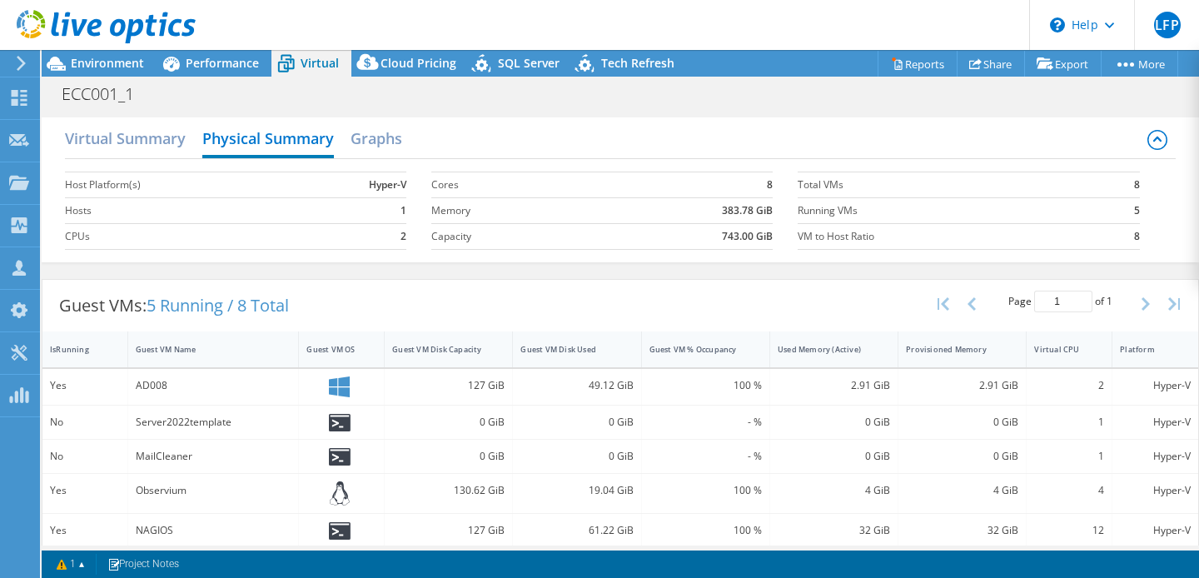
select select "USD"
click at [127, 133] on h2 "Virtual Summary" at bounding box center [125, 140] width 121 height 37
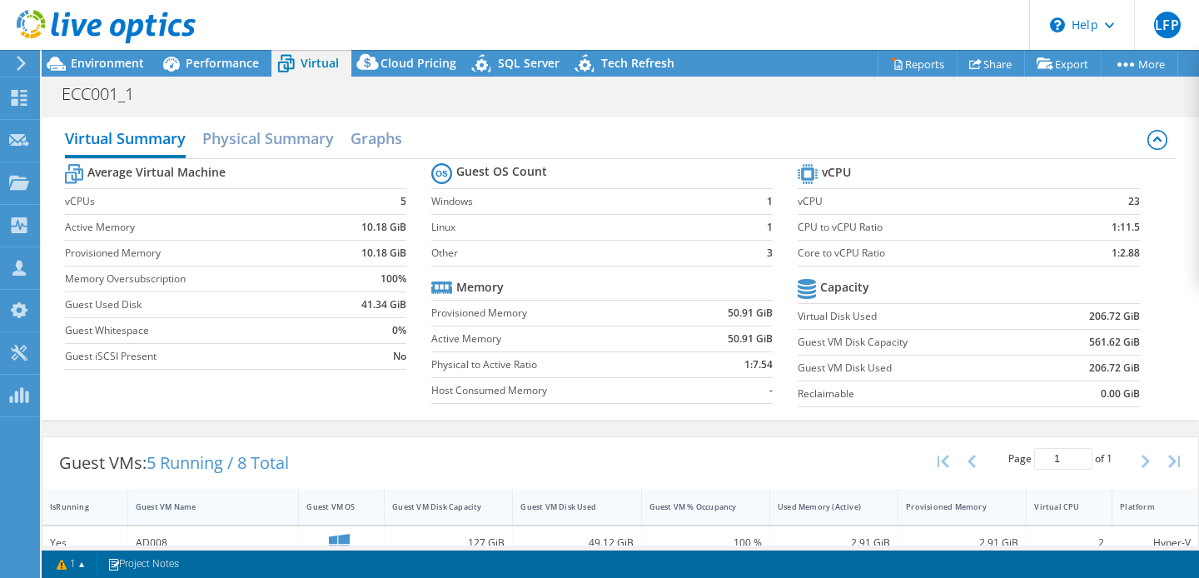
scroll to position [202, 0]
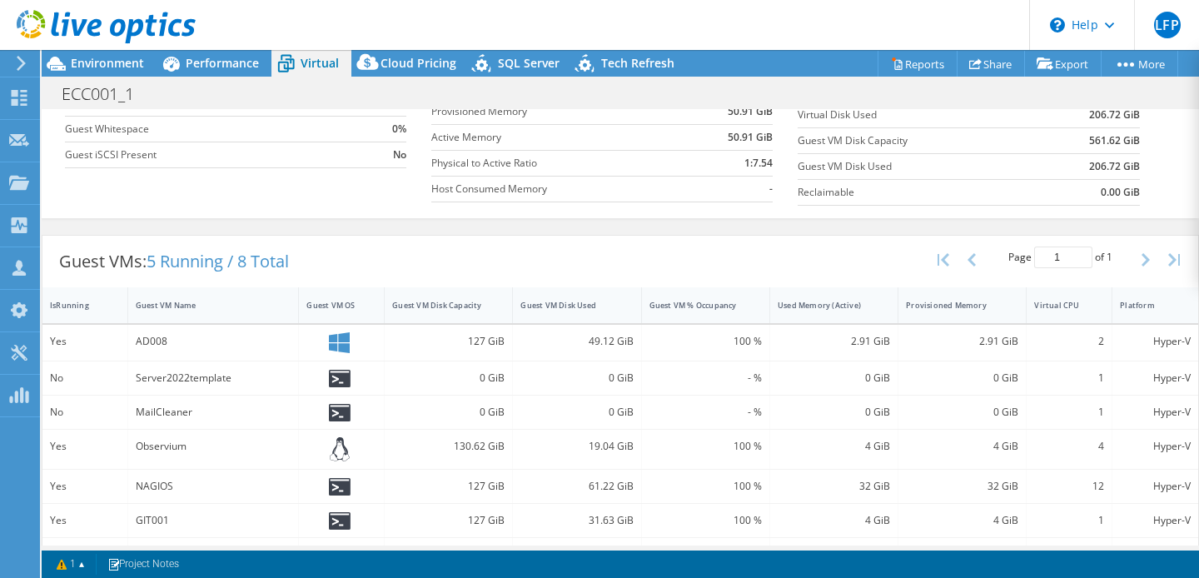
click at [118, 58] on span "Environment" at bounding box center [107, 63] width 73 height 16
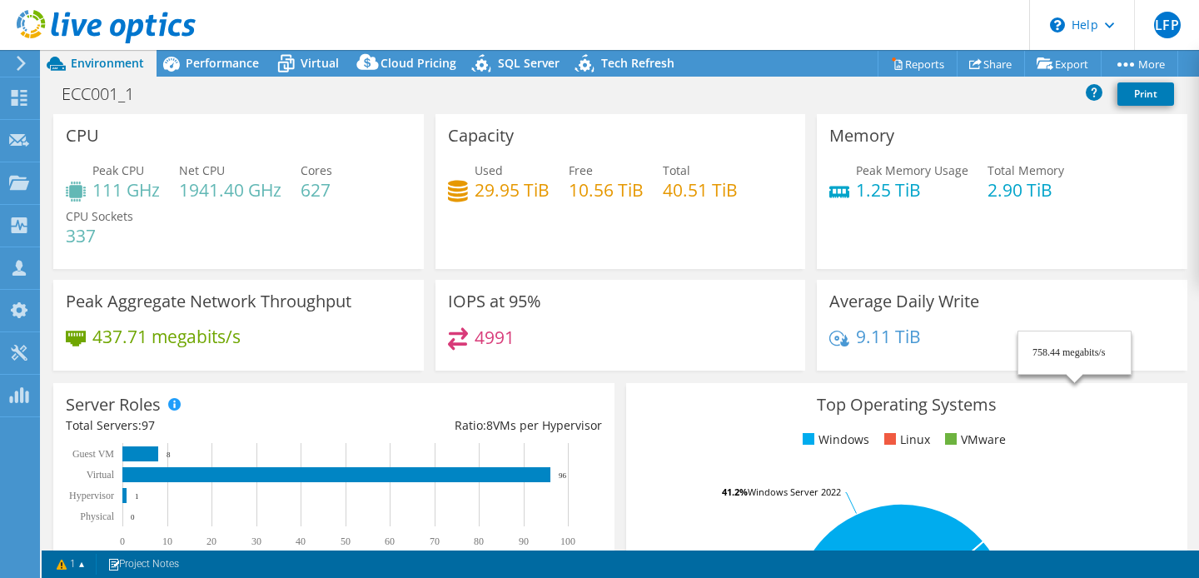
scroll to position [579, 0]
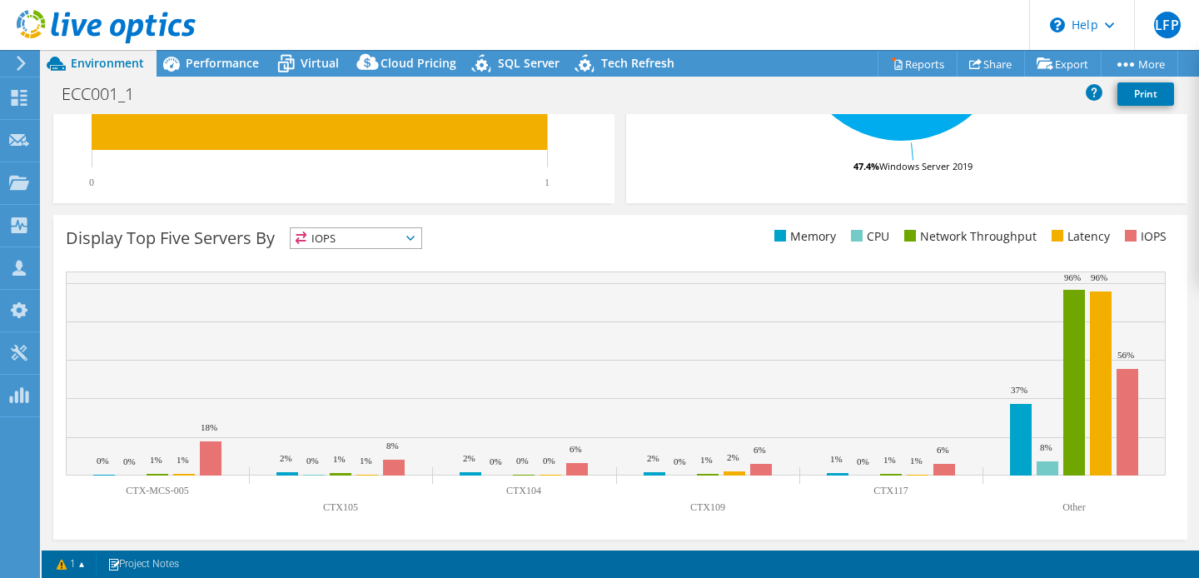
click at [396, 236] on span "IOPS" at bounding box center [356, 238] width 131 height 20
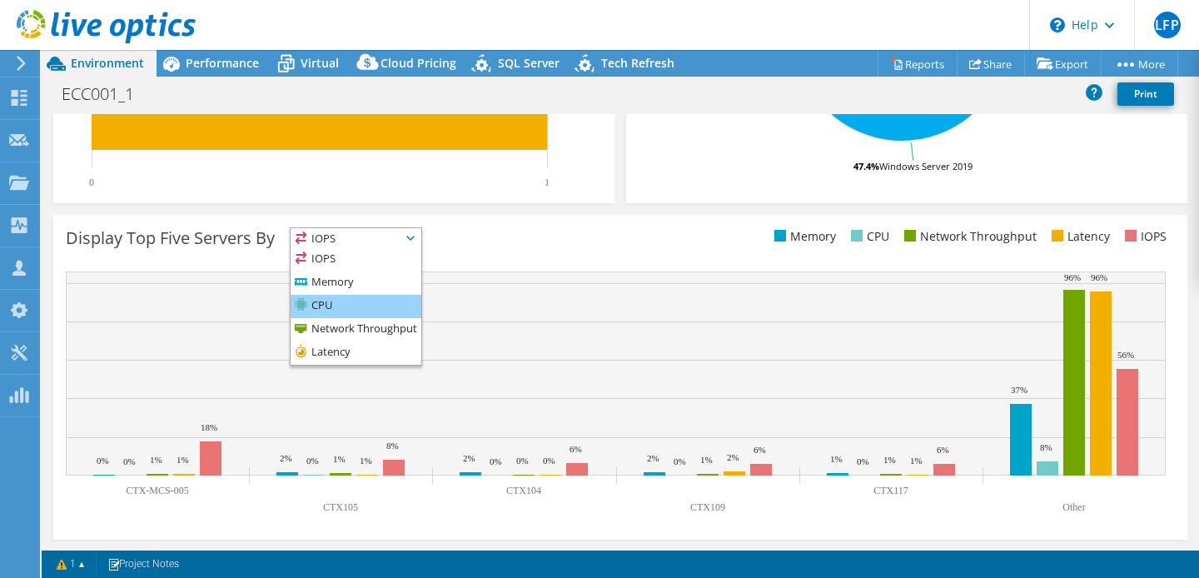
click at [344, 303] on li "CPU" at bounding box center [356, 306] width 131 height 23
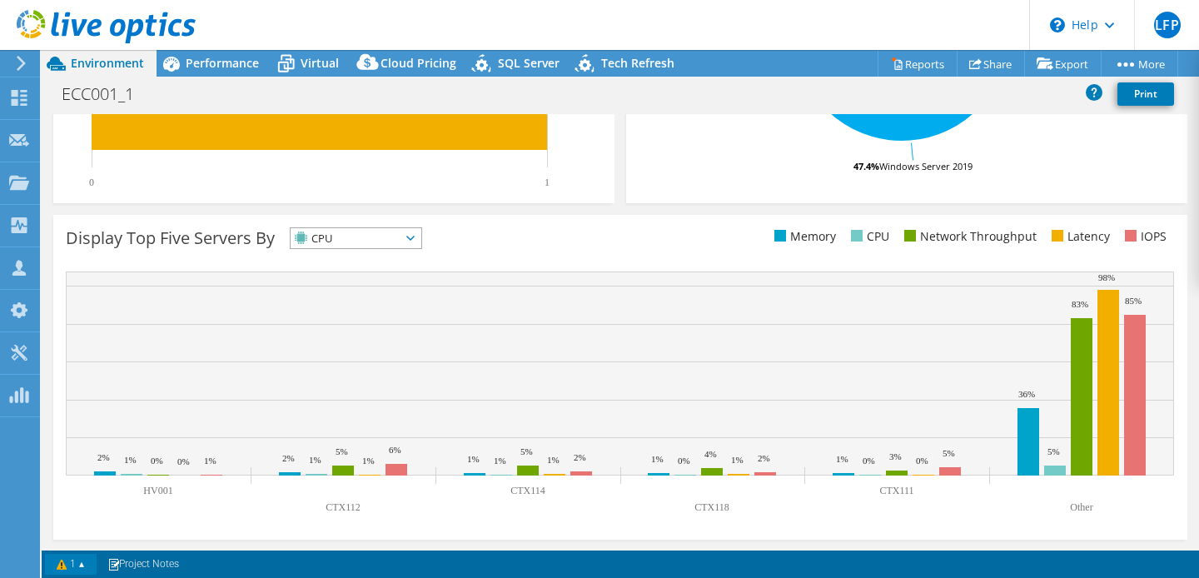
click at [82, 559] on link "1" at bounding box center [71, 564] width 52 height 21
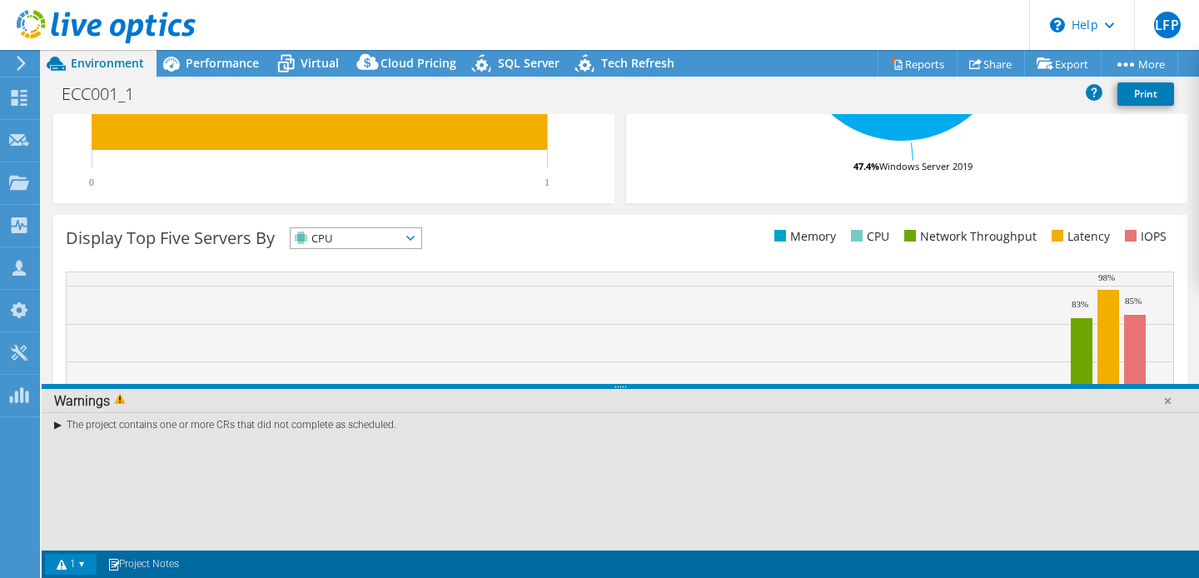
click at [66, 561] on link "1" at bounding box center [71, 564] width 52 height 21
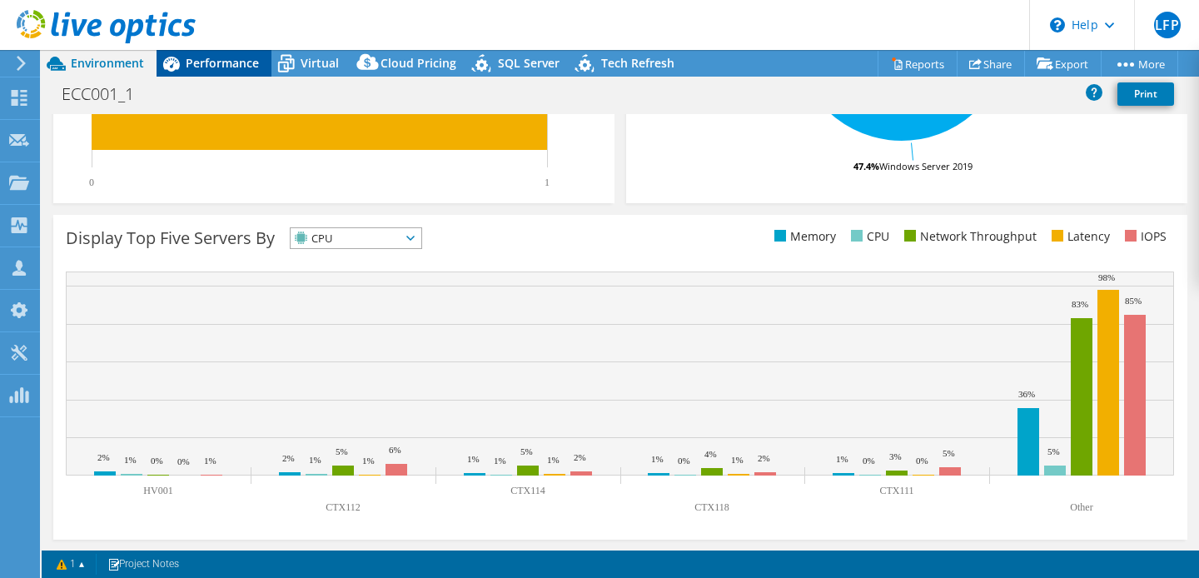
click at [212, 65] on span "Performance" at bounding box center [222, 63] width 73 height 16
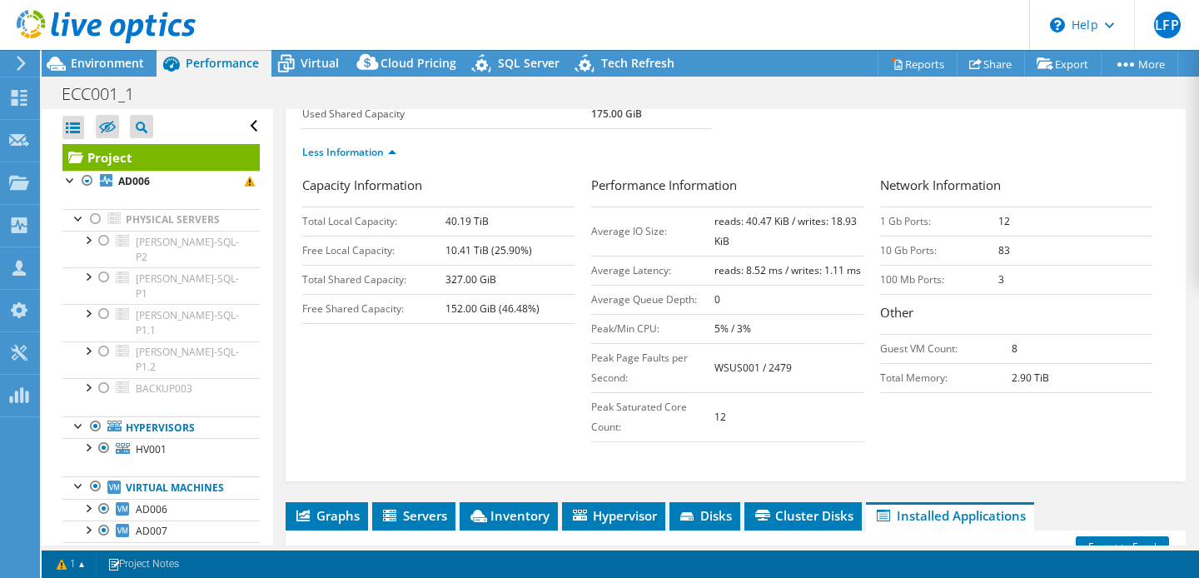
scroll to position [159, 0]
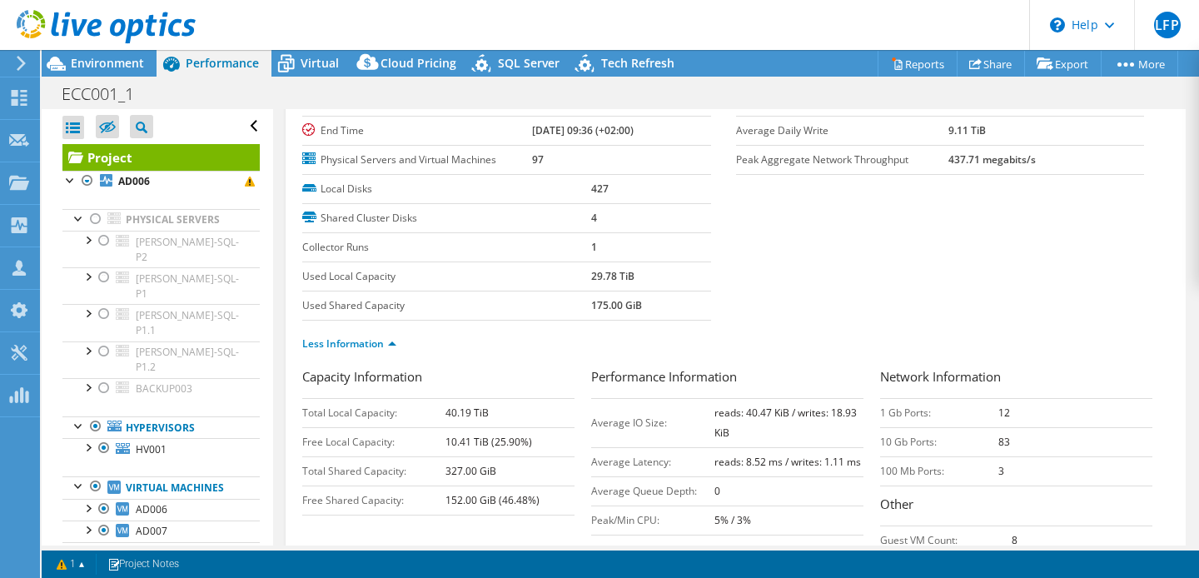
click at [401, 168] on label "Physical Servers and Virtual Machines" at bounding box center [417, 160] width 230 height 17
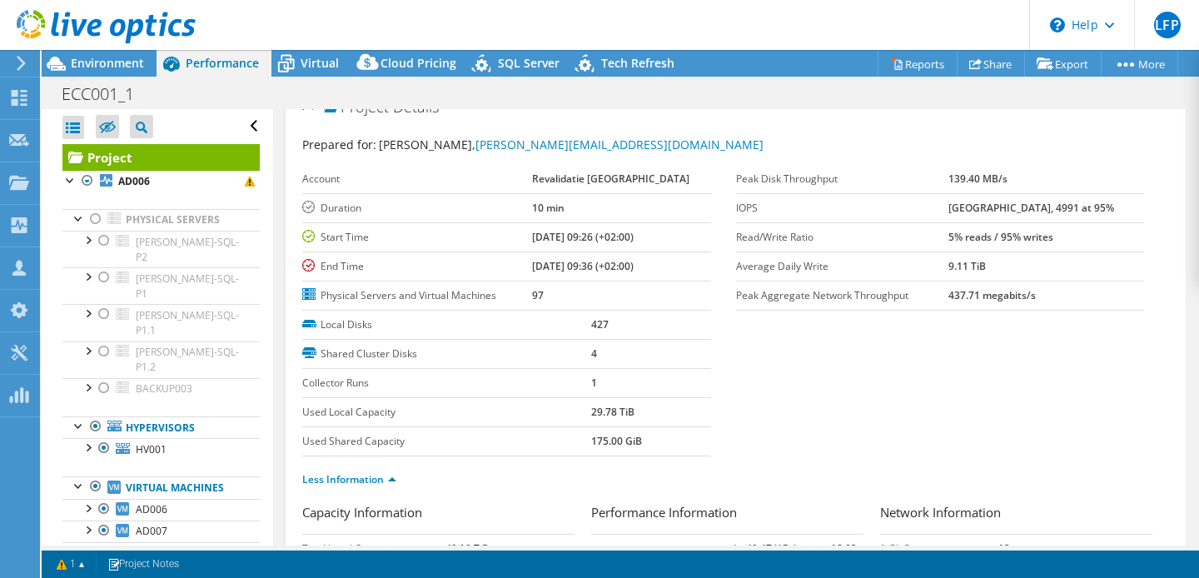
scroll to position [751, 0]
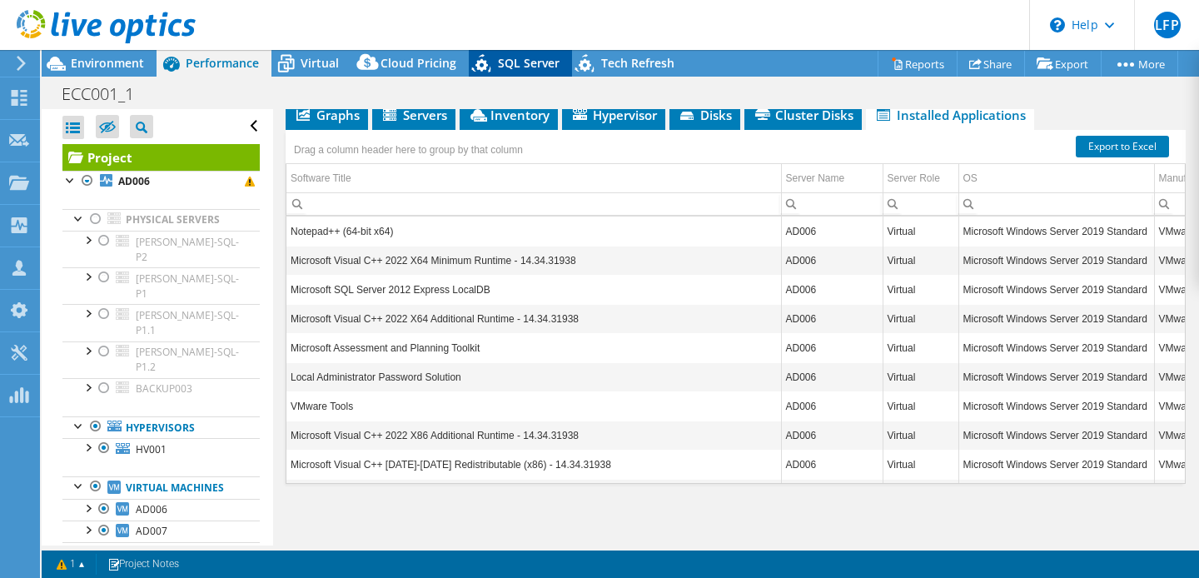
click at [523, 66] on span "SQL Server" at bounding box center [529, 63] width 62 height 16
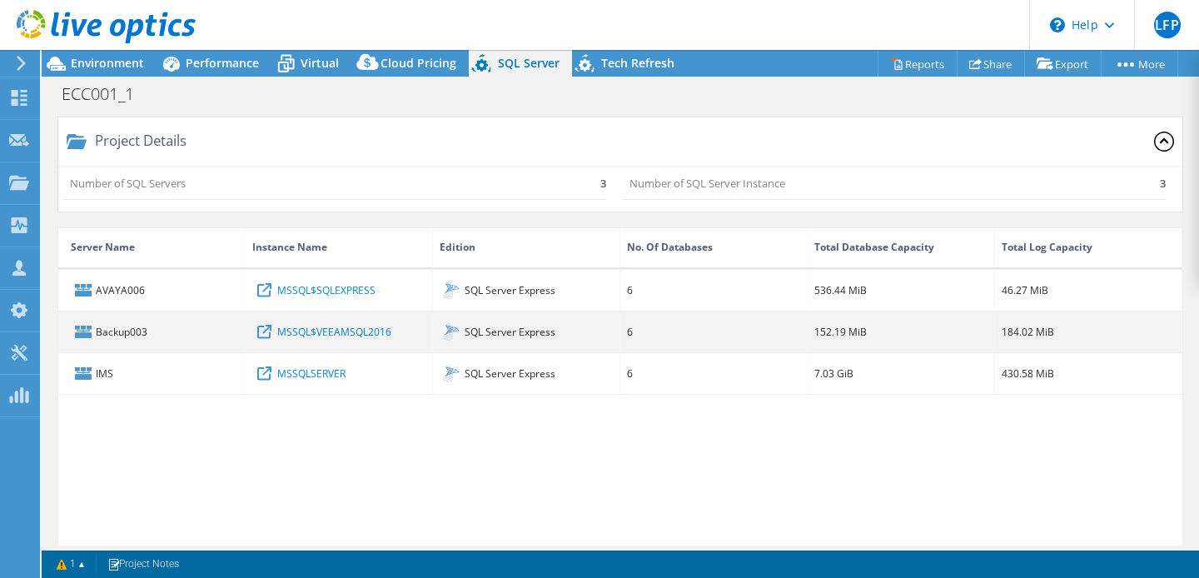
click at [132, 341] on div "Backup003" at bounding box center [151, 331] width 187 height 41
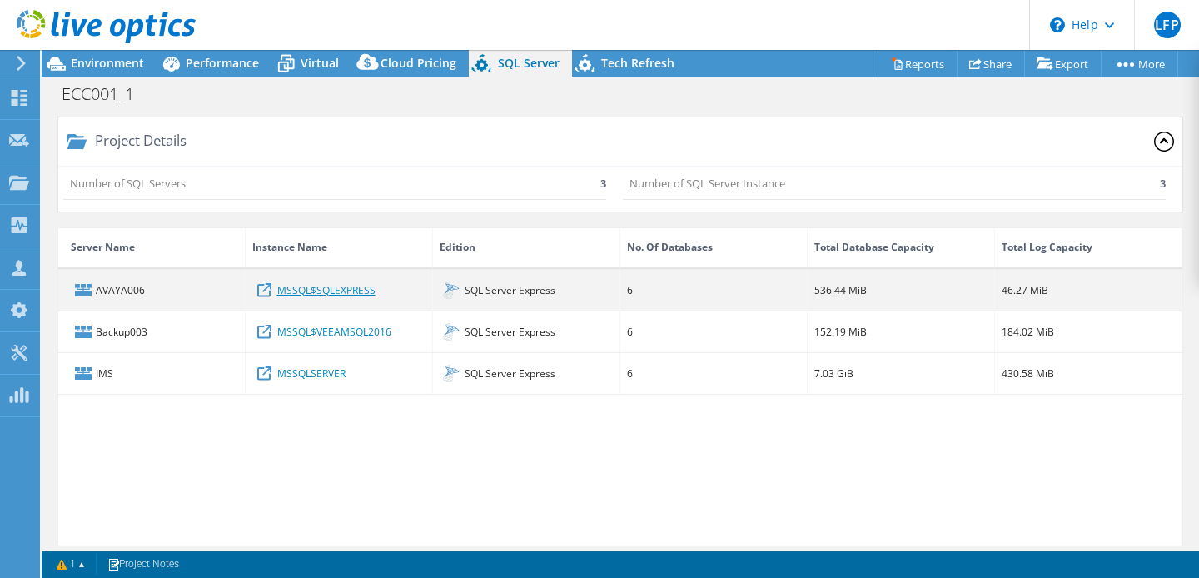
click at [329, 291] on link "MSSQL$SQLEXPRESS" at bounding box center [326, 290] width 98 height 18
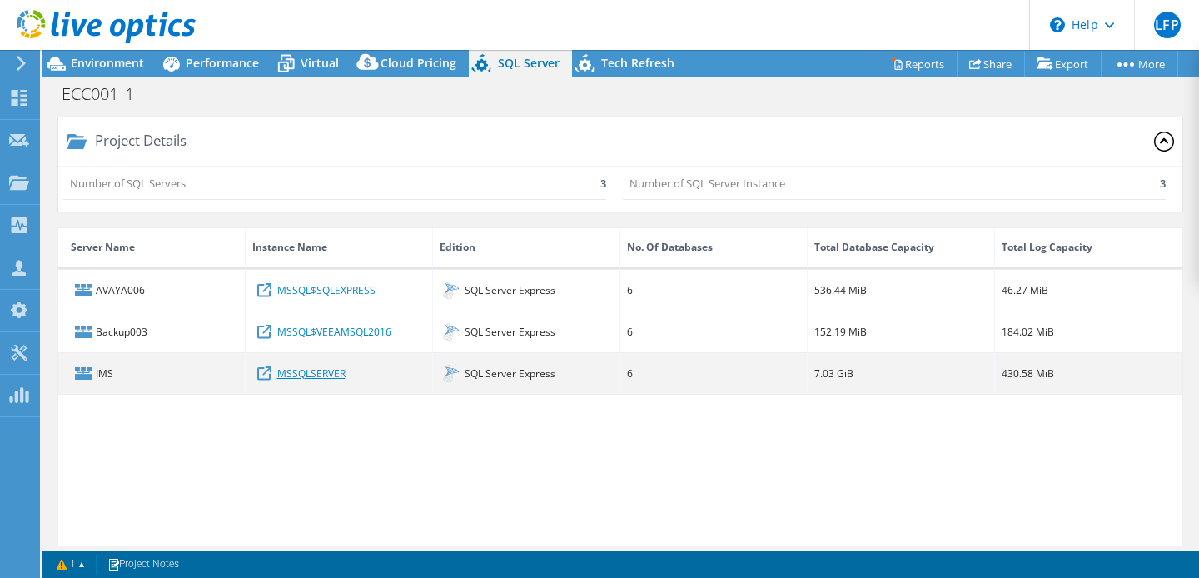
click at [308, 373] on link "MSSQLSERVER" at bounding box center [311, 373] width 68 height 18
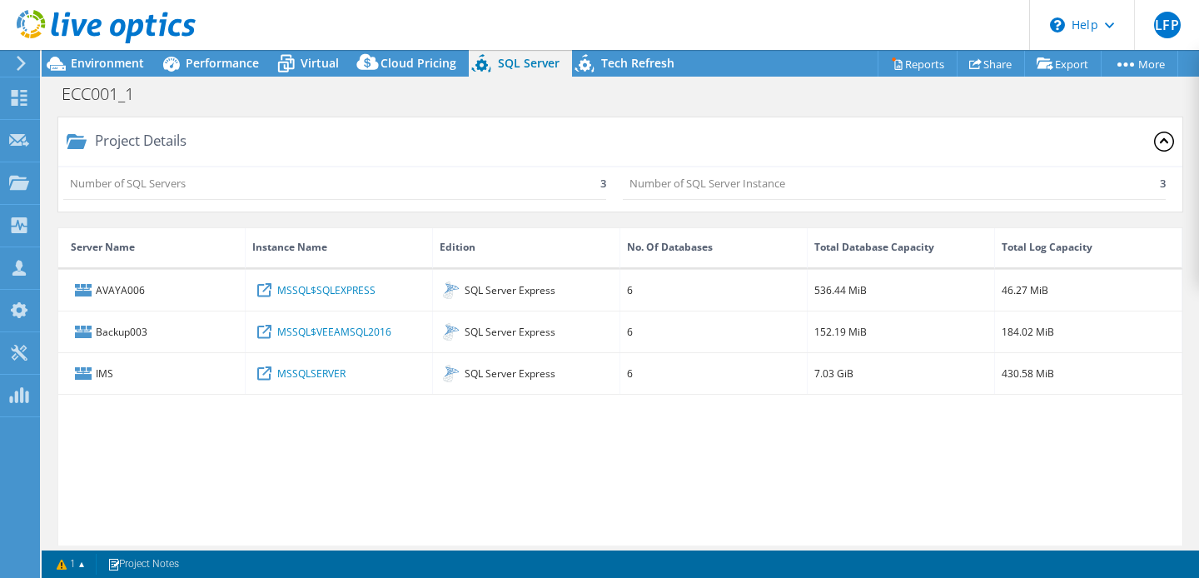
click at [210, 62] on span "Performance" at bounding box center [222, 63] width 73 height 16
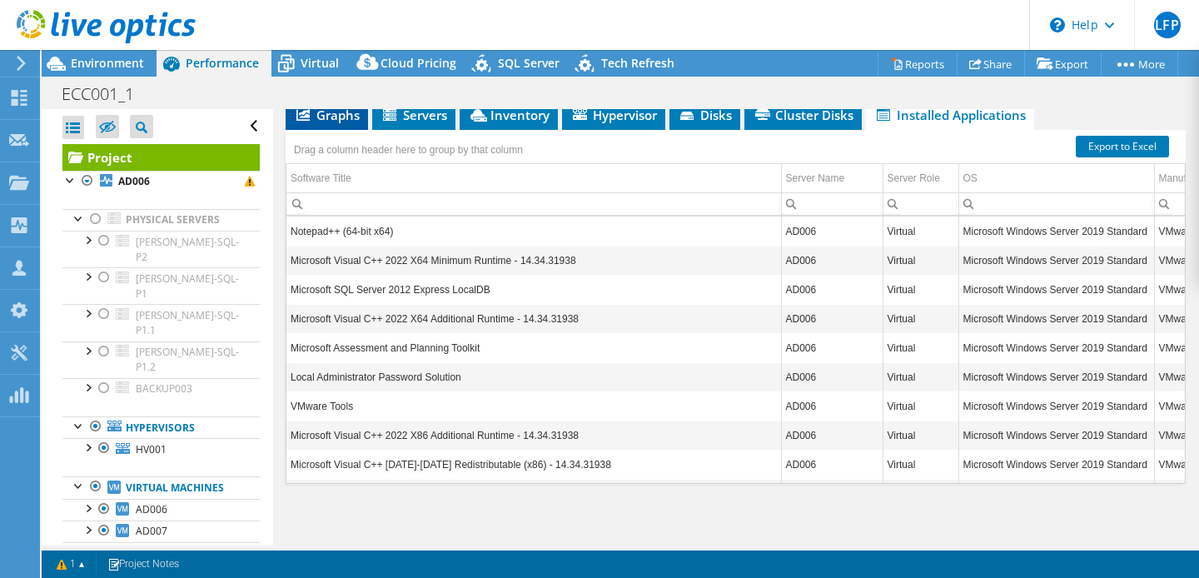
scroll to position [719, 0]
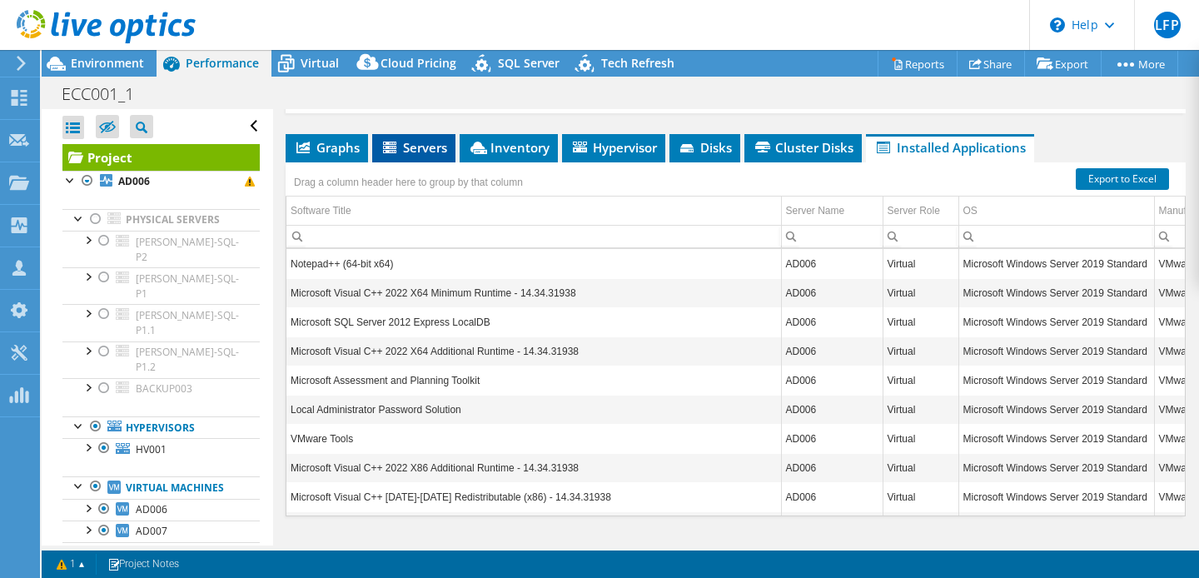
click at [335, 144] on span "Graphs" at bounding box center [327, 147] width 66 height 17
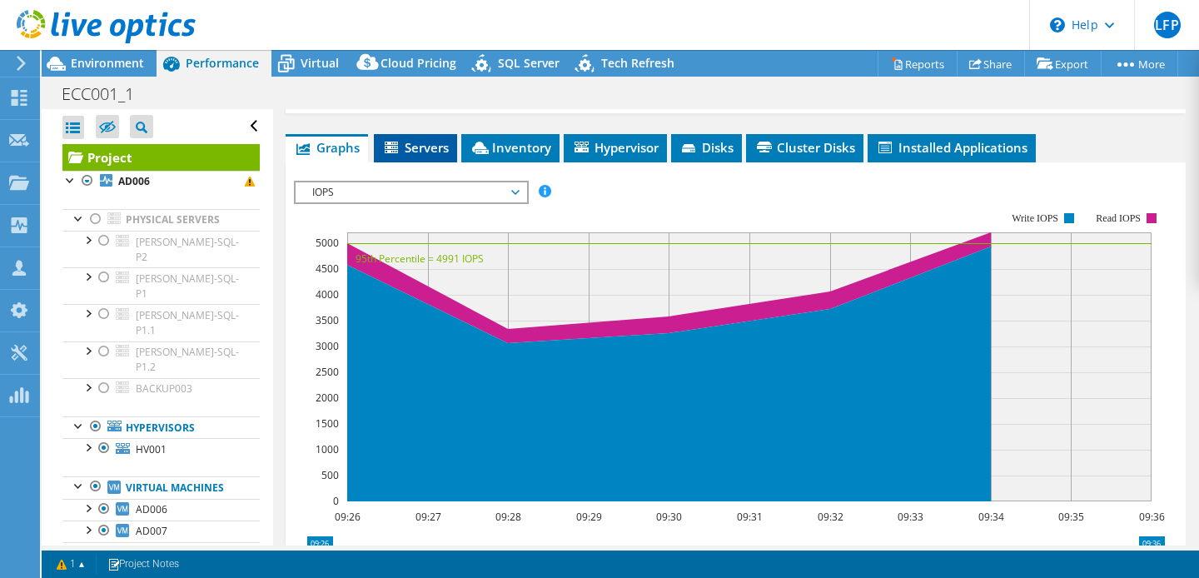
click at [422, 150] on span "Servers" at bounding box center [415, 147] width 67 height 17
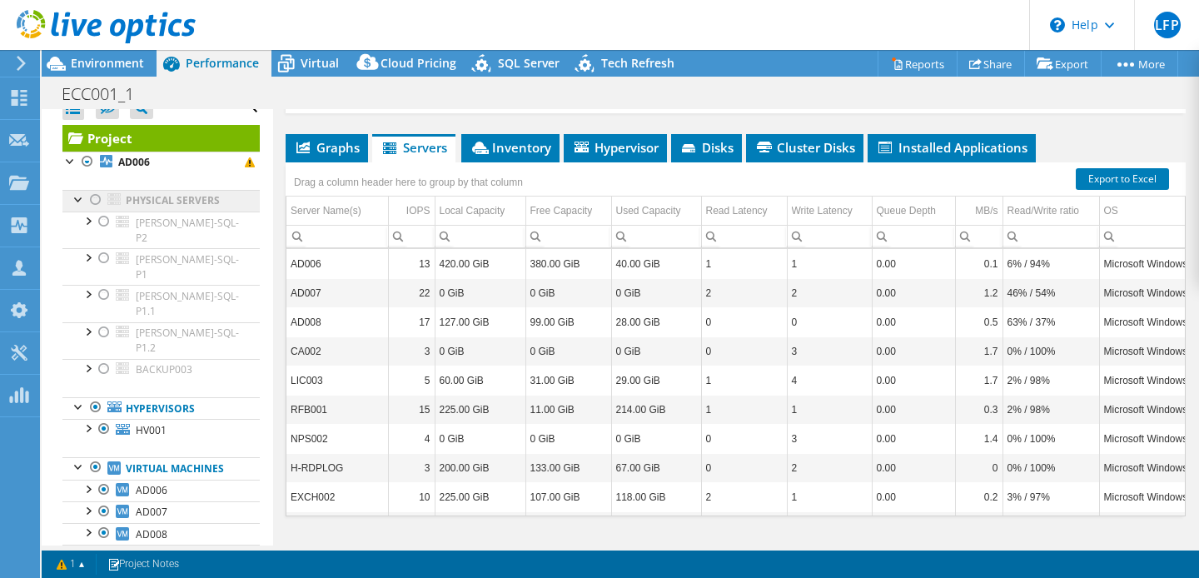
scroll to position [0, 0]
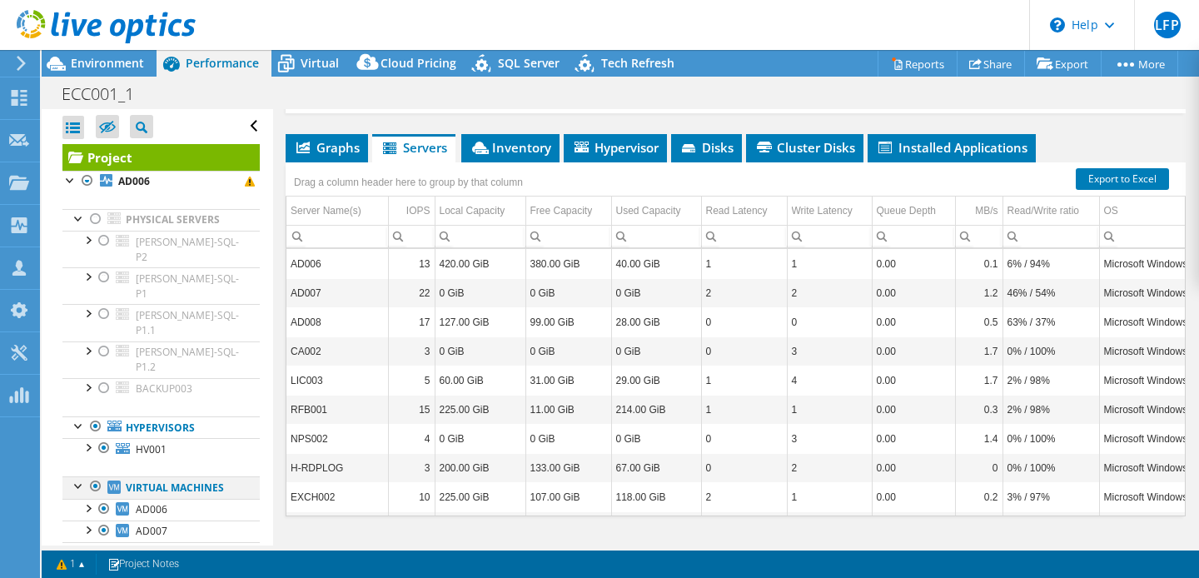
click at [98, 476] on div at bounding box center [95, 486] width 17 height 20
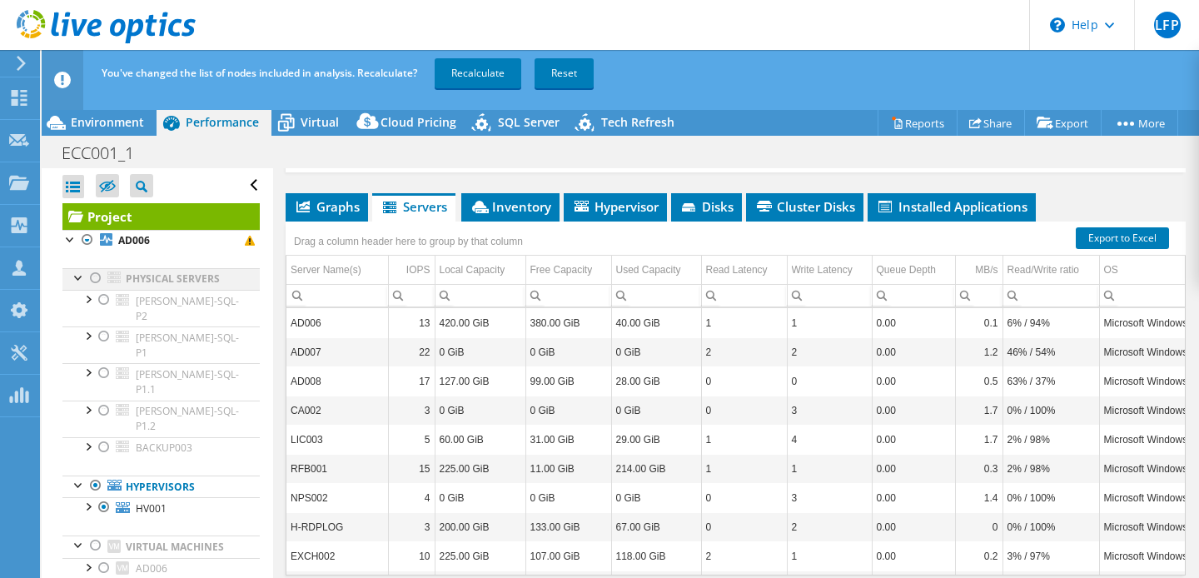
click at [95, 277] on div at bounding box center [95, 278] width 17 height 20
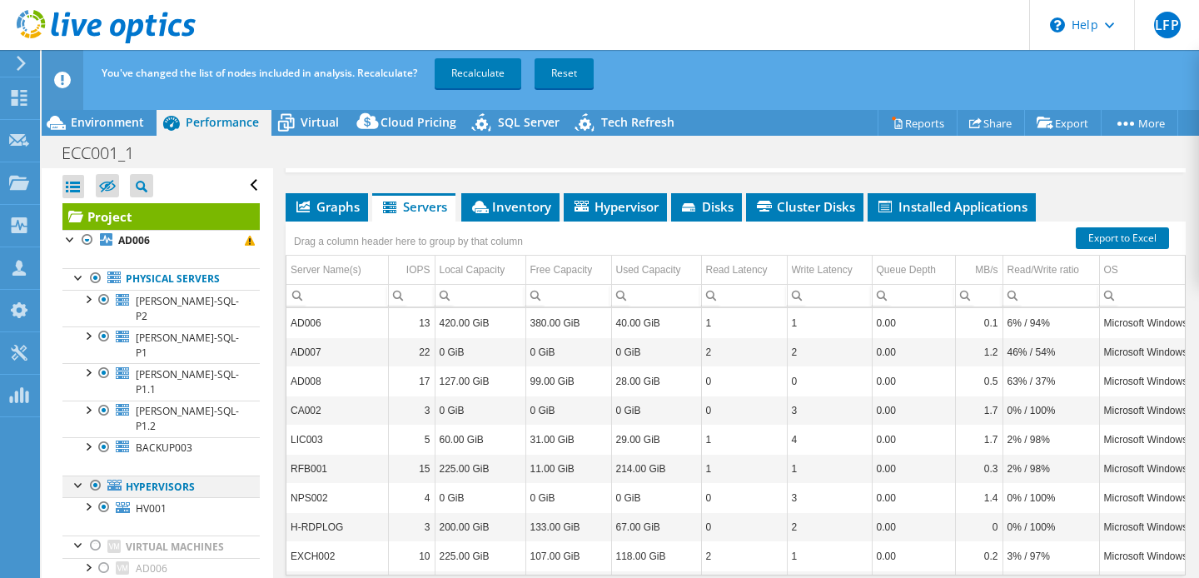
click at [91, 476] on div at bounding box center [95, 486] width 17 height 20
click at [492, 72] on link "Recalculate" at bounding box center [478, 73] width 87 height 30
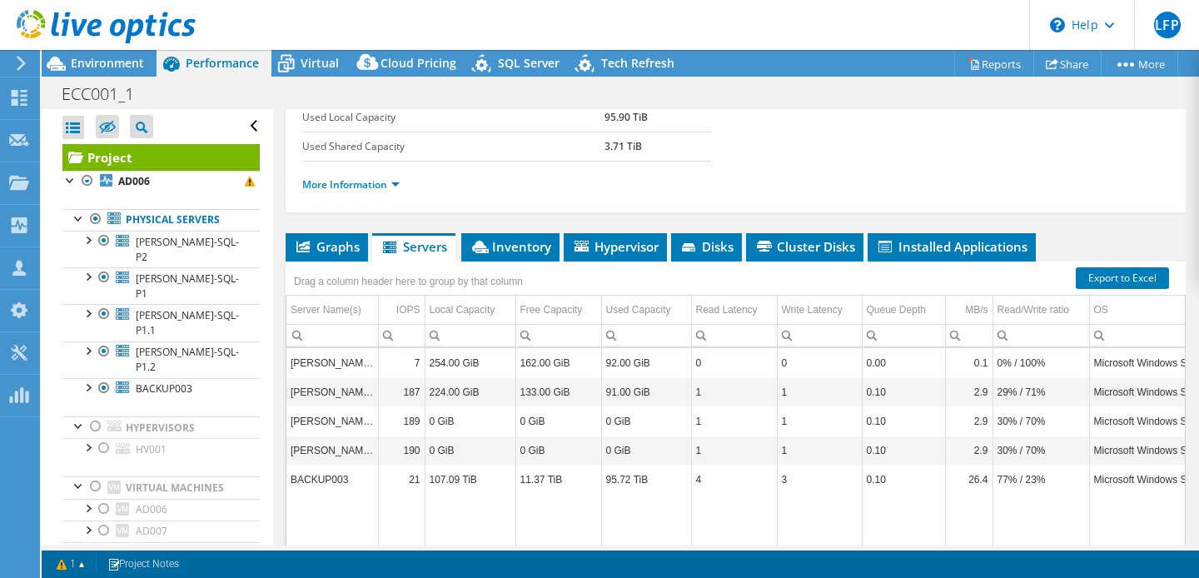
scroll to position [314, 0]
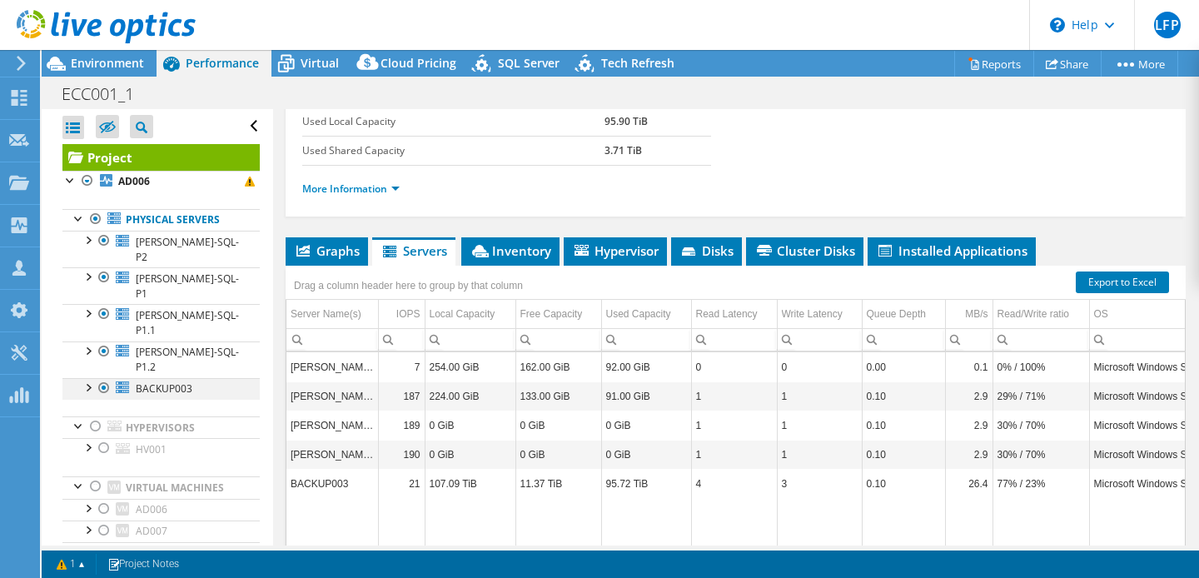
click at [105, 378] on div at bounding box center [104, 388] width 17 height 20
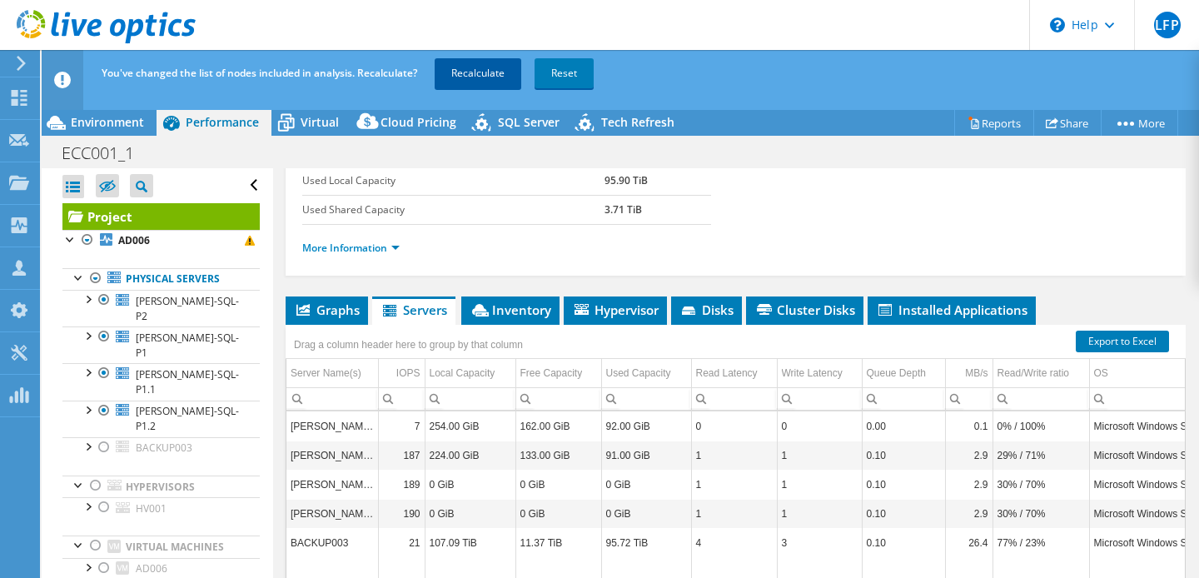
click at [497, 66] on link "Recalculate" at bounding box center [478, 73] width 87 height 30
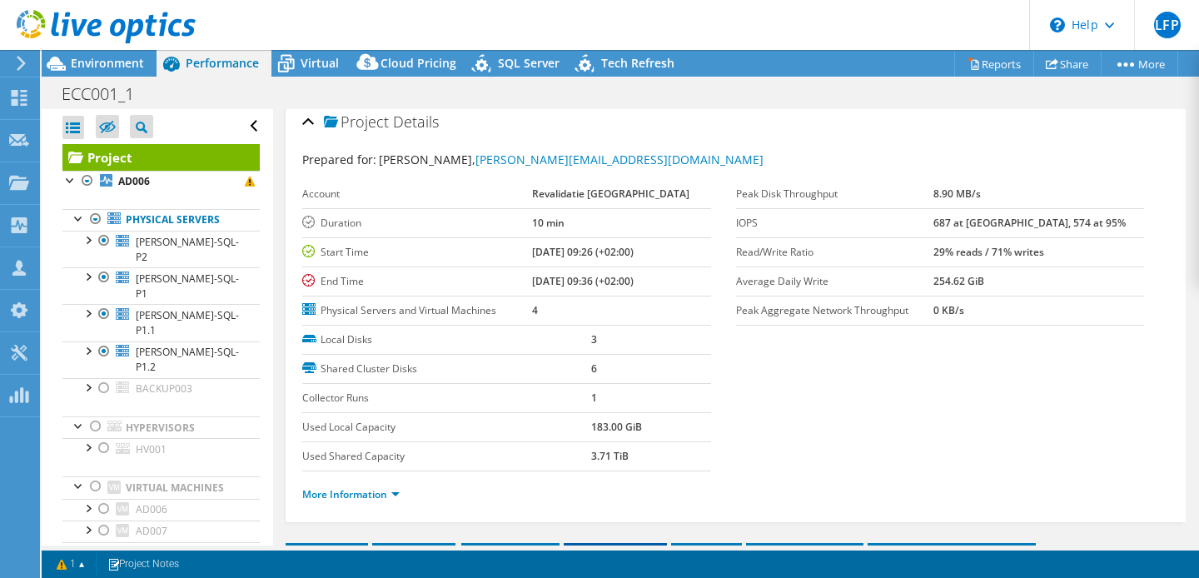
scroll to position [0, 0]
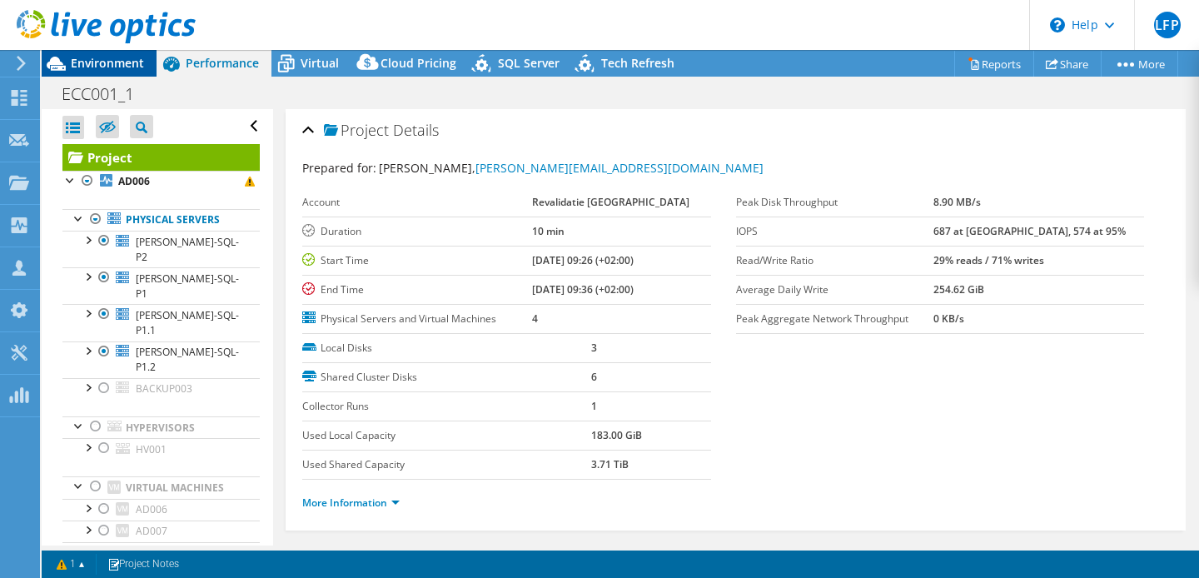
click at [102, 61] on span "Environment" at bounding box center [107, 63] width 73 height 16
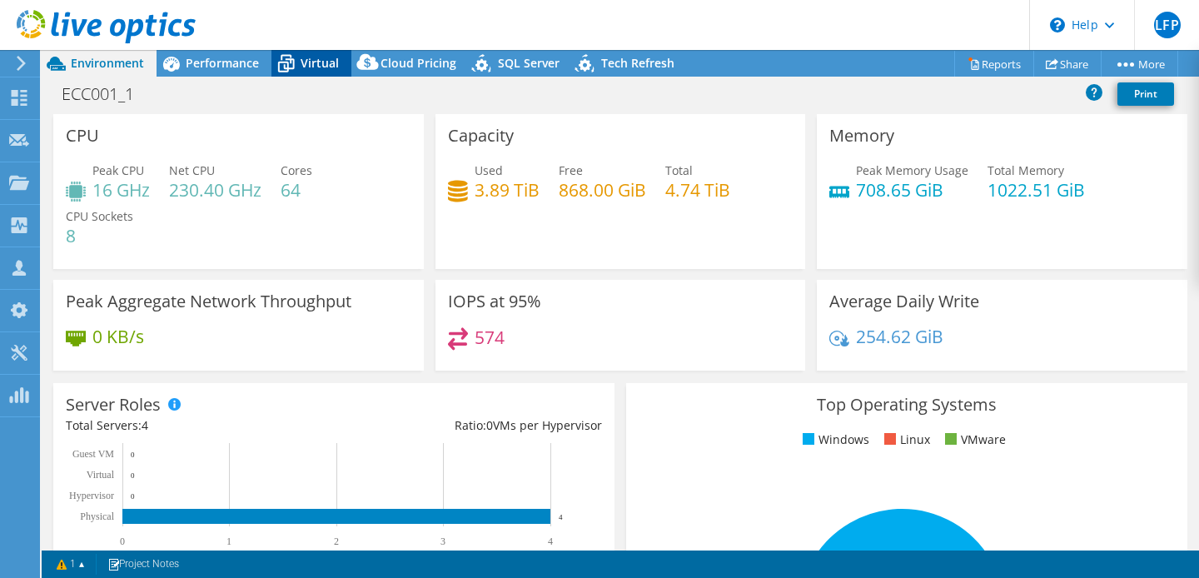
click at [309, 71] on div "Virtual" at bounding box center [311, 63] width 80 height 27
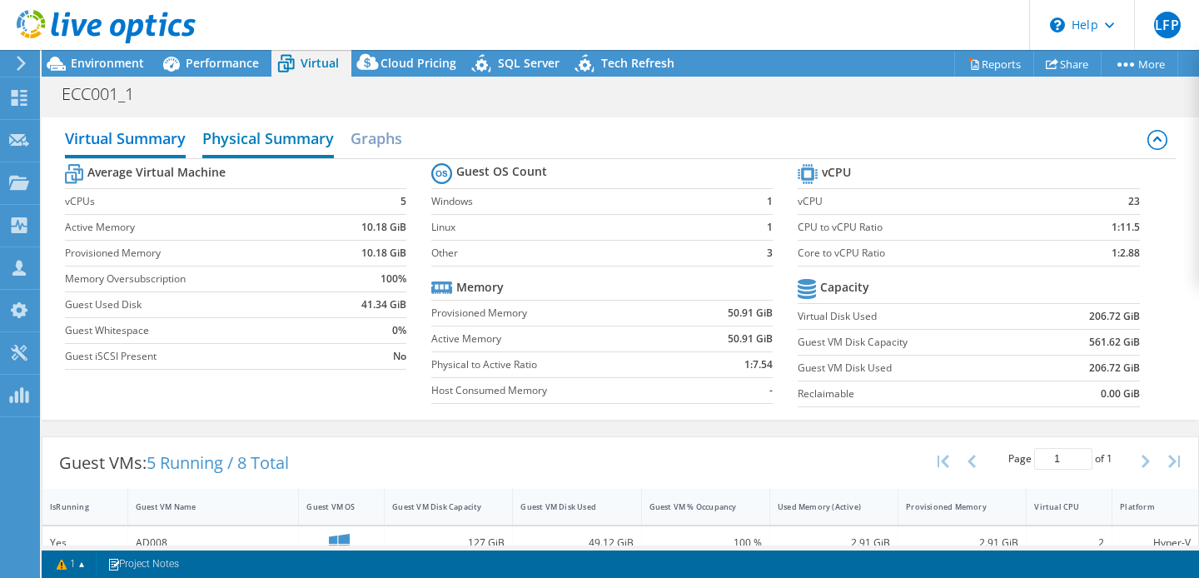
click at [259, 141] on h2 "Physical Summary" at bounding box center [268, 140] width 132 height 37
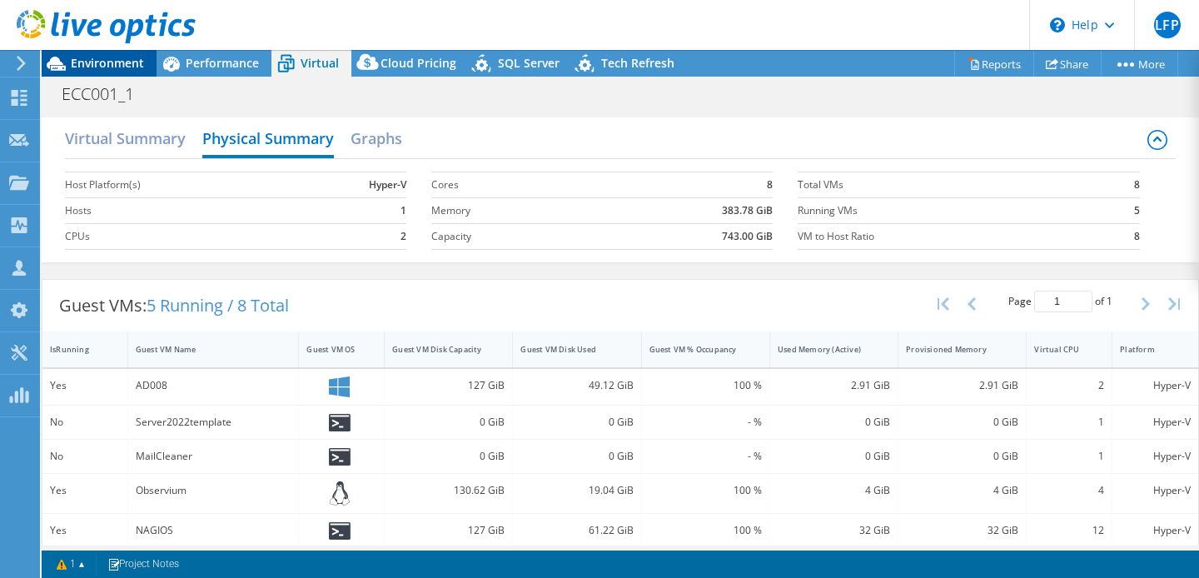
click at [112, 64] on span "Environment" at bounding box center [107, 63] width 73 height 16
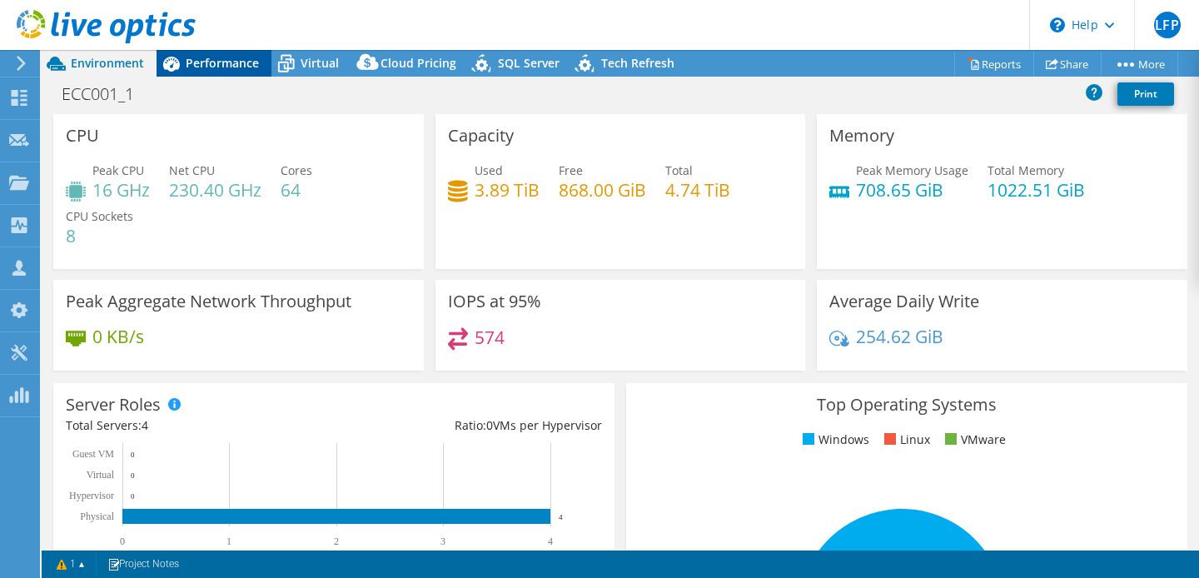
click at [208, 62] on span "Performance" at bounding box center [222, 63] width 73 height 16
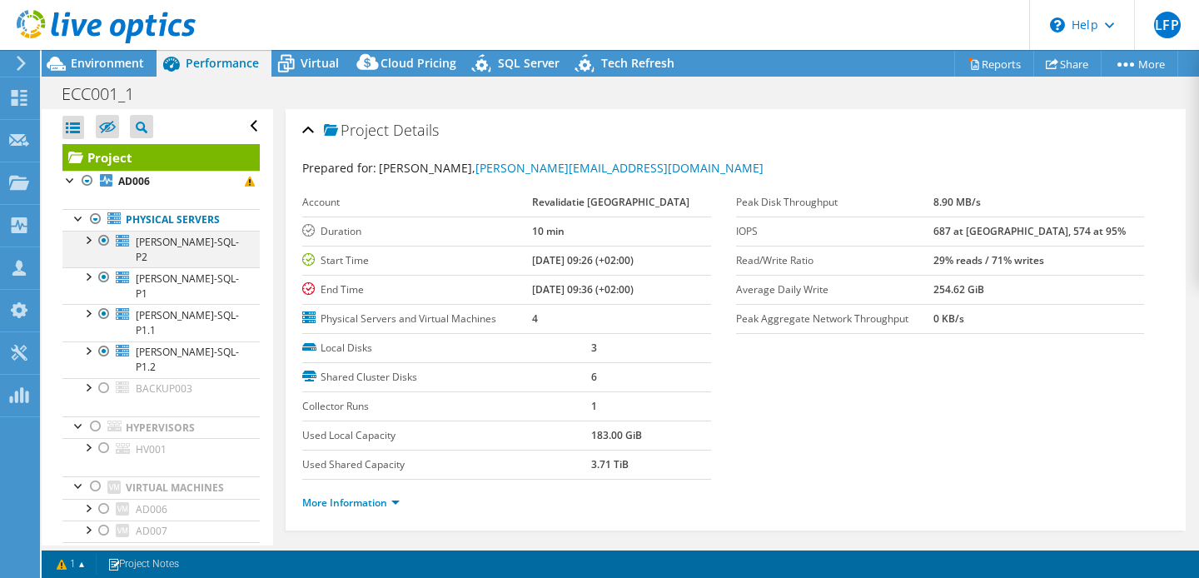
click at [105, 236] on div at bounding box center [104, 241] width 17 height 20
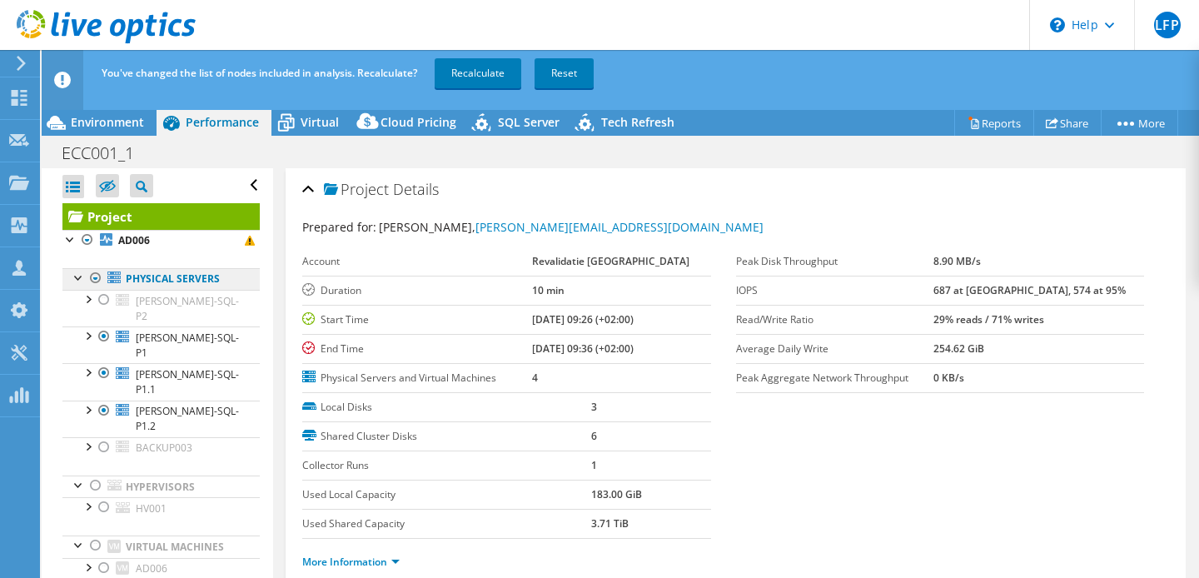
click at [104, 268] on link "Physical Servers" at bounding box center [160, 279] width 197 height 22
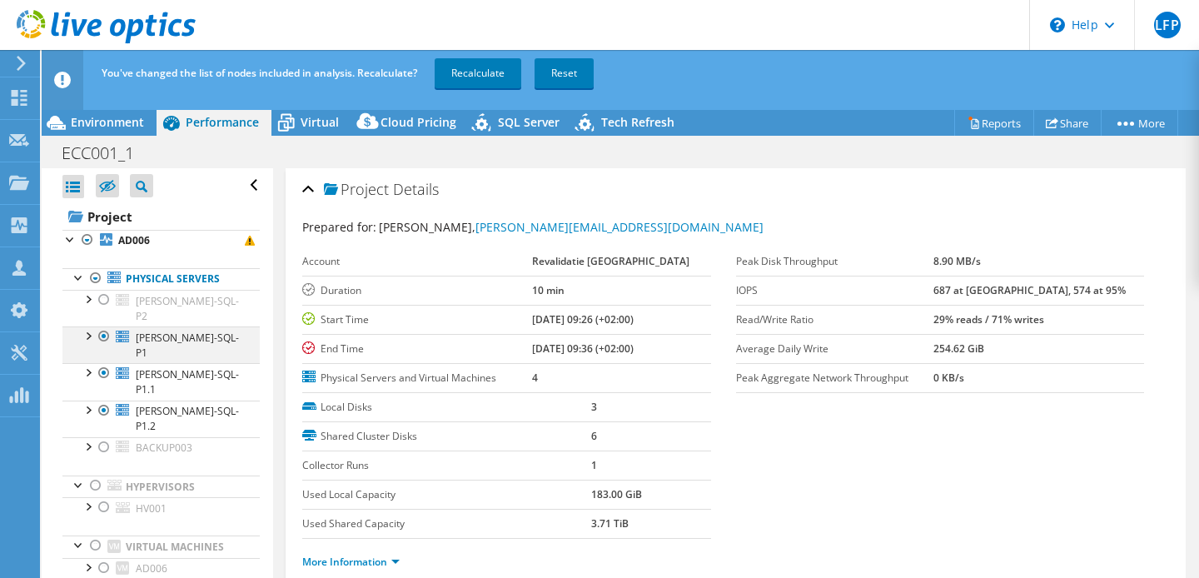
click at [110, 329] on div at bounding box center [104, 336] width 17 height 20
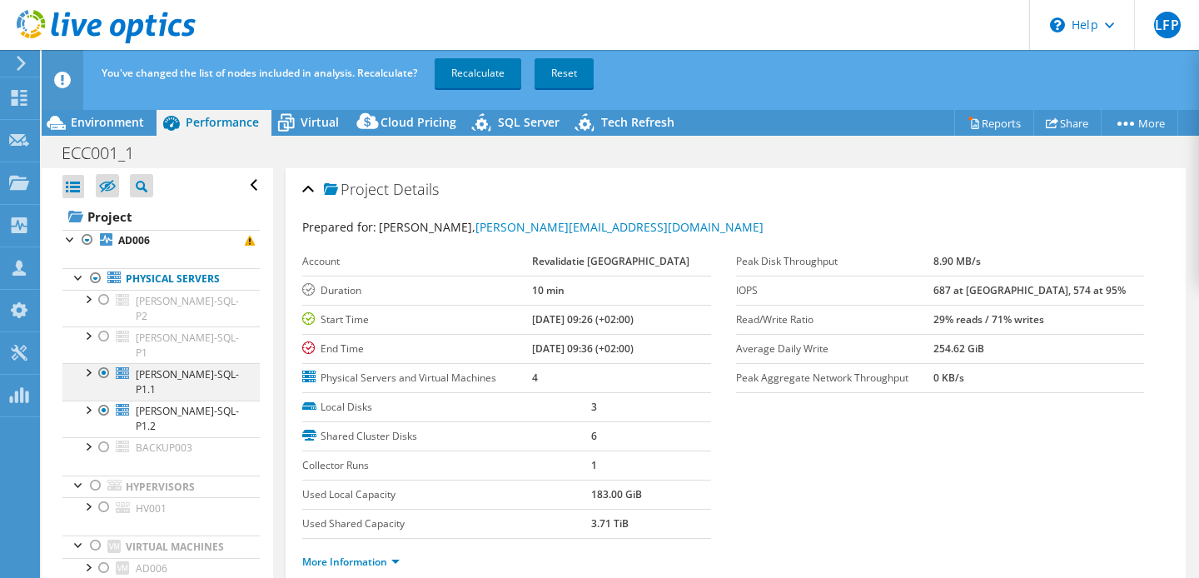
click at [107, 363] on div at bounding box center [104, 373] width 17 height 20
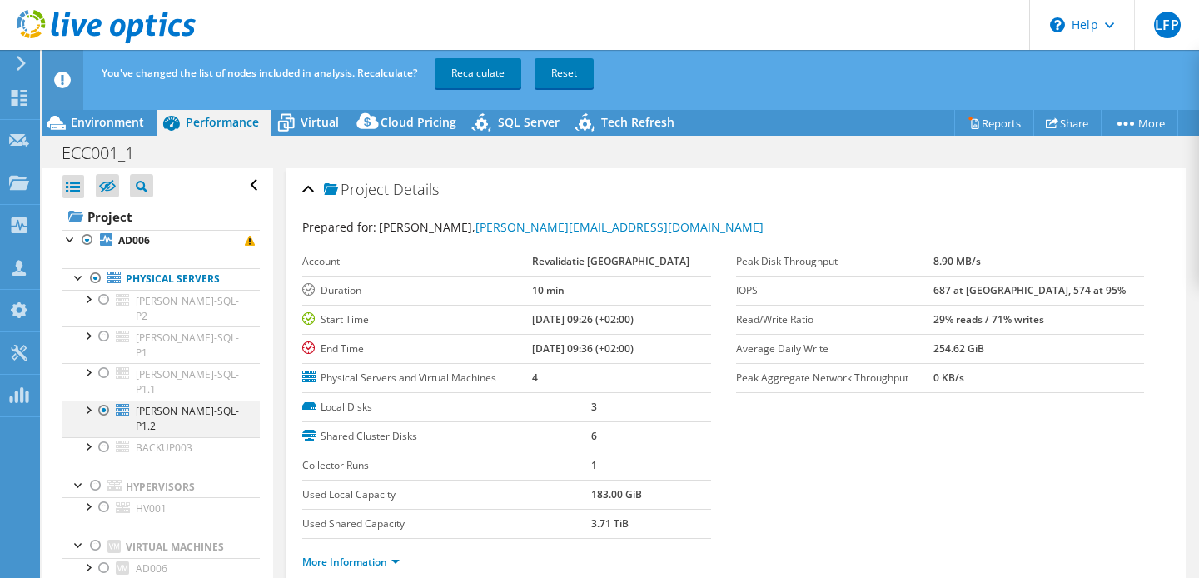
click at [107, 401] on div at bounding box center [104, 411] width 17 height 20
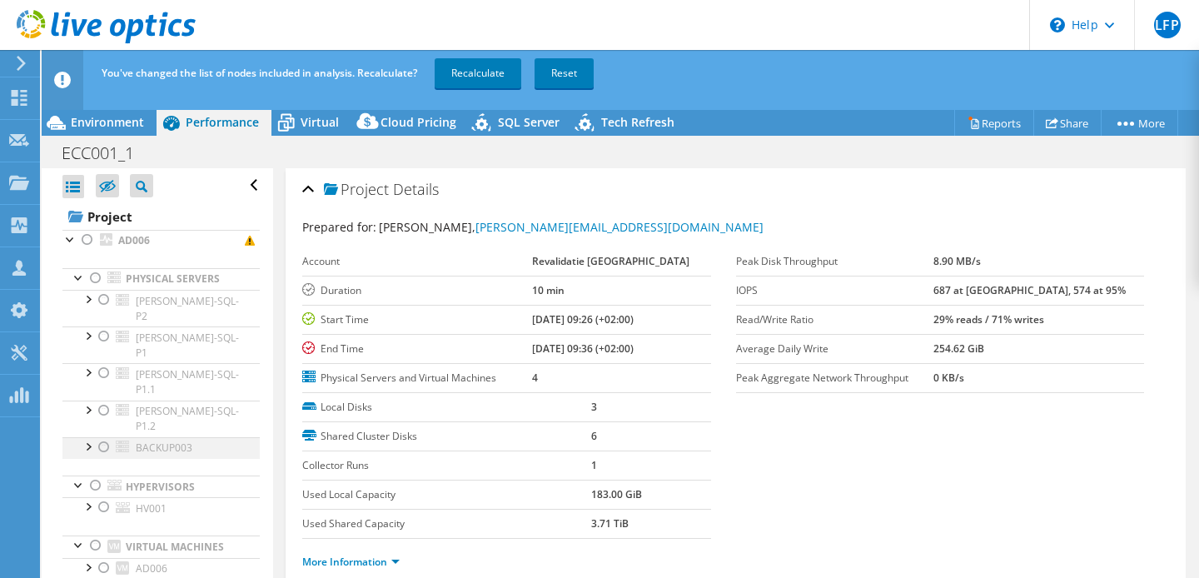
click at [107, 437] on div at bounding box center [104, 447] width 17 height 20
click at [491, 60] on link "Recalculate" at bounding box center [478, 73] width 87 height 30
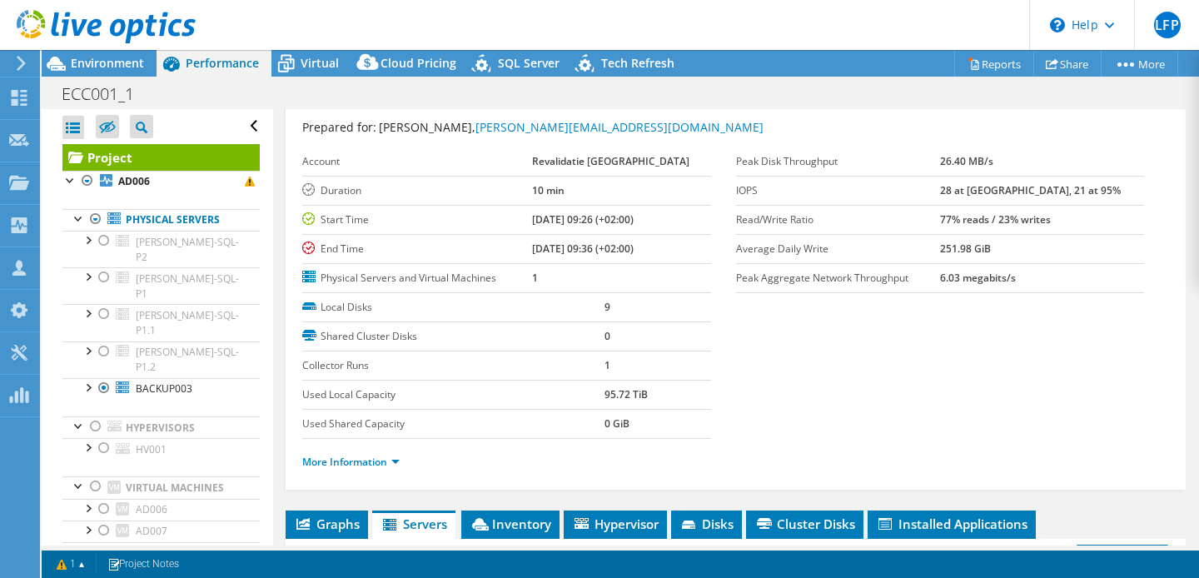
scroll to position [124, 0]
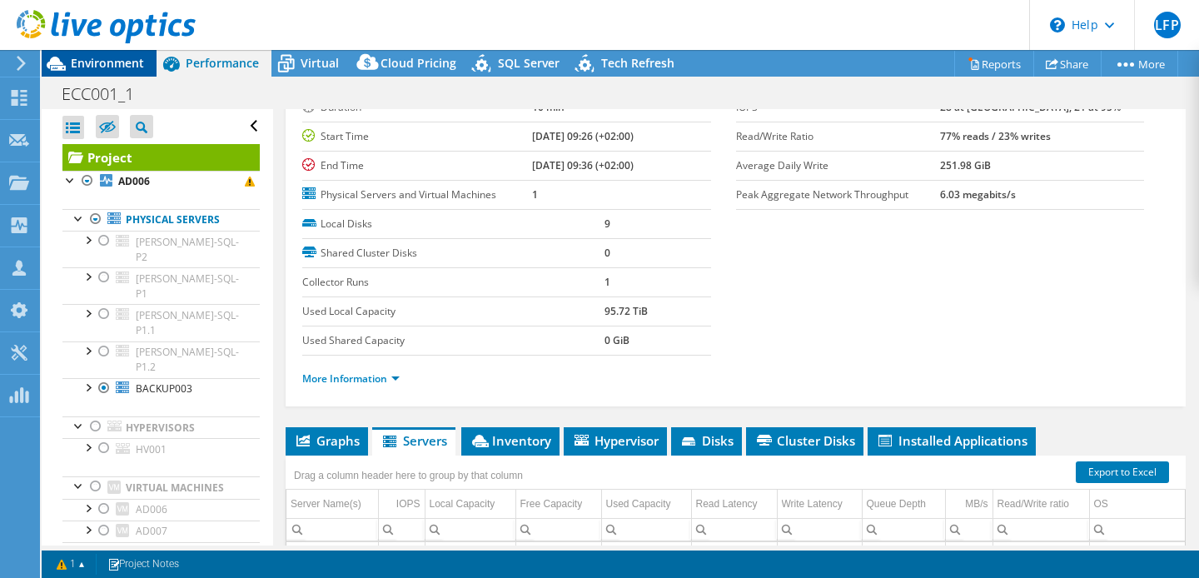
click at [83, 57] on span "Environment" at bounding box center [107, 63] width 73 height 16
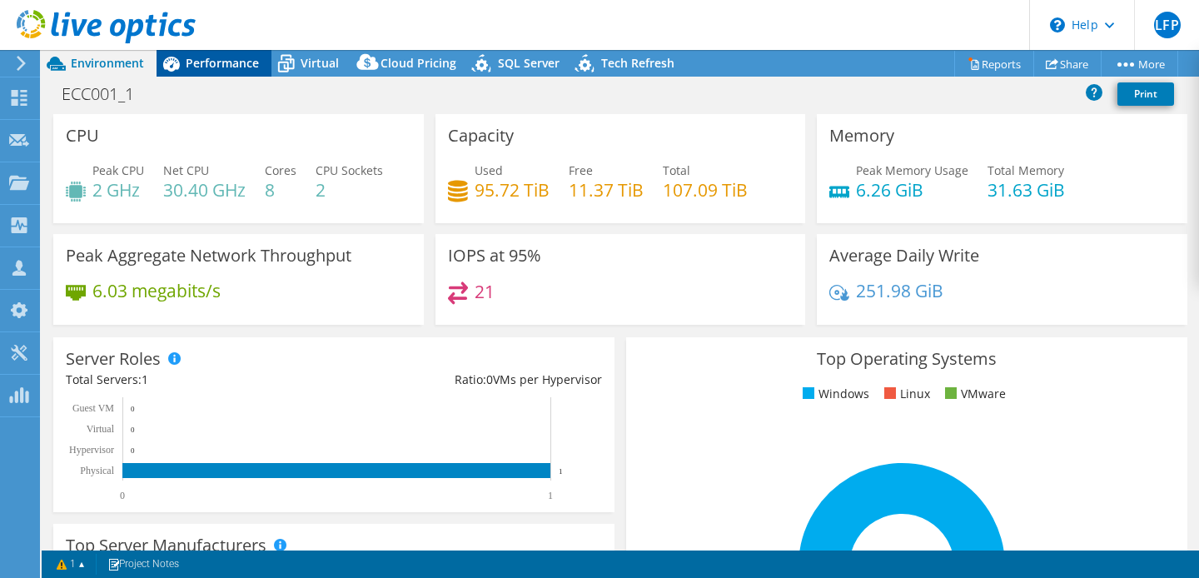
click at [211, 71] on span "Performance" at bounding box center [222, 63] width 73 height 16
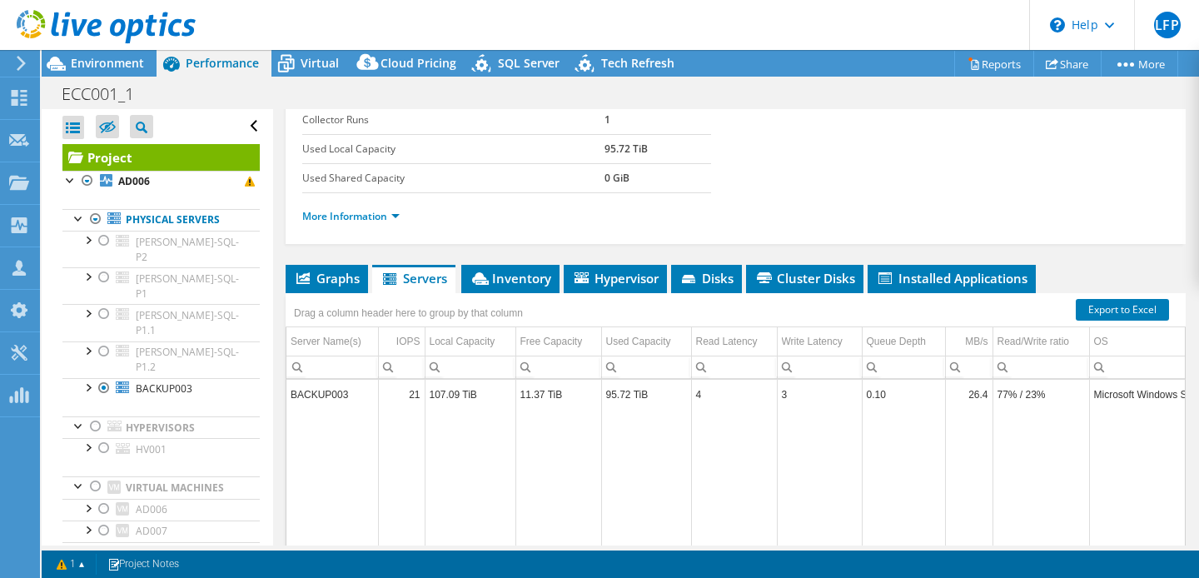
scroll to position [296, 0]
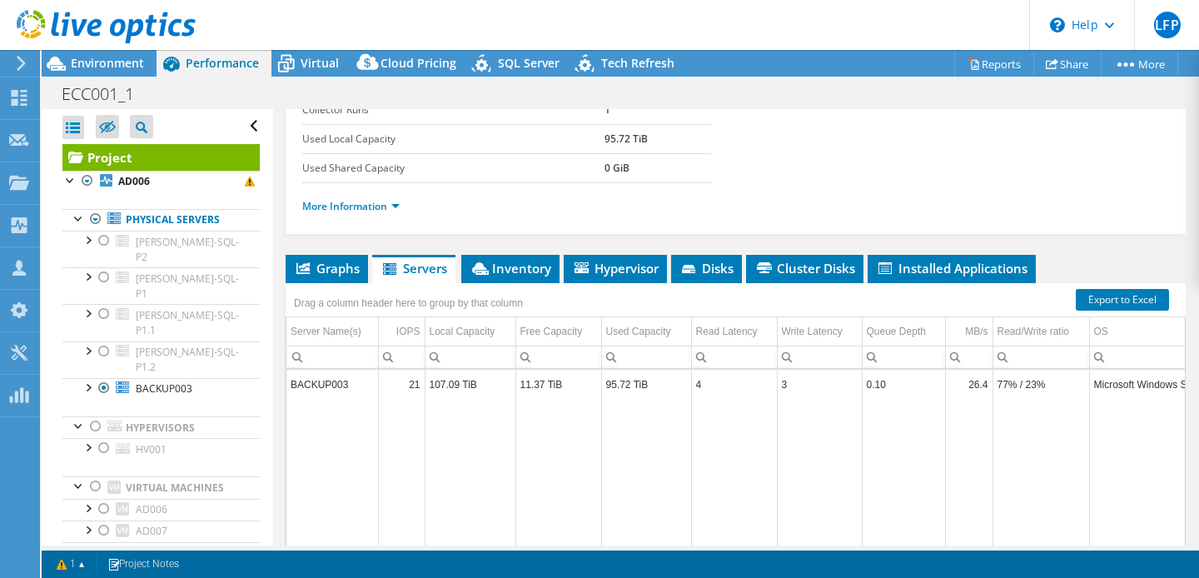
click at [334, 383] on td "BACKUP003" at bounding box center [332, 384] width 92 height 29
click at [348, 385] on td "BACKUP003" at bounding box center [332, 384] width 92 height 29
click at [526, 273] on span "Inventory" at bounding box center [511, 268] width 82 height 17
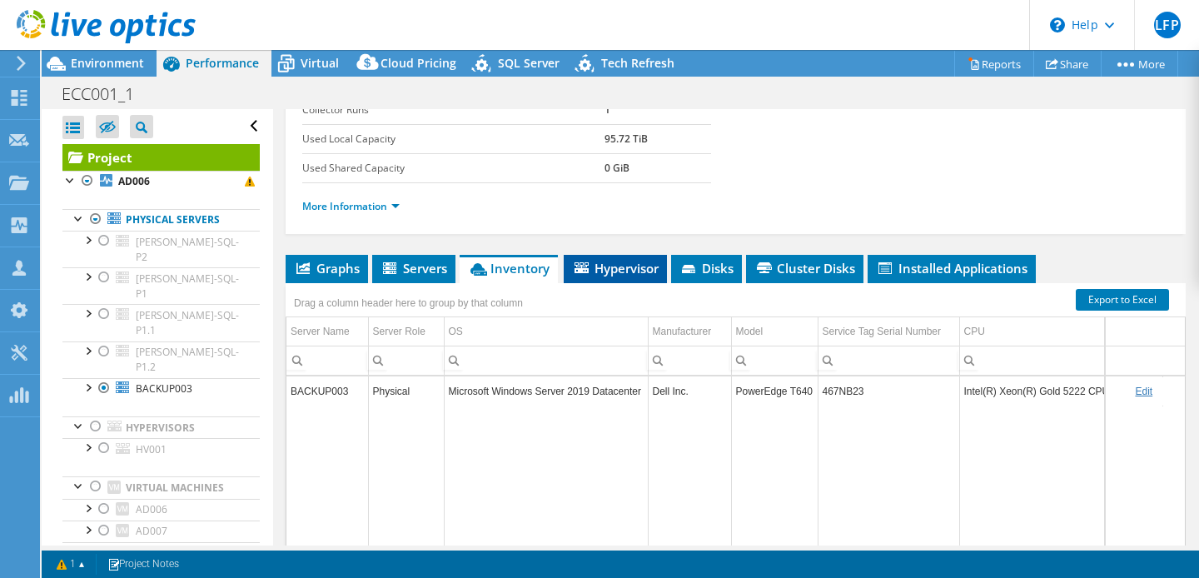
click at [626, 277] on li "Hypervisor" at bounding box center [615, 269] width 103 height 28
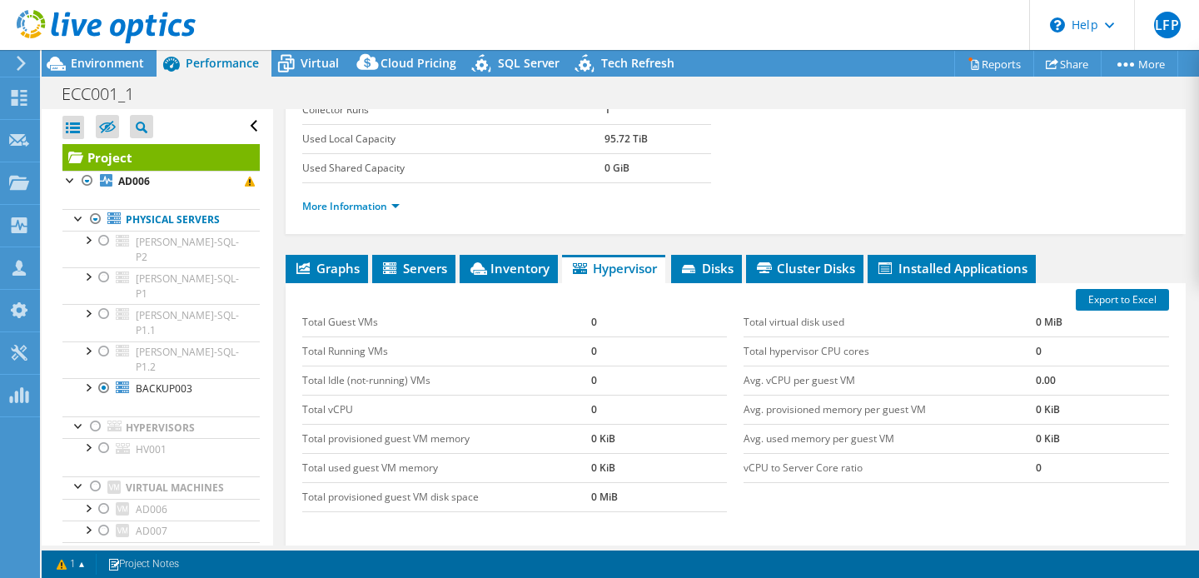
scroll to position [313, 0]
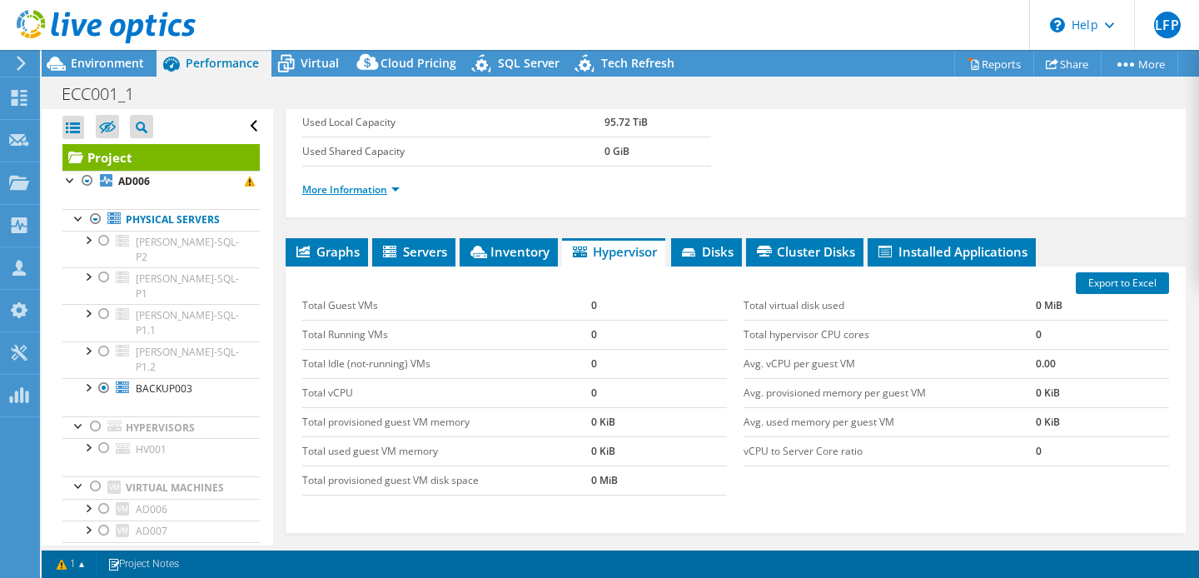
click at [386, 182] on link "More Information" at bounding box center [350, 189] width 97 height 14
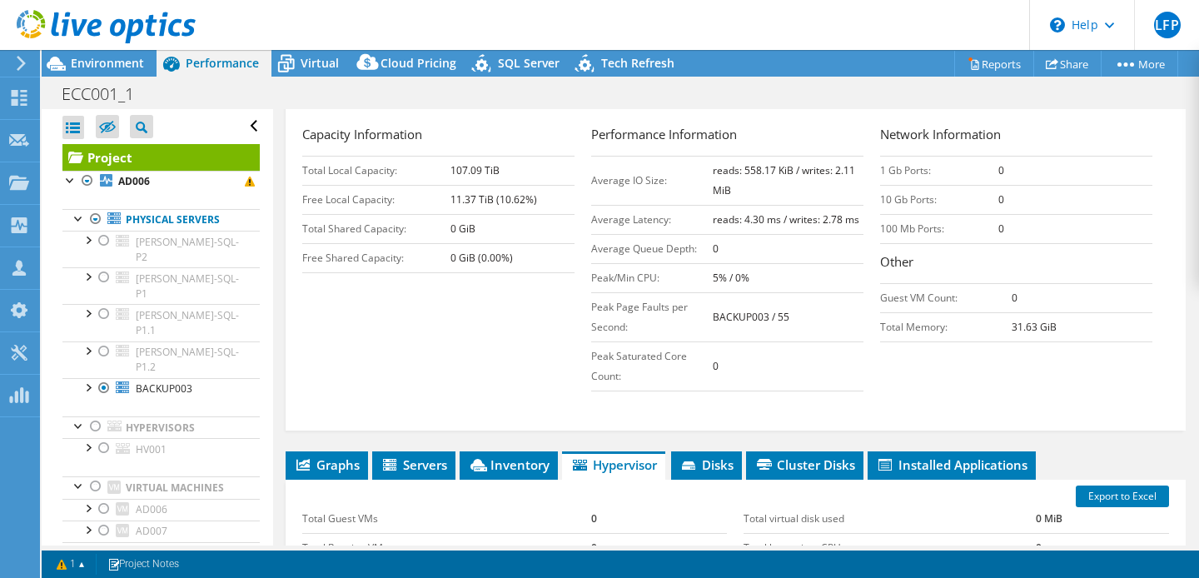
scroll to position [417, 0]
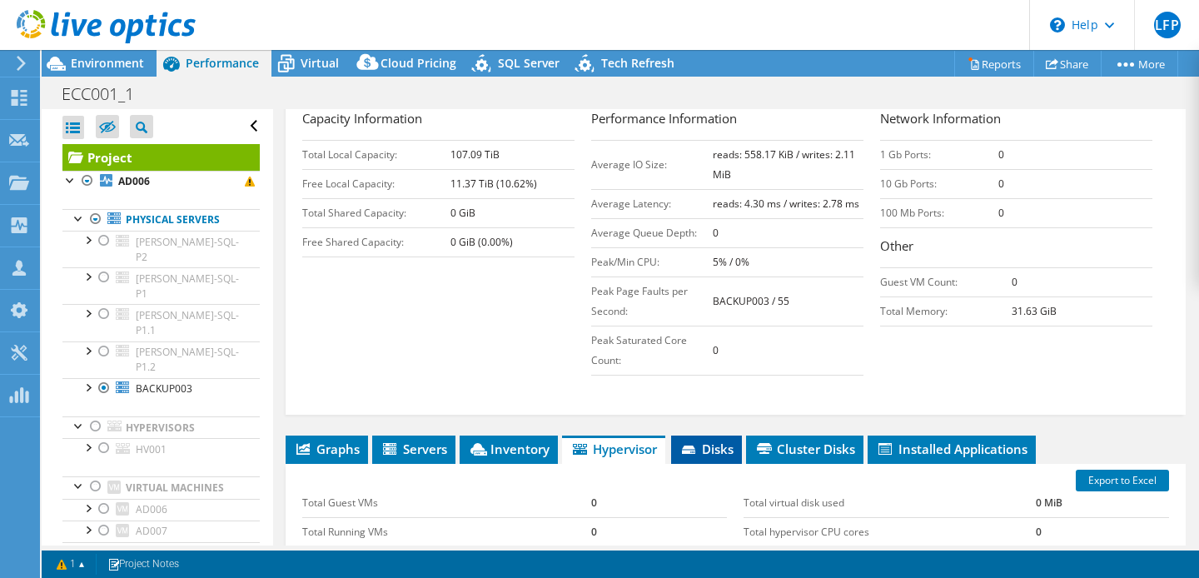
click at [721, 444] on span "Disks" at bounding box center [707, 449] width 54 height 17
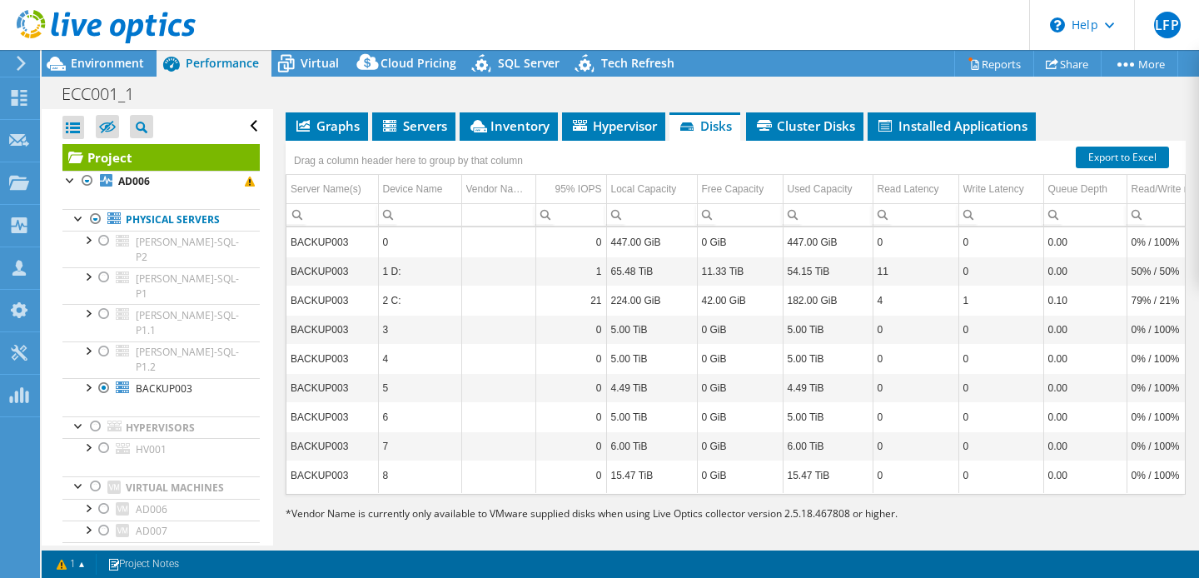
scroll to position [669, 0]
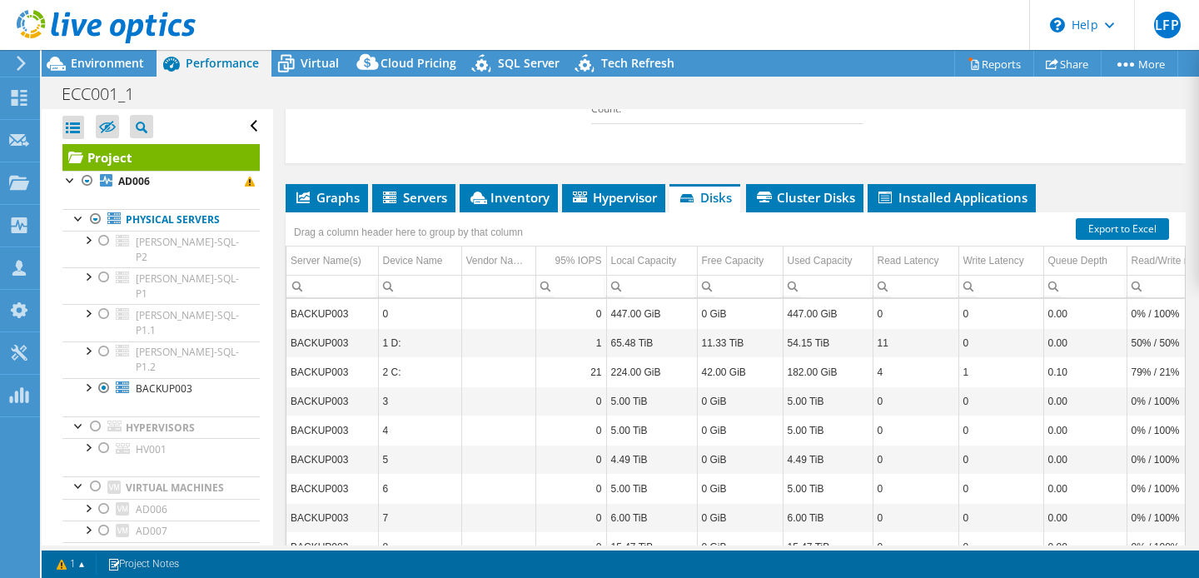
click at [789, 212] on div "Drag a column header here to group by that column" at bounding box center [736, 223] width 900 height 22
click at [796, 204] on li "Cluster Disks" at bounding box center [804, 198] width 117 height 28
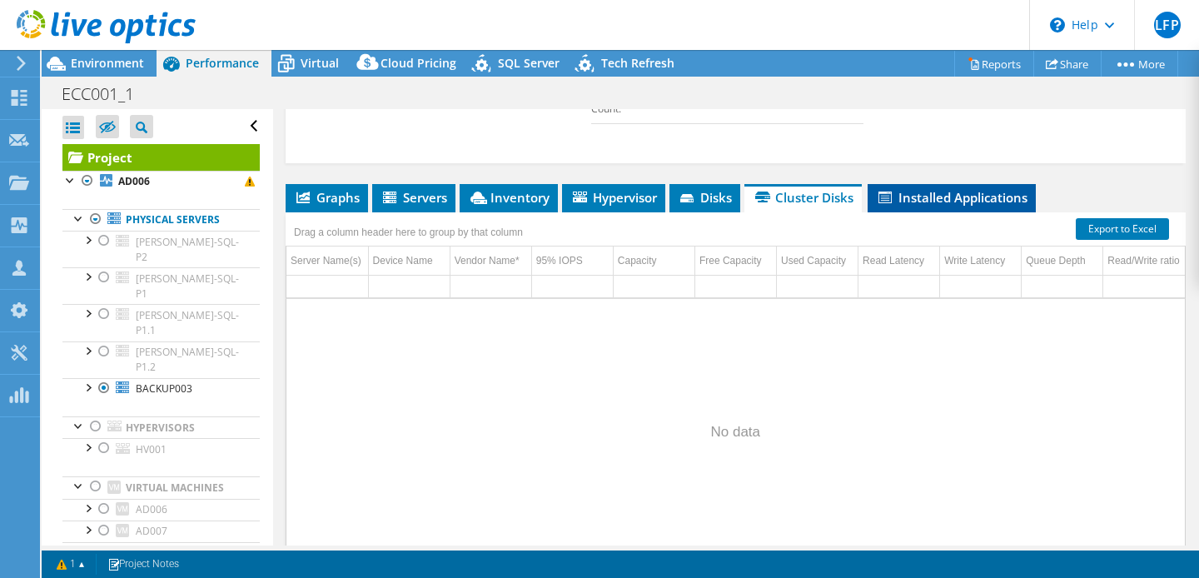
click at [937, 201] on span "Installed Applications" at bounding box center [952, 197] width 152 height 17
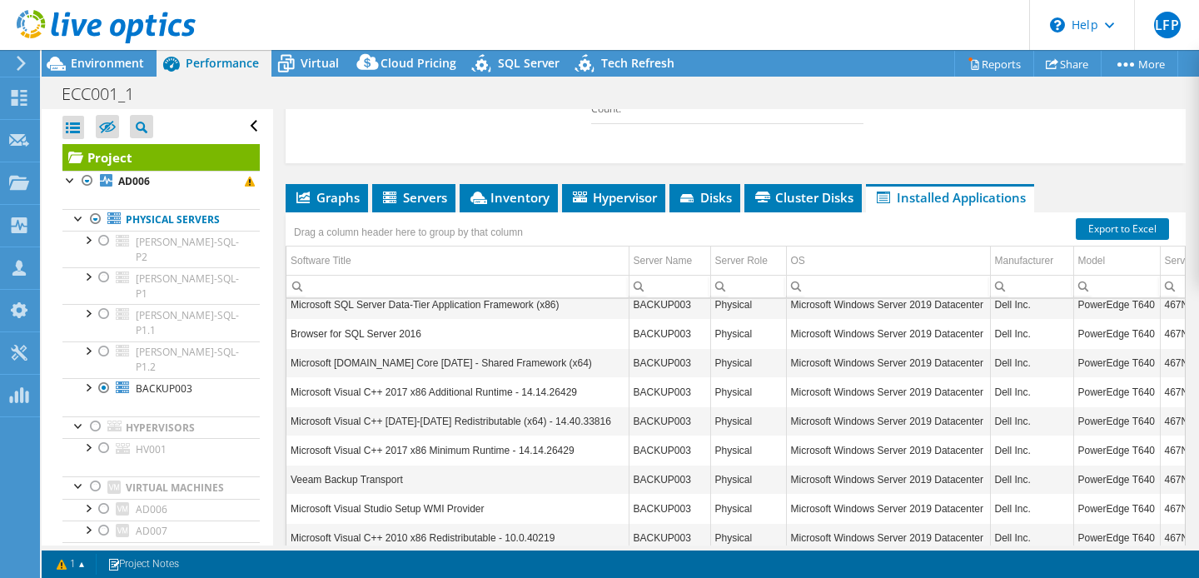
scroll to position [2732, 0]
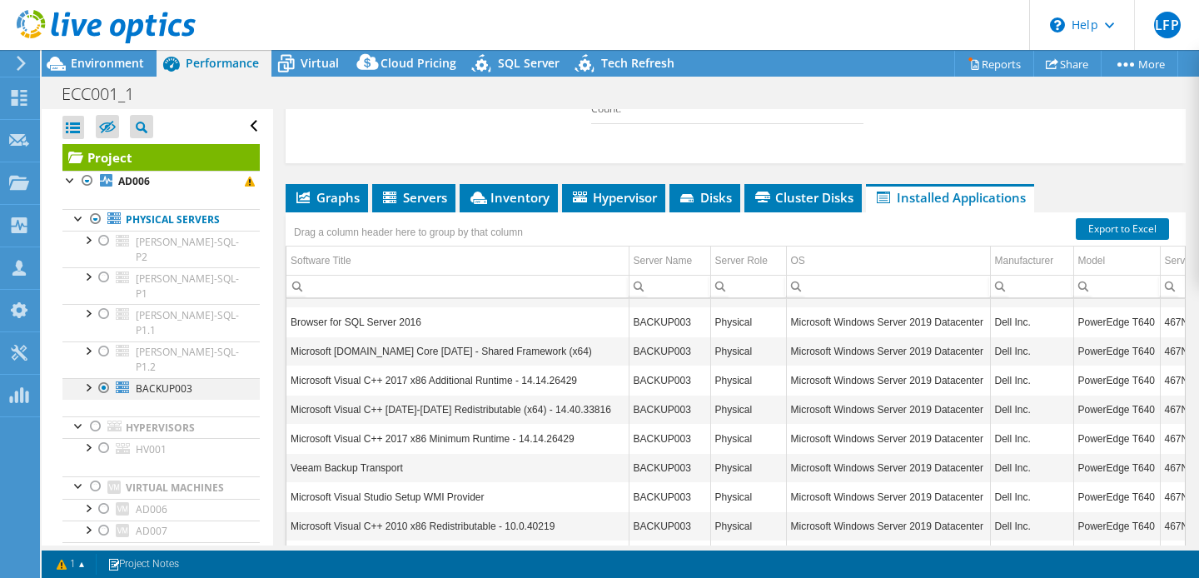
click at [103, 378] on div at bounding box center [104, 388] width 17 height 20
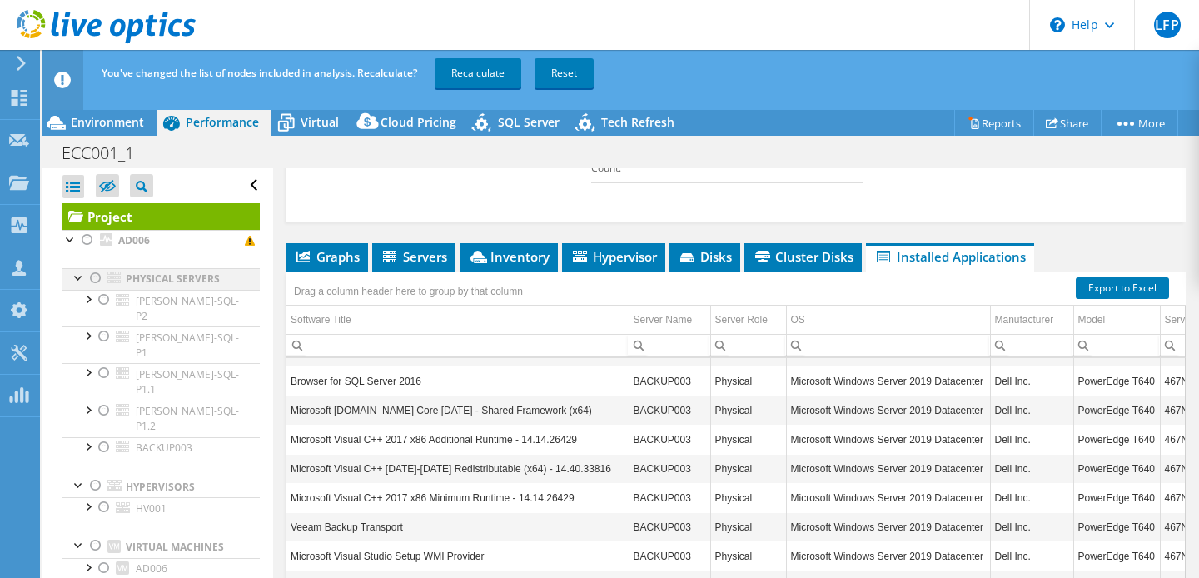
click at [96, 278] on div at bounding box center [95, 278] width 17 height 20
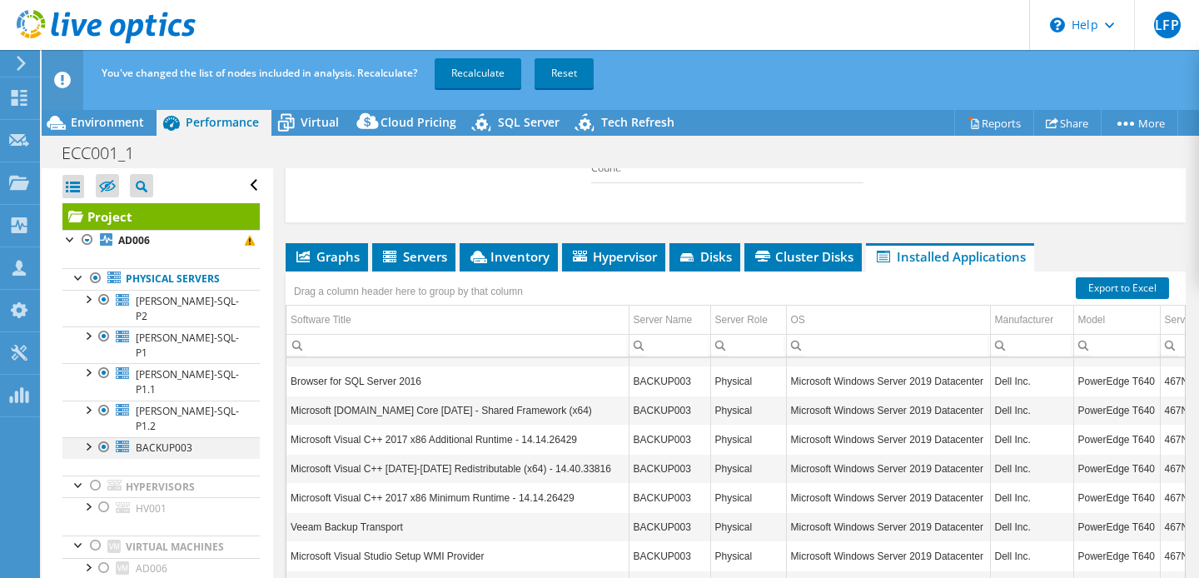
click at [104, 437] on div at bounding box center [104, 447] width 17 height 20
click at [483, 74] on link "Recalculate" at bounding box center [478, 73] width 87 height 30
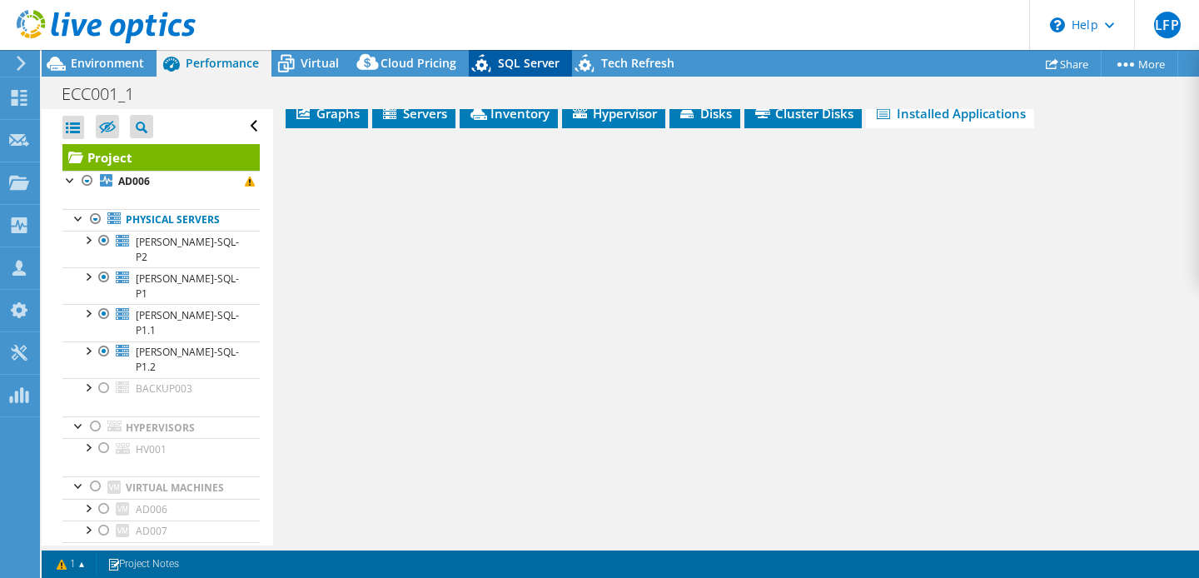
scroll to position [451, 0]
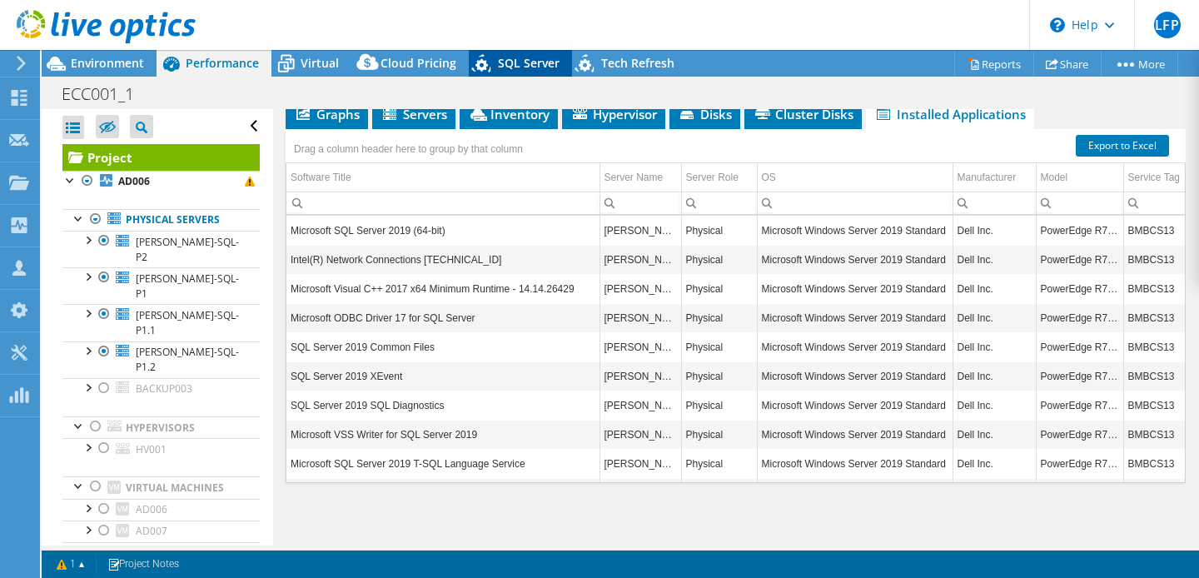
click at [526, 65] on span "SQL Server" at bounding box center [529, 63] width 62 height 16
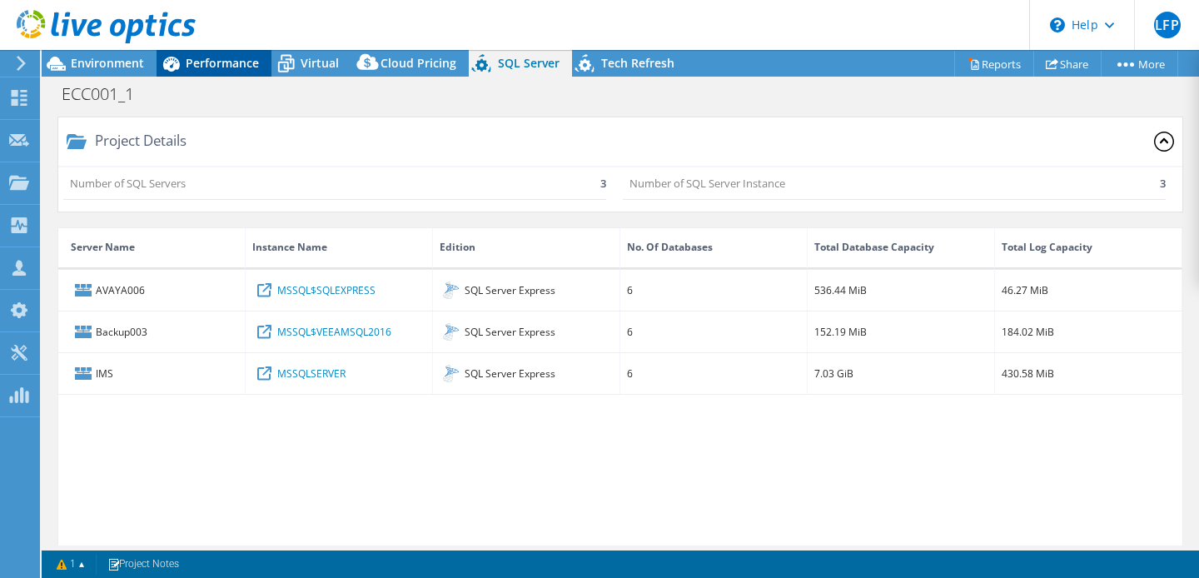
click at [217, 63] on span "Performance" at bounding box center [222, 63] width 73 height 16
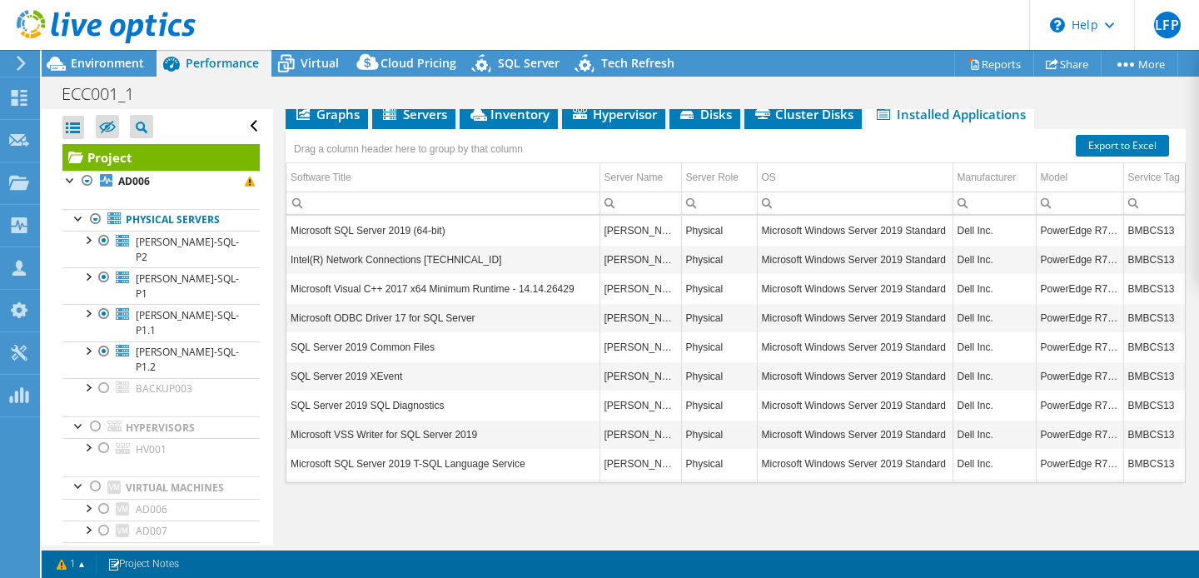
scroll to position [398, 0]
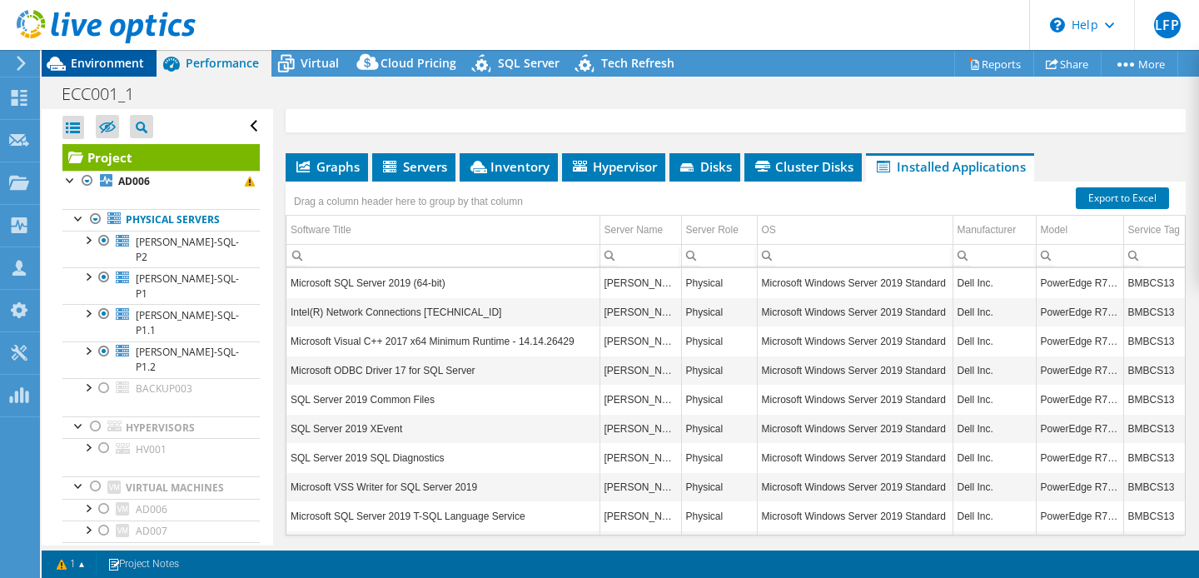
click at [99, 64] on span "Environment" at bounding box center [107, 63] width 73 height 16
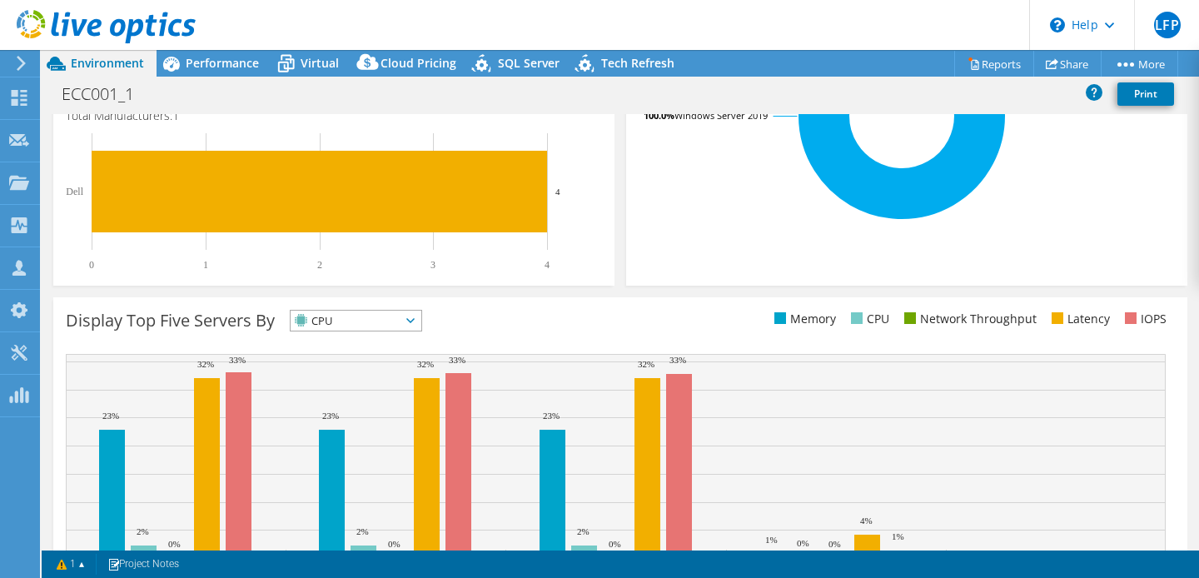
scroll to position [500, 0]
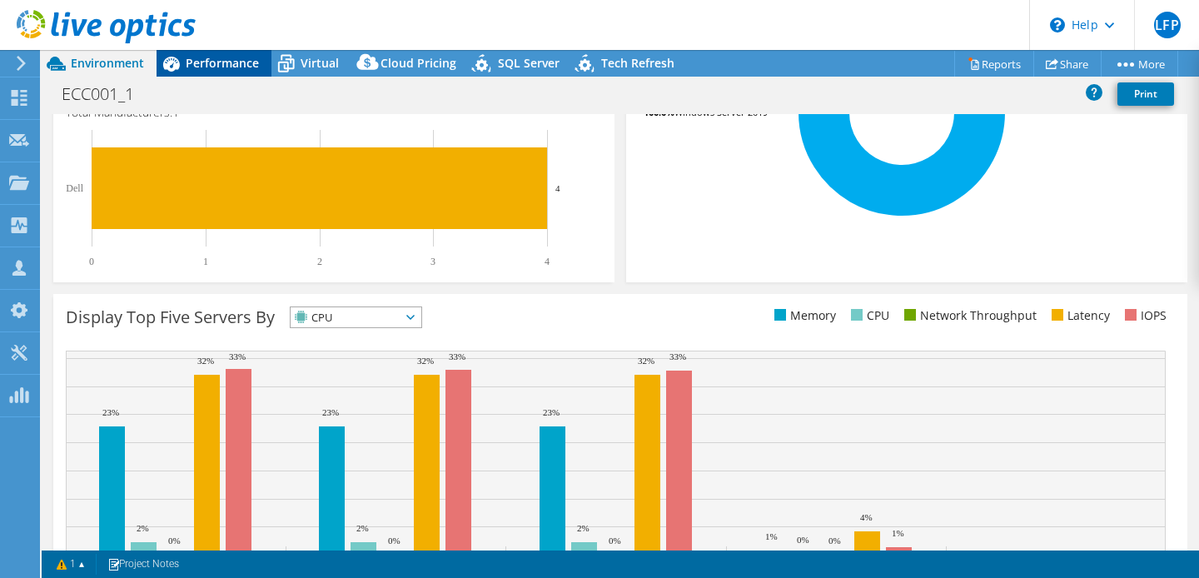
click at [207, 69] on span "Performance" at bounding box center [222, 63] width 73 height 16
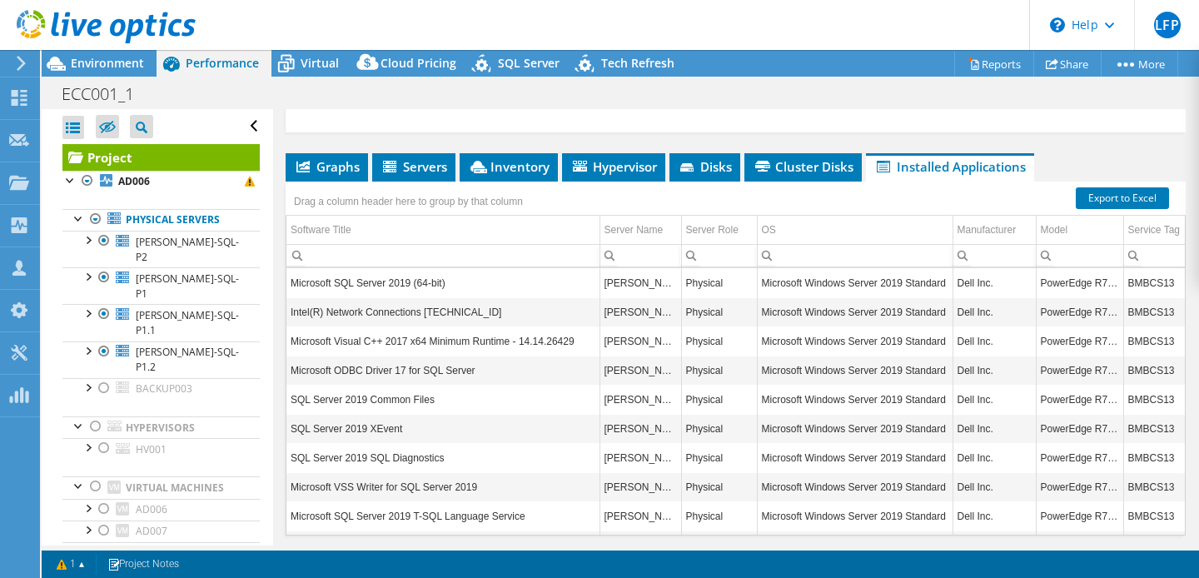
scroll to position [0, 0]
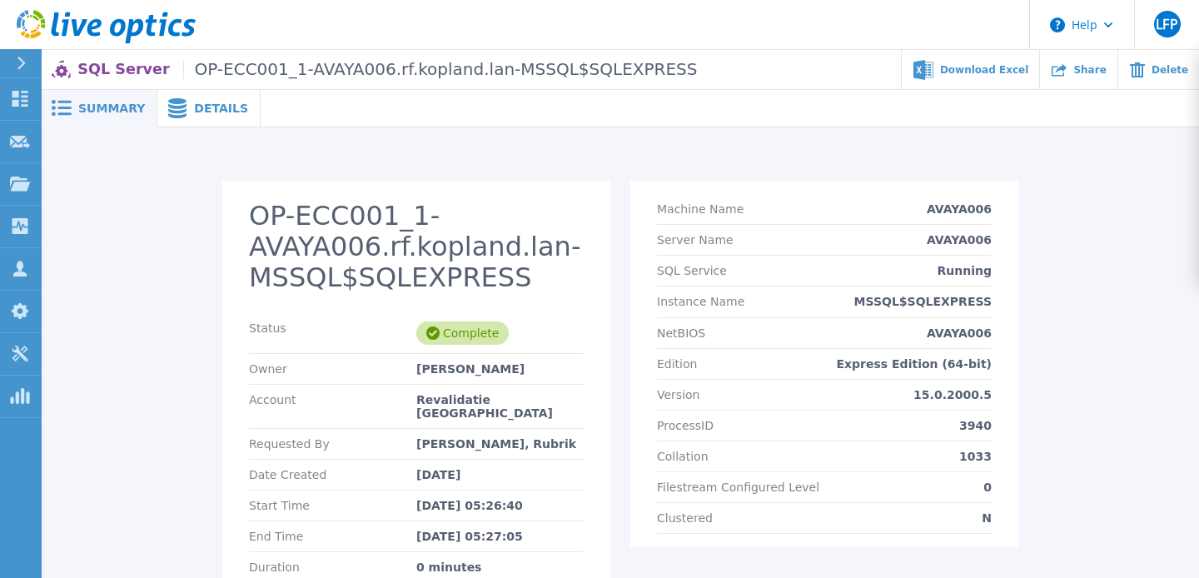
click at [206, 104] on span "Details" at bounding box center [221, 108] width 54 height 12
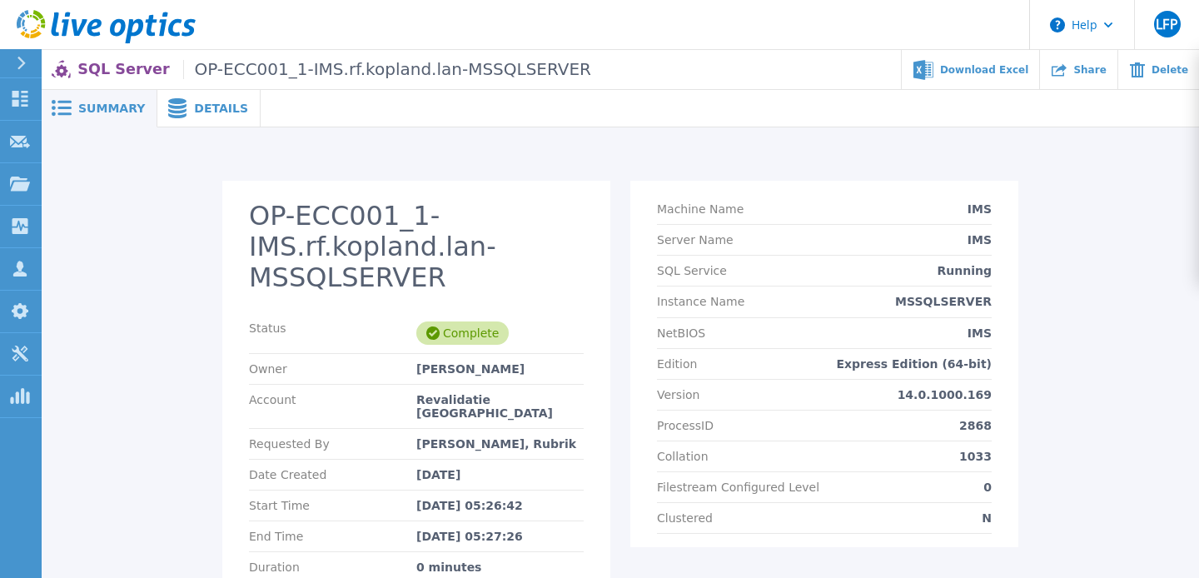
click at [225, 111] on span "Details" at bounding box center [221, 108] width 54 height 12
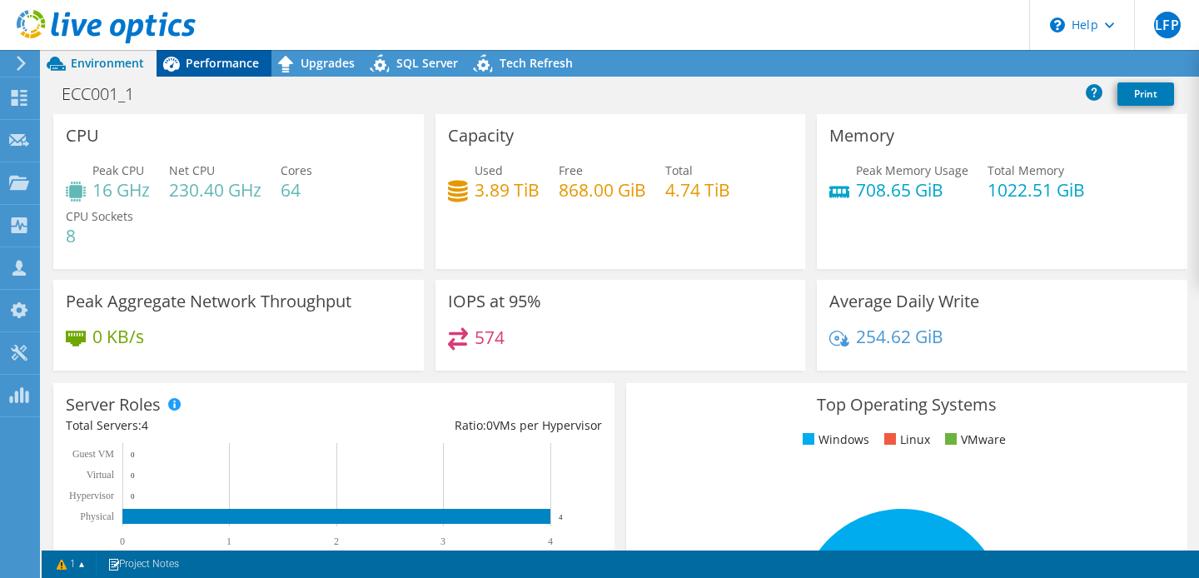
click at [213, 62] on span "Performance" at bounding box center [222, 63] width 73 height 16
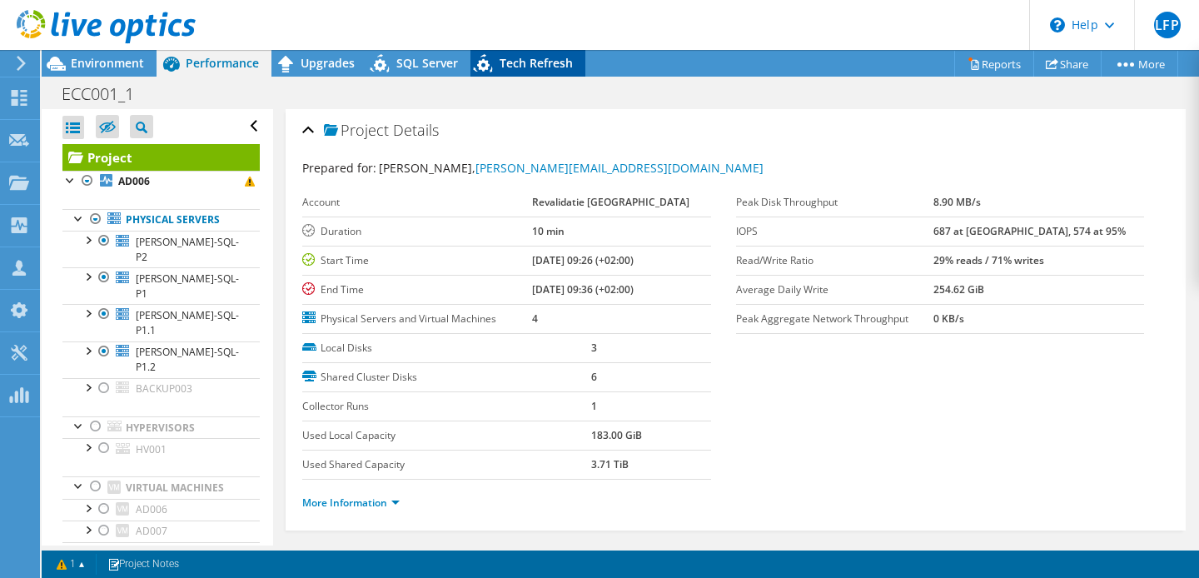
click at [518, 64] on span "Tech Refresh" at bounding box center [536, 63] width 73 height 16
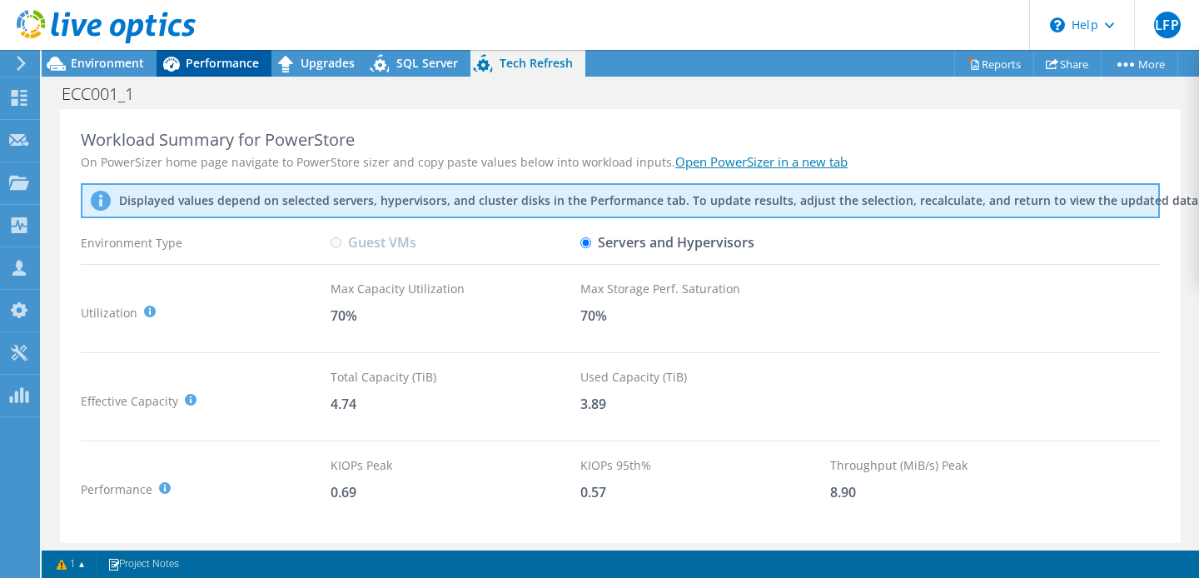
click at [192, 61] on span "Performance" at bounding box center [222, 63] width 73 height 16
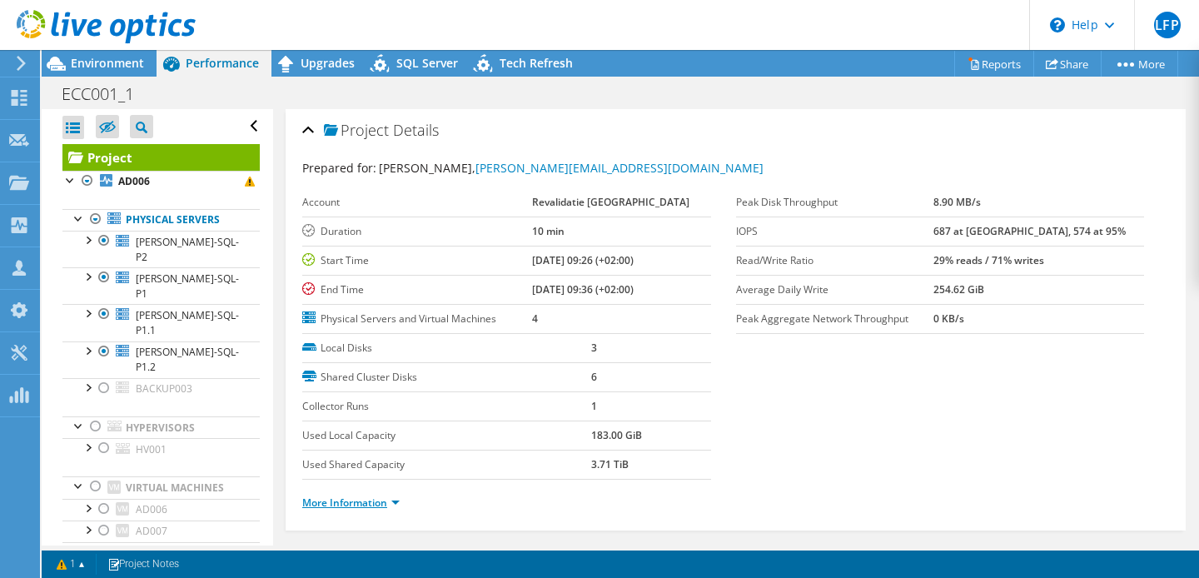
click at [377, 500] on link "More Information" at bounding box center [350, 503] width 97 height 14
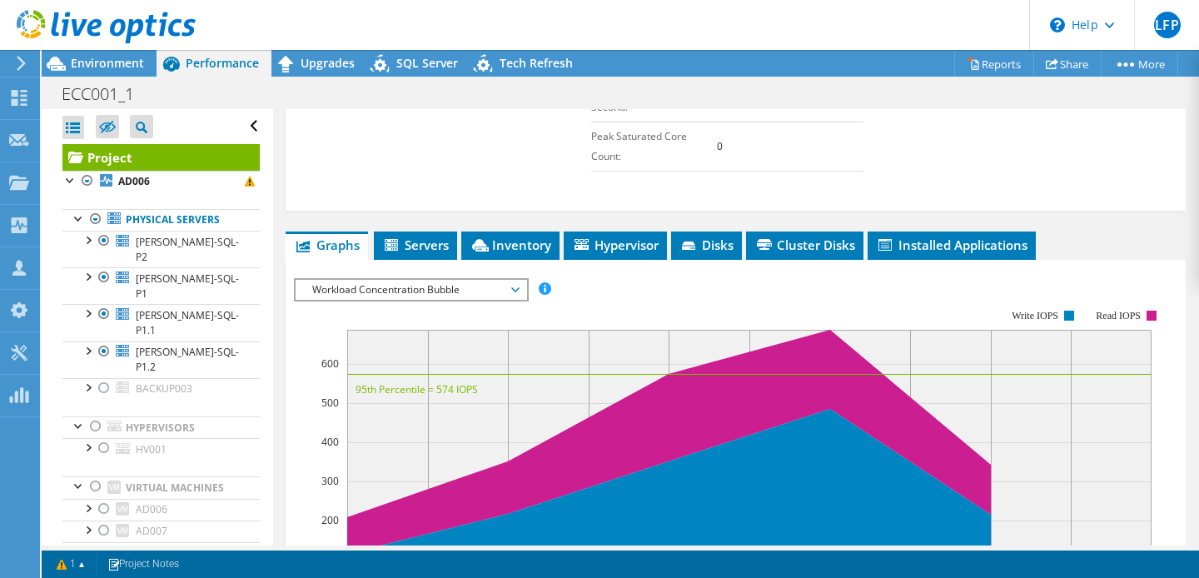
scroll to position [655, 0]
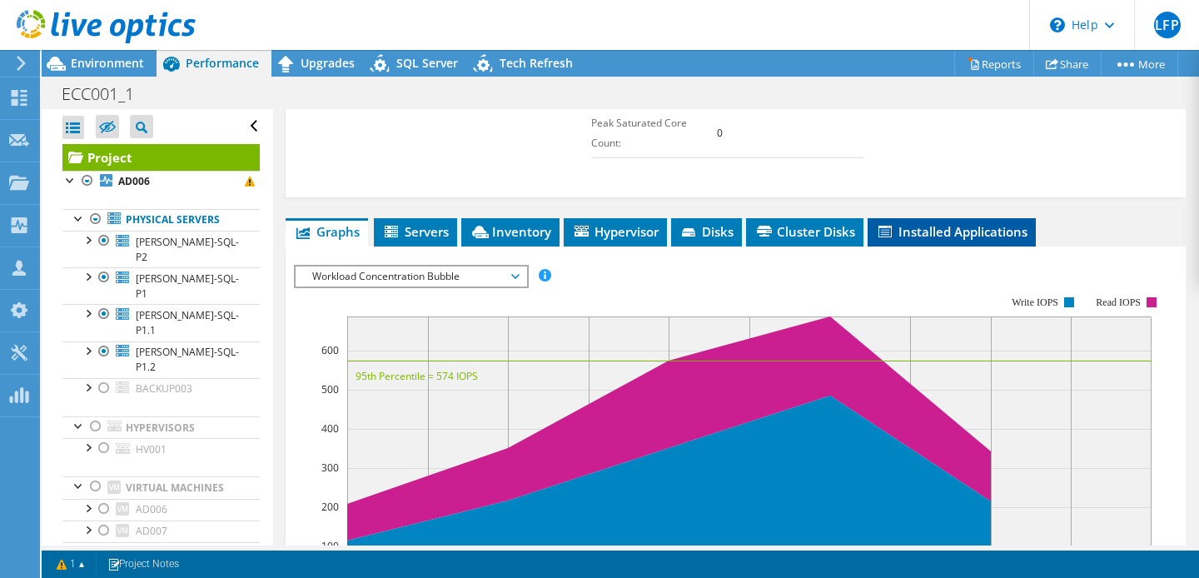
click at [952, 223] on span "Installed Applications" at bounding box center [952, 231] width 152 height 17
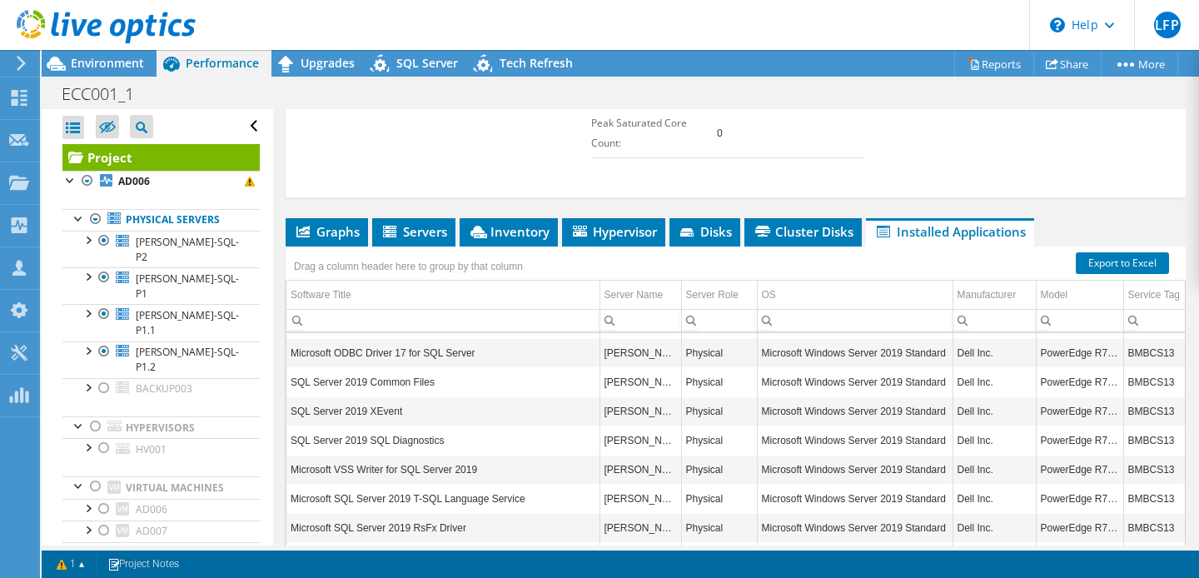
scroll to position [0, 0]
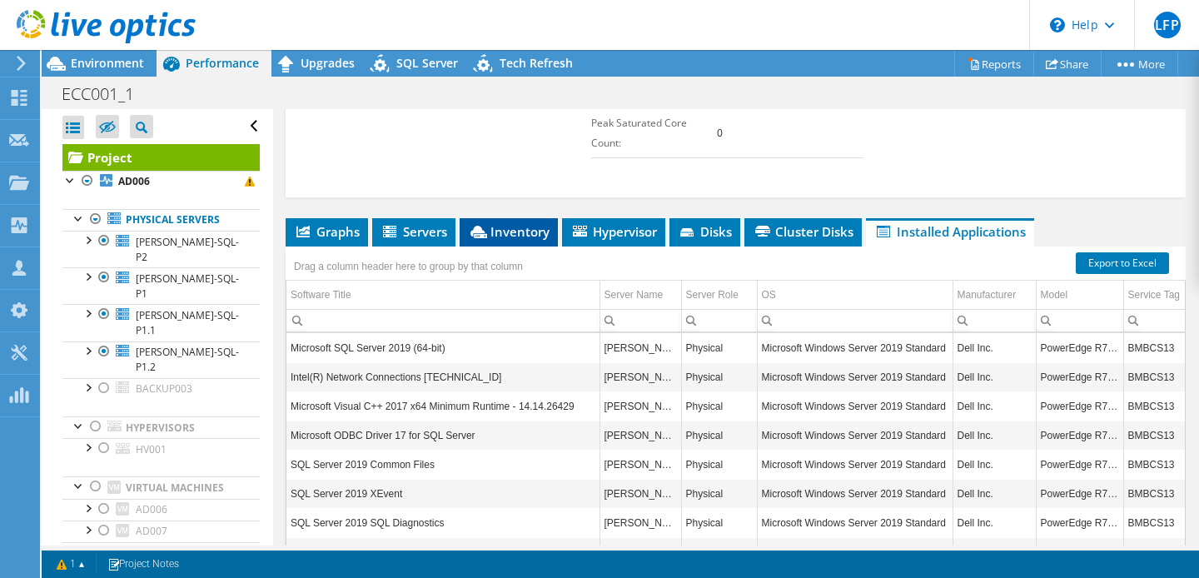
click at [521, 223] on span "Inventory" at bounding box center [509, 231] width 82 height 17
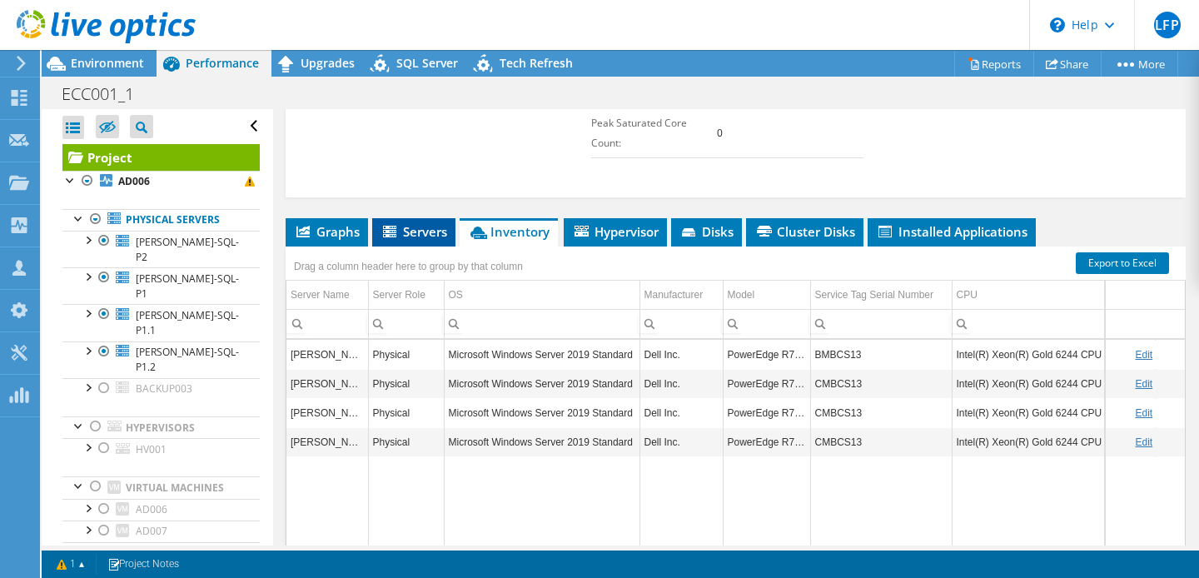
click at [418, 223] on span "Servers" at bounding box center [414, 231] width 67 height 17
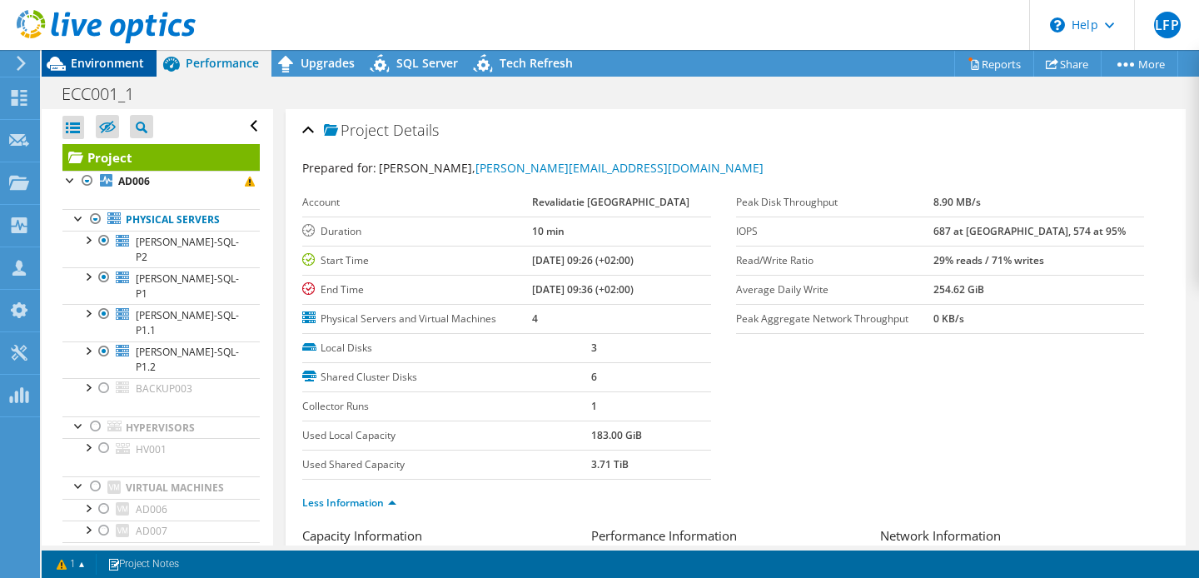
click at [124, 66] on span "Environment" at bounding box center [107, 63] width 73 height 16
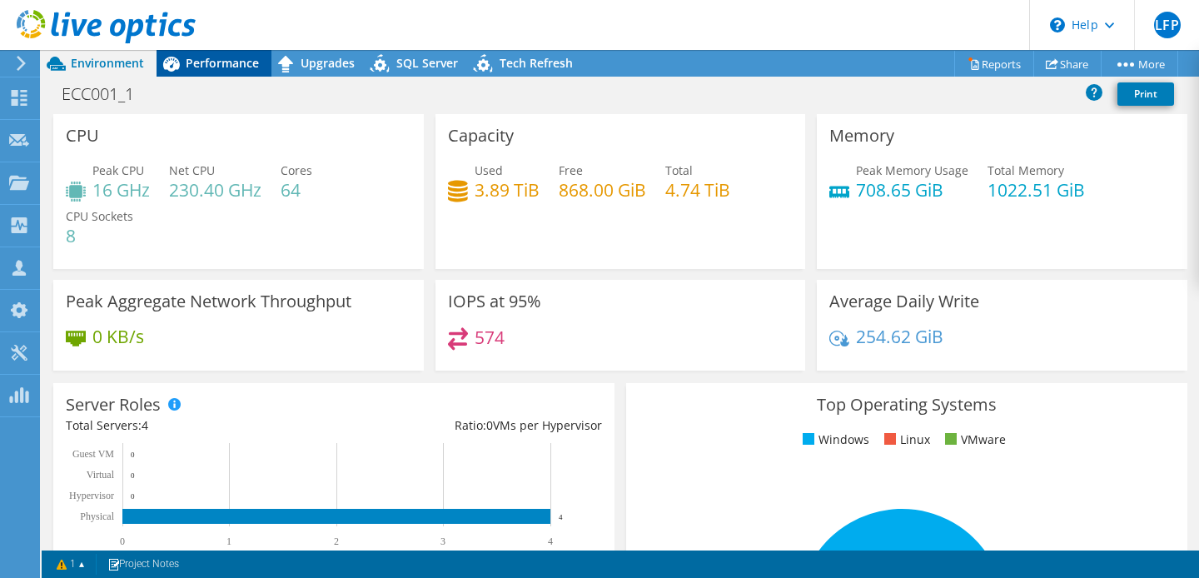
click at [215, 63] on span "Performance" at bounding box center [222, 63] width 73 height 16
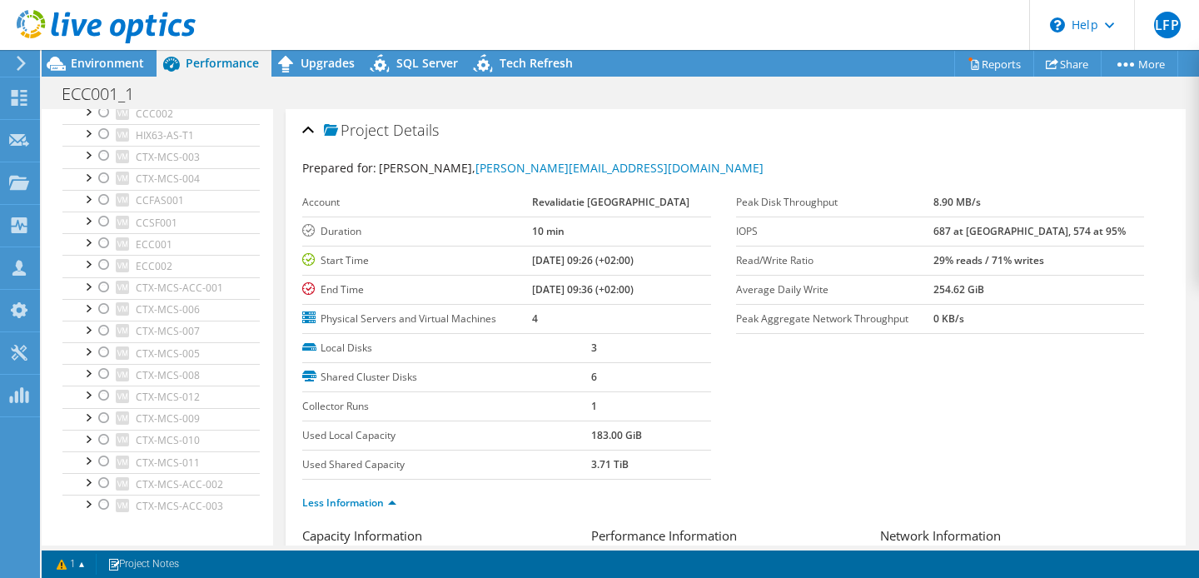
scroll to position [2312, 0]
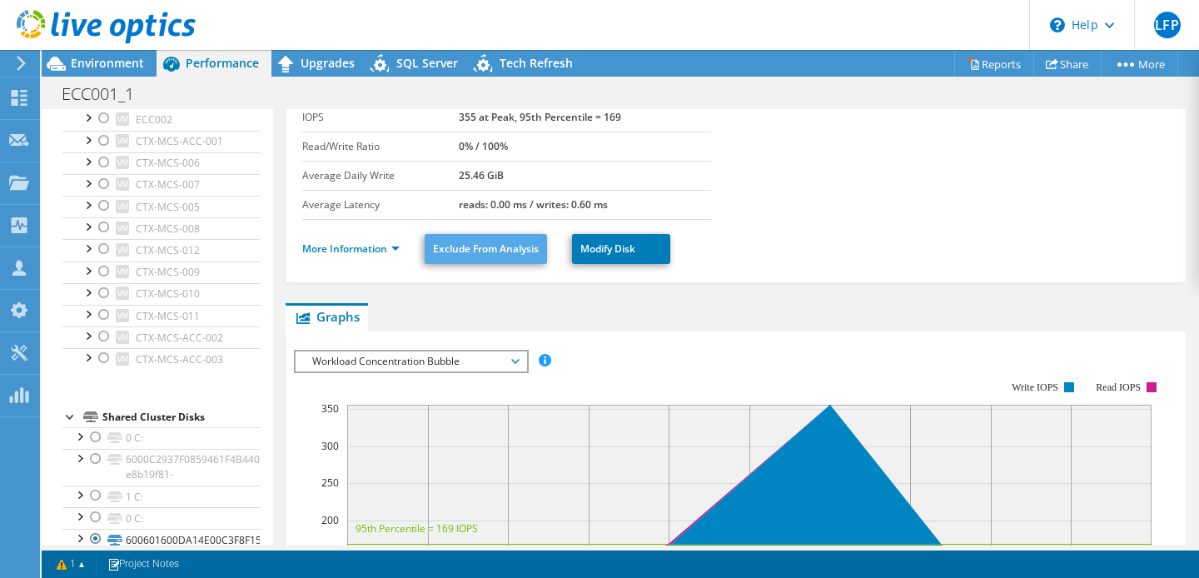
scroll to position [133, 0]
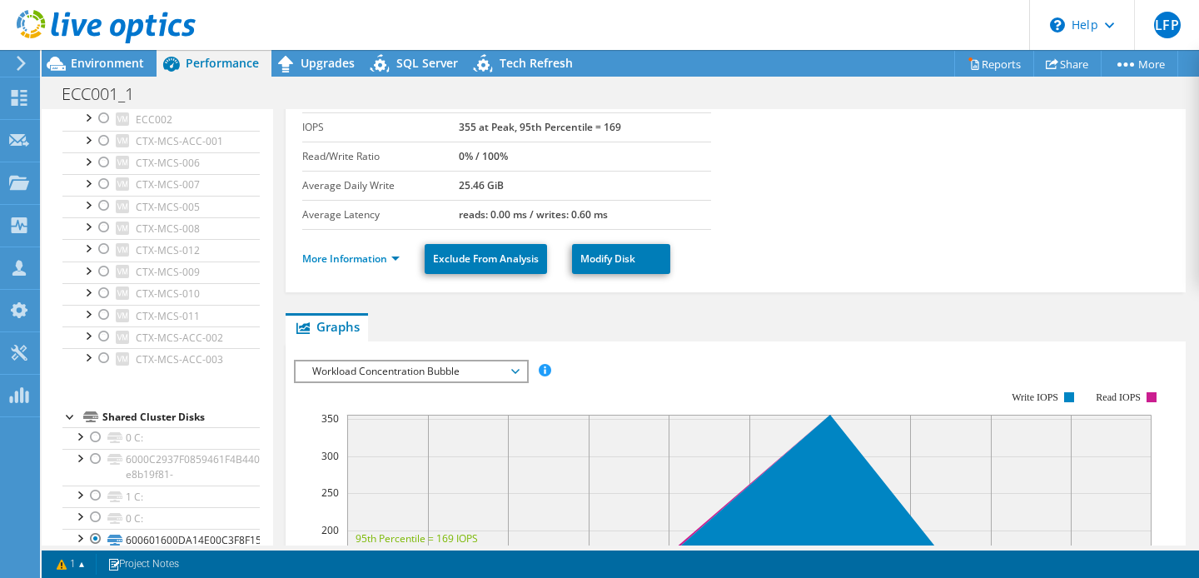
click at [478, 362] on span "Workload Concentration Bubble" at bounding box center [411, 371] width 214 height 20
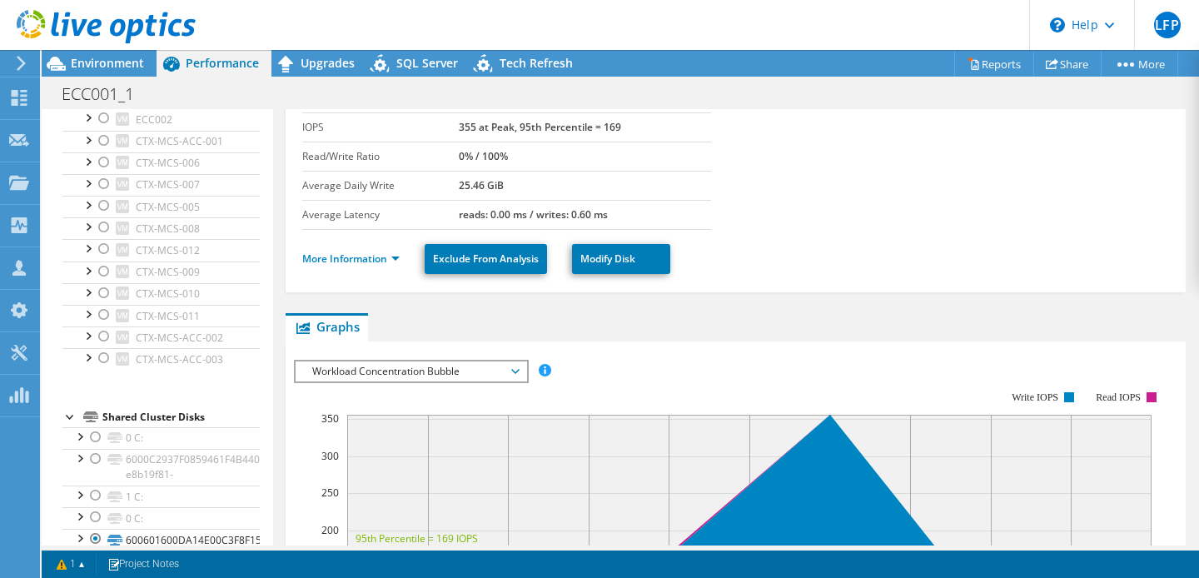
scroll to position [0, 0]
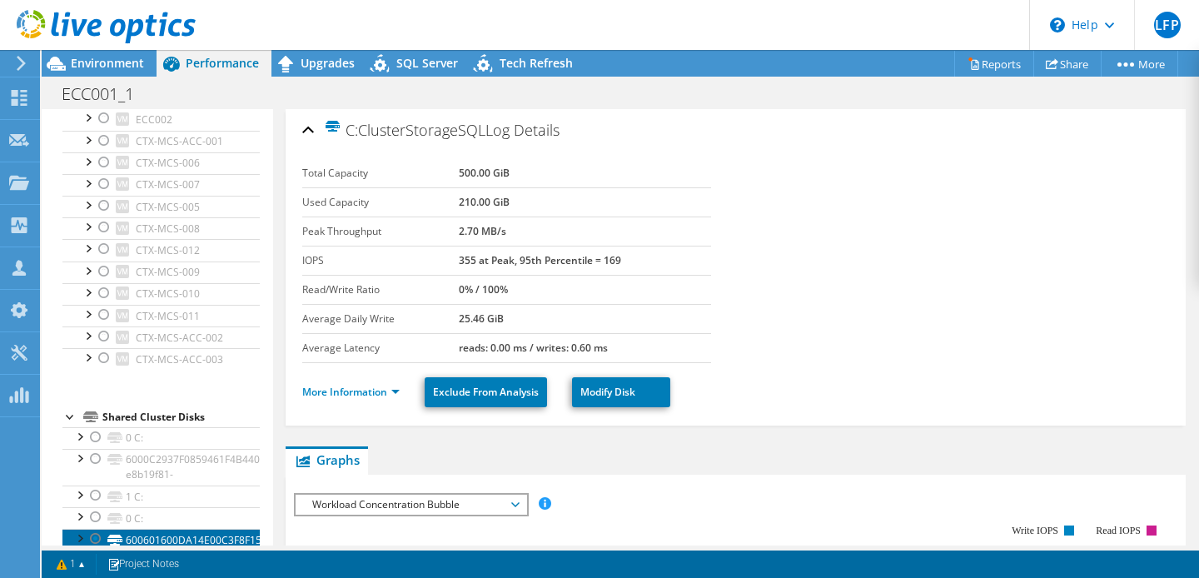
click at [183, 529] on link "600601600DA14E00C3F8F15EC0FD3053-82472385-" at bounding box center [160, 547] width 197 height 37
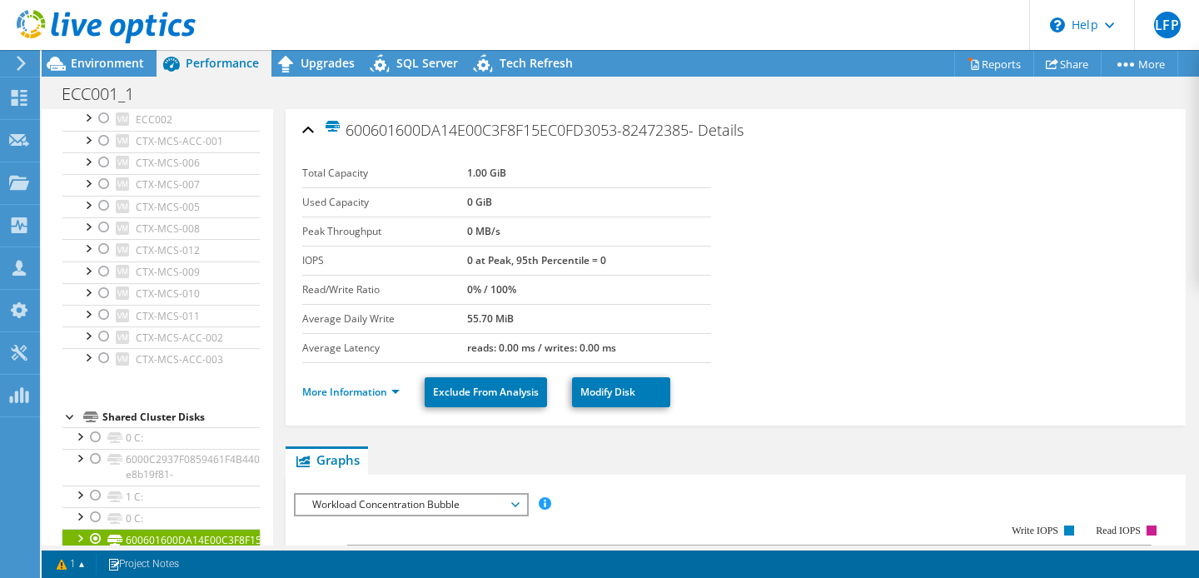
click at [217, 566] on link "C:ClusterStorageSQLData" at bounding box center [160, 577] width 197 height 22
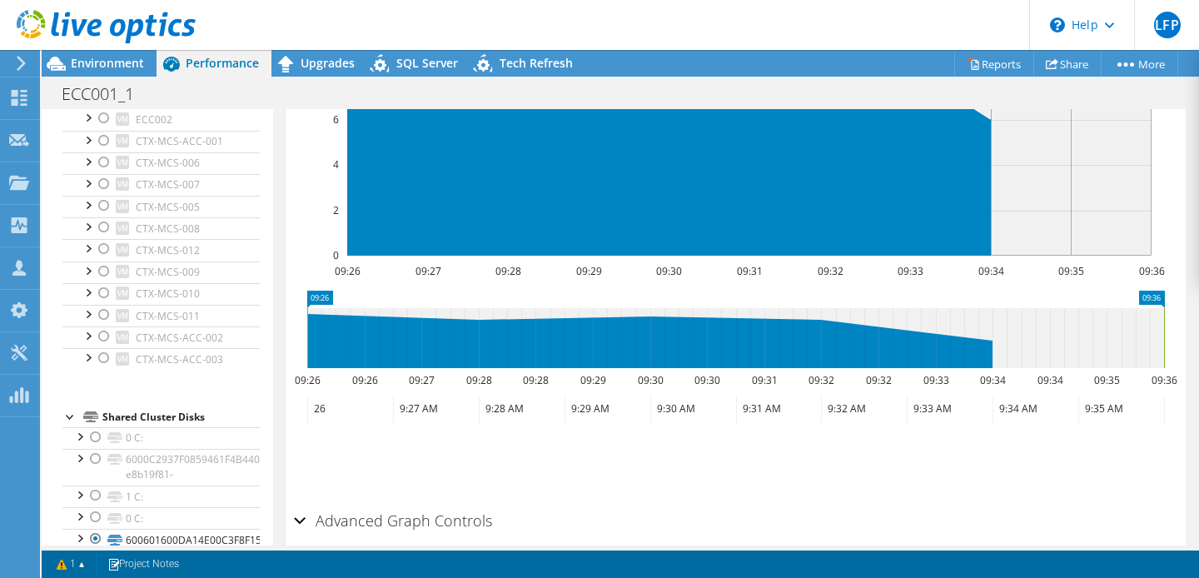
scroll to position [629, 0]
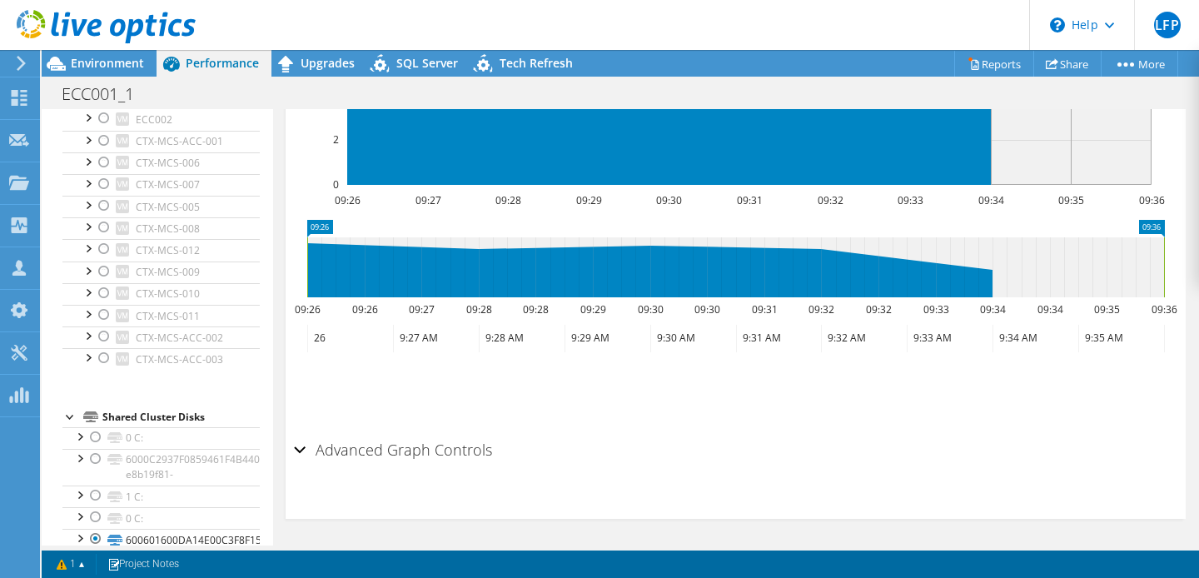
click at [407, 444] on h2 "Advanced Graph Controls" at bounding box center [393, 449] width 198 height 33
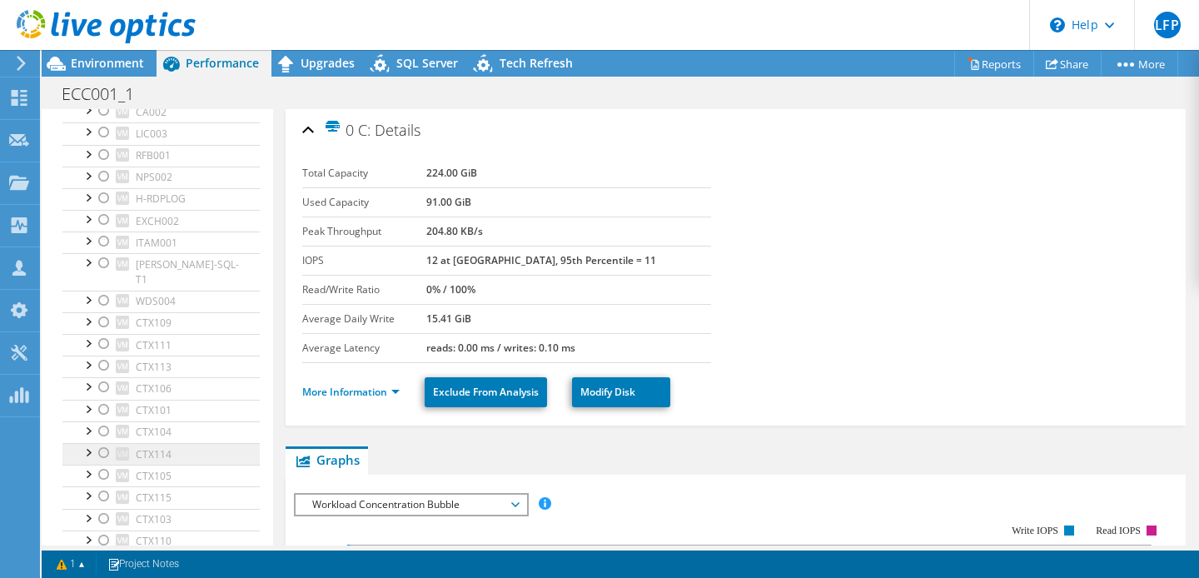
scroll to position [466, 0]
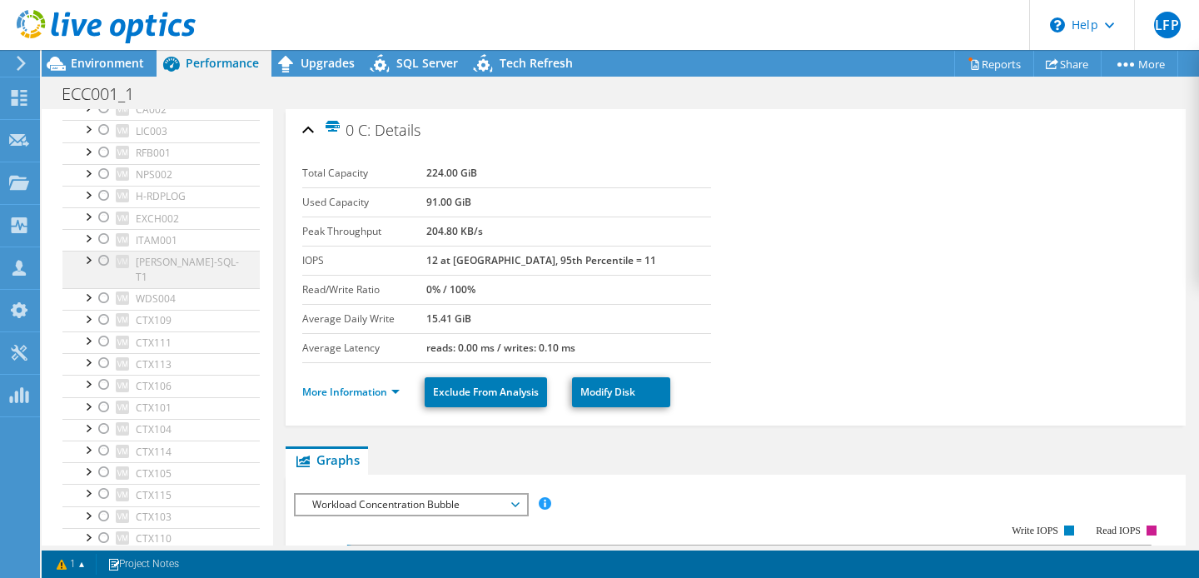
click at [107, 251] on div at bounding box center [104, 261] width 17 height 20
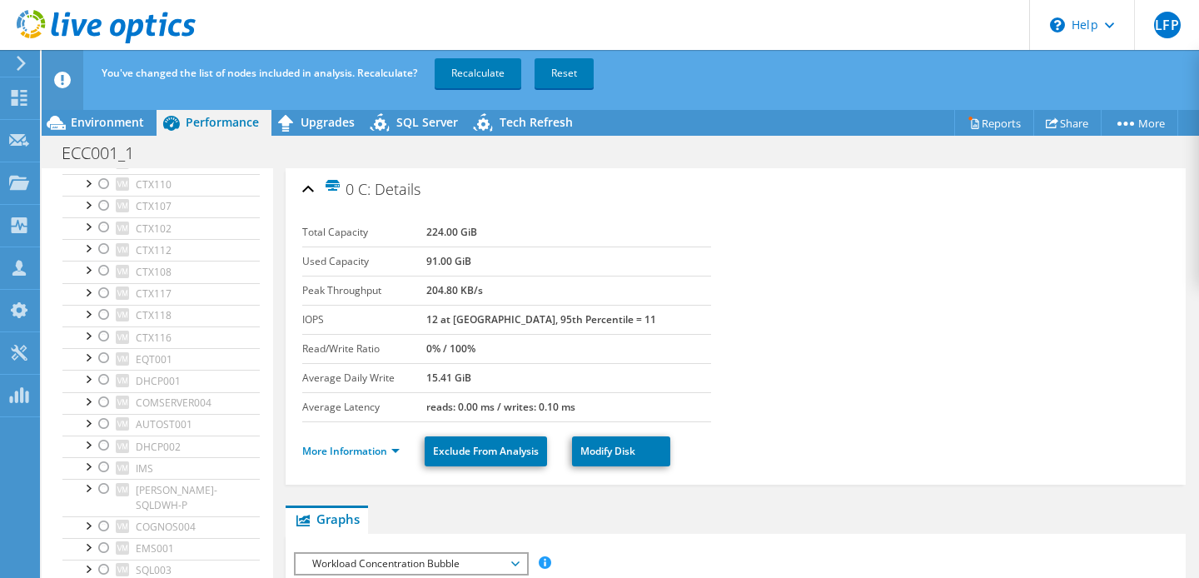
scroll to position [887, 0]
click at [104, 471] on div at bounding box center [104, 481] width 17 height 20
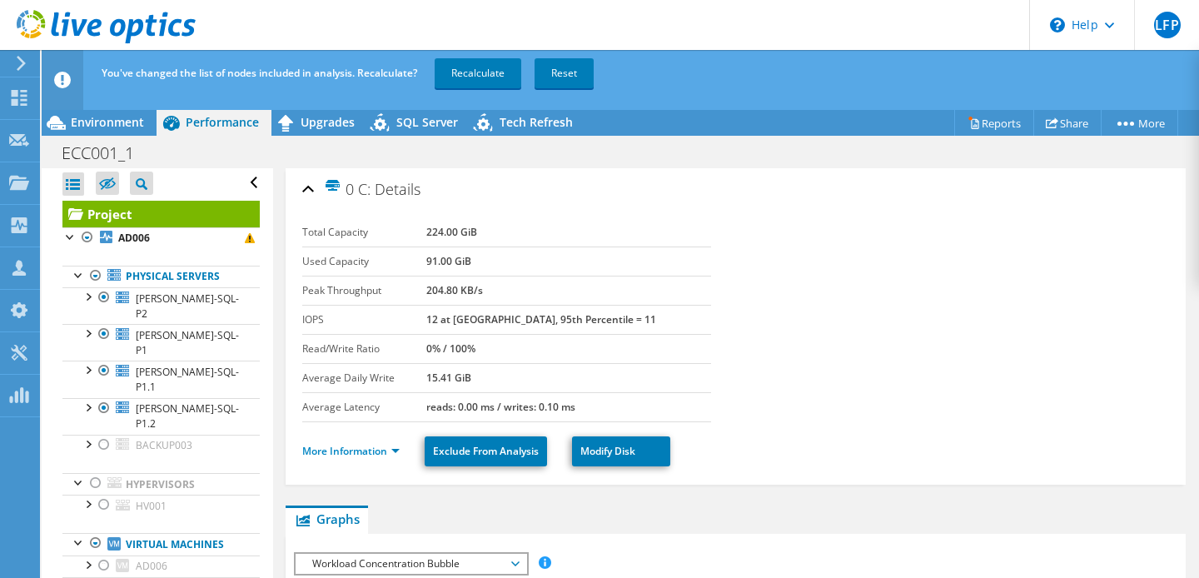
scroll to position [0, 0]
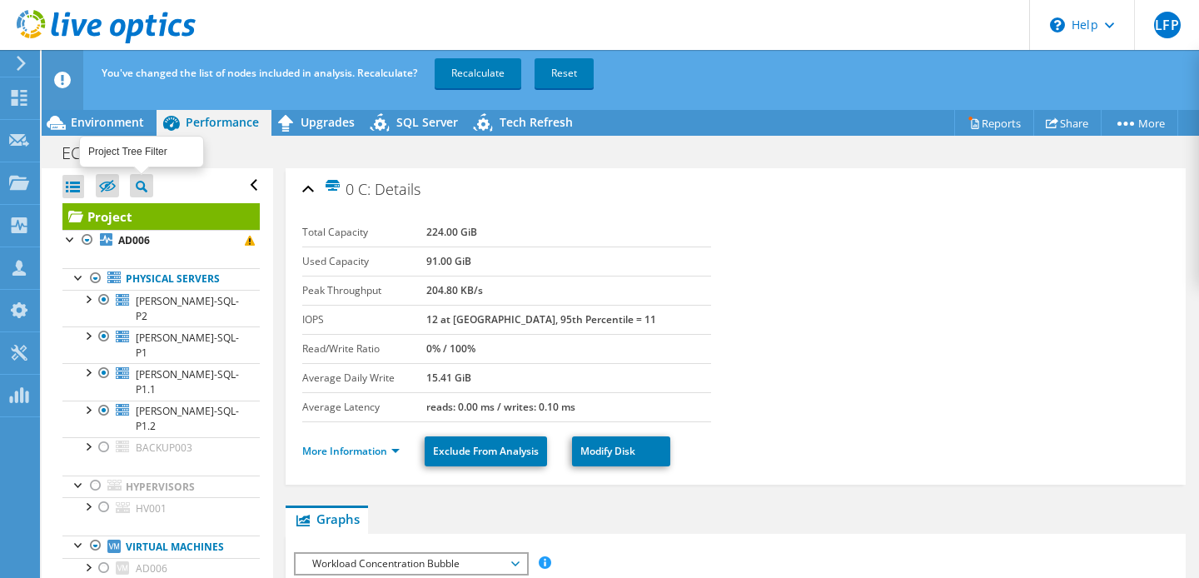
click at [141, 182] on icon at bounding box center [142, 187] width 12 height 12
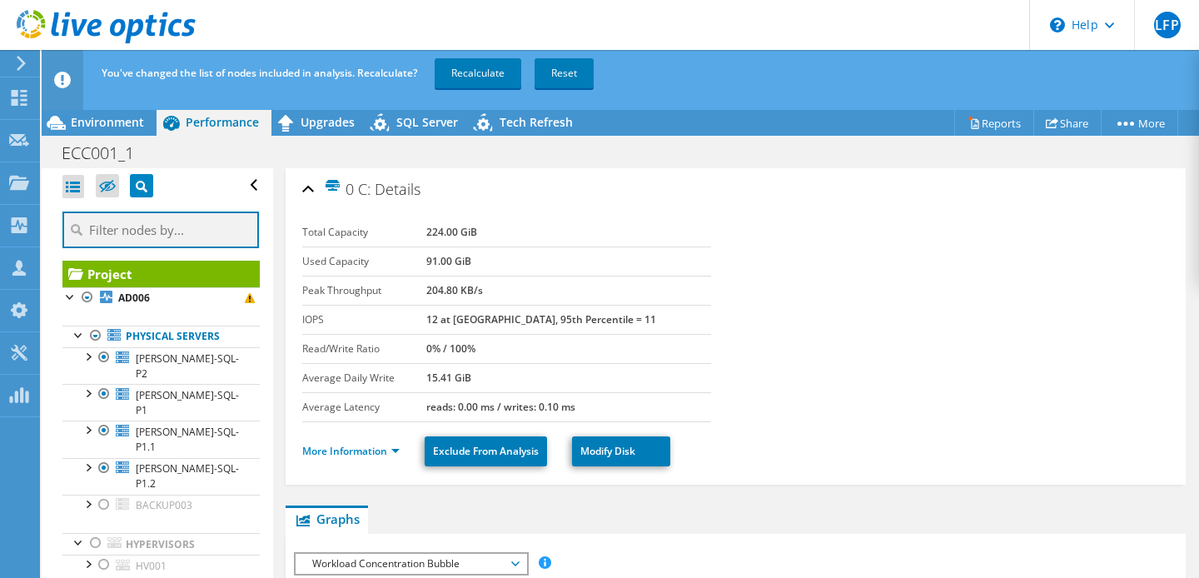
click at [133, 227] on input "text" at bounding box center [160, 230] width 197 height 37
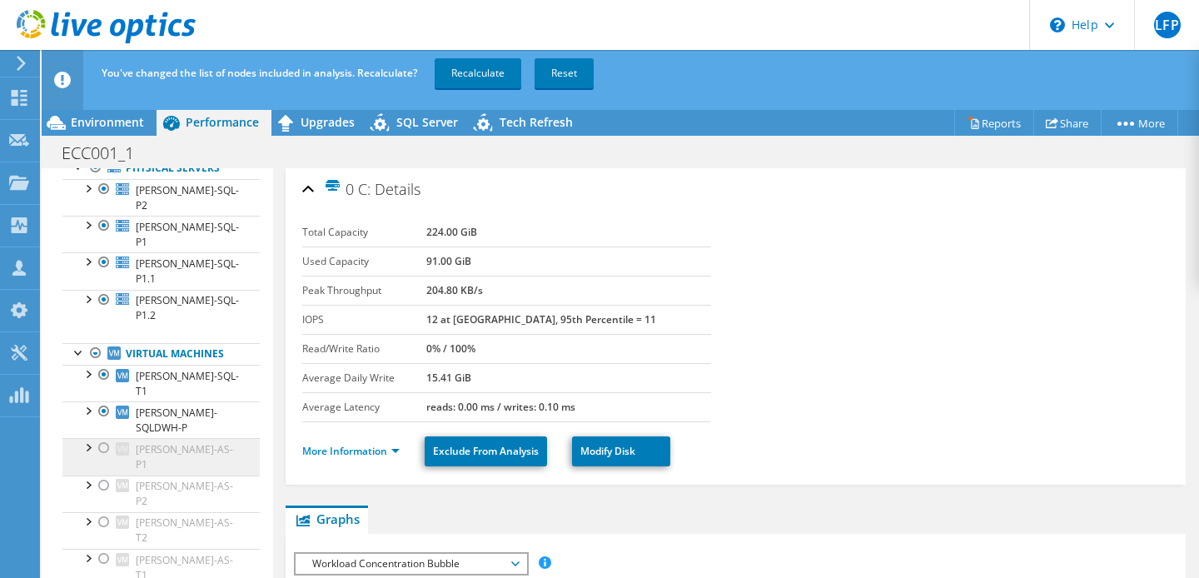
scroll to position [172, 0]
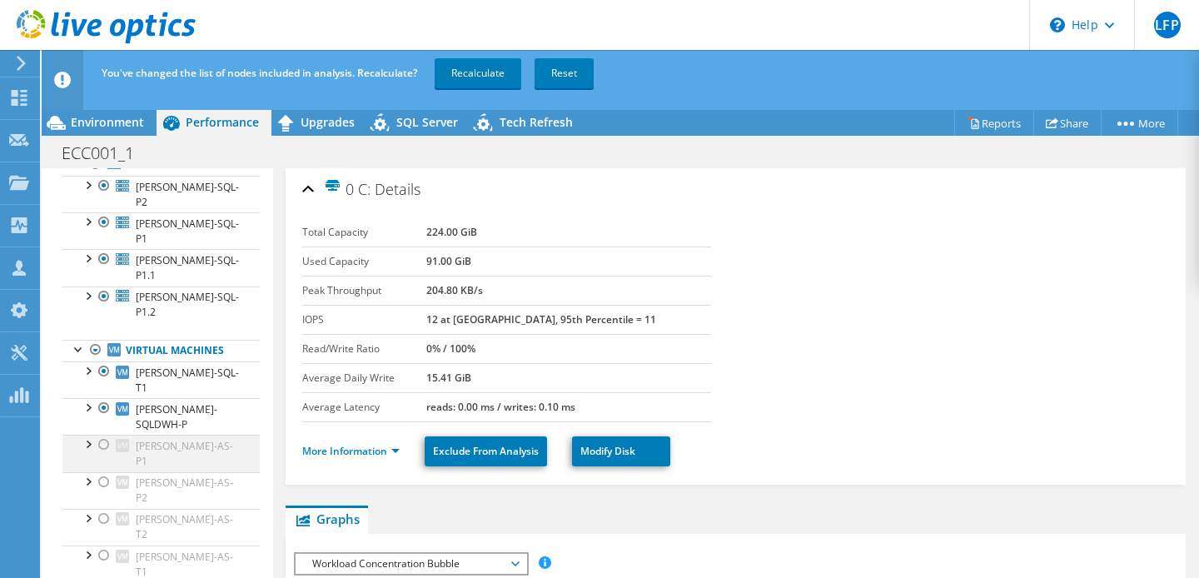
click at [107, 435] on div at bounding box center [104, 445] width 17 height 20
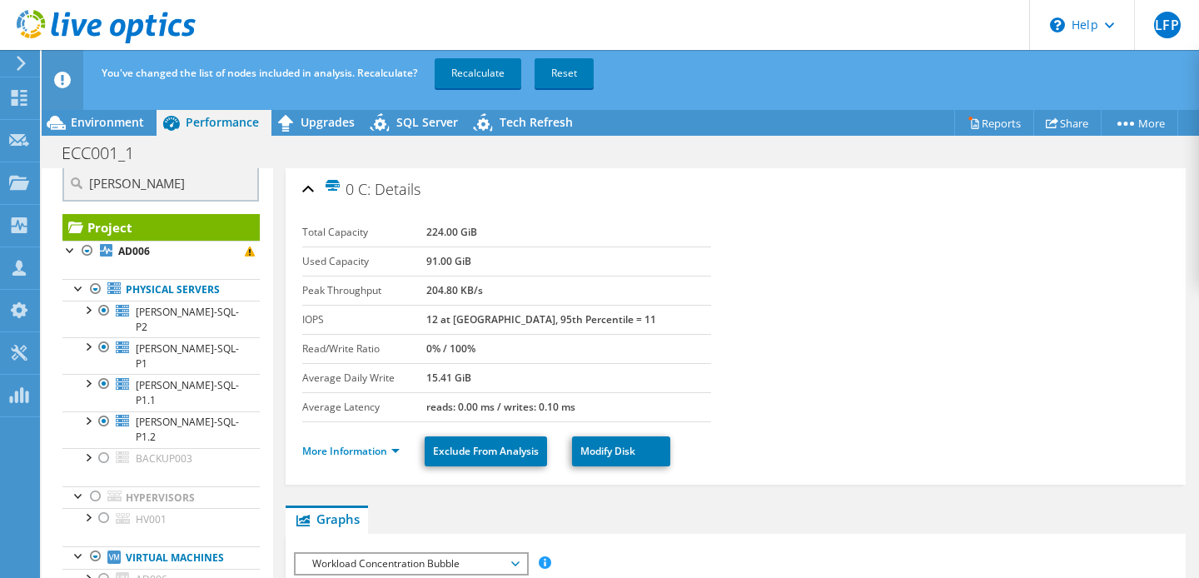
scroll to position [0, 0]
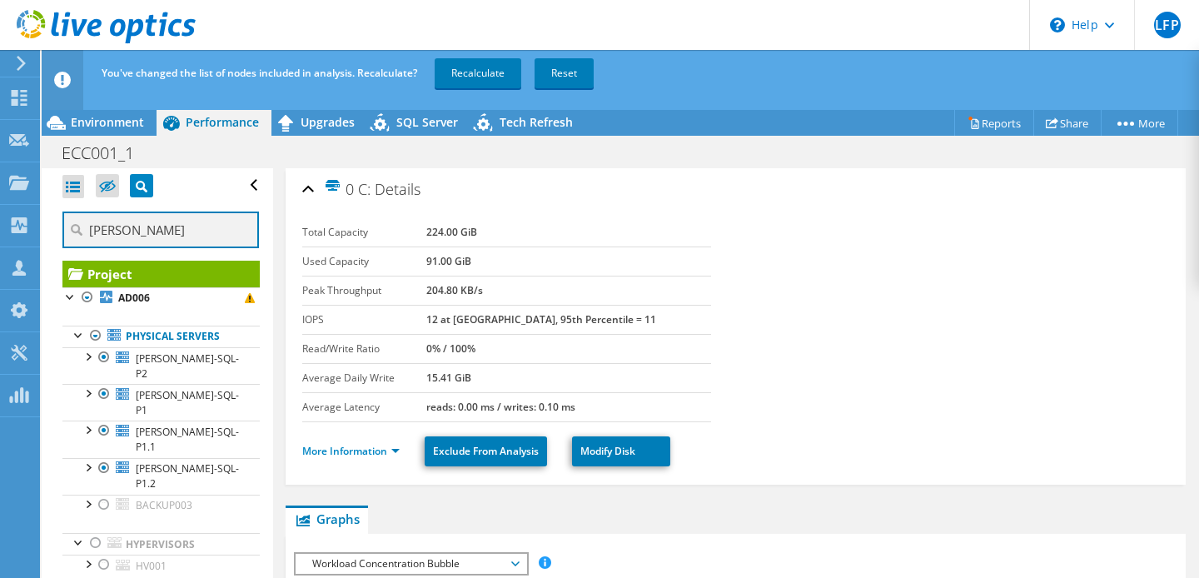
click at [148, 225] on input "[PERSON_NAME]" at bounding box center [160, 230] width 197 height 37
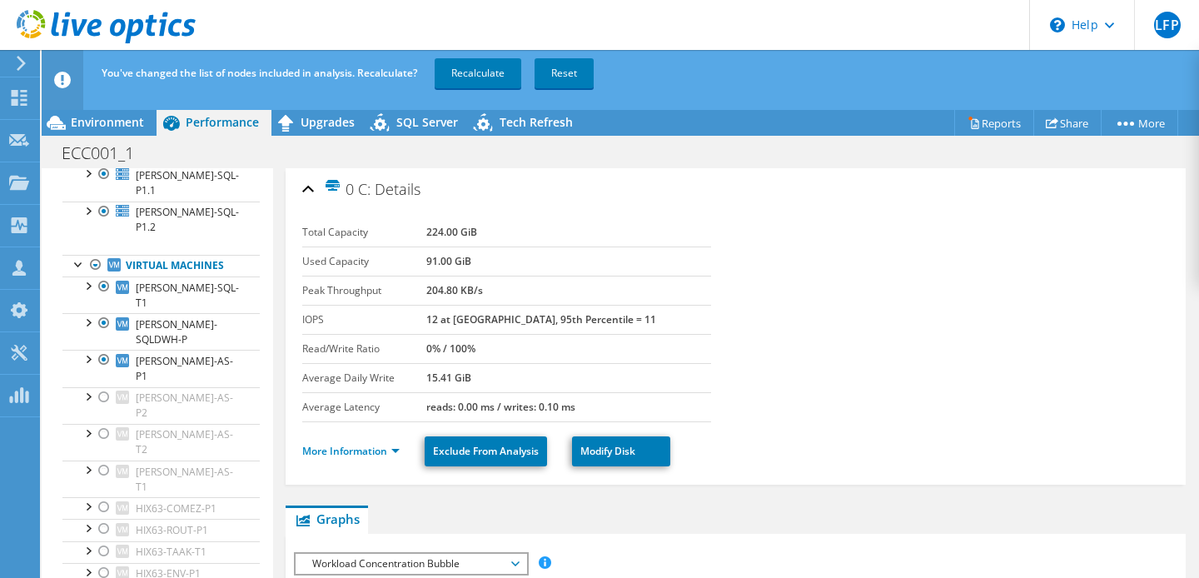
scroll to position [234, 0]
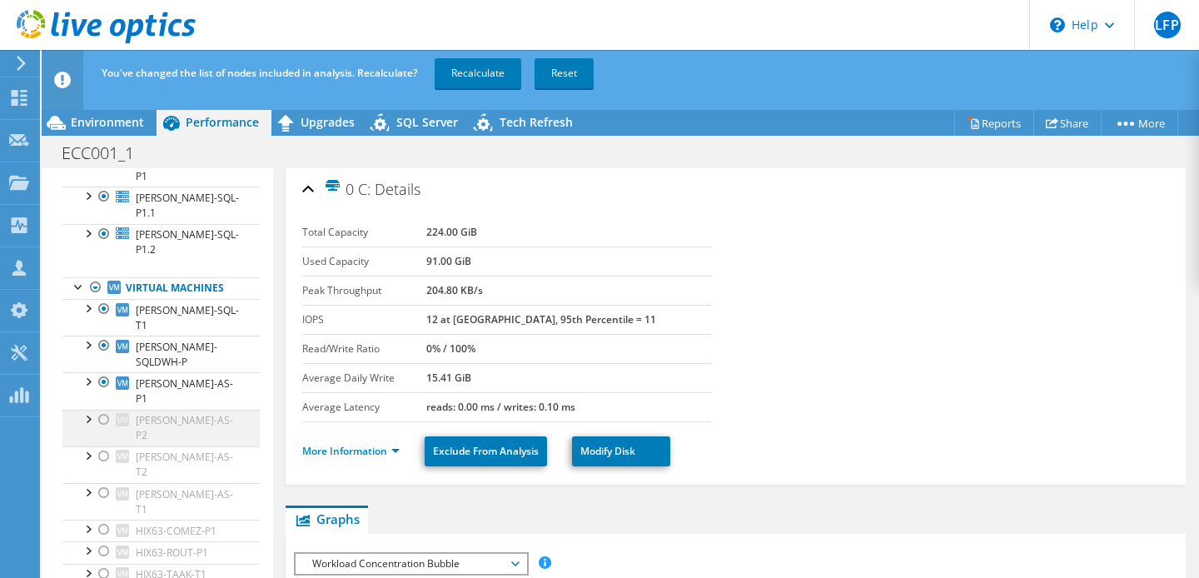
click at [104, 410] on div at bounding box center [104, 420] width 17 height 20
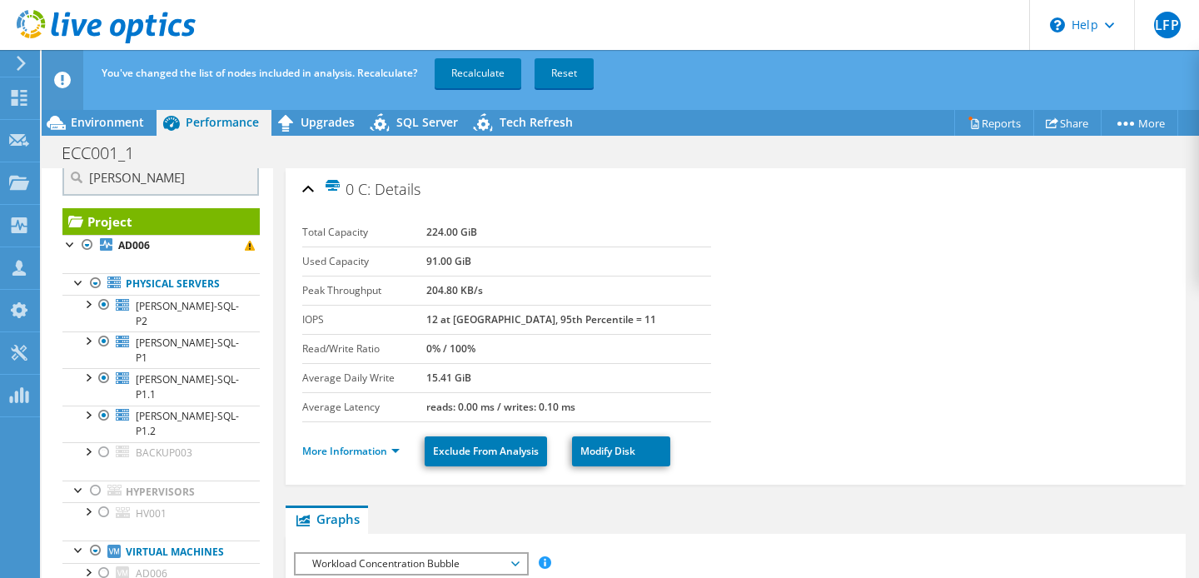
scroll to position [0, 0]
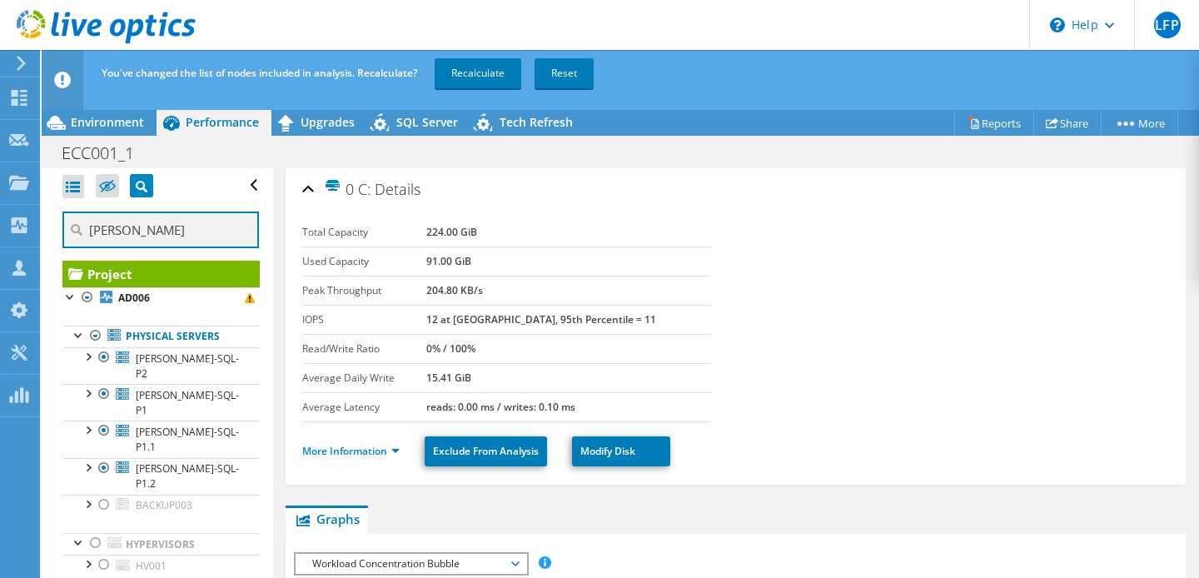
click at [144, 232] on input "[PERSON_NAME]" at bounding box center [160, 230] width 197 height 37
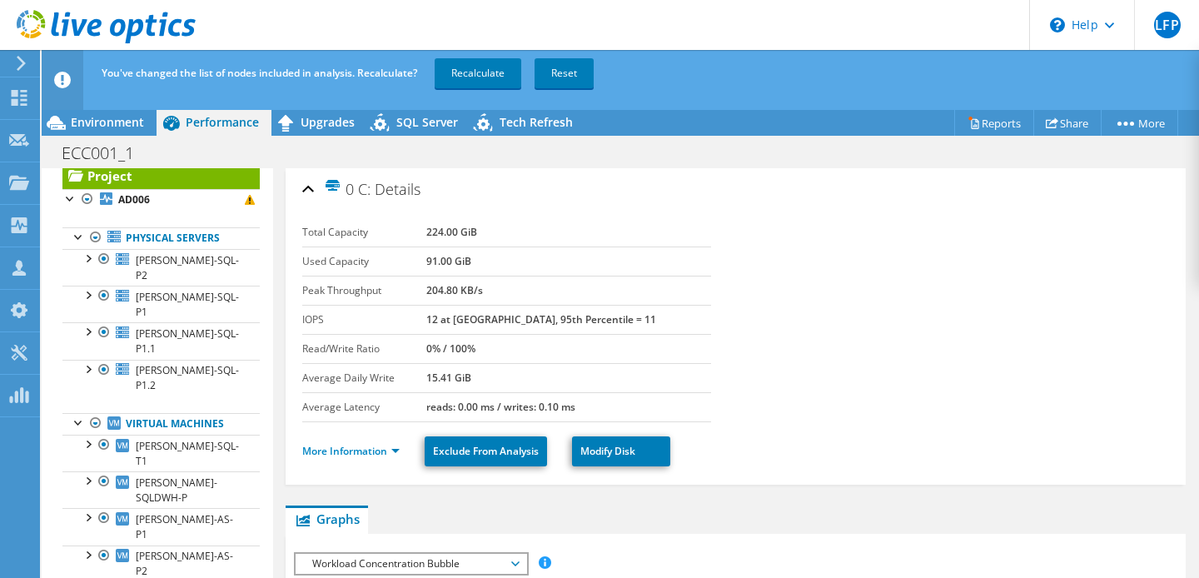
scroll to position [105, 0]
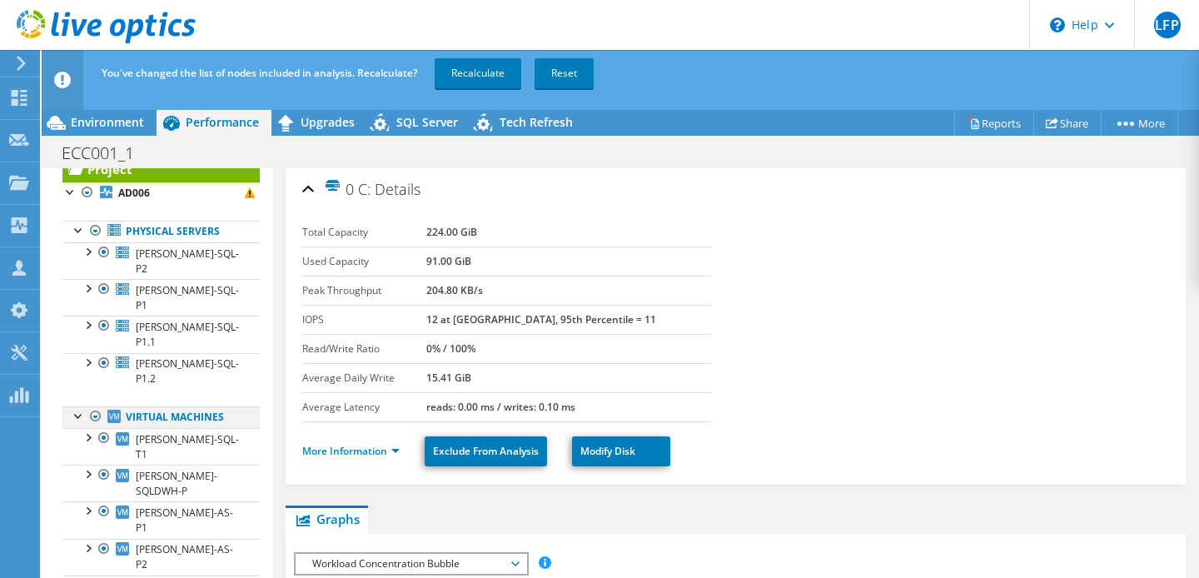
click at [97, 406] on div at bounding box center [95, 416] width 17 height 20
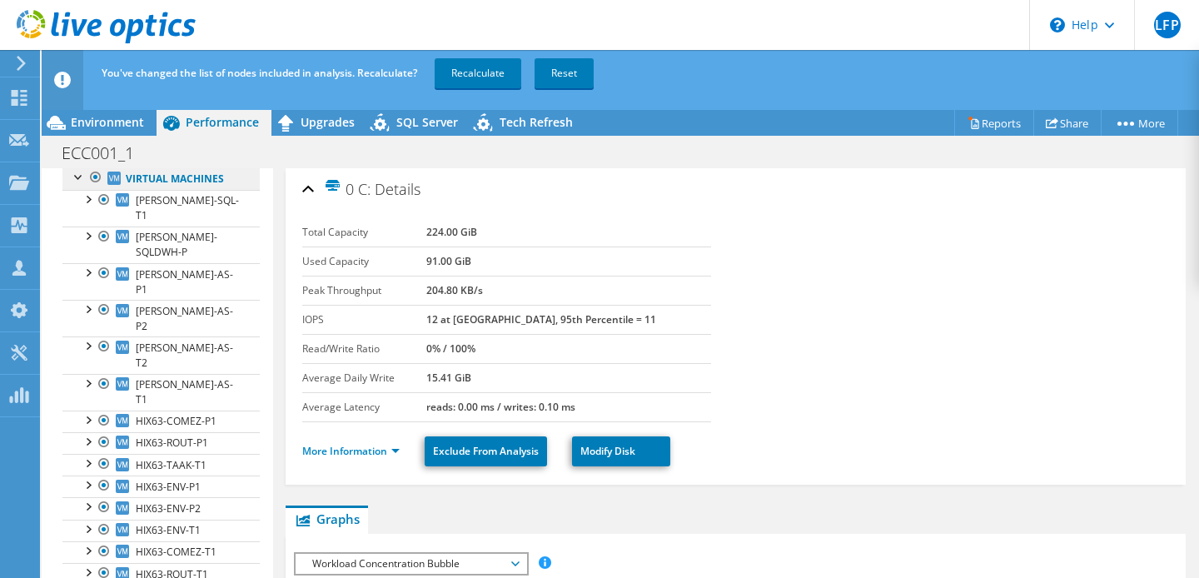
scroll to position [428, 0]
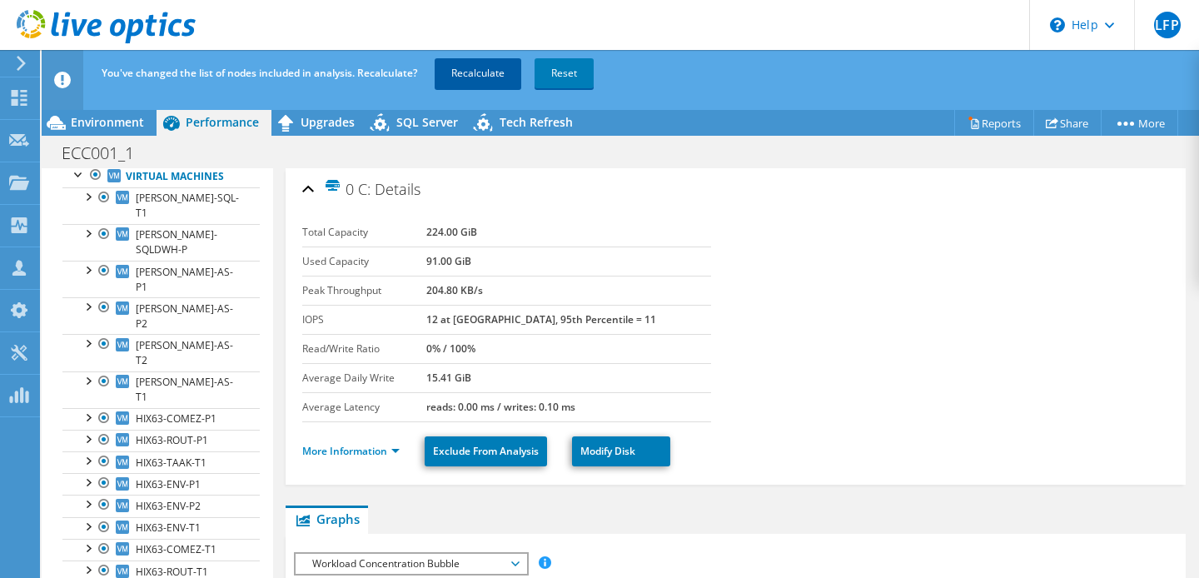
click at [478, 65] on link "Recalculate" at bounding box center [478, 73] width 87 height 30
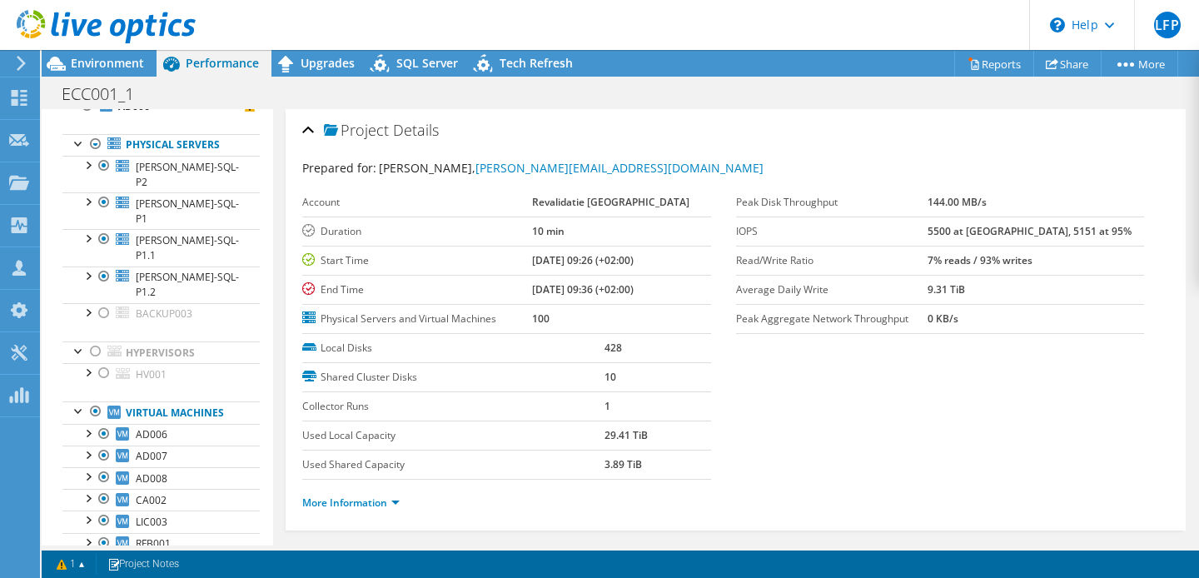
scroll to position [124, 0]
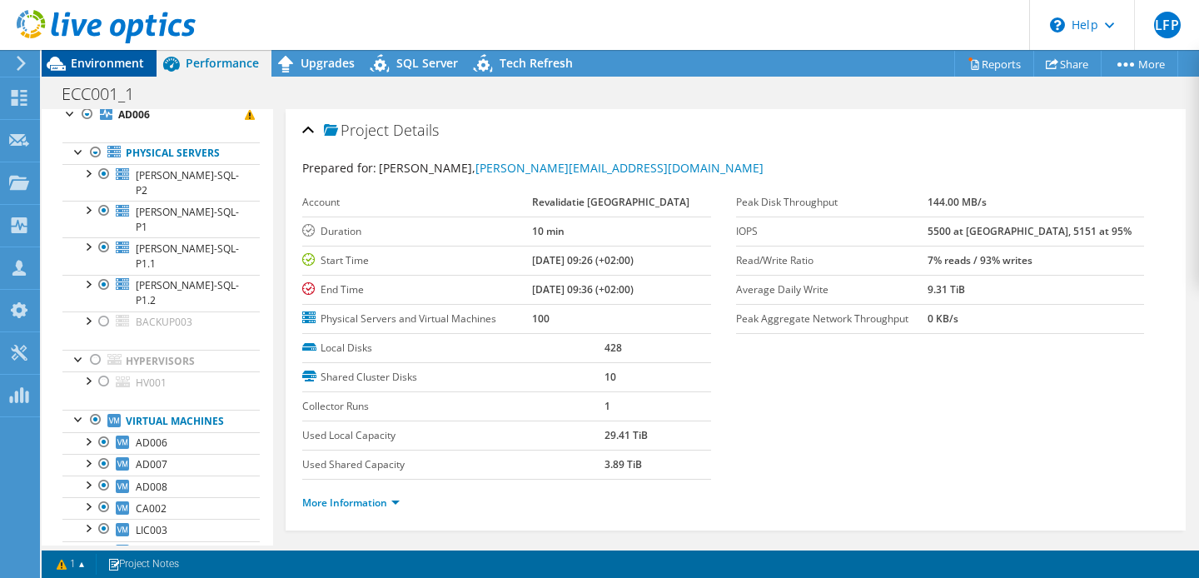
click at [111, 58] on span "Environment" at bounding box center [107, 63] width 73 height 16
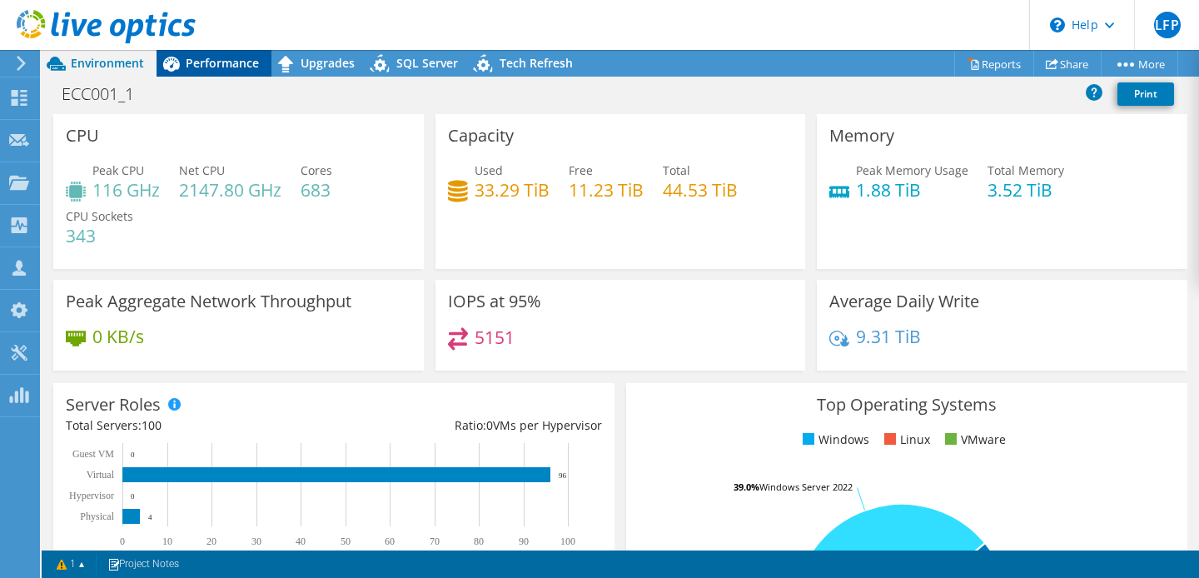
click at [192, 65] on span "Performance" at bounding box center [222, 63] width 73 height 16
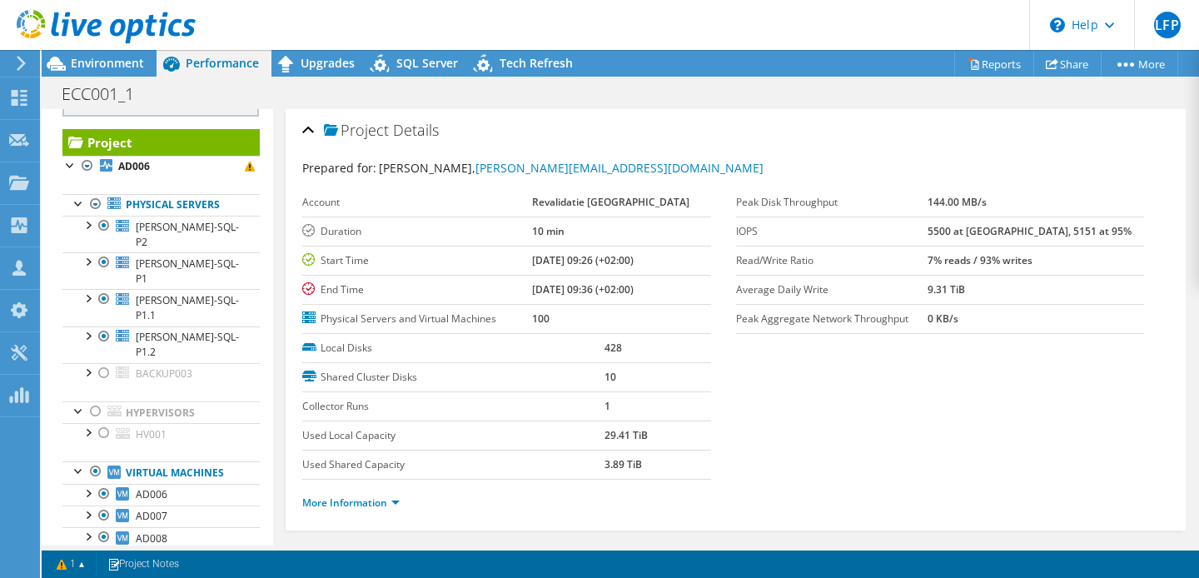
scroll to position [0, 0]
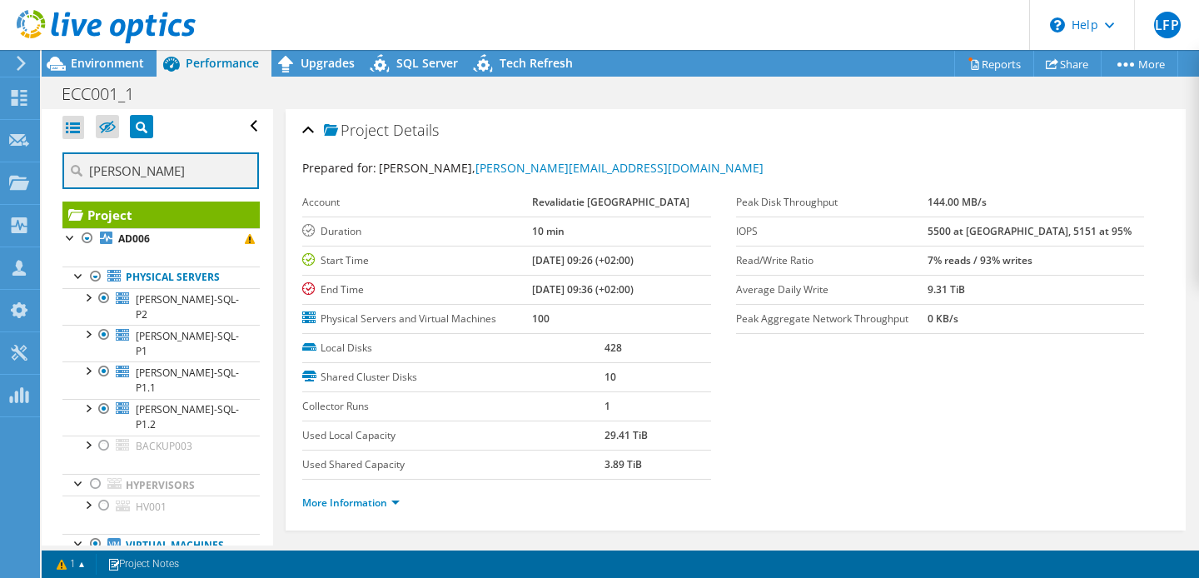
click at [126, 184] on input "[PERSON_NAME]" at bounding box center [160, 170] width 197 height 37
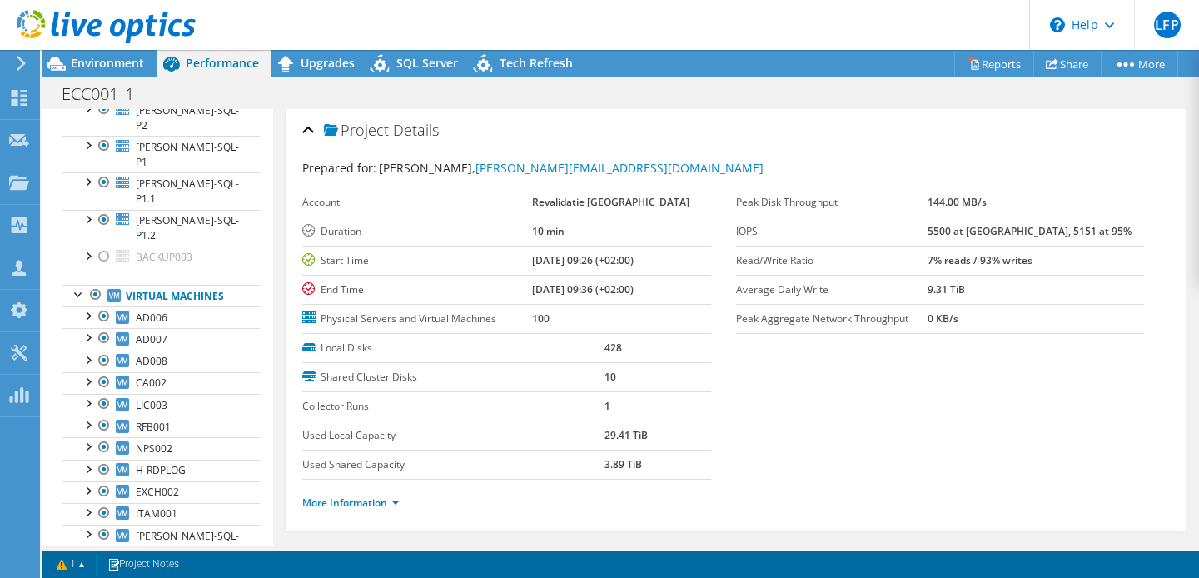
scroll to position [192, 0]
click at [98, 281] on div at bounding box center [95, 291] width 17 height 20
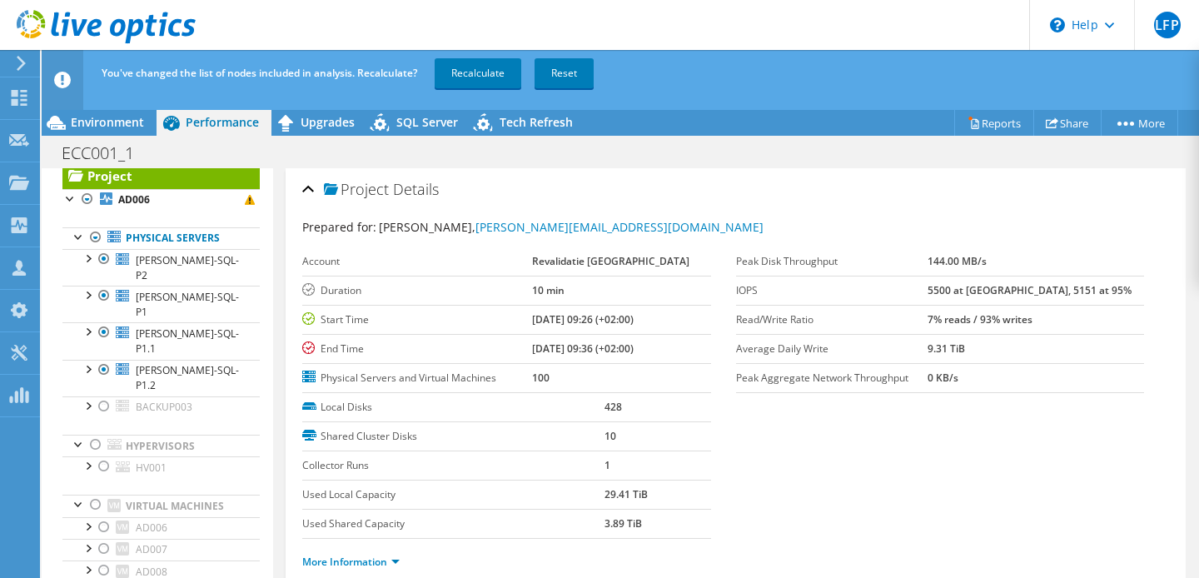
scroll to position [0, 0]
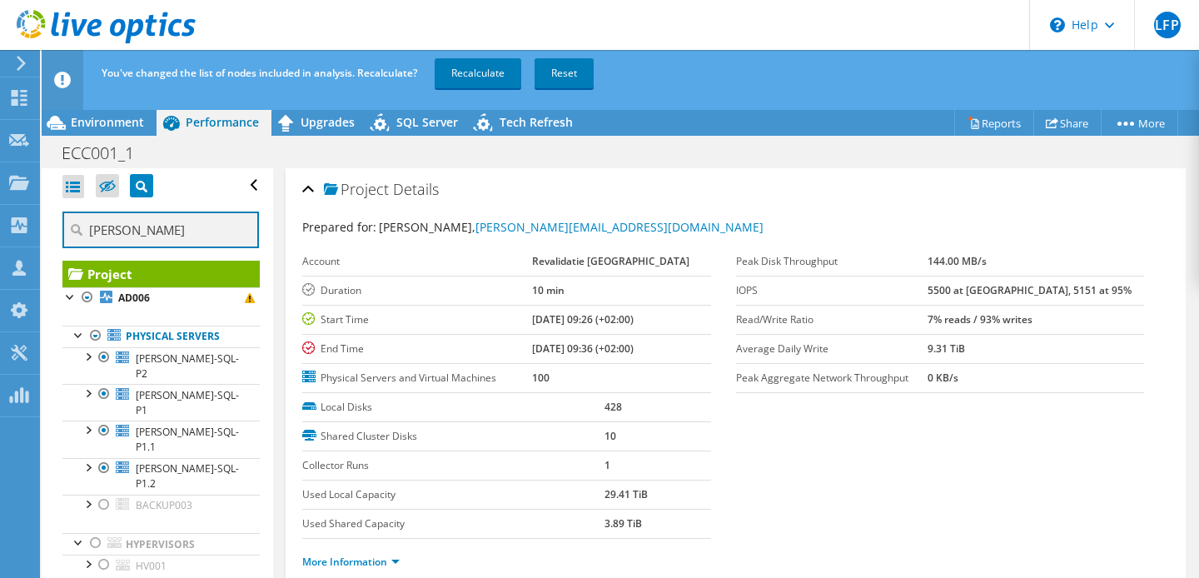
click at [142, 226] on input "[PERSON_NAME]" at bounding box center [160, 230] width 197 height 37
click at [130, 226] on input "[PERSON_NAME]" at bounding box center [160, 230] width 197 height 37
type input "H"
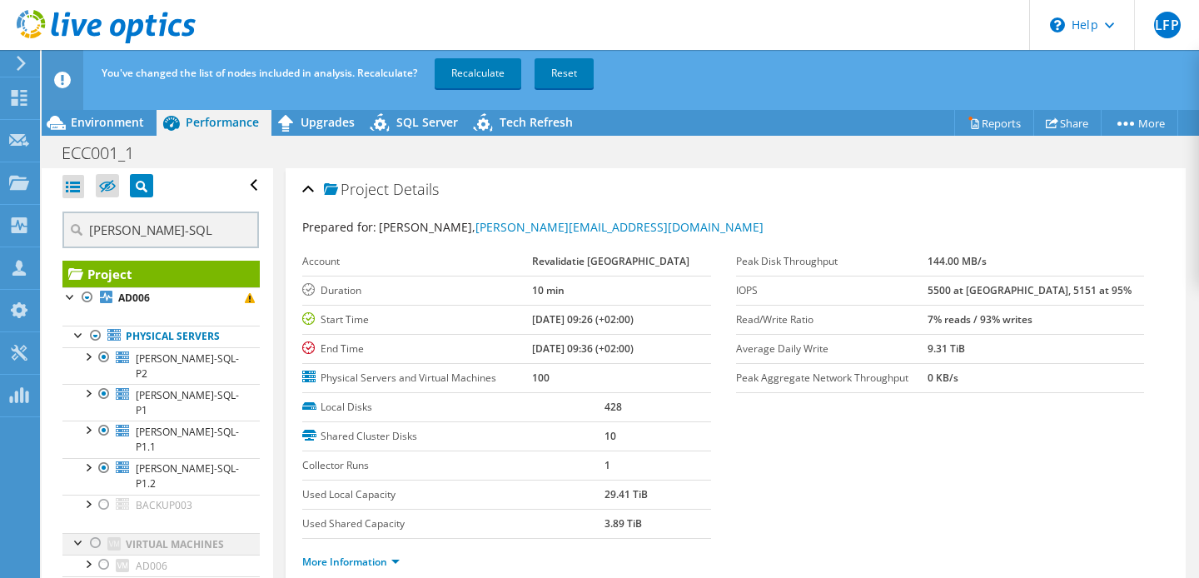
click at [95, 533] on div at bounding box center [95, 543] width 17 height 20
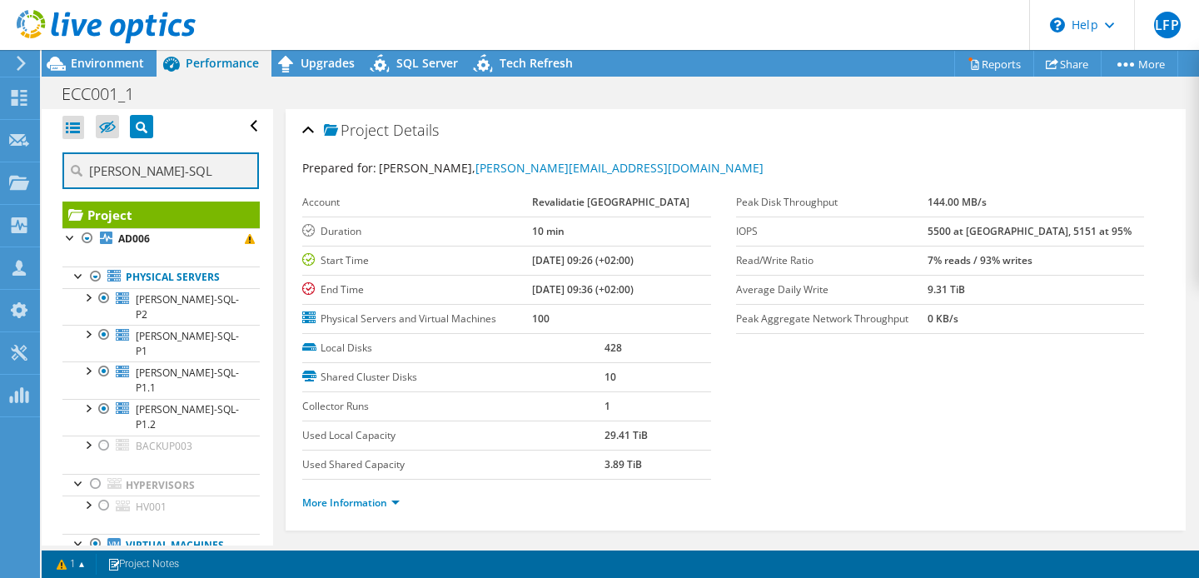
click at [153, 172] on input "[PERSON_NAME]-SQL" at bounding box center [160, 170] width 197 height 37
click at [77, 172] on icon at bounding box center [77, 171] width 12 height 12
click at [146, 127] on icon at bounding box center [142, 128] width 12 height 12
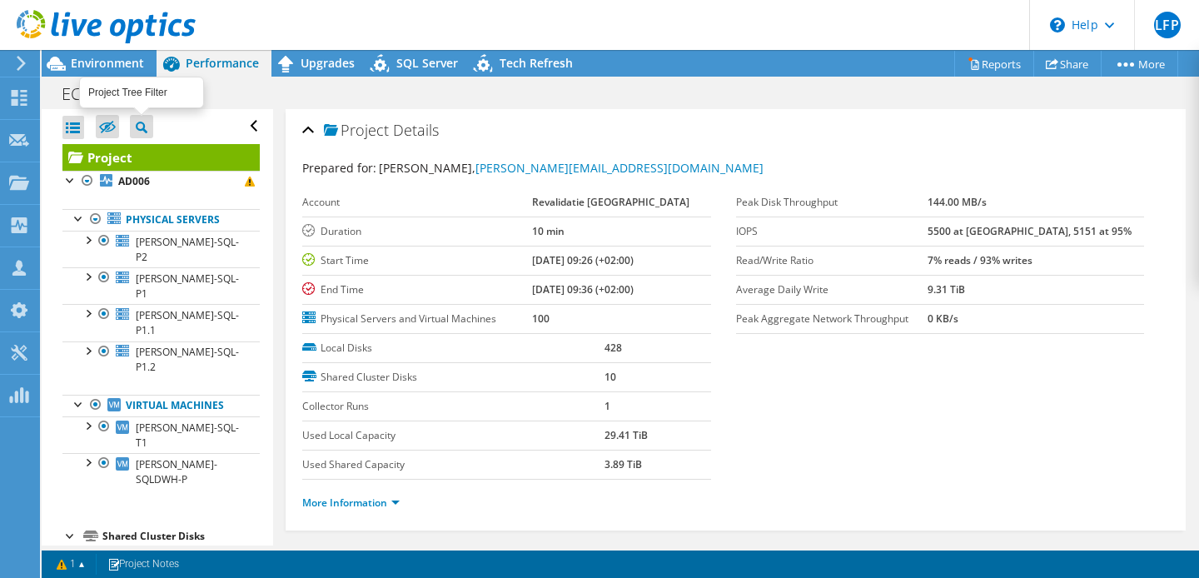
click at [144, 126] on icon at bounding box center [142, 128] width 12 height 12
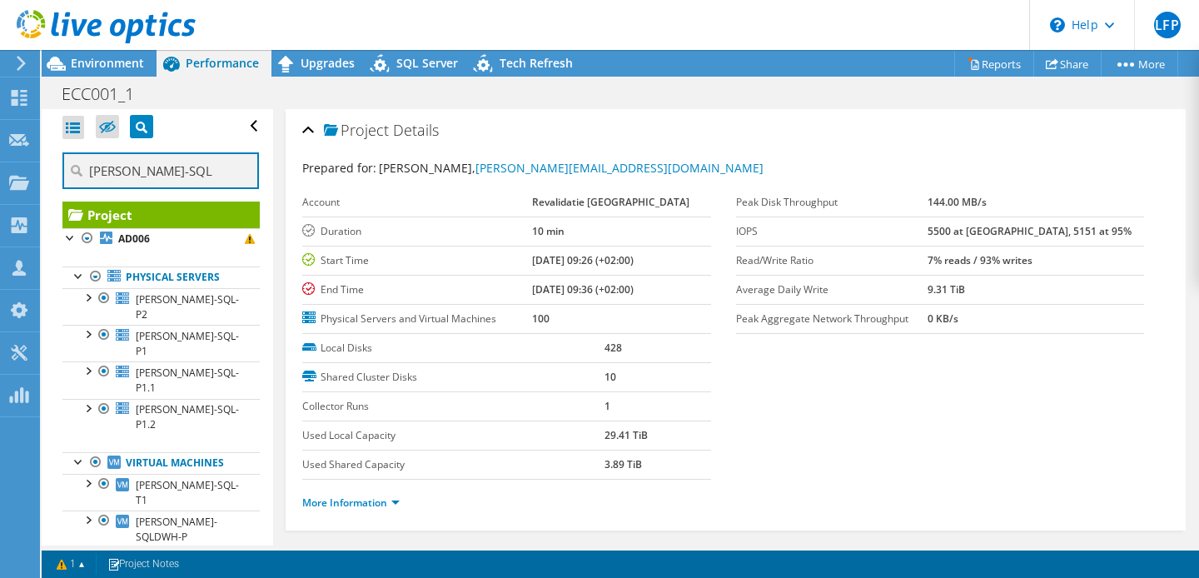
click at [135, 173] on input "[PERSON_NAME]-SQL" at bounding box center [160, 170] width 197 height 37
click at [75, 167] on icon at bounding box center [77, 171] width 12 height 12
click at [132, 172] on input "[PERSON_NAME]-" at bounding box center [160, 170] width 197 height 37
type input "H"
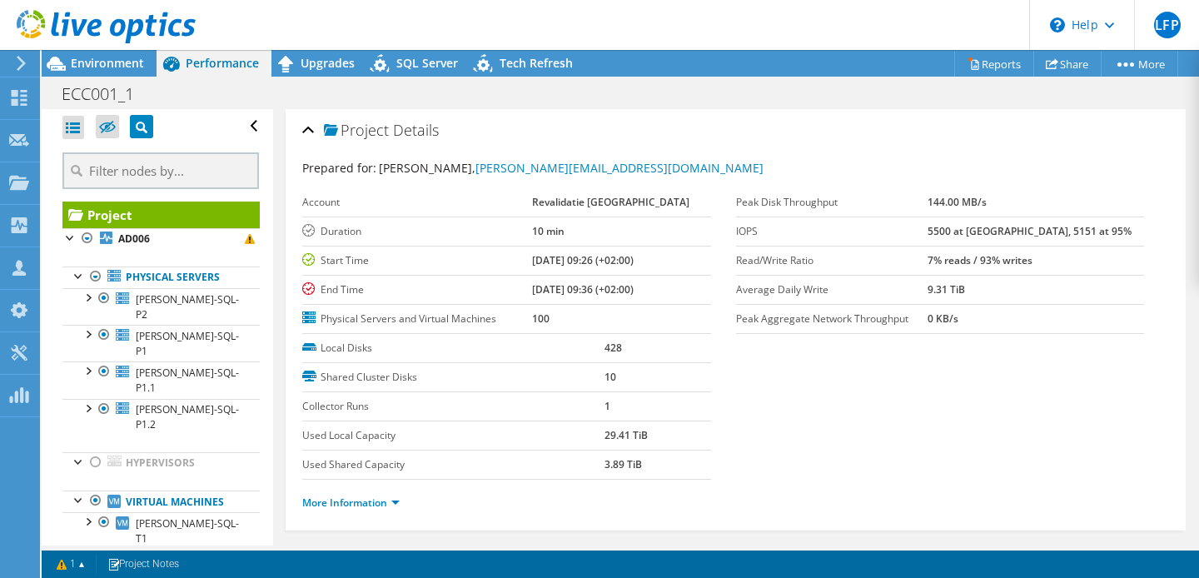
click at [78, 171] on icon at bounding box center [77, 171] width 12 height 12
click at [79, 491] on div at bounding box center [79, 499] width 17 height 17
click at [74, 127] on div at bounding box center [73, 127] width 22 height 23
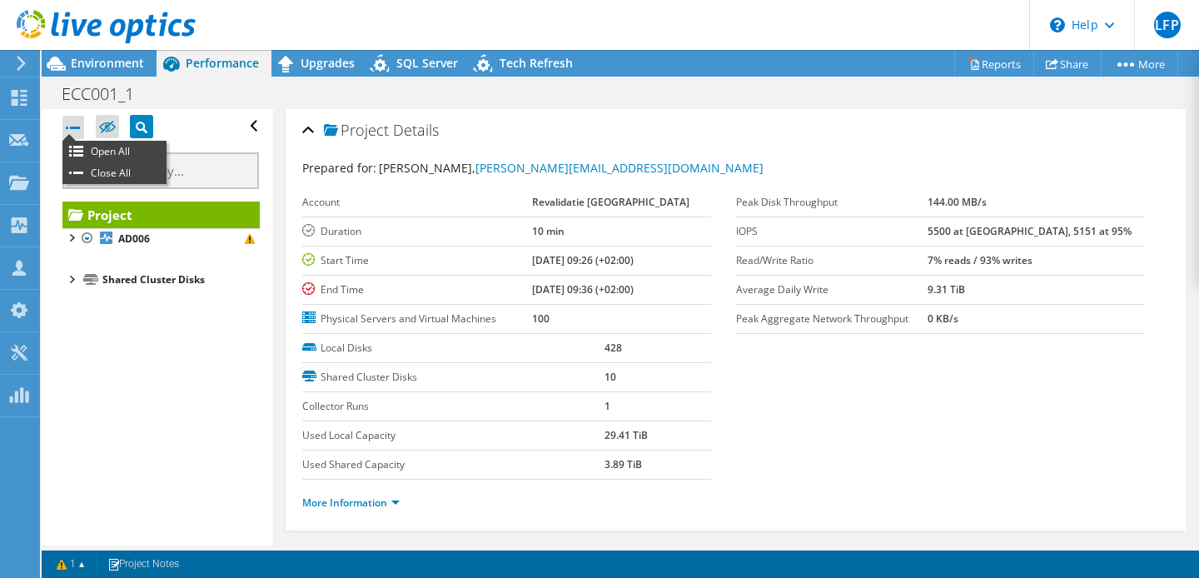
click at [72, 129] on div at bounding box center [73, 127] width 22 height 23
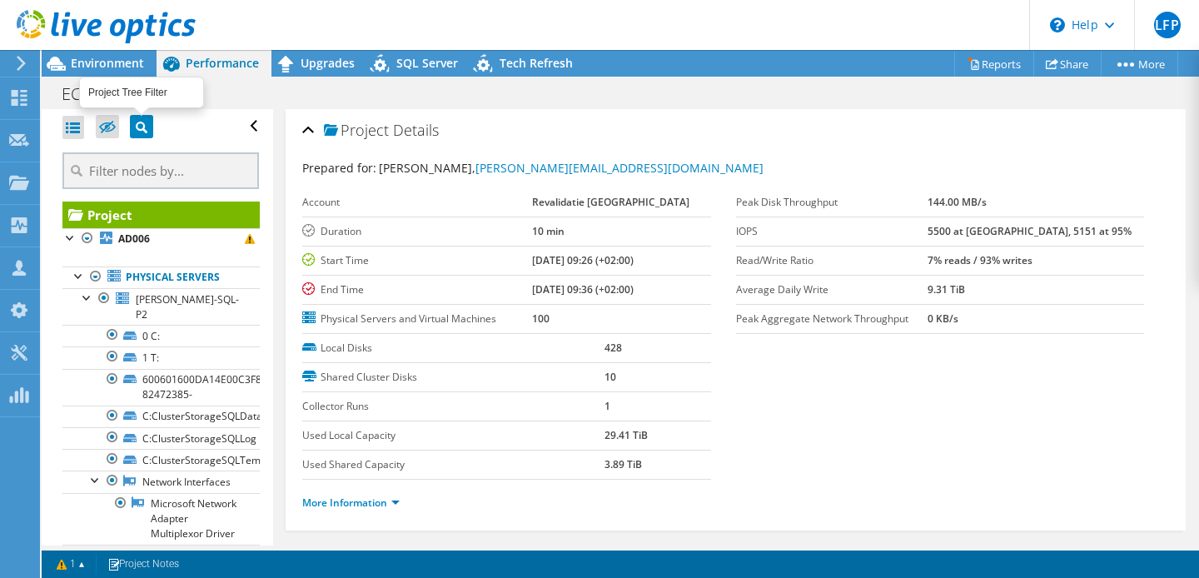
click at [145, 127] on icon at bounding box center [142, 128] width 12 height 12
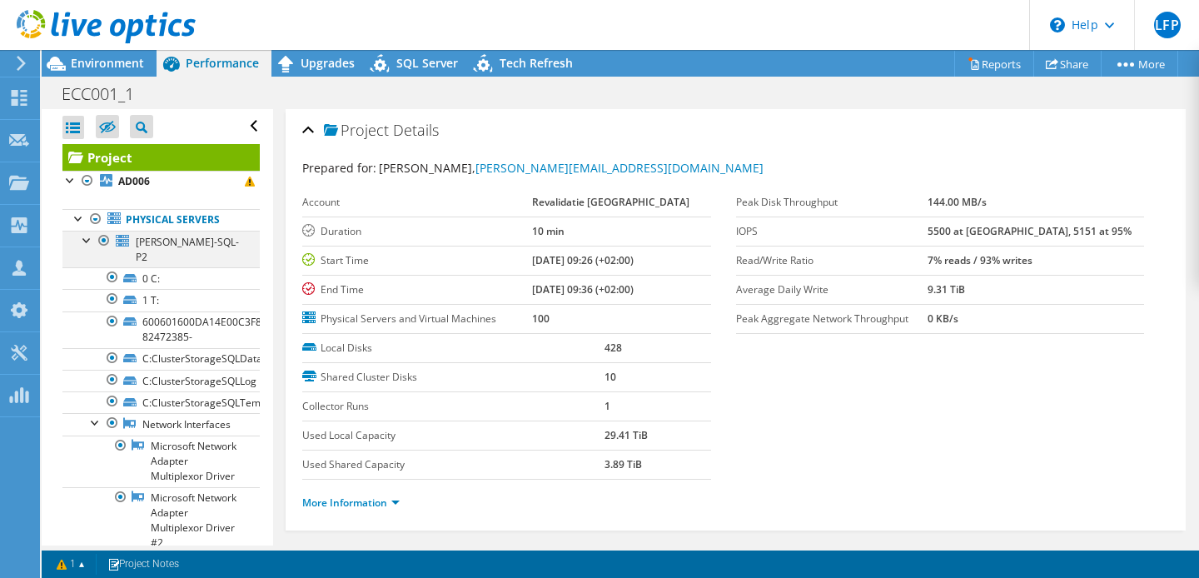
click at [89, 242] on div at bounding box center [87, 239] width 17 height 17
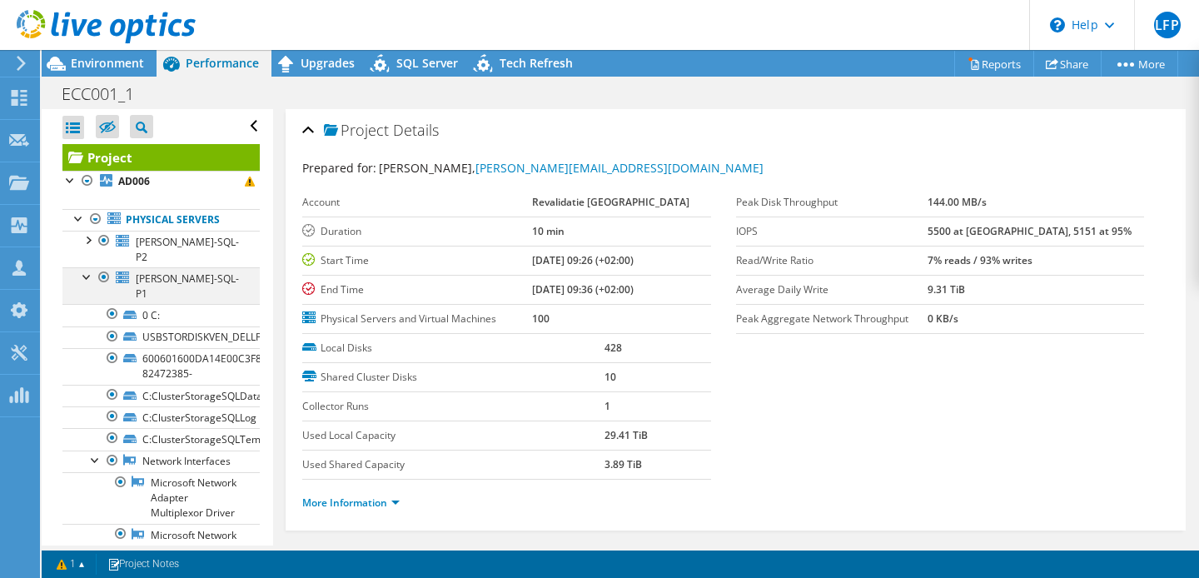
click at [88, 267] on div at bounding box center [87, 275] width 17 height 17
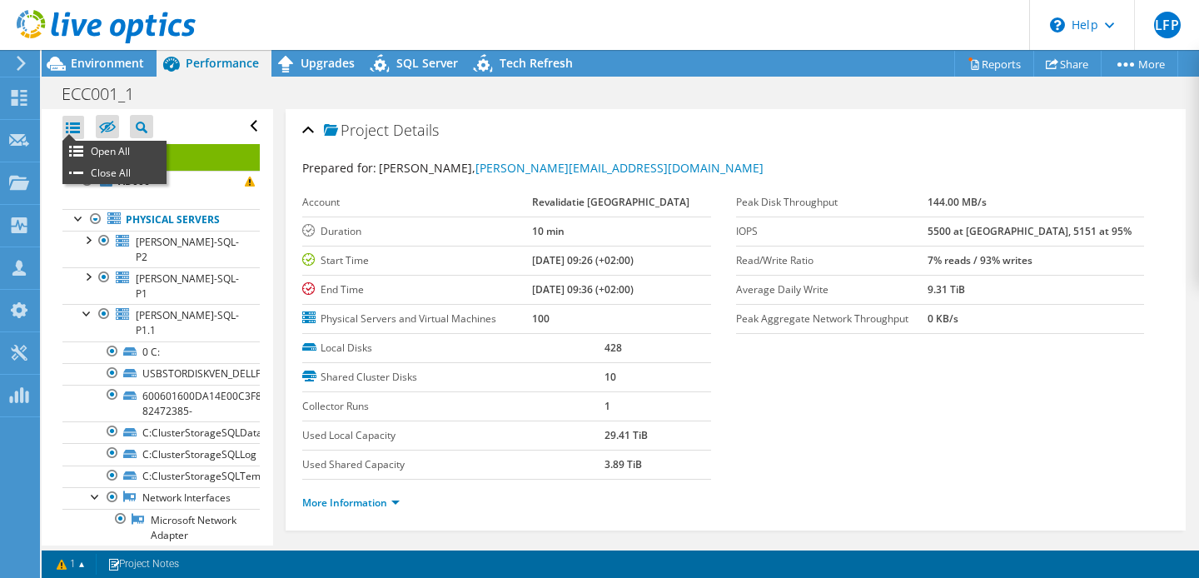
click at [73, 117] on div at bounding box center [73, 127] width 22 height 23
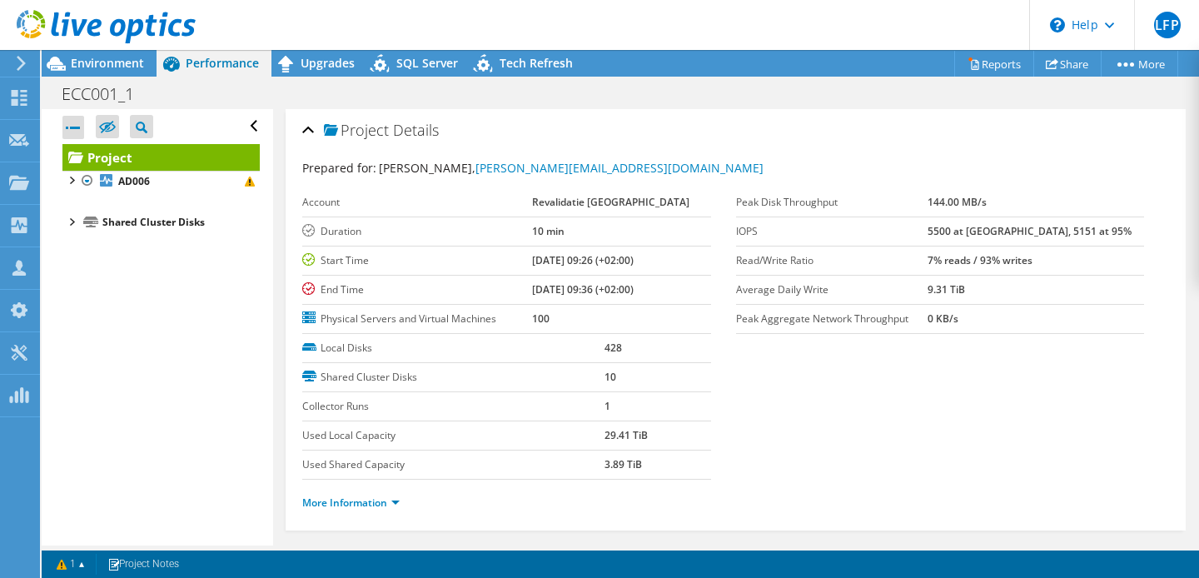
click at [79, 130] on div at bounding box center [73, 127] width 22 height 23
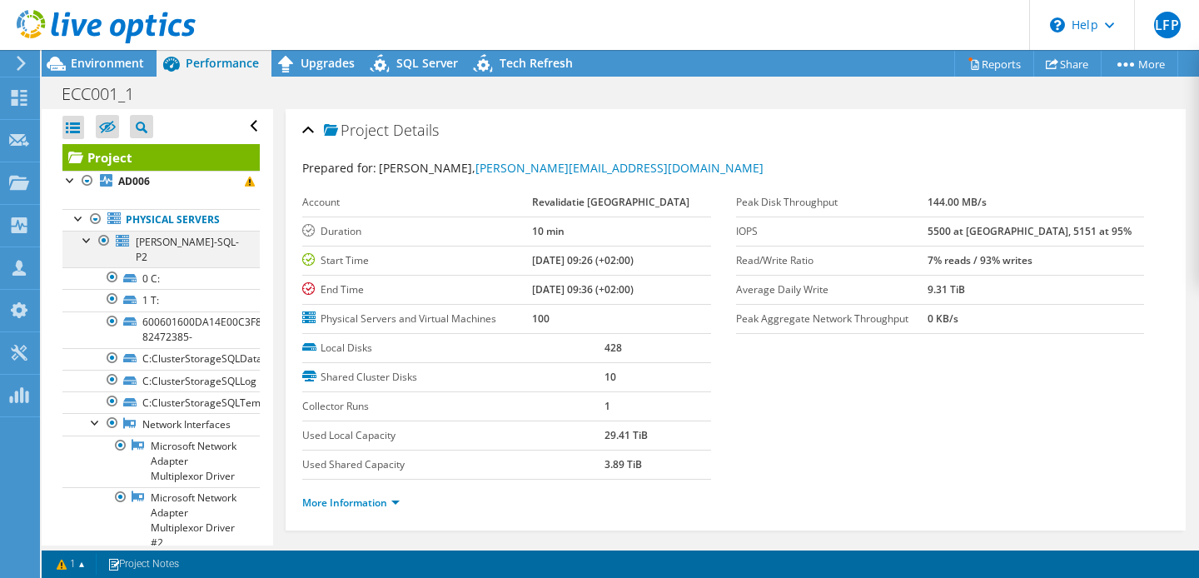
click at [86, 237] on div at bounding box center [87, 239] width 17 height 17
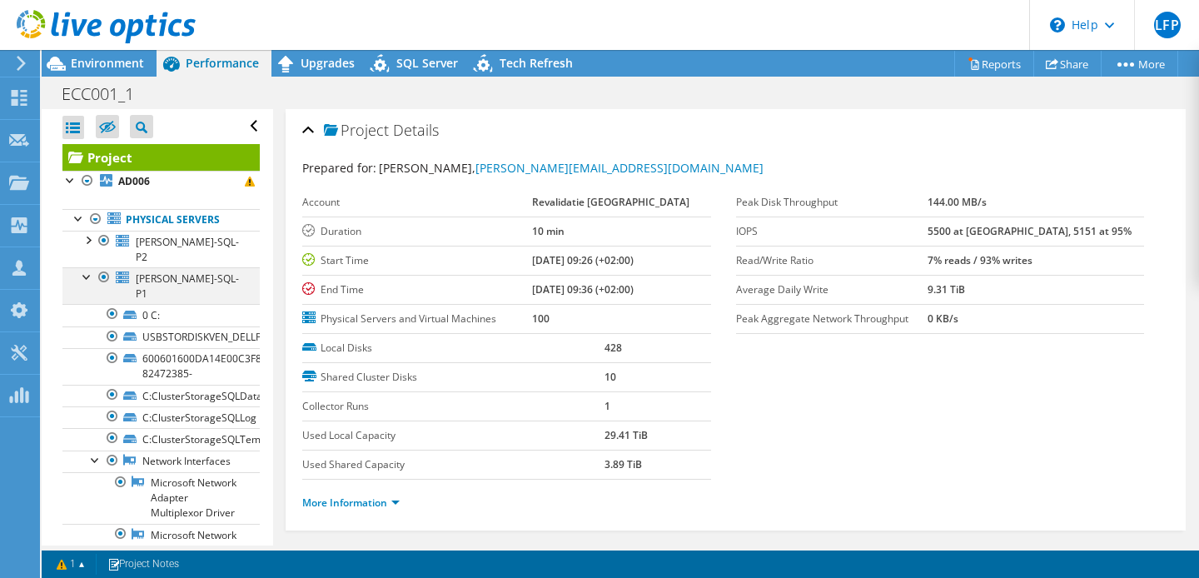
click at [87, 267] on div at bounding box center [87, 275] width 17 height 17
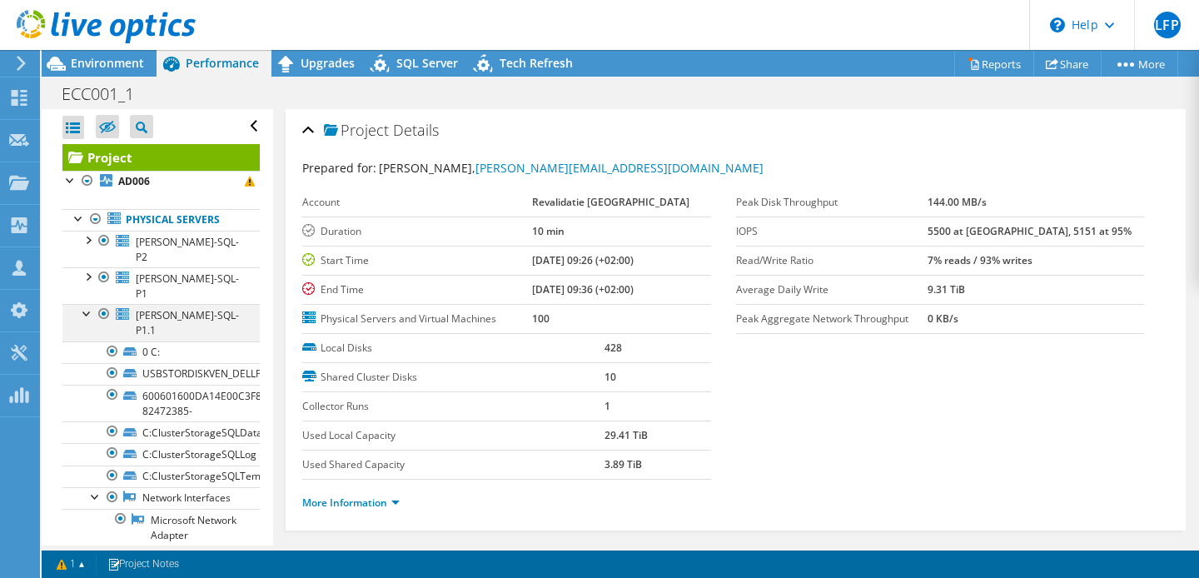
click at [90, 304] on div at bounding box center [87, 312] width 17 height 17
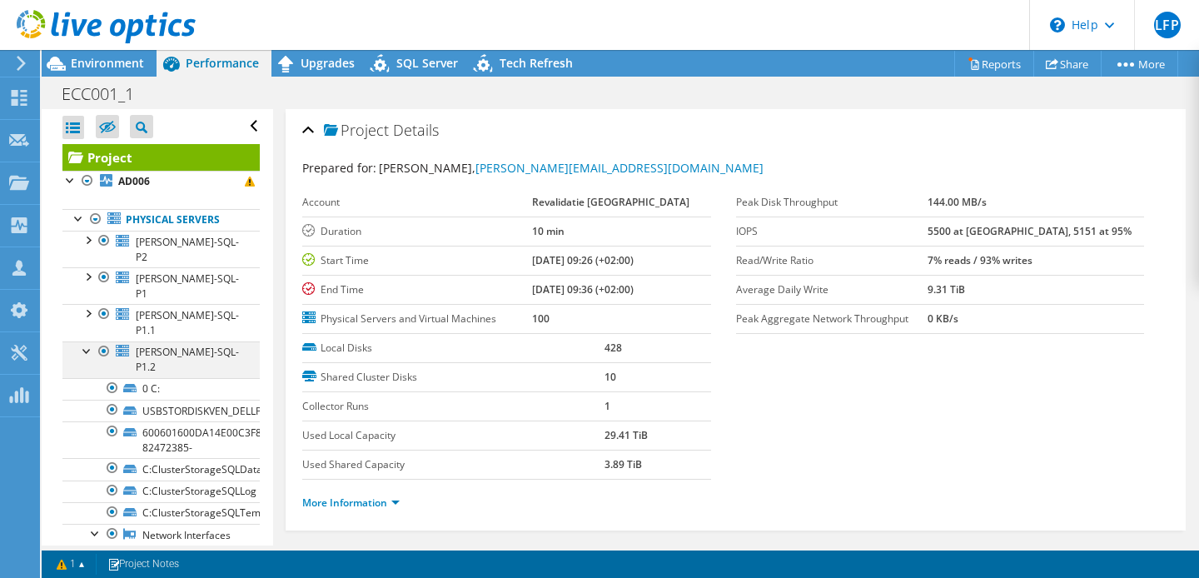
click at [91, 341] on div at bounding box center [87, 349] width 17 height 17
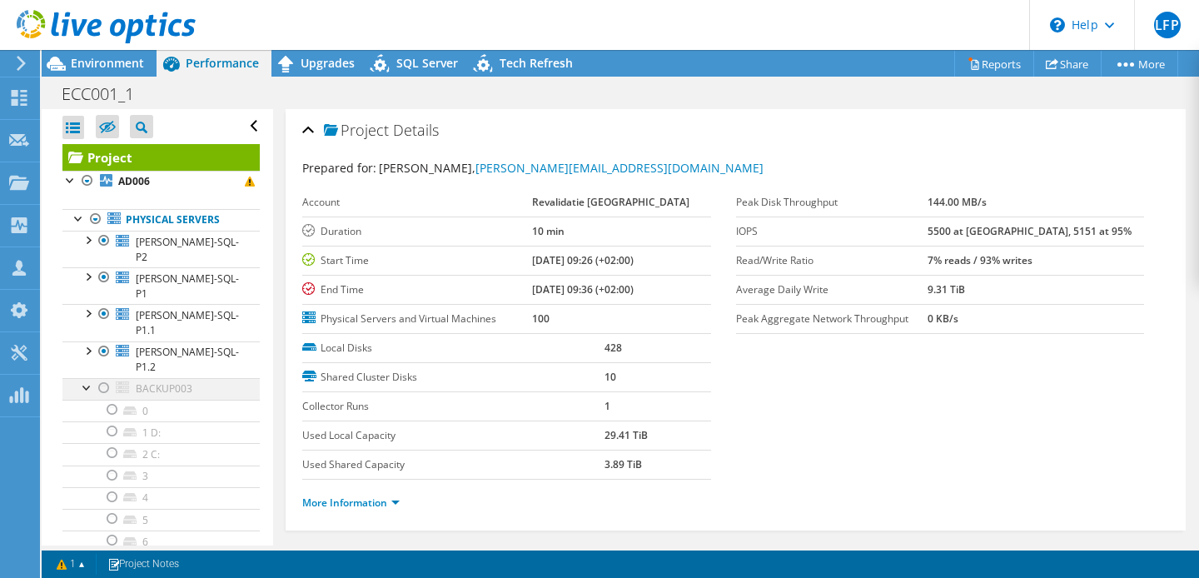
click at [90, 378] on div at bounding box center [87, 386] width 17 height 17
click at [97, 416] on div at bounding box center [95, 426] width 17 height 20
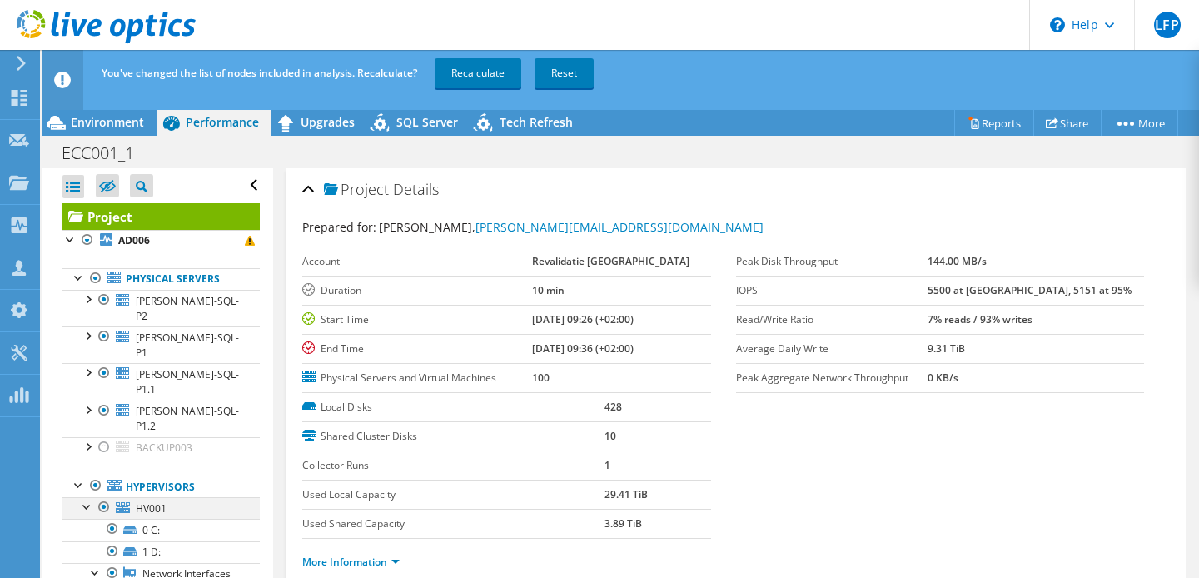
click at [89, 497] on div at bounding box center [87, 505] width 17 height 17
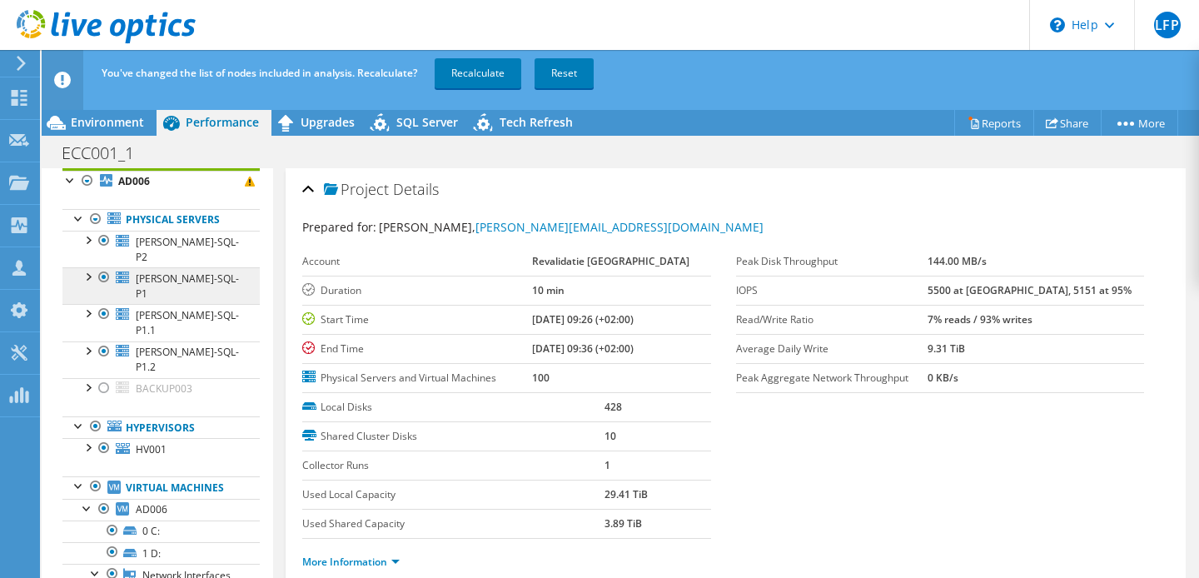
scroll to position [61, 0]
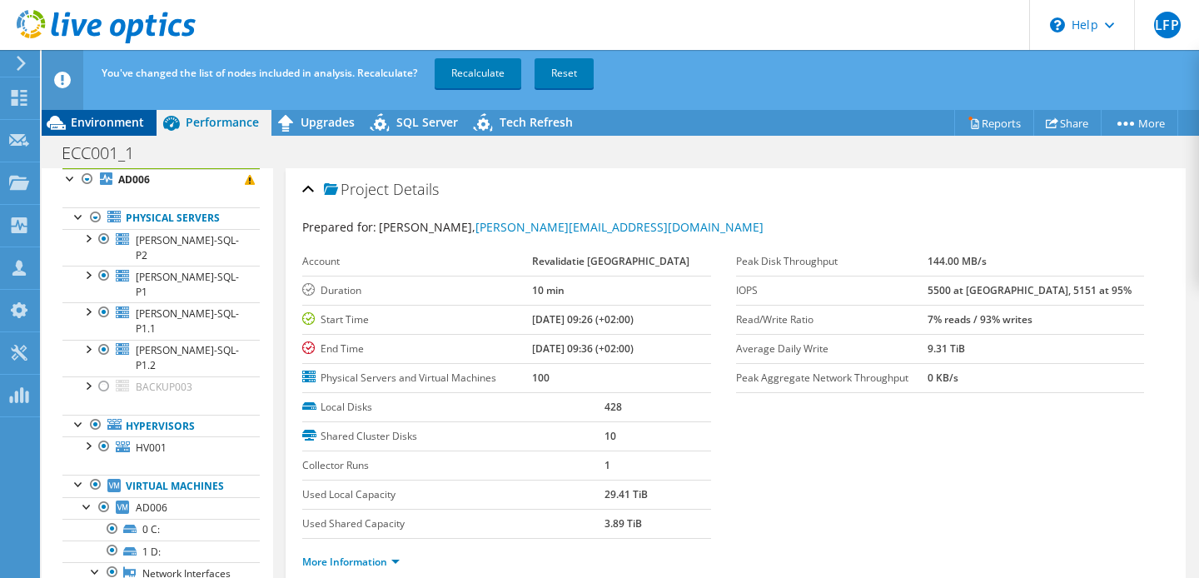
click at [126, 129] on span "Environment" at bounding box center [107, 122] width 73 height 16
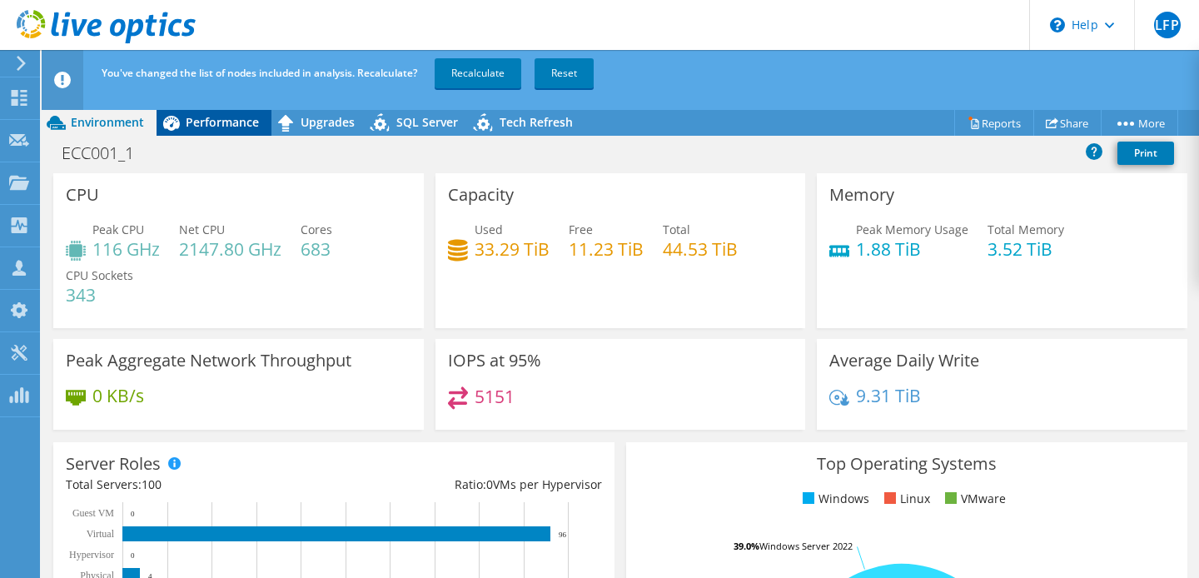
click at [217, 130] on div "Performance" at bounding box center [214, 122] width 115 height 27
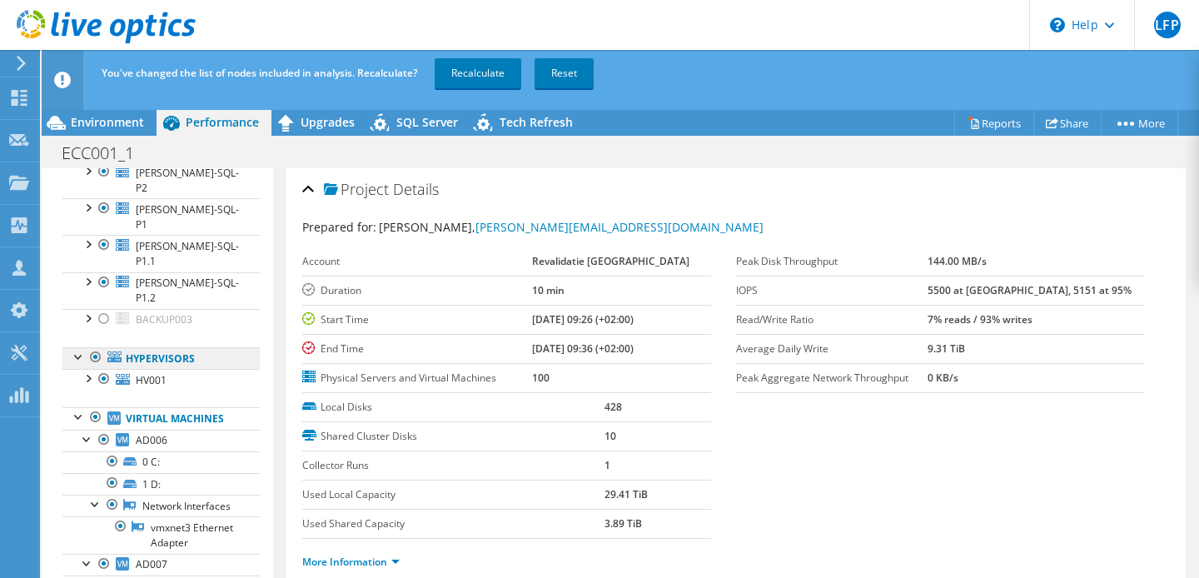
scroll to position [164, 0]
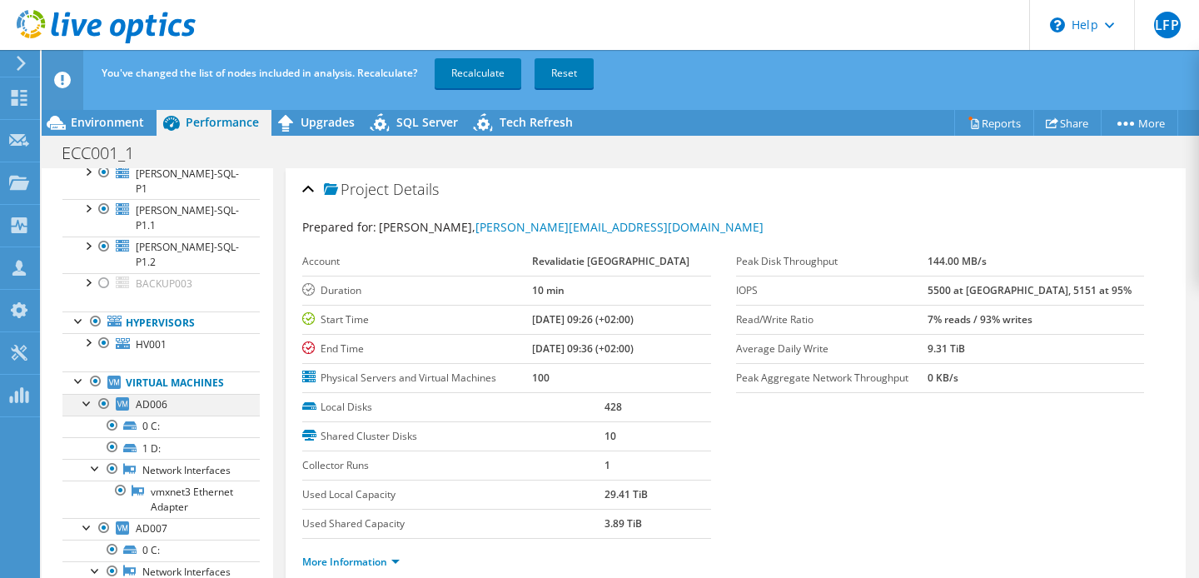
click at [87, 394] on div at bounding box center [87, 402] width 17 height 17
click at [86, 416] on div at bounding box center [87, 424] width 17 height 17
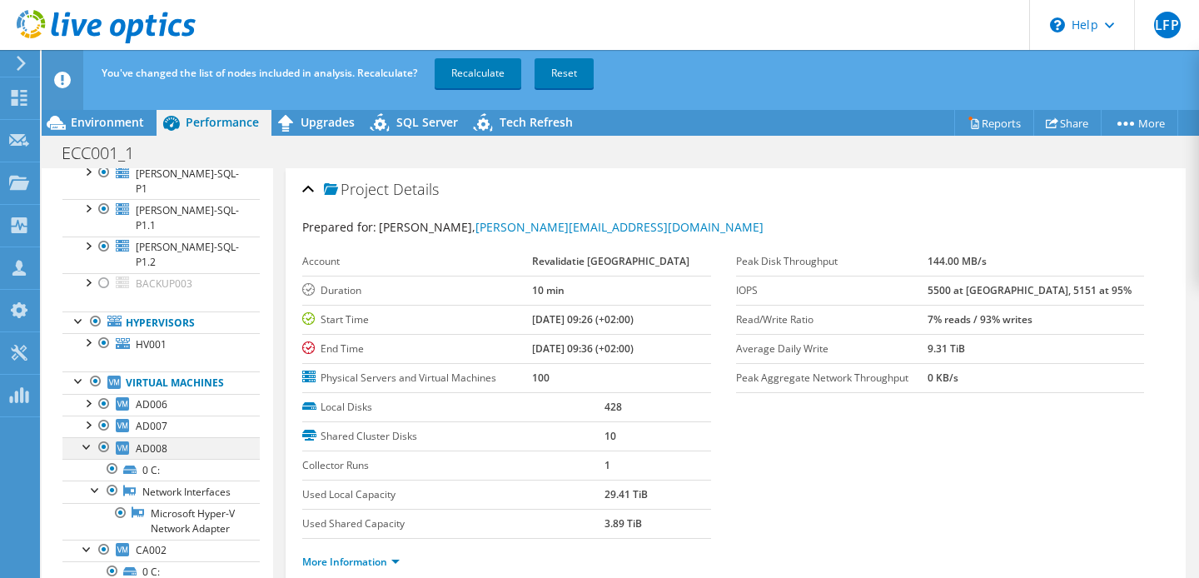
click at [87, 437] on div at bounding box center [87, 445] width 17 height 17
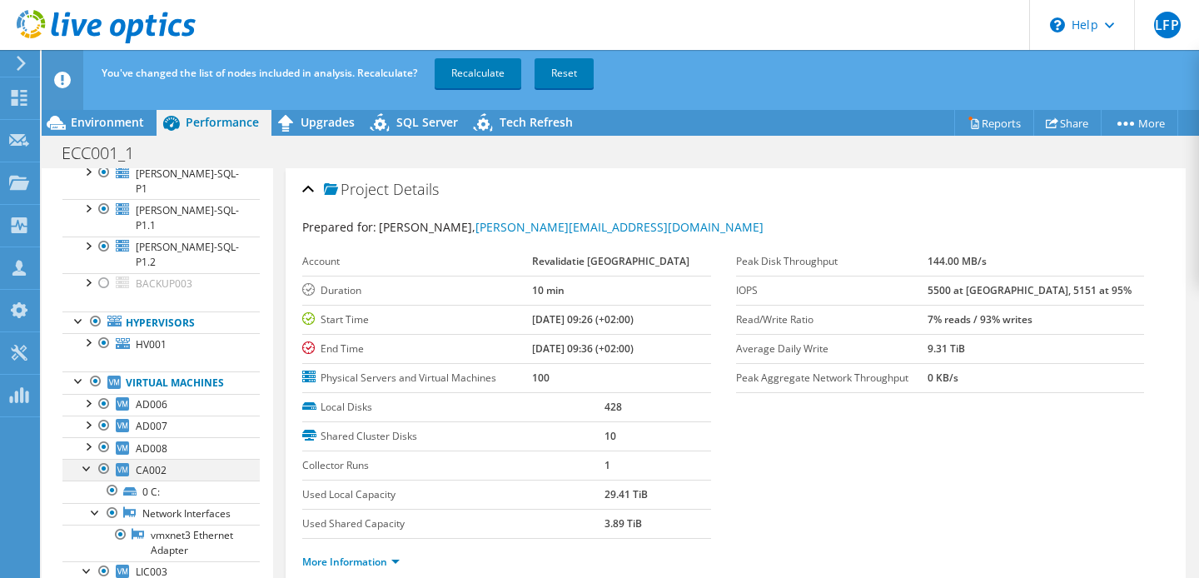
click at [84, 459] on div at bounding box center [87, 467] width 17 height 17
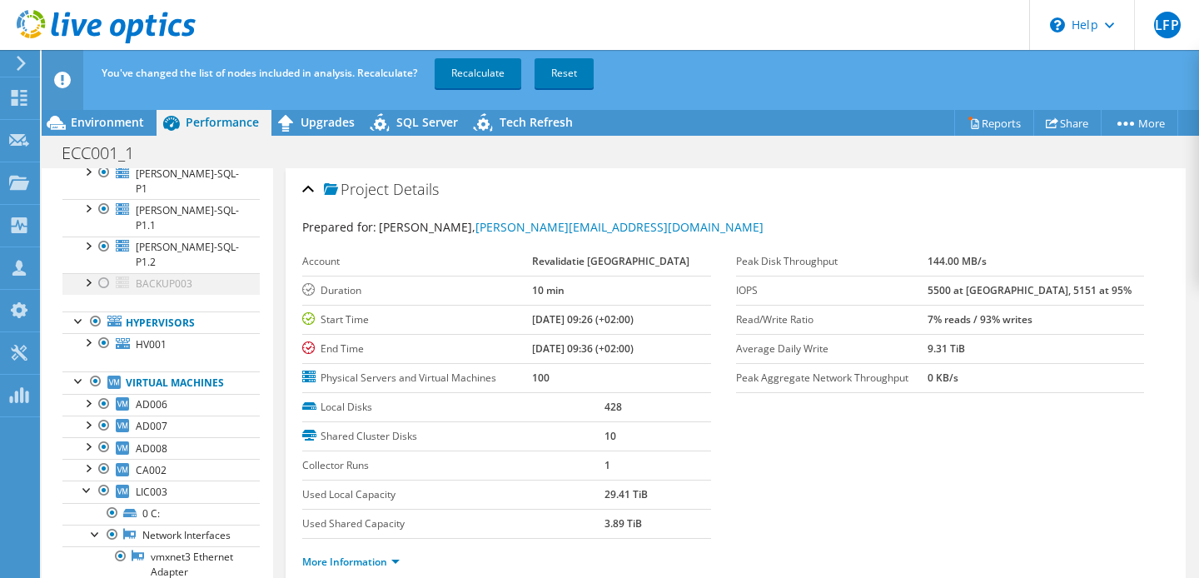
click at [107, 273] on div at bounding box center [104, 283] width 17 height 20
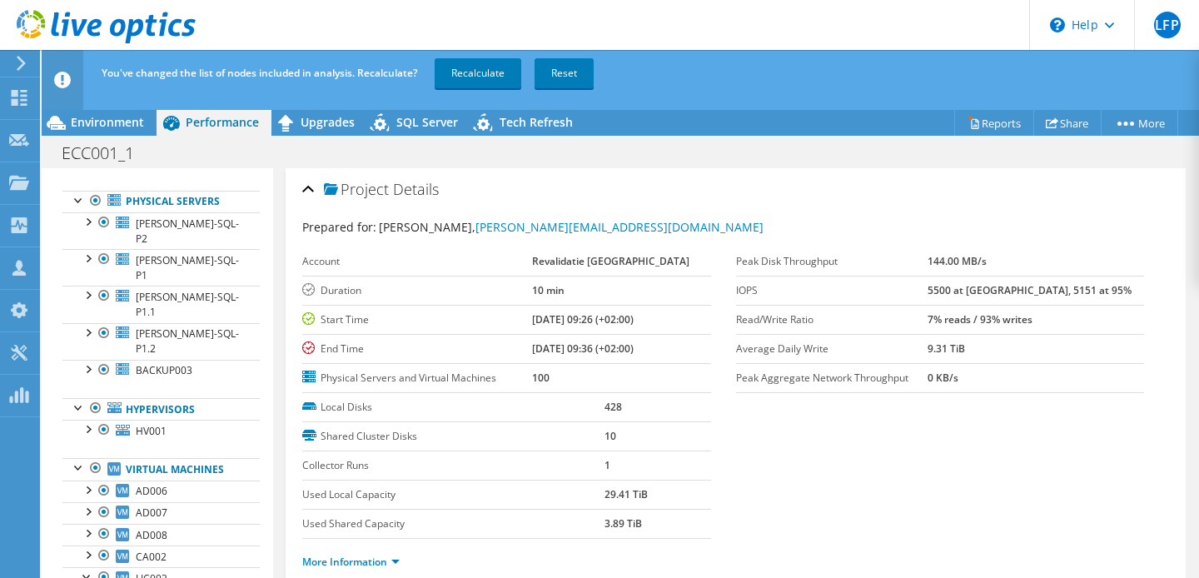
scroll to position [24, 0]
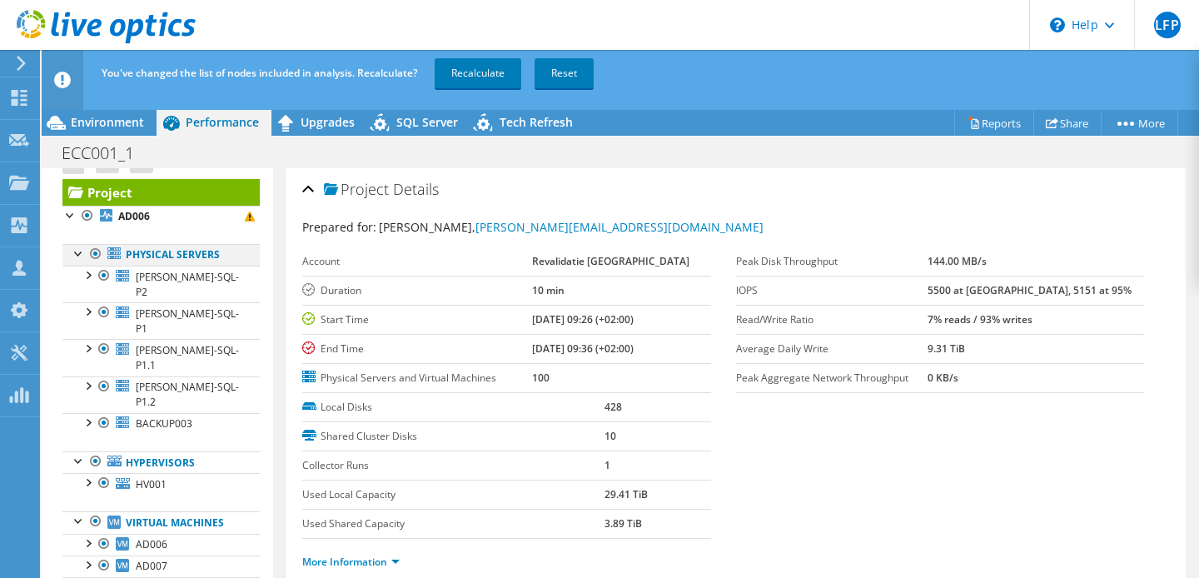
click at [96, 254] on div at bounding box center [95, 254] width 17 height 20
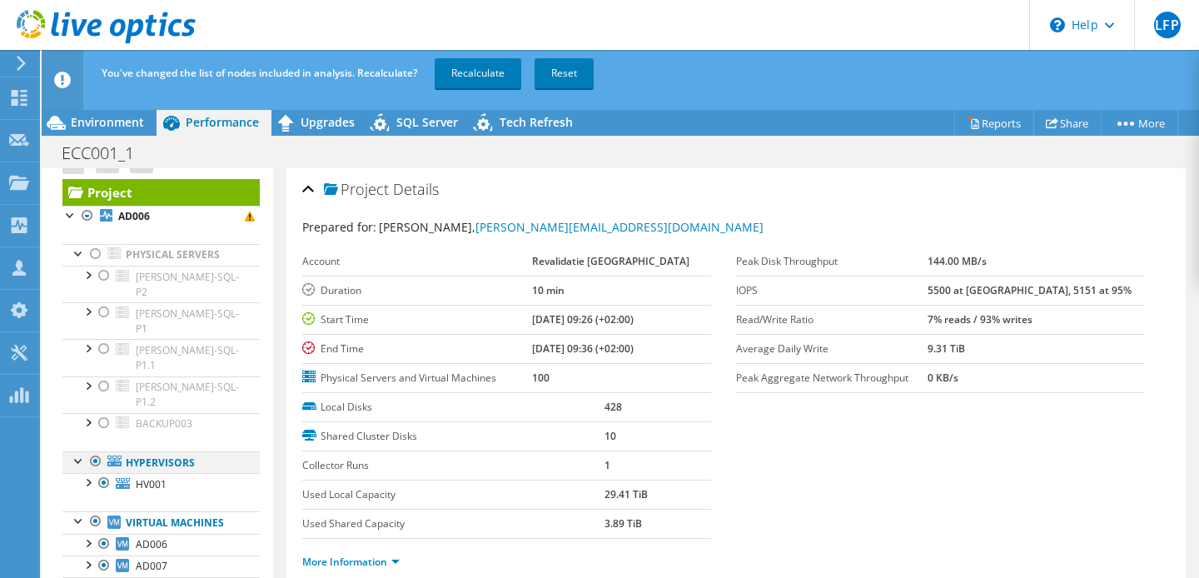
click at [97, 451] on div at bounding box center [95, 461] width 17 height 20
click at [96, 511] on div at bounding box center [95, 521] width 17 height 20
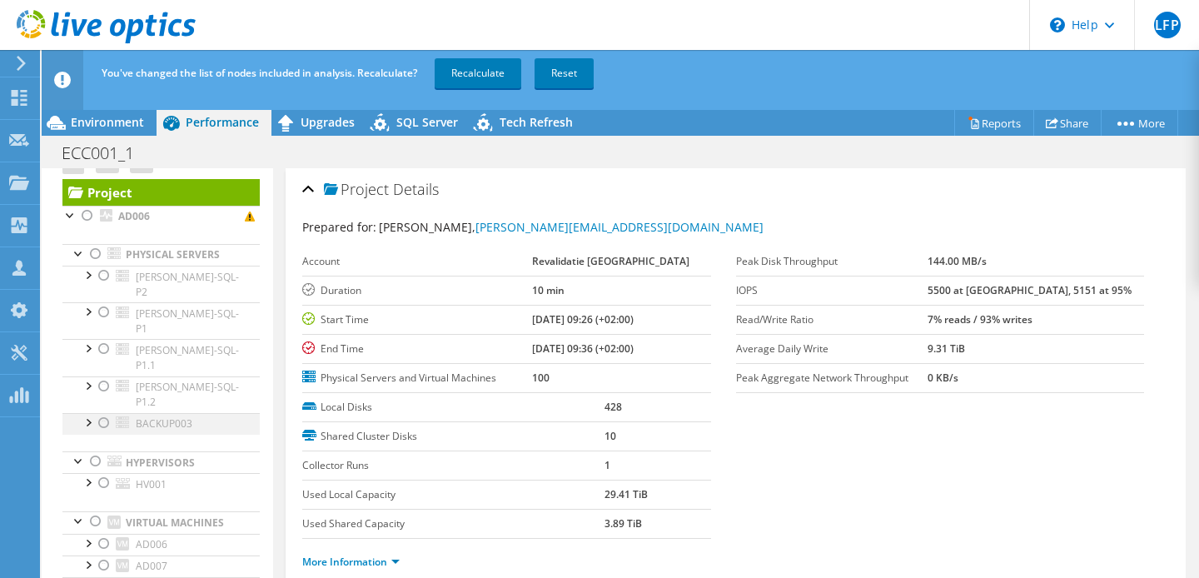
click at [108, 413] on div at bounding box center [104, 423] width 17 height 20
click at [508, 65] on link "Recalculate" at bounding box center [478, 73] width 87 height 30
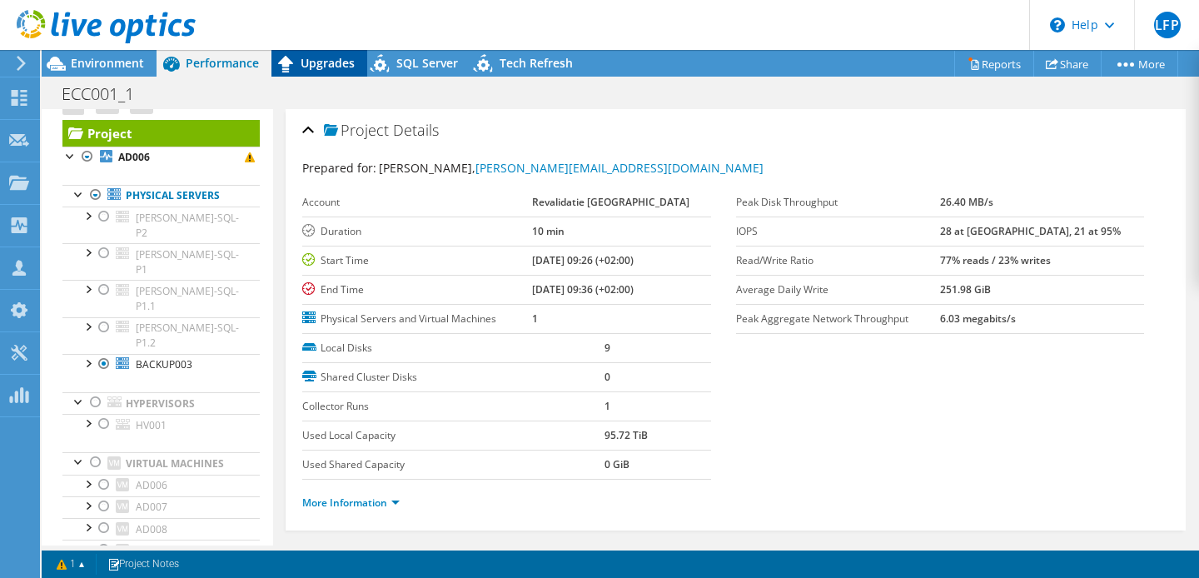
click at [328, 62] on span "Upgrades" at bounding box center [328, 63] width 54 height 16
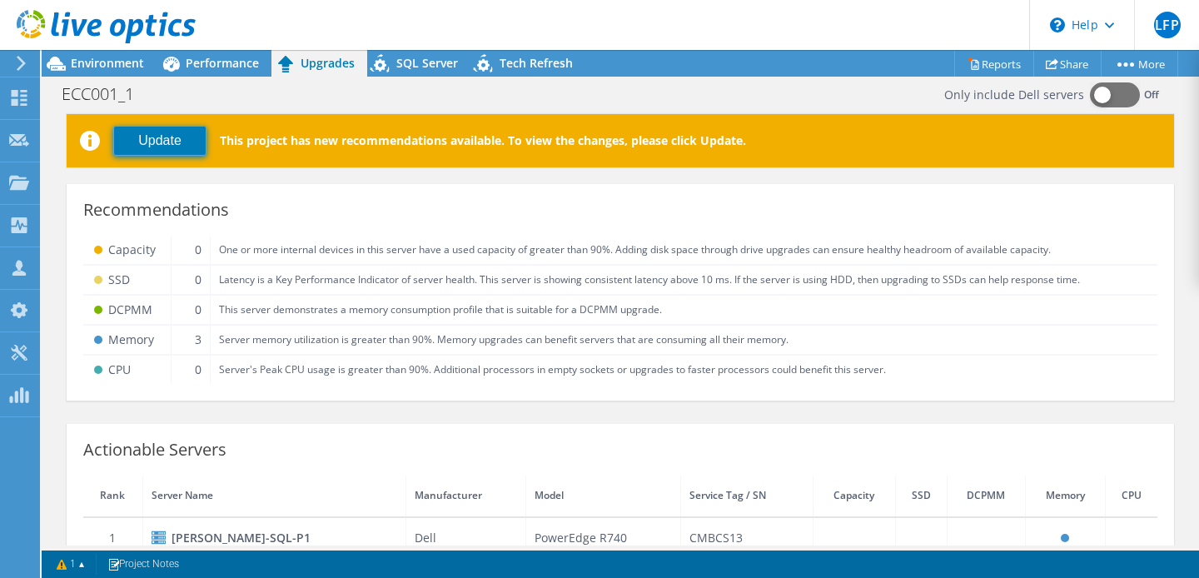
click at [181, 149] on button "Update" at bounding box center [159, 141] width 93 height 30
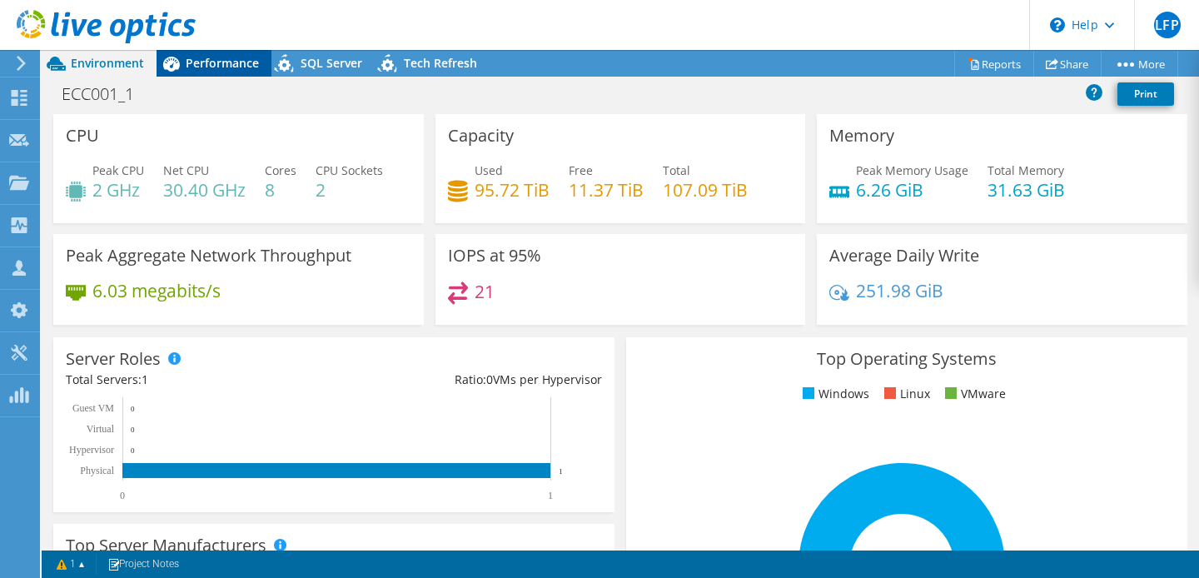
click at [230, 64] on span "Performance" at bounding box center [222, 63] width 73 height 16
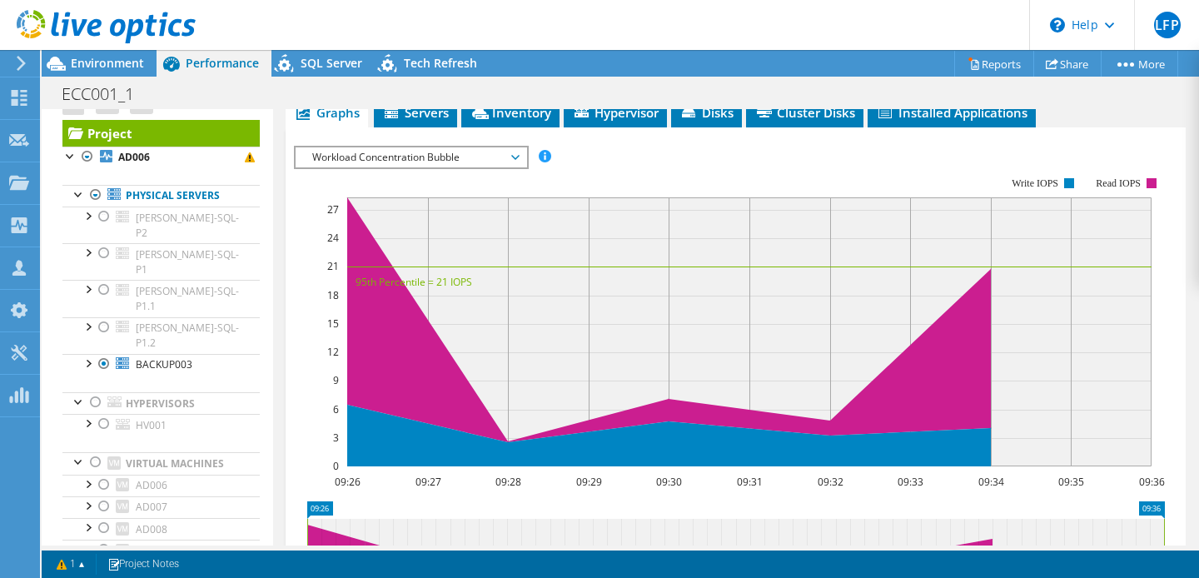
scroll to position [398, 0]
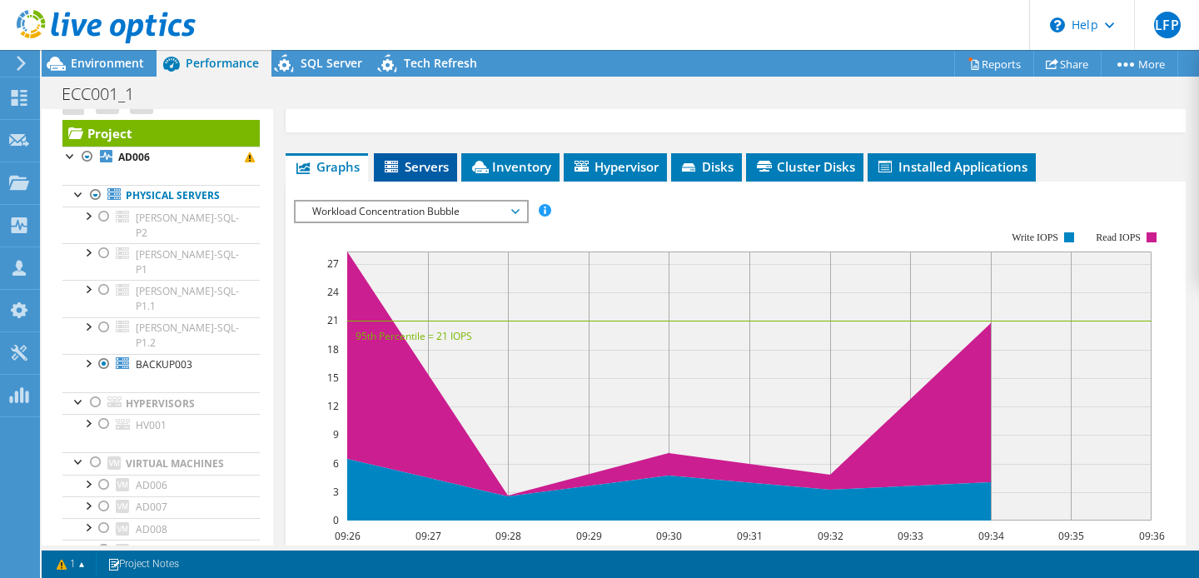
click at [389, 166] on icon at bounding box center [391, 167] width 13 height 12
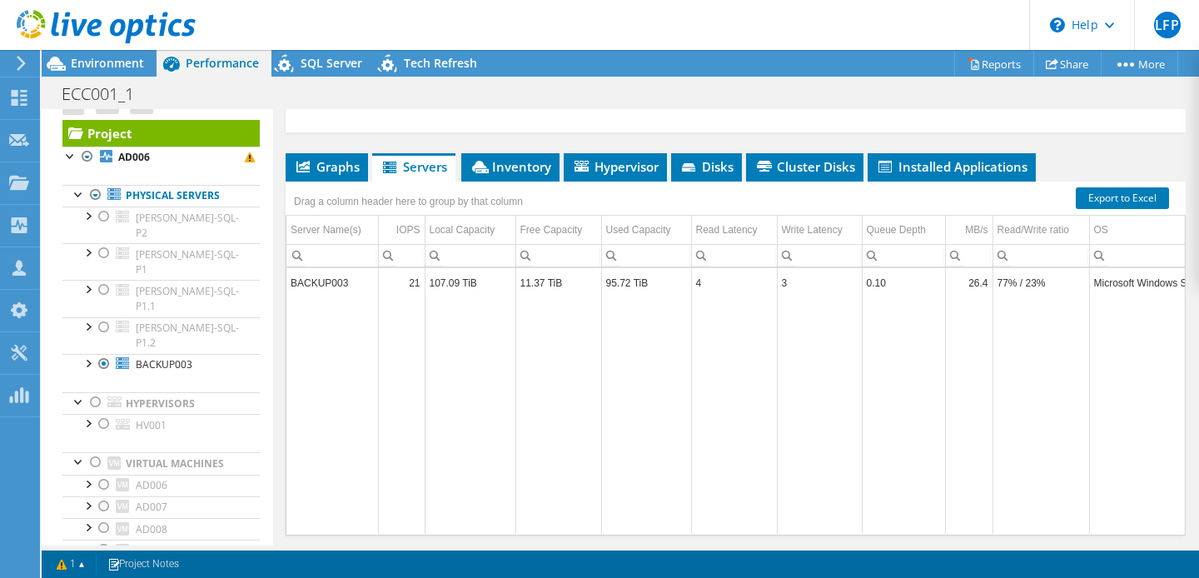
click at [333, 282] on td "BACKUP003" at bounding box center [332, 282] width 92 height 29
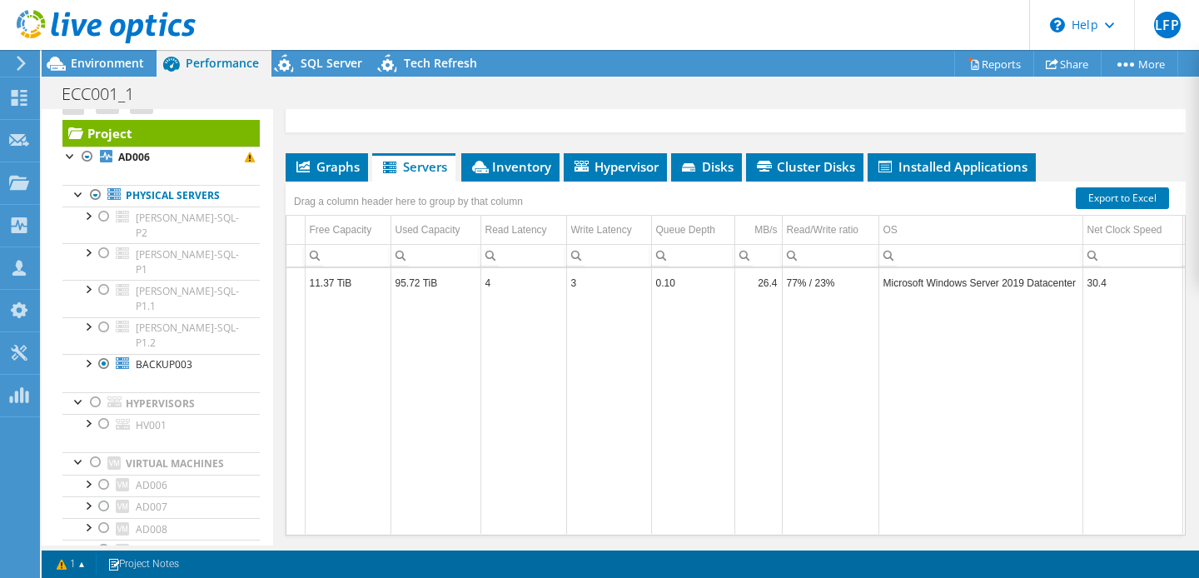
scroll to position [0, 0]
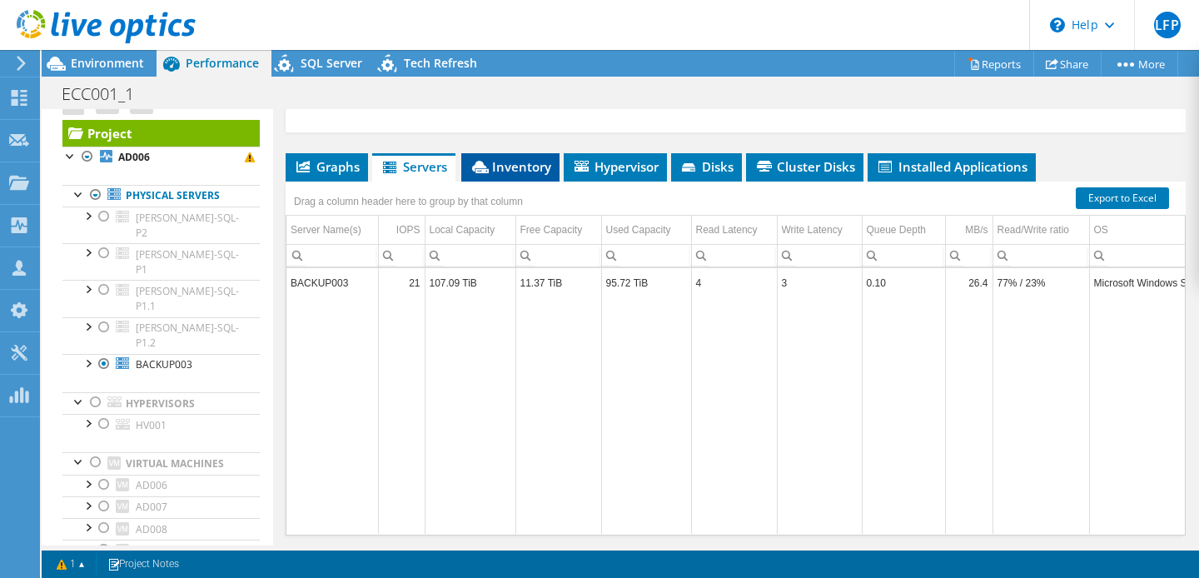
click at [520, 171] on span "Inventory" at bounding box center [511, 166] width 82 height 17
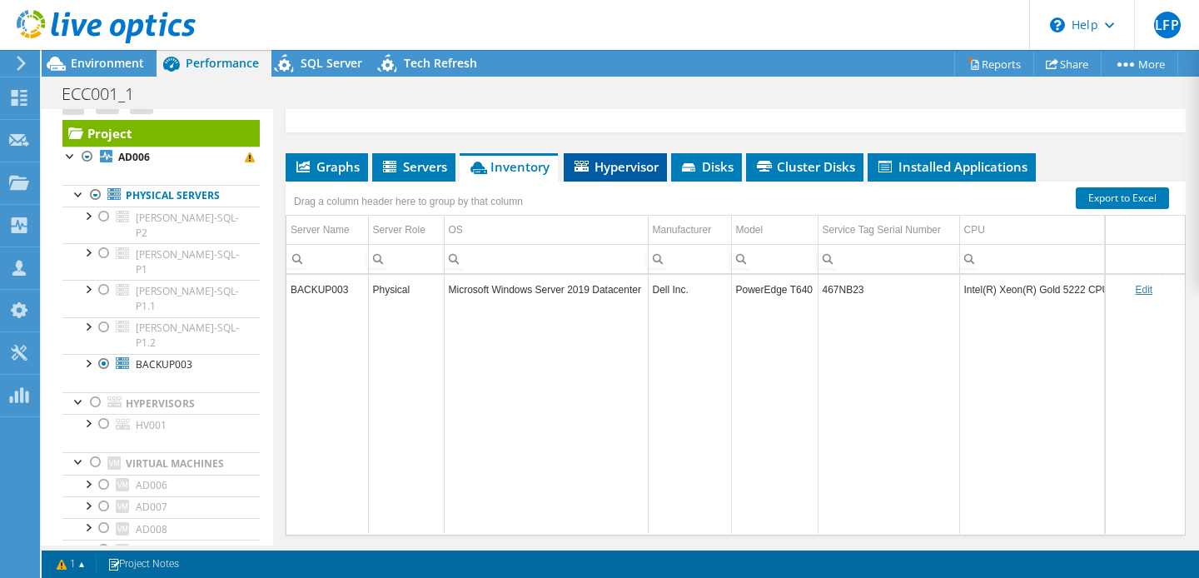
click at [605, 164] on span "Hypervisor" at bounding box center [615, 166] width 87 height 17
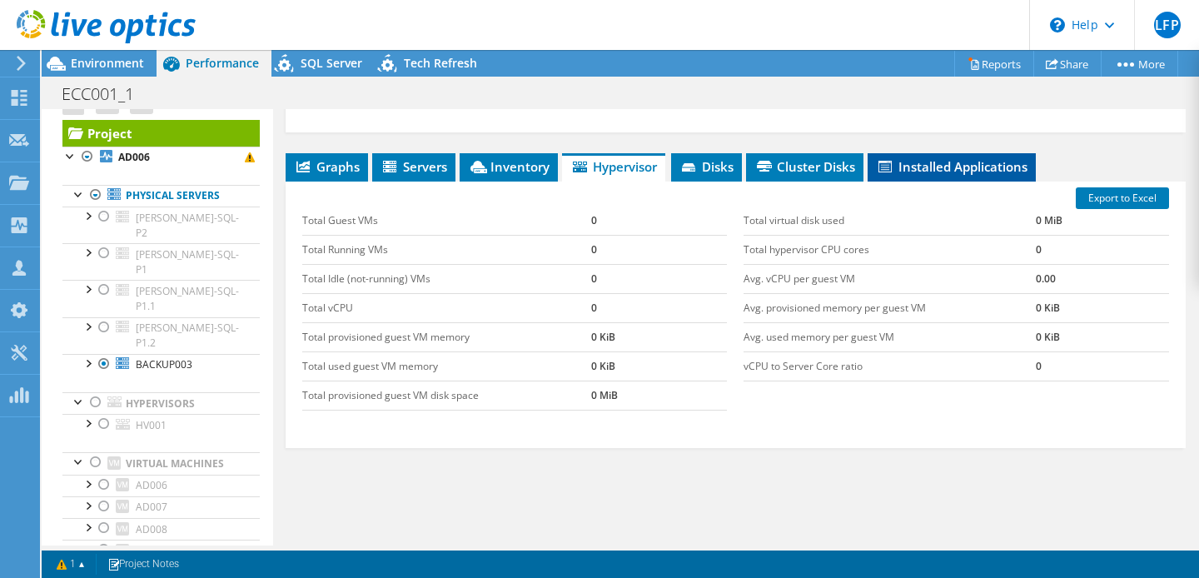
click at [940, 168] on span "Installed Applications" at bounding box center [952, 166] width 152 height 17
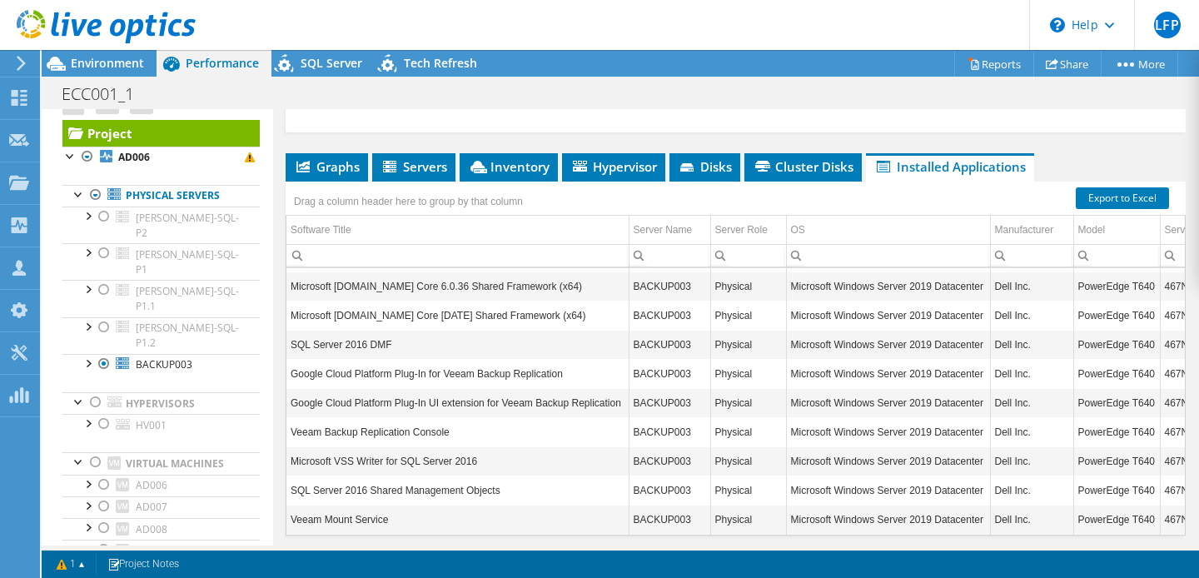
scroll to position [494, 0]
click at [437, 425] on td "Veeam Backup Replication Console" at bounding box center [457, 430] width 342 height 29
click at [456, 431] on td "Veeam Backup Replication Console" at bounding box center [457, 430] width 342 height 29
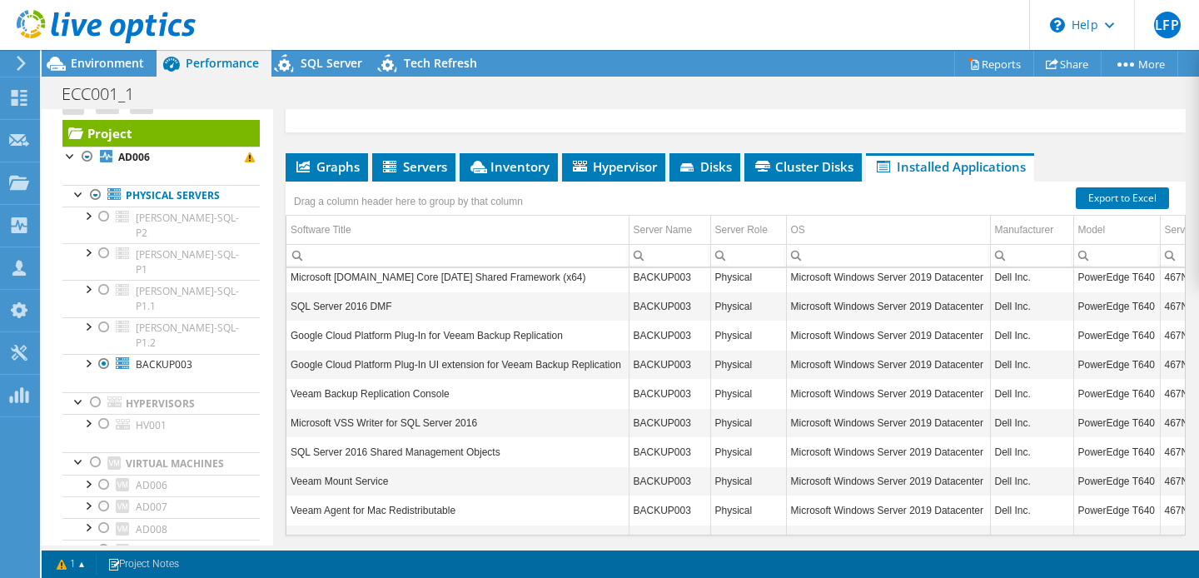
scroll to position [532, 0]
